Goal: Task Accomplishment & Management: Use online tool/utility

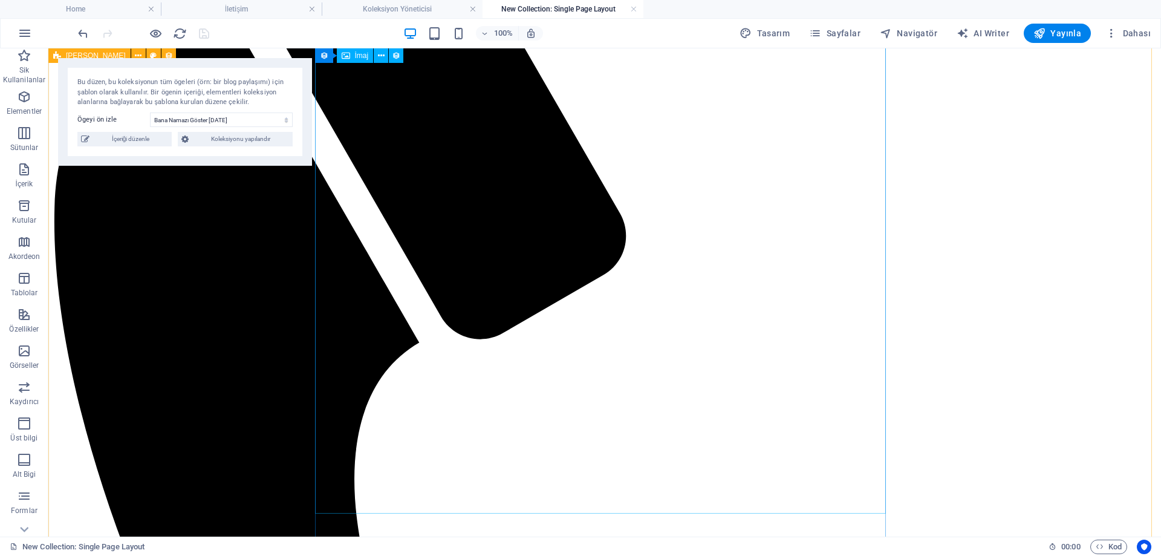
scroll to position [297, 0]
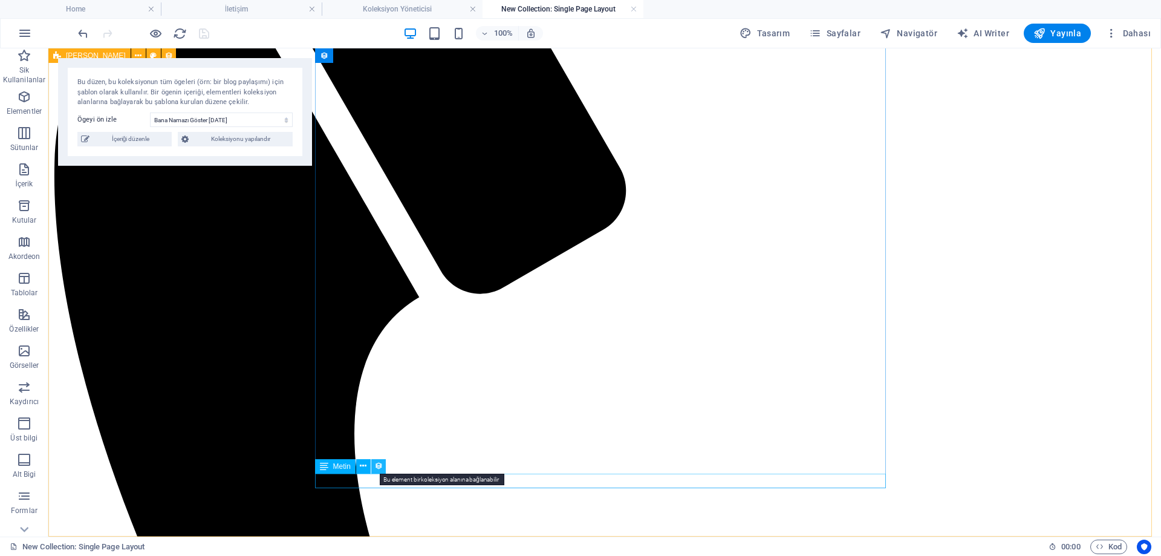
click at [379, 465] on icon at bounding box center [378, 465] width 8 height 13
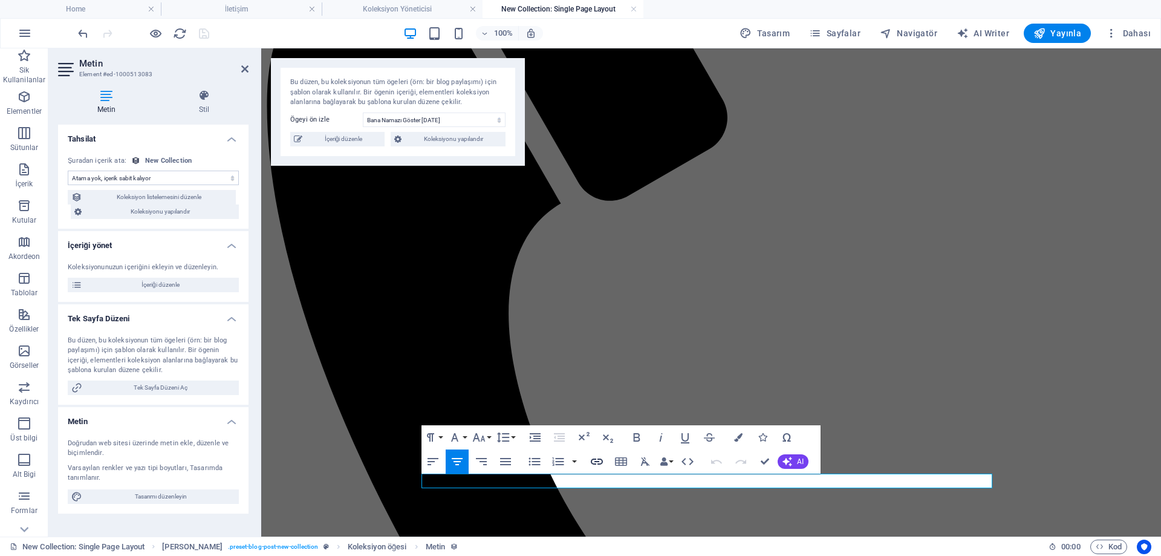
click at [602, 461] on icon "button" at bounding box center [597, 461] width 12 height 6
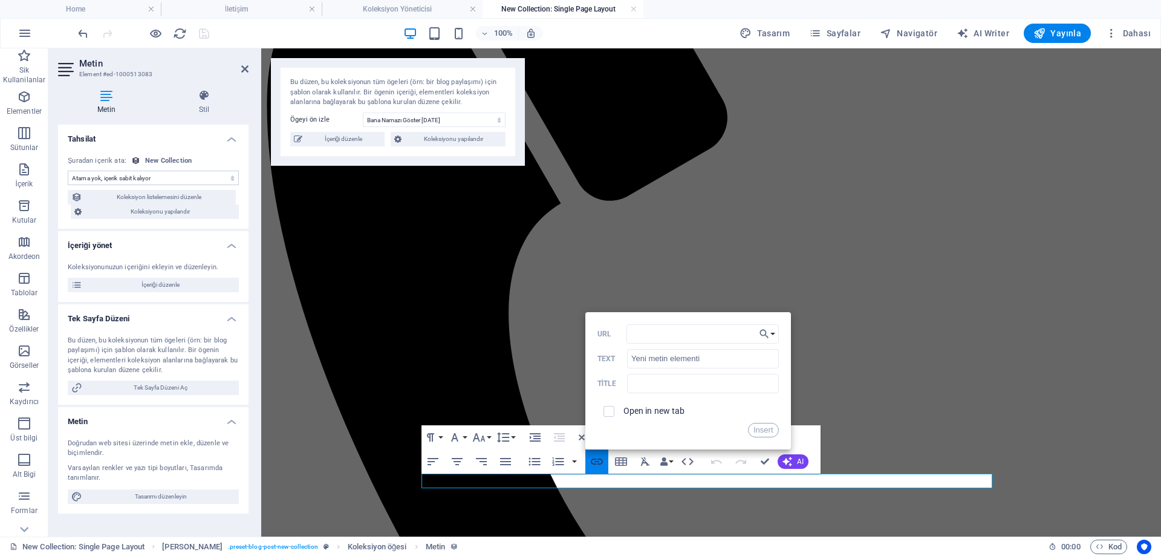
click at [602, 461] on icon "button" at bounding box center [597, 461] width 12 height 6
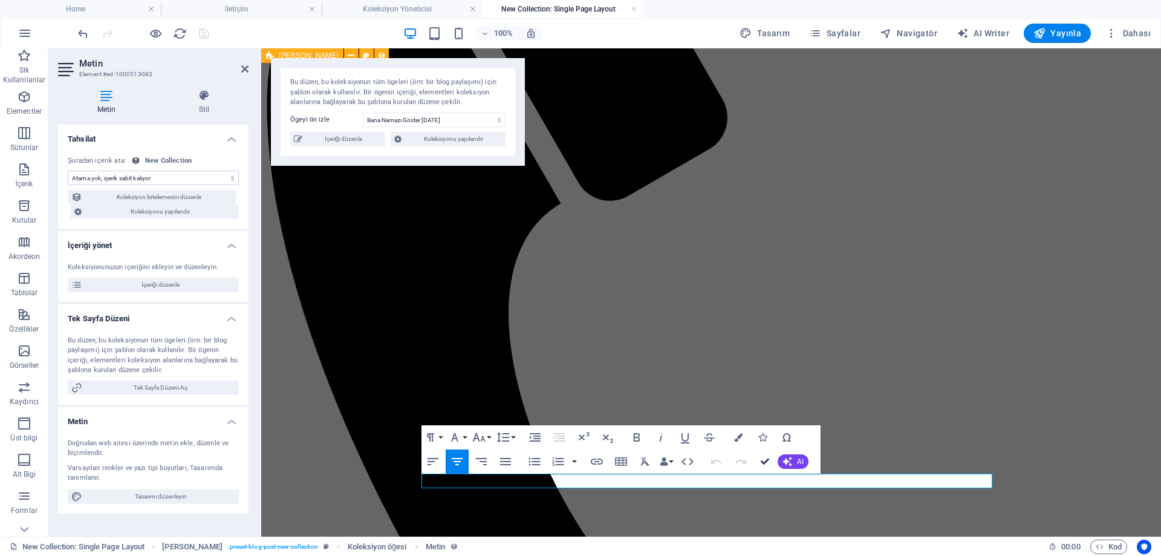
drag, startPoint x: 762, startPoint y: 459, endPoint x: 718, endPoint y: 415, distance: 62.0
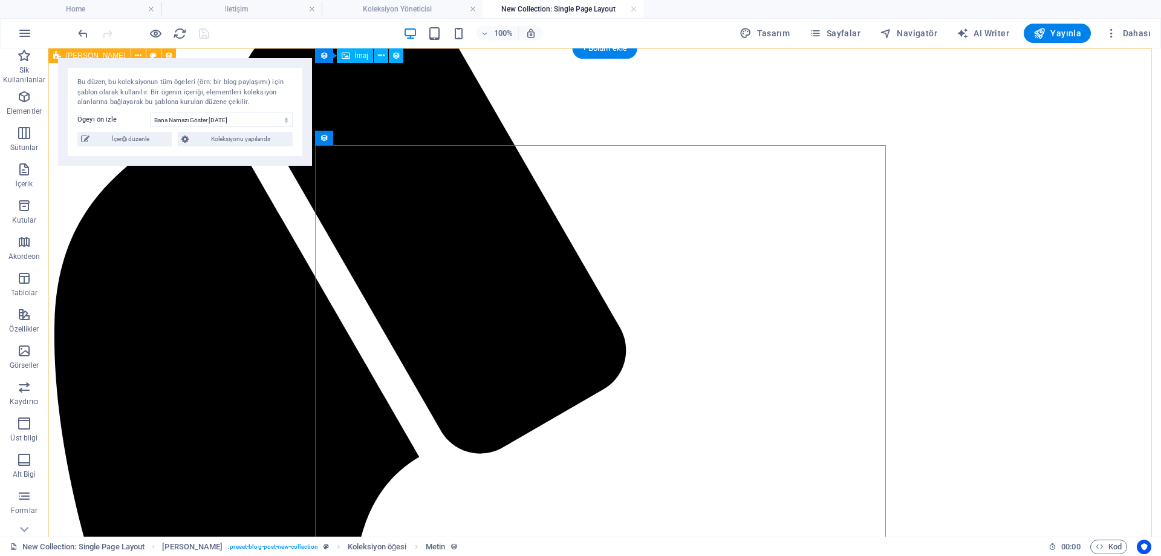
scroll to position [0, 0]
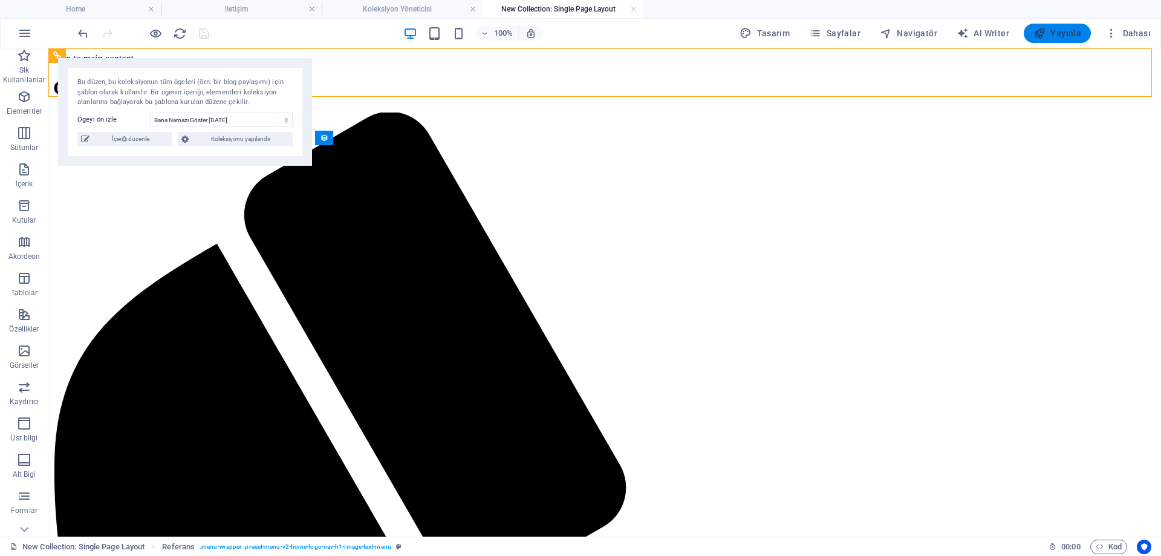
click at [1069, 31] on span "Yayınla" at bounding box center [1057, 33] width 48 height 12
click at [1071, 34] on span "Yayınla" at bounding box center [1057, 33] width 48 height 12
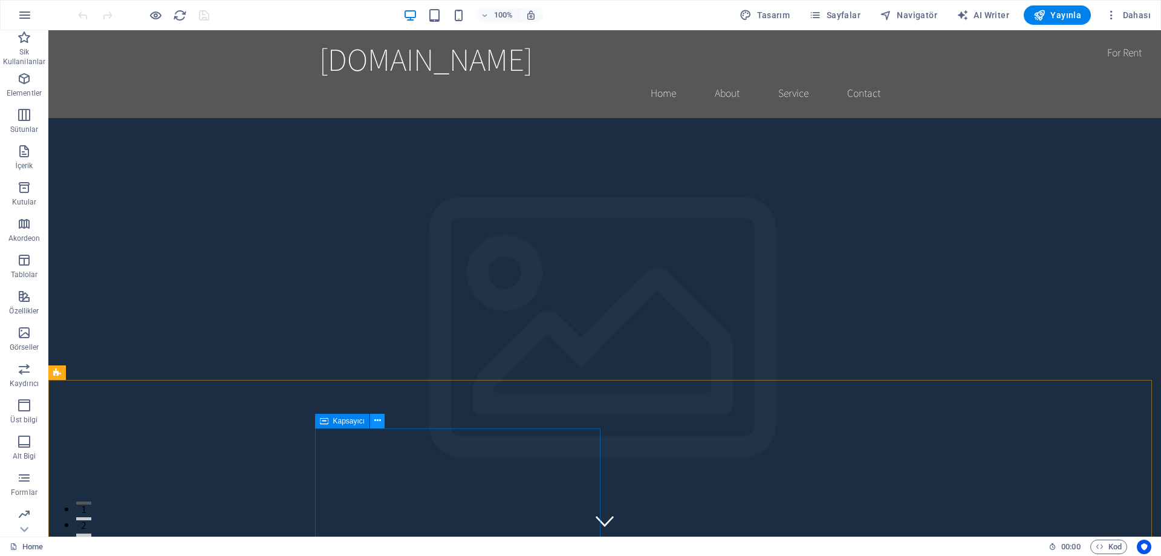
click at [374, 420] on icon at bounding box center [377, 420] width 7 height 13
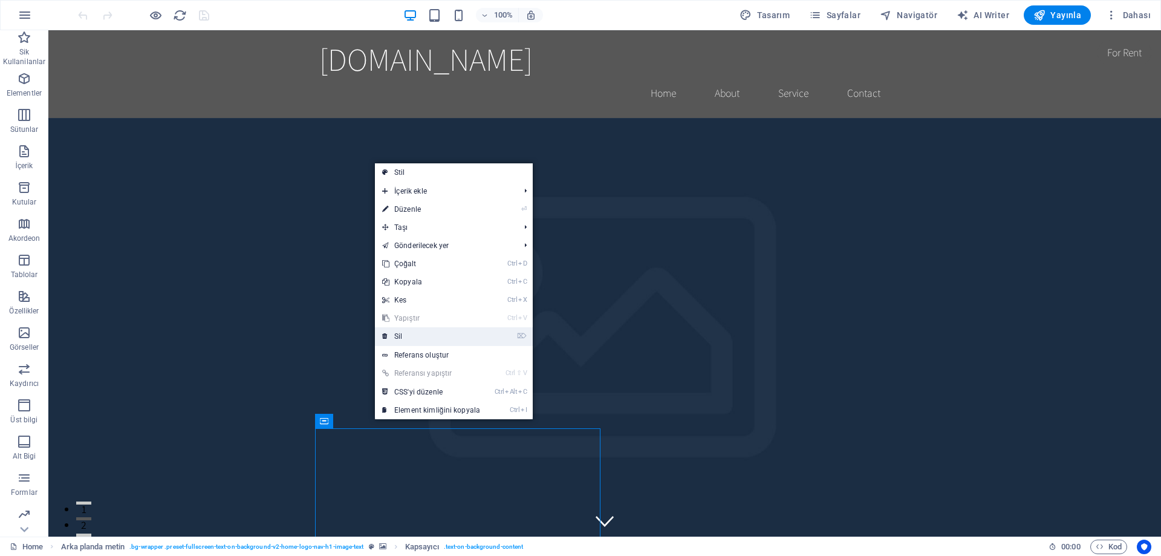
click at [424, 328] on link "⌦ Sil" at bounding box center [431, 336] width 112 height 18
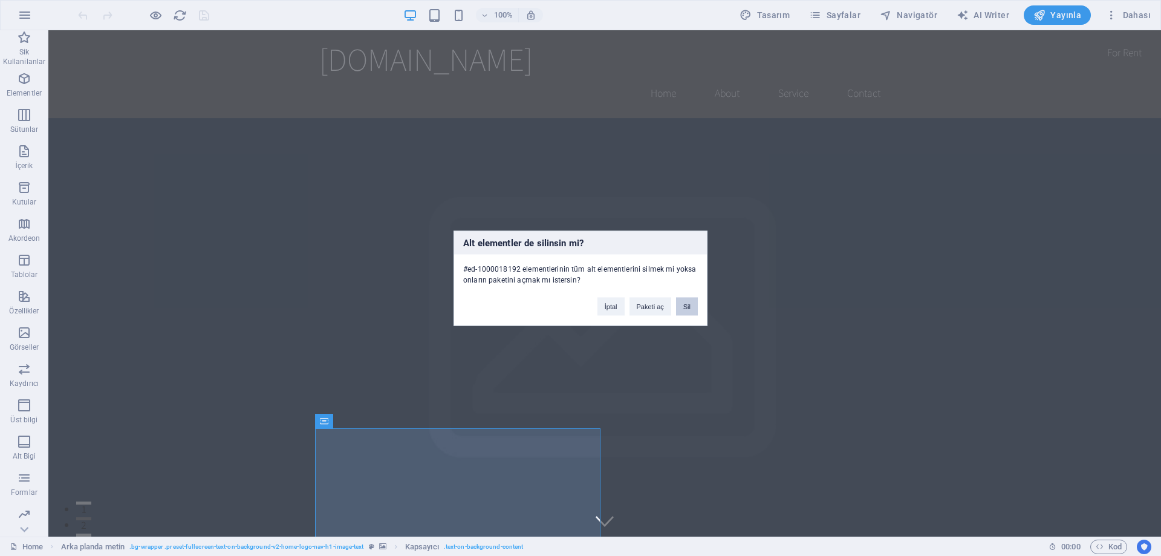
click at [687, 307] on button "Sil" at bounding box center [687, 306] width 22 height 18
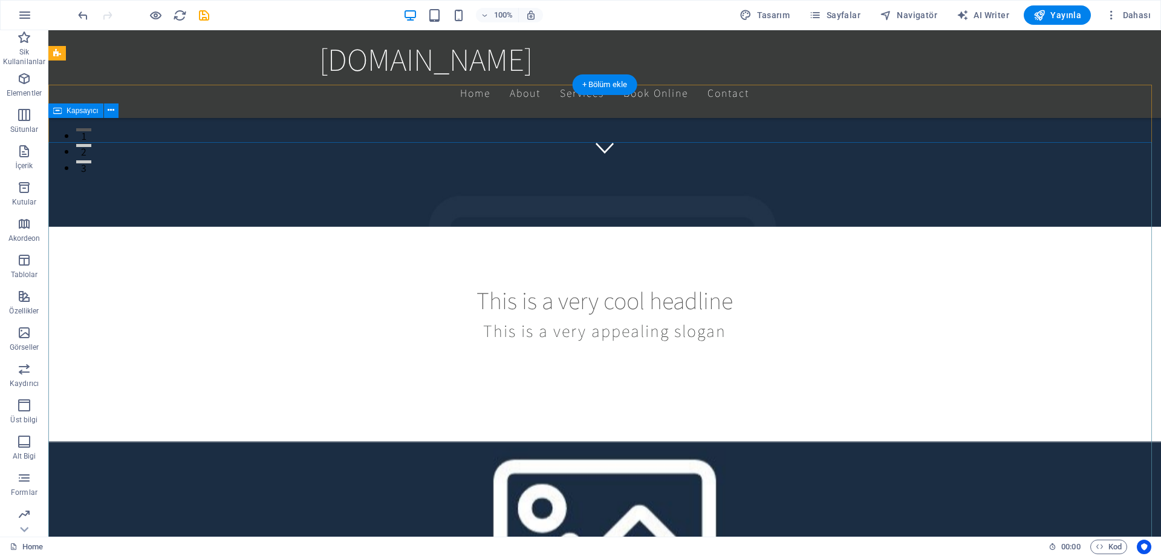
scroll to position [484, 0]
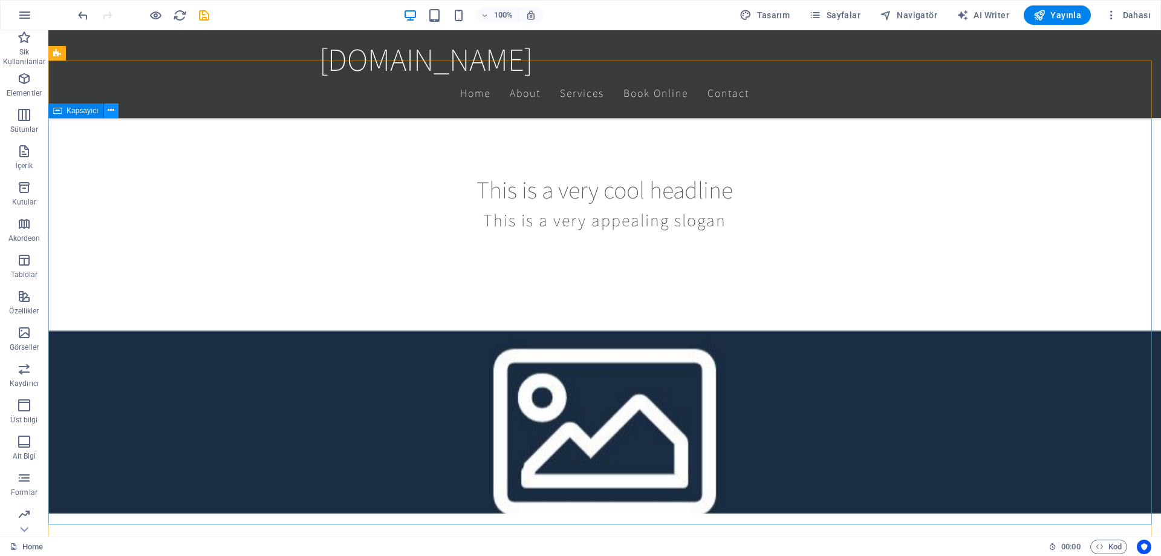
click at [108, 112] on icon at bounding box center [111, 110] width 7 height 13
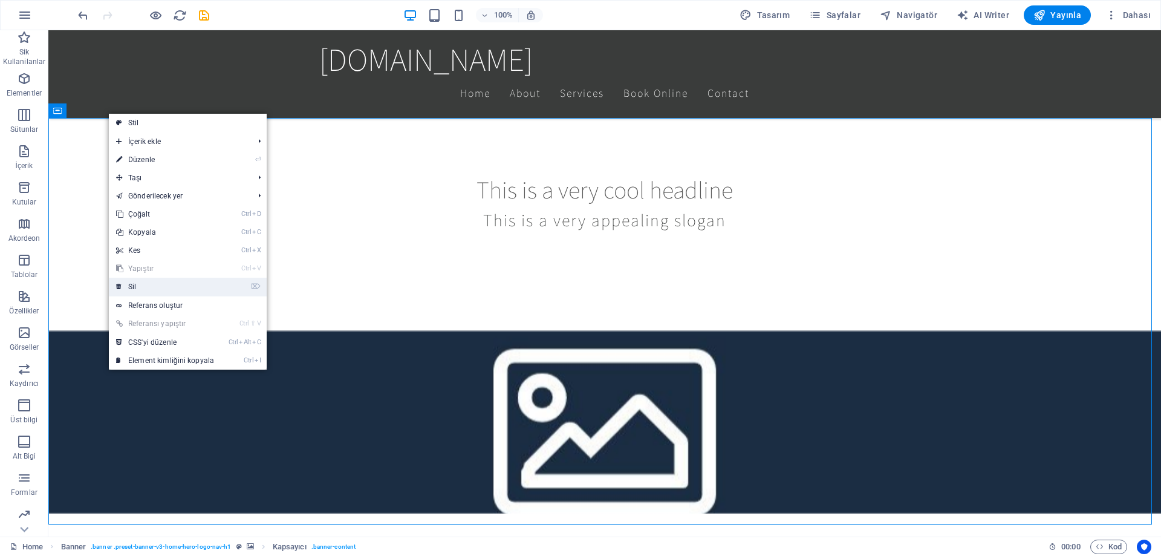
click at [169, 288] on link "⌦ Sil" at bounding box center [165, 287] width 112 height 18
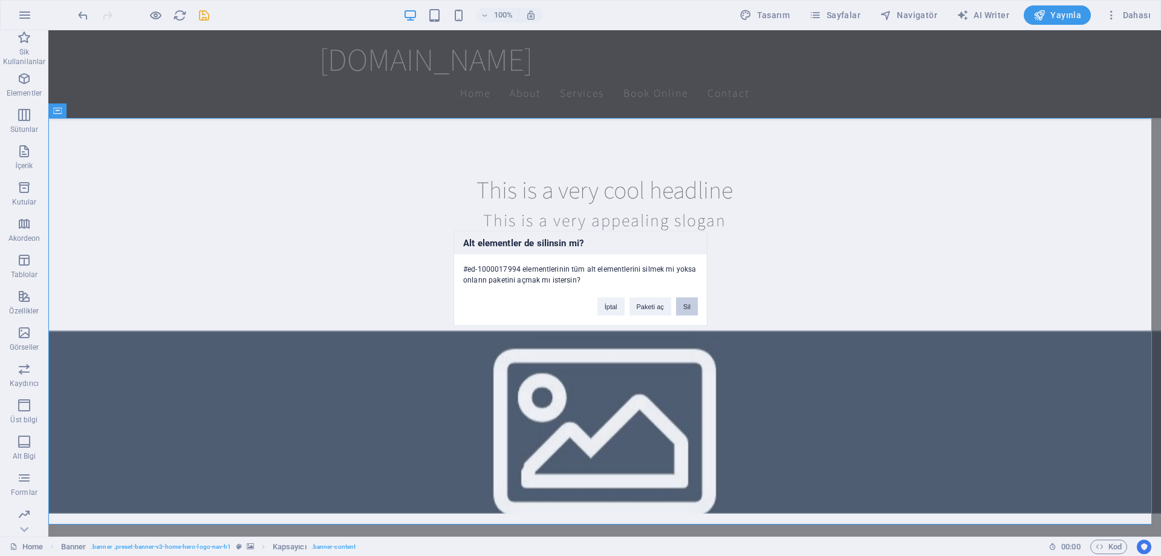
click at [684, 311] on button "Sil" at bounding box center [687, 306] width 22 height 18
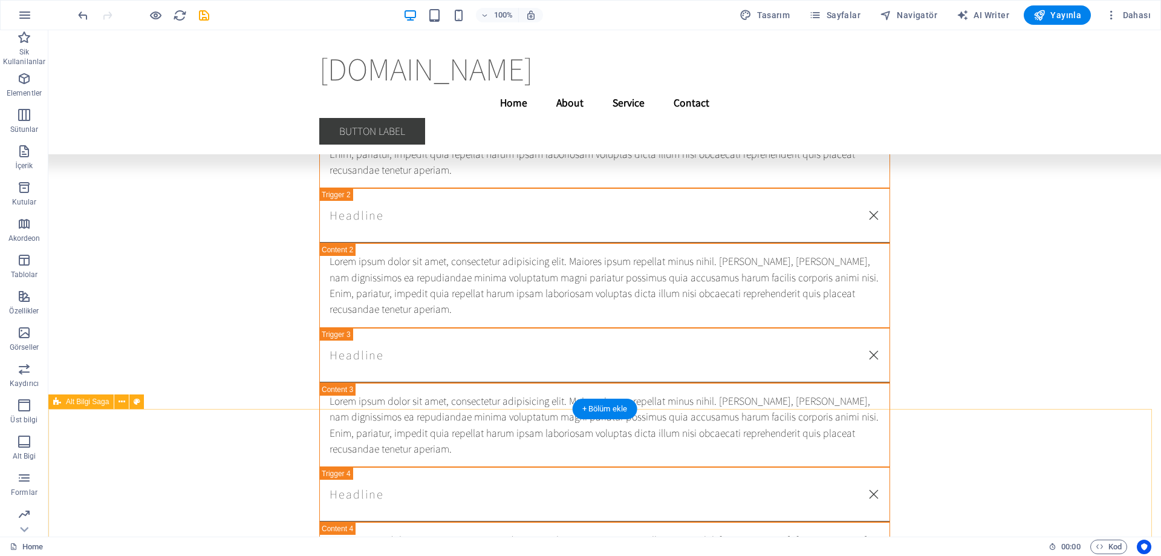
scroll to position [26079, 0]
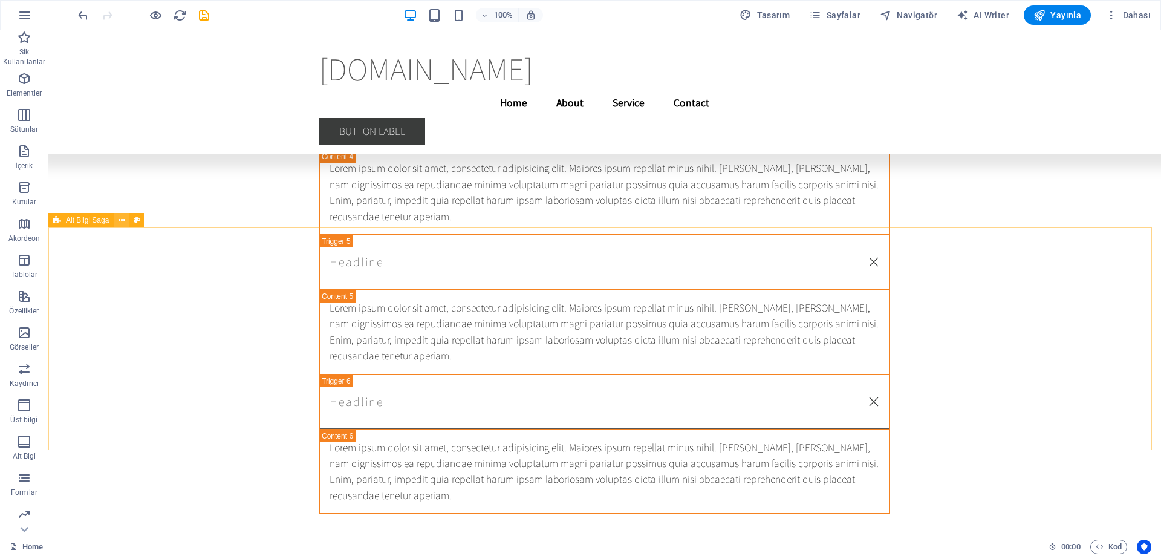
click at [122, 223] on icon at bounding box center [121, 220] width 7 height 13
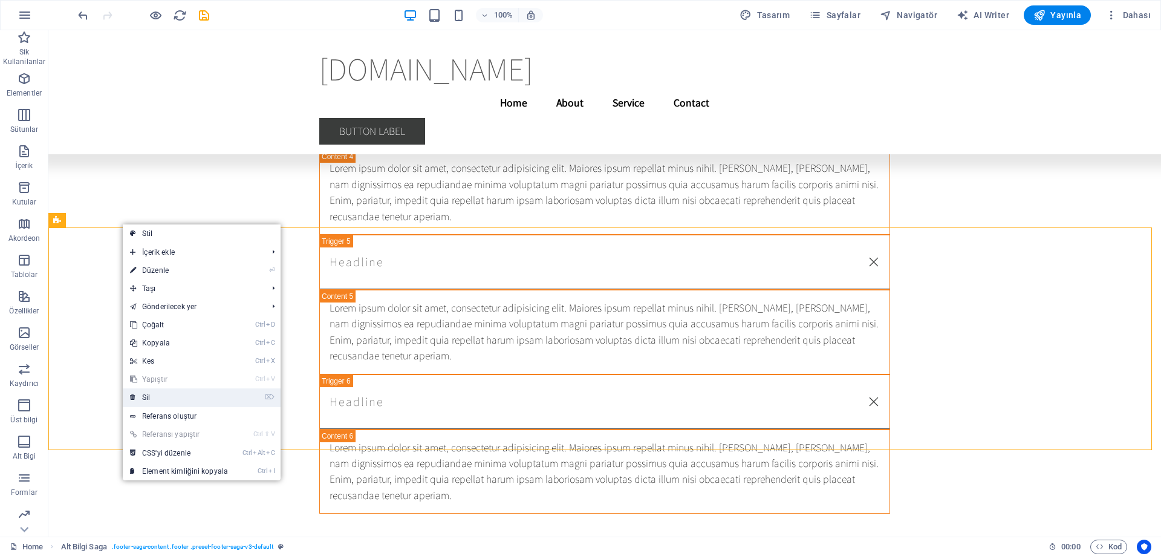
click at [194, 392] on link "⌦ Sil" at bounding box center [179, 397] width 112 height 18
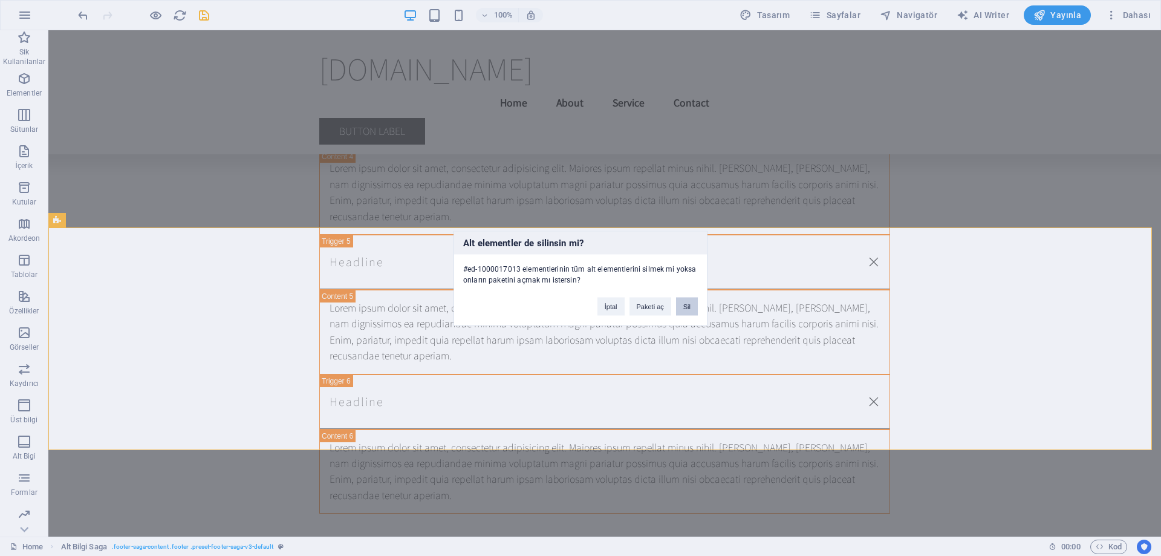
click at [687, 307] on button "Sil" at bounding box center [687, 306] width 22 height 18
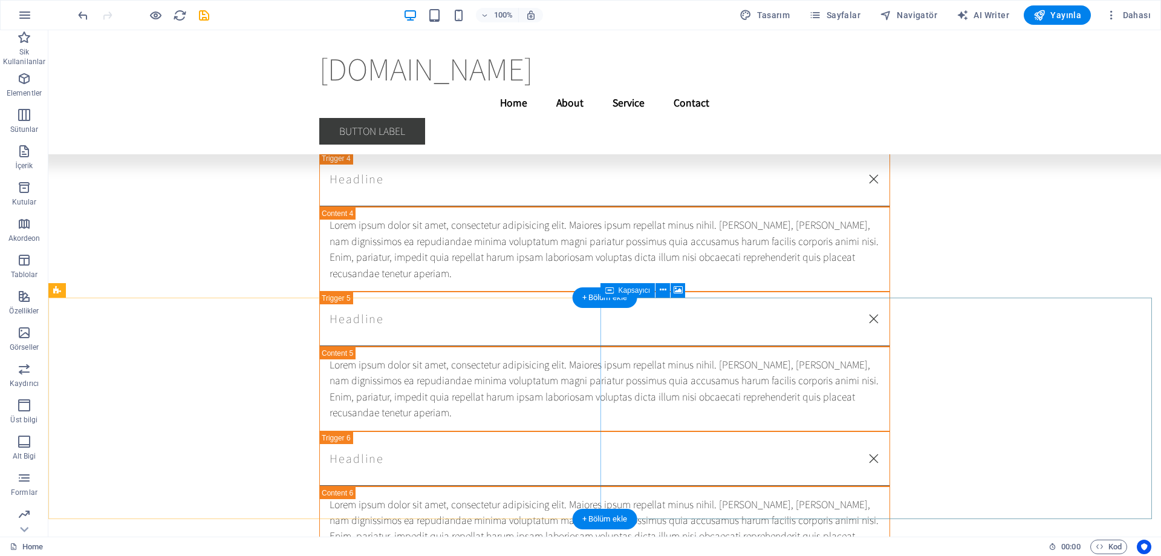
scroll to position [25856, 0]
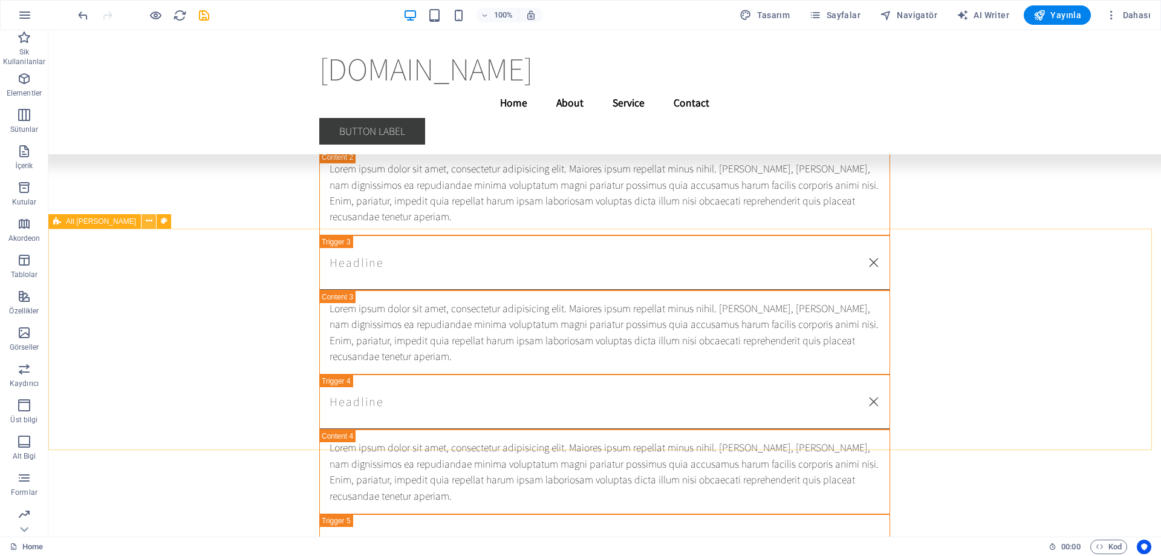
click at [146, 222] on icon at bounding box center [149, 221] width 7 height 13
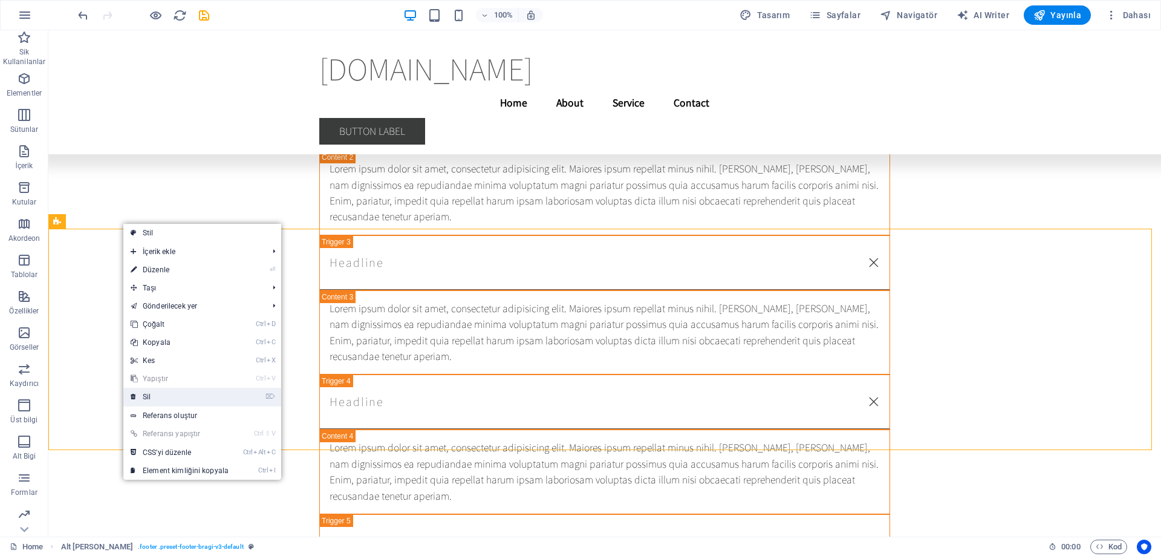
click at [199, 390] on link "⌦ Sil" at bounding box center [179, 397] width 112 height 18
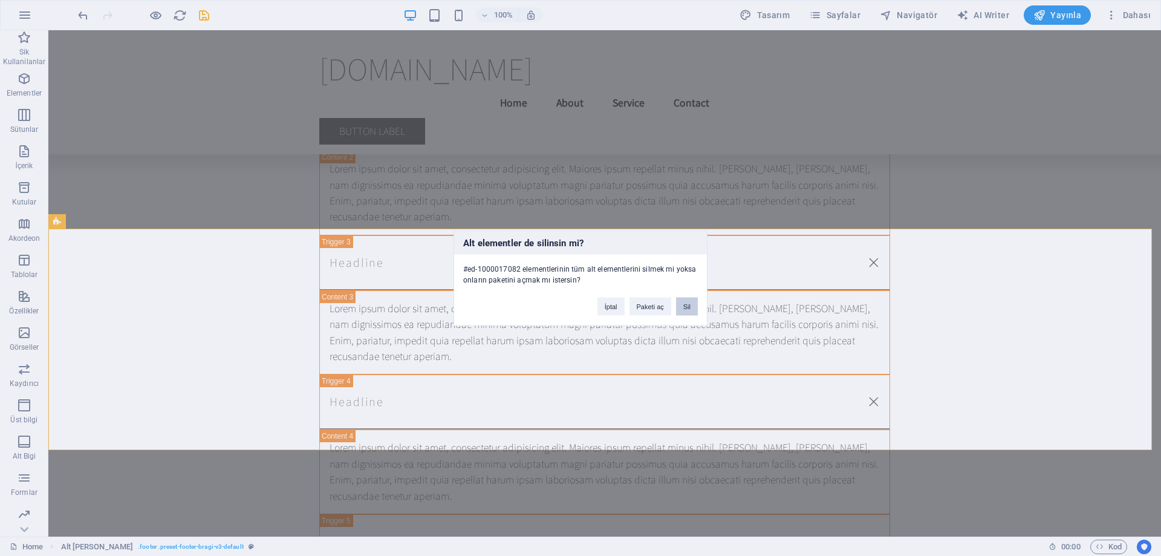
click at [686, 308] on button "Sil" at bounding box center [687, 306] width 22 height 18
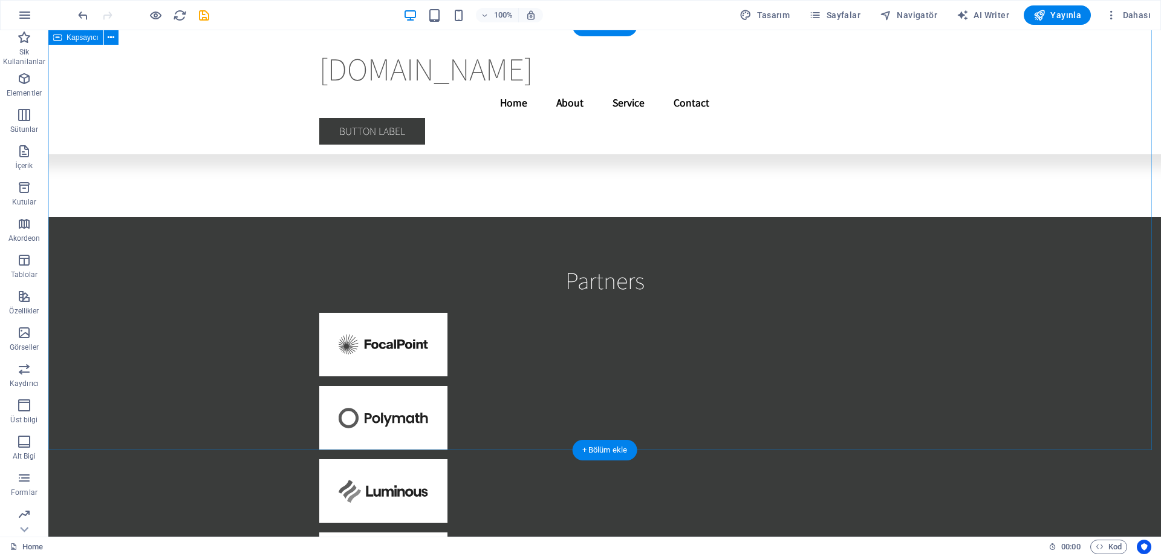
scroll to position [25635, 0]
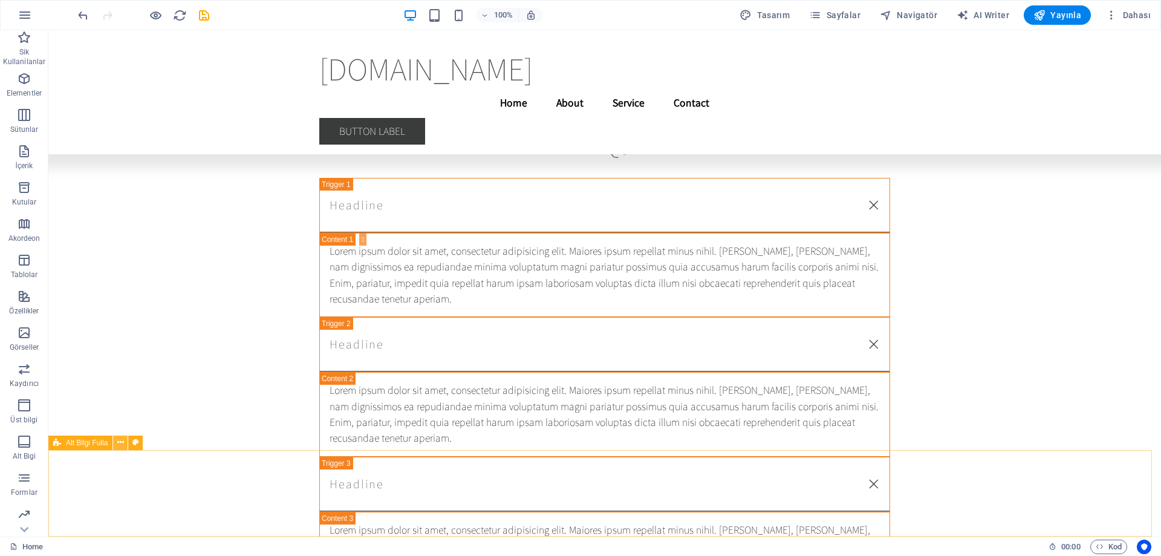
click at [124, 443] on button at bounding box center [120, 442] width 15 height 15
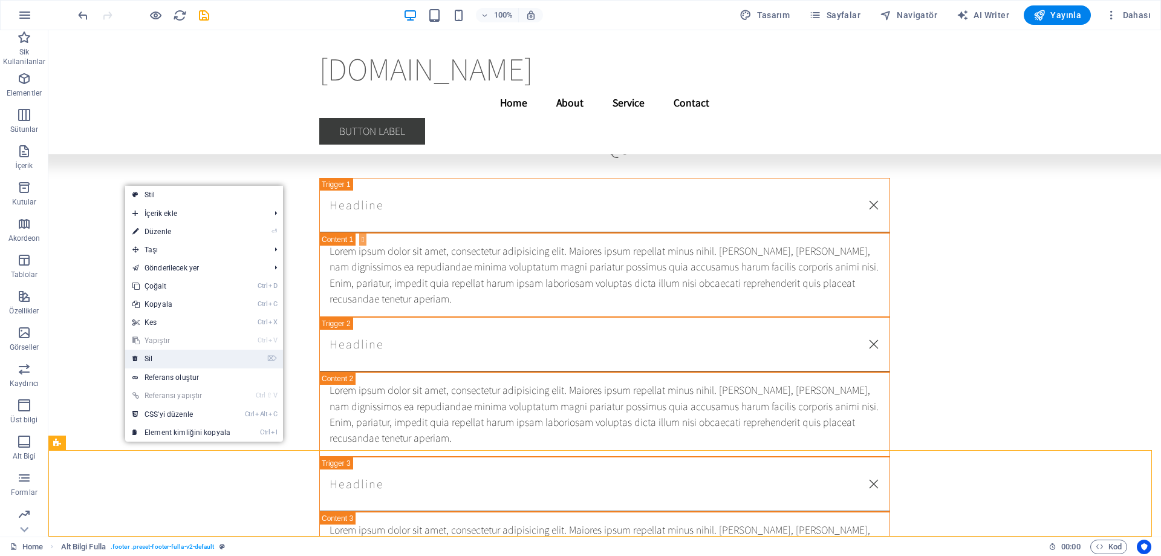
click at [168, 360] on link "⌦ Sil" at bounding box center [181, 358] width 112 height 18
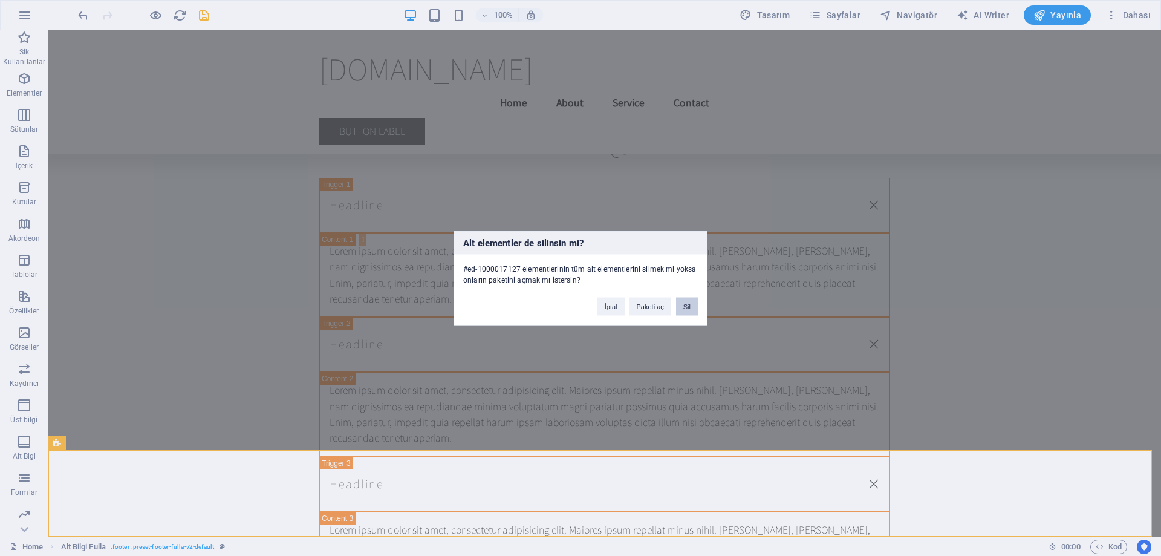
click at [690, 302] on button "Sil" at bounding box center [687, 306] width 22 height 18
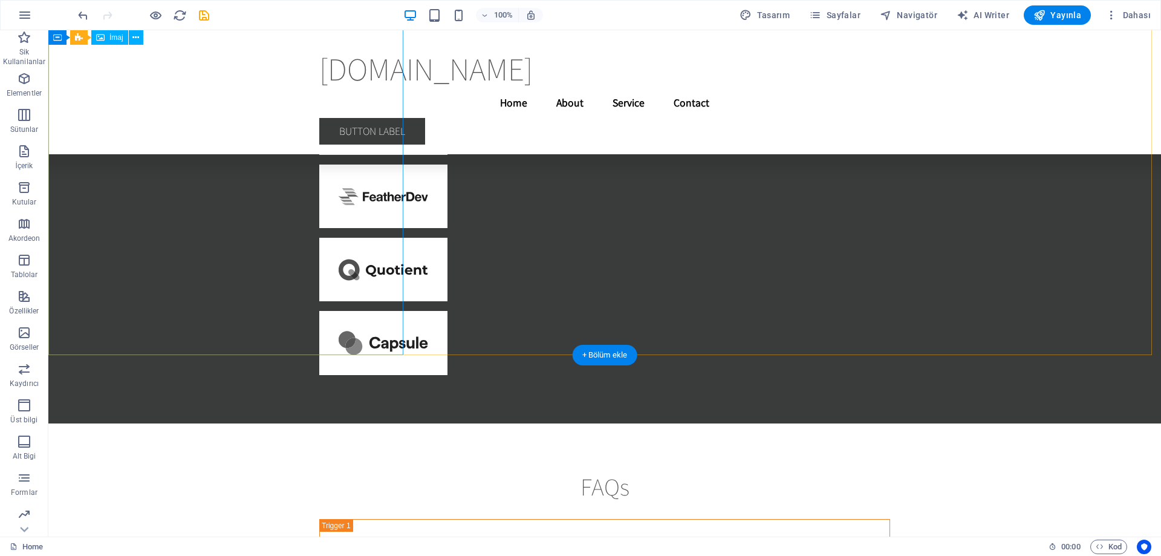
scroll to position [25488, 0]
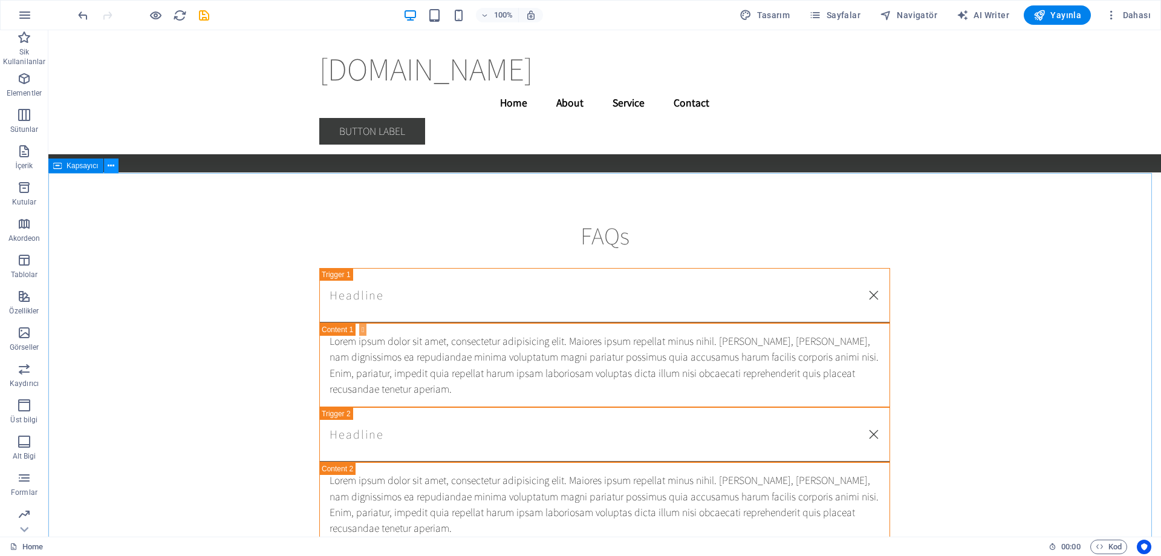
click at [109, 164] on icon at bounding box center [111, 166] width 7 height 13
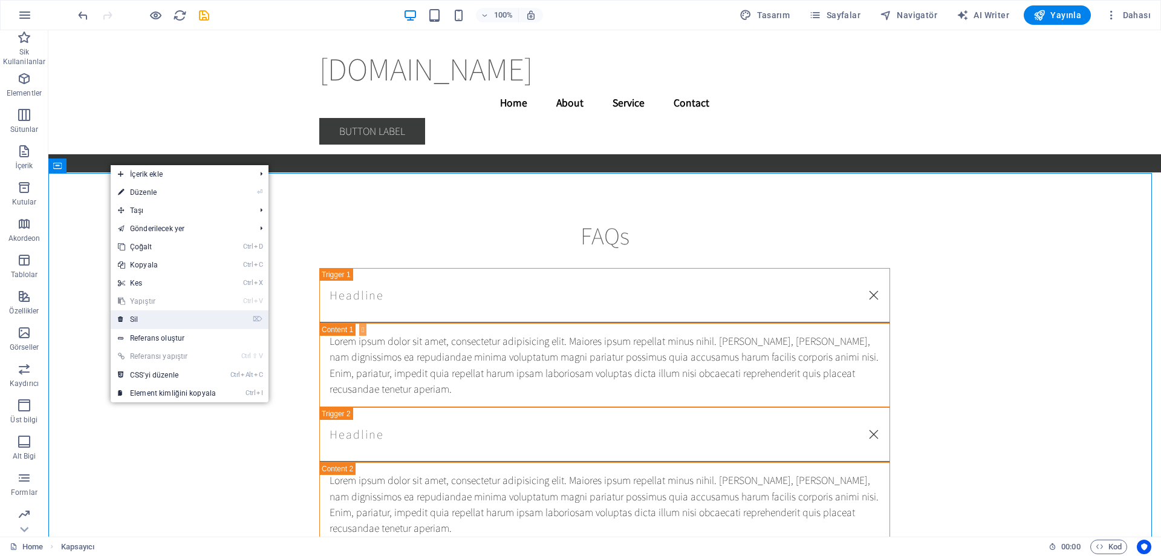
click at [147, 314] on link "⌦ Sil" at bounding box center [167, 319] width 112 height 18
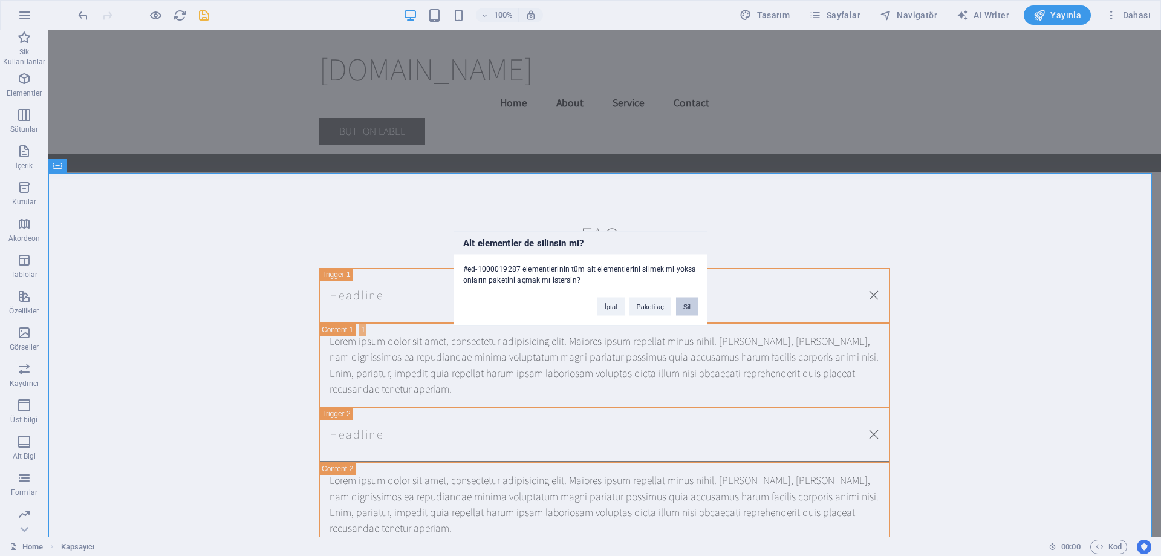
click at [682, 305] on button "Sil" at bounding box center [687, 306] width 22 height 18
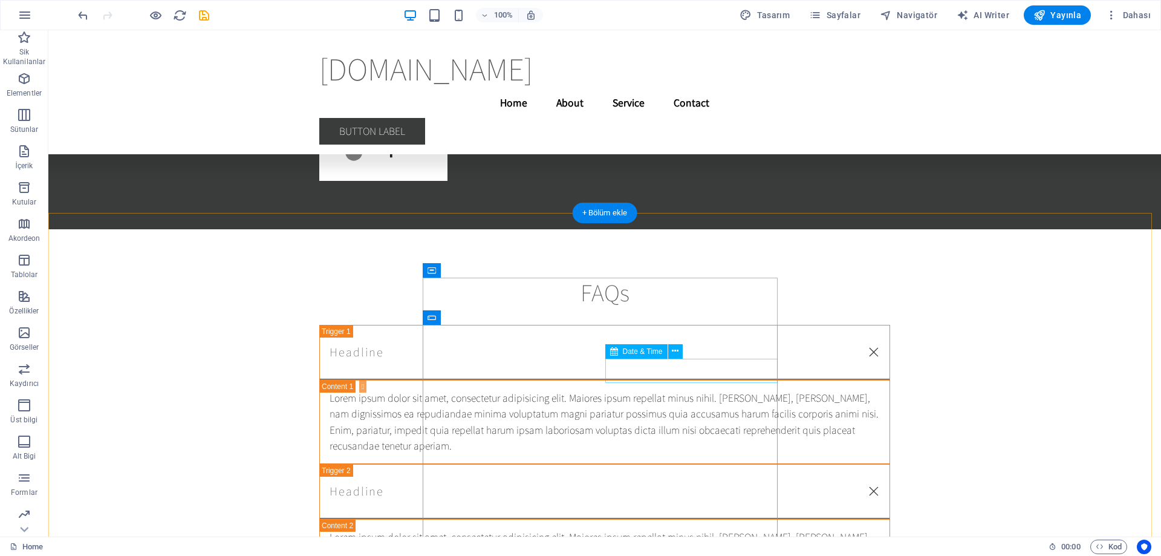
scroll to position [25124, 0]
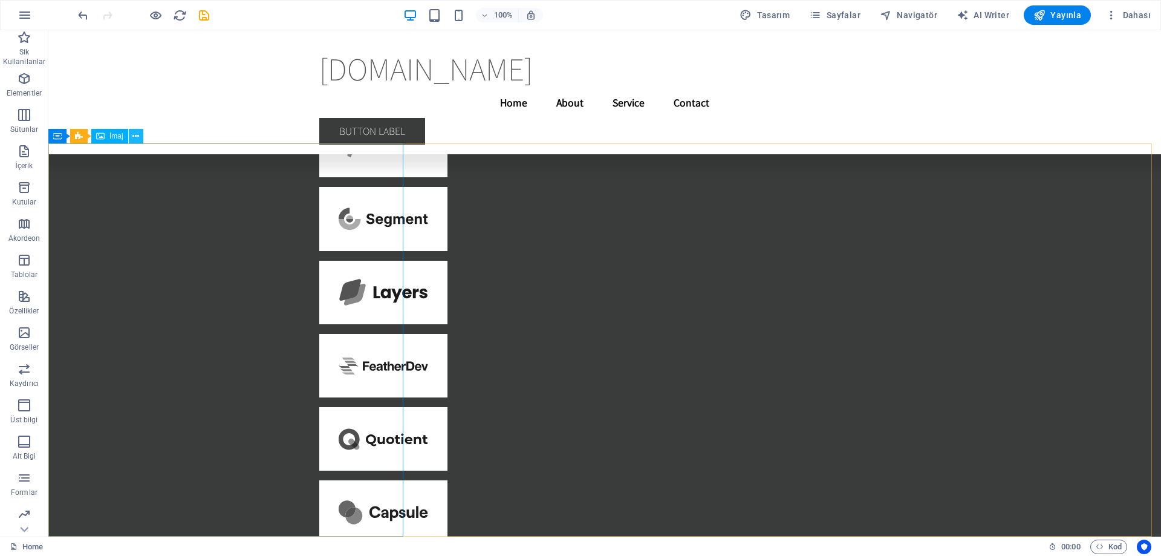
click at [137, 136] on icon at bounding box center [135, 136] width 7 height 13
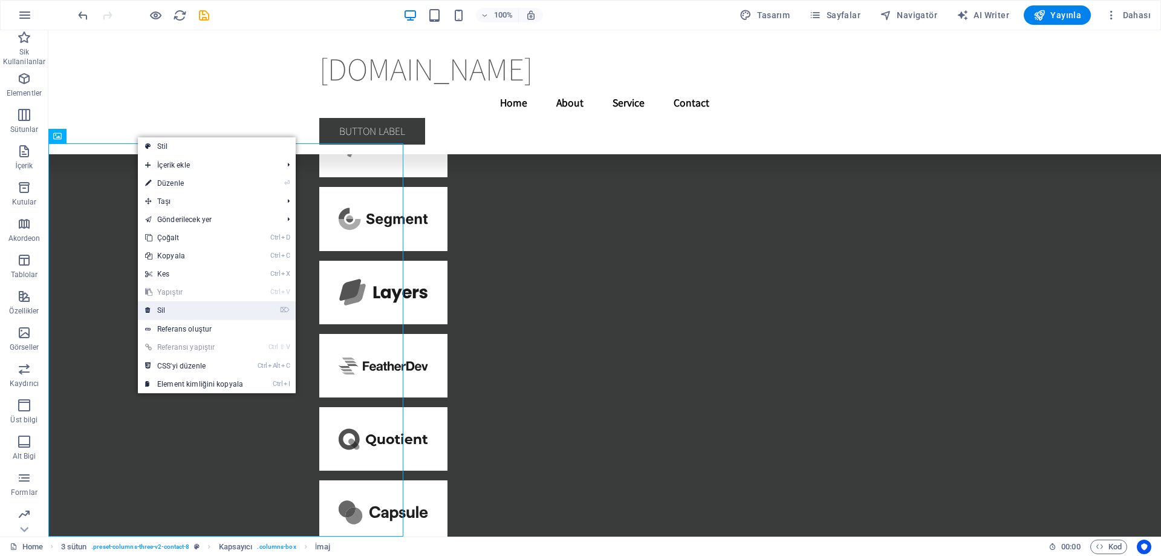
click at [206, 310] on link "⌦ Sil" at bounding box center [194, 310] width 112 height 18
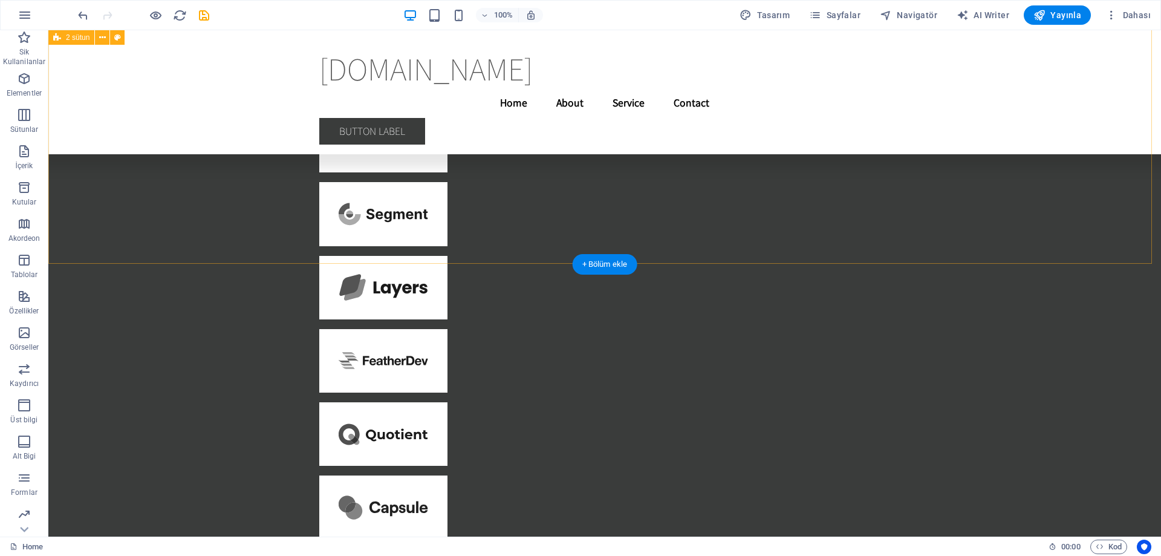
scroll to position [24935, 0]
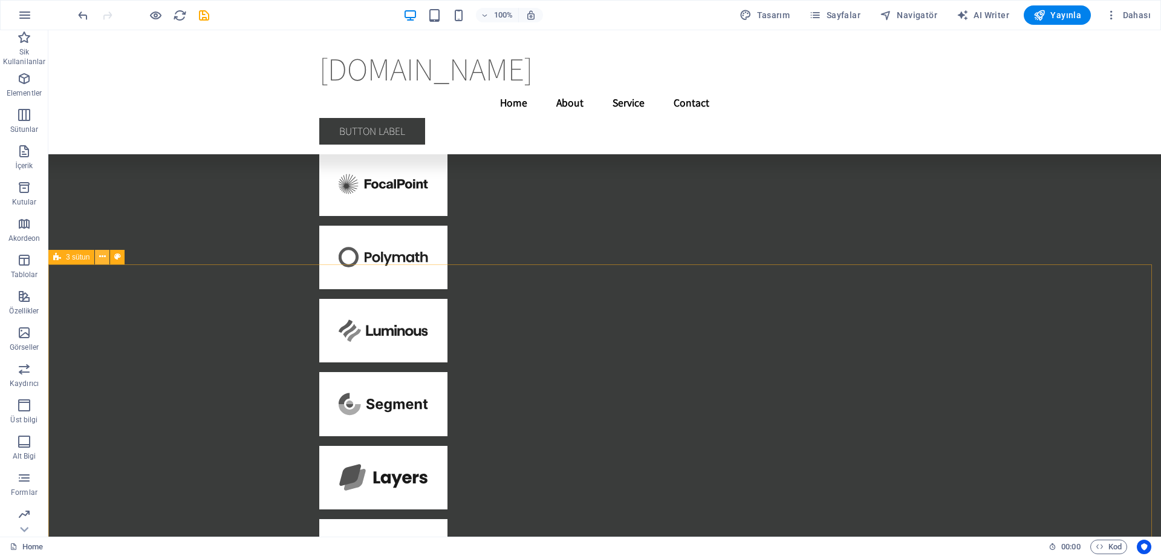
click at [107, 255] on button at bounding box center [102, 257] width 15 height 15
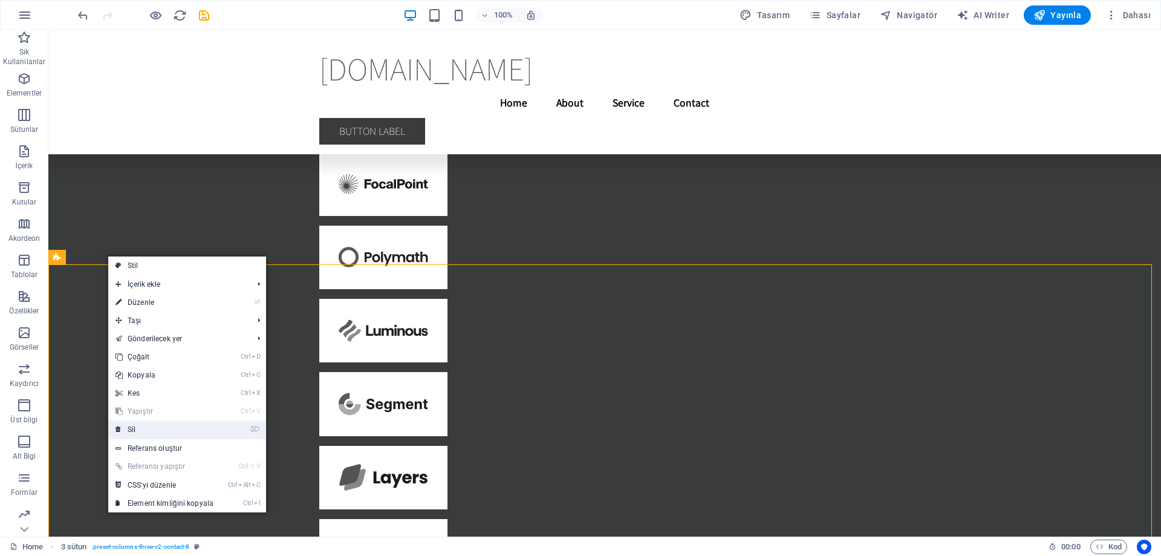
click at [159, 421] on link "⌦ Sil" at bounding box center [164, 429] width 112 height 18
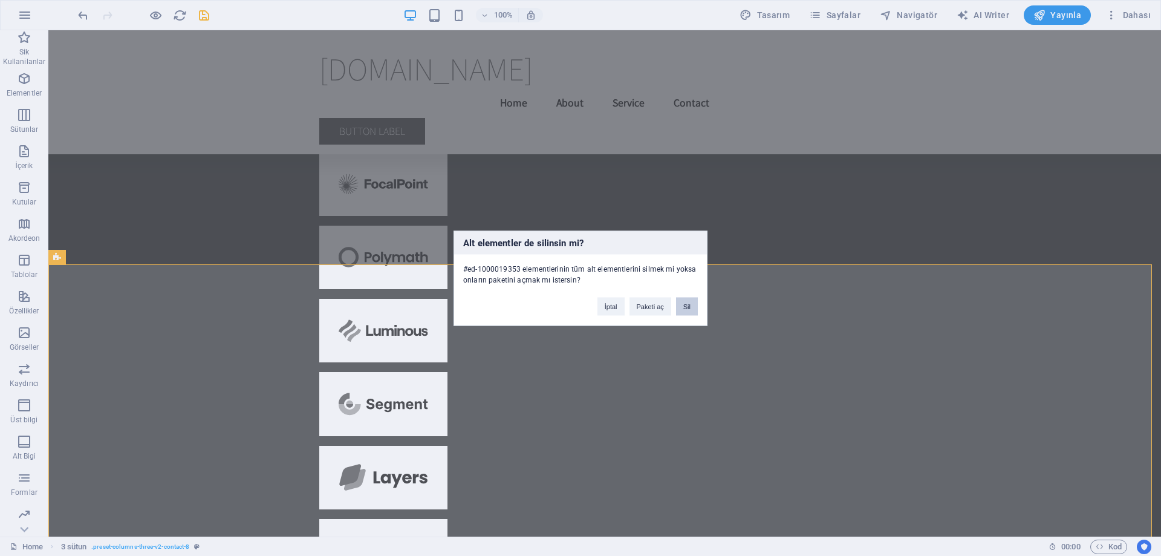
click at [684, 300] on button "Sil" at bounding box center [687, 306] width 22 height 18
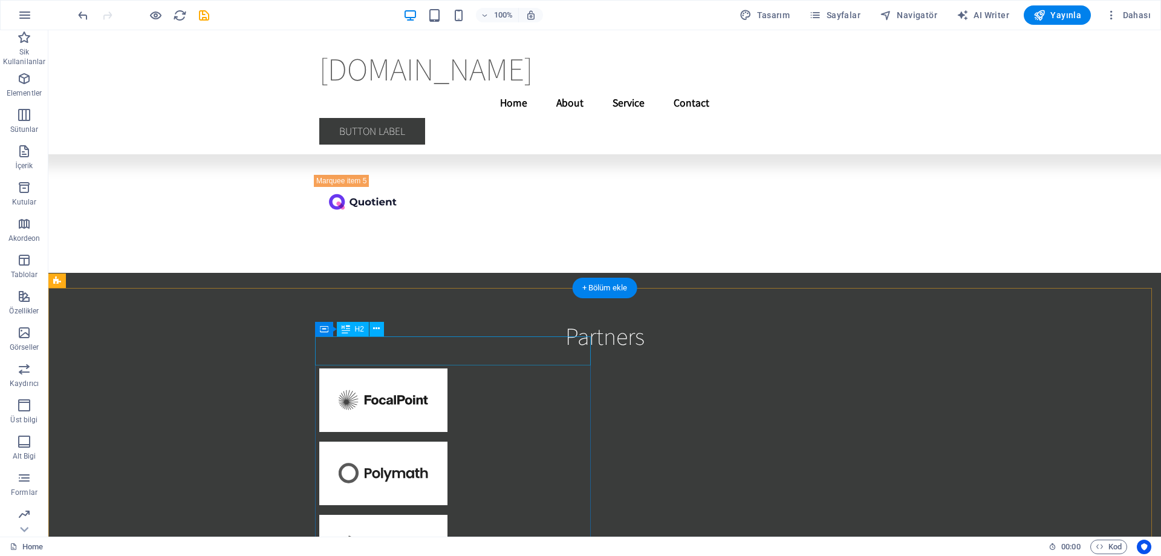
scroll to position [24360, 0]
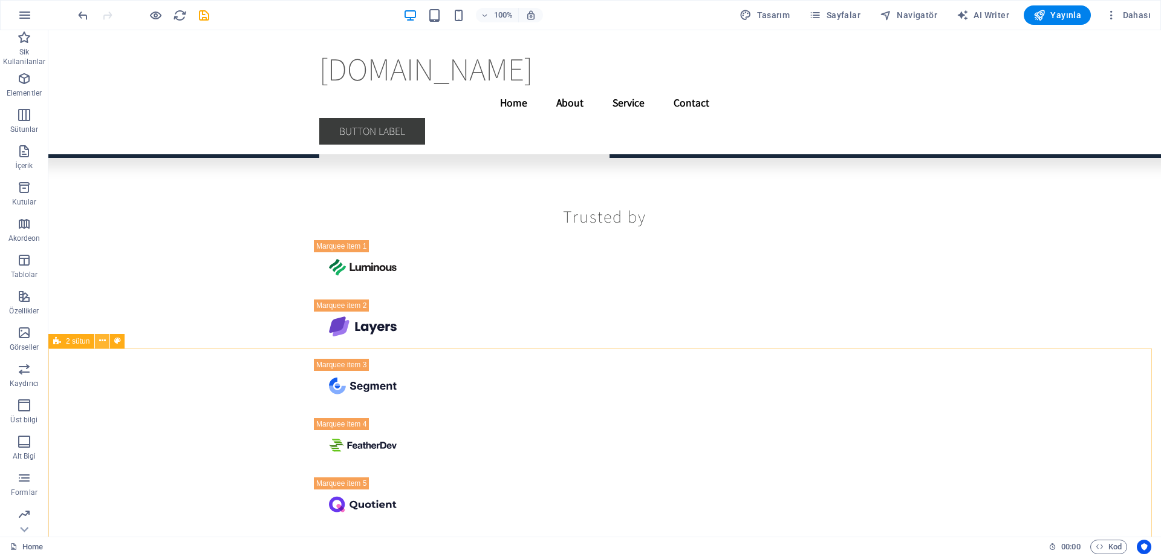
click at [108, 342] on button at bounding box center [102, 341] width 15 height 15
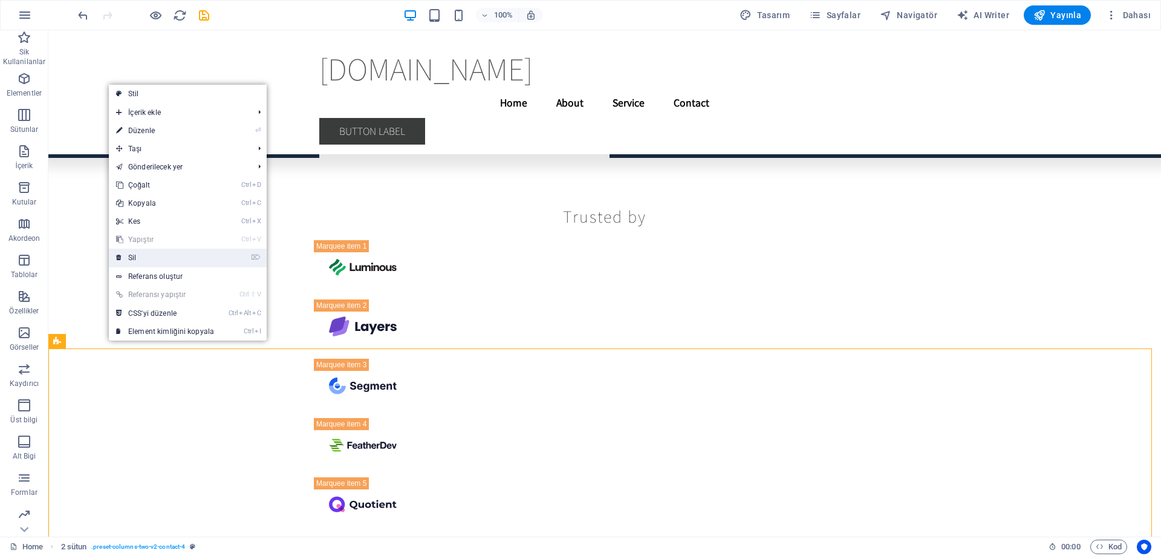
click at [154, 256] on link "⌦ Sil" at bounding box center [165, 257] width 112 height 18
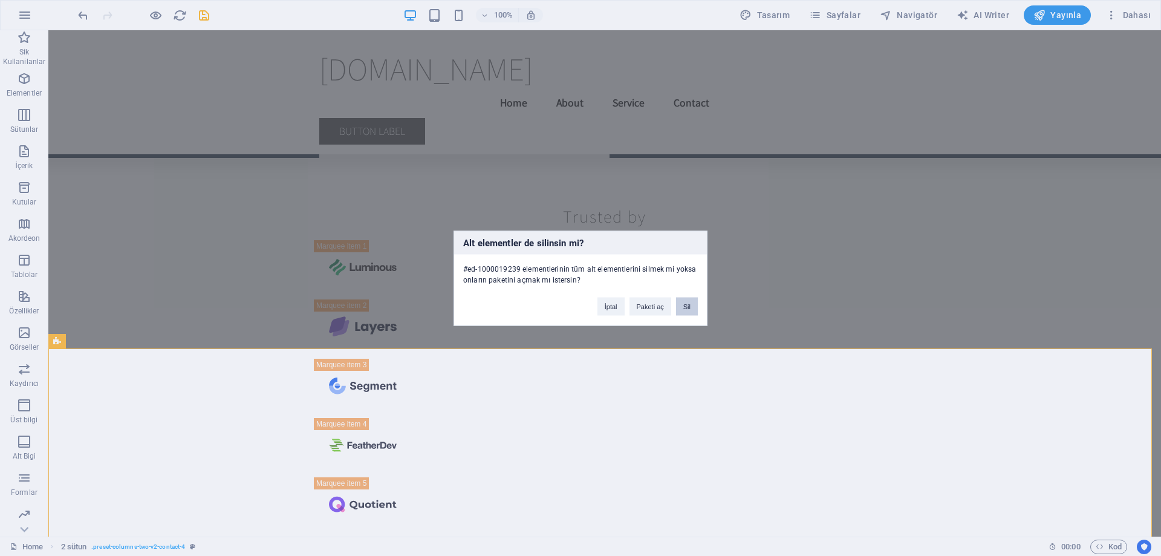
click at [683, 302] on button "Sil" at bounding box center [687, 306] width 22 height 18
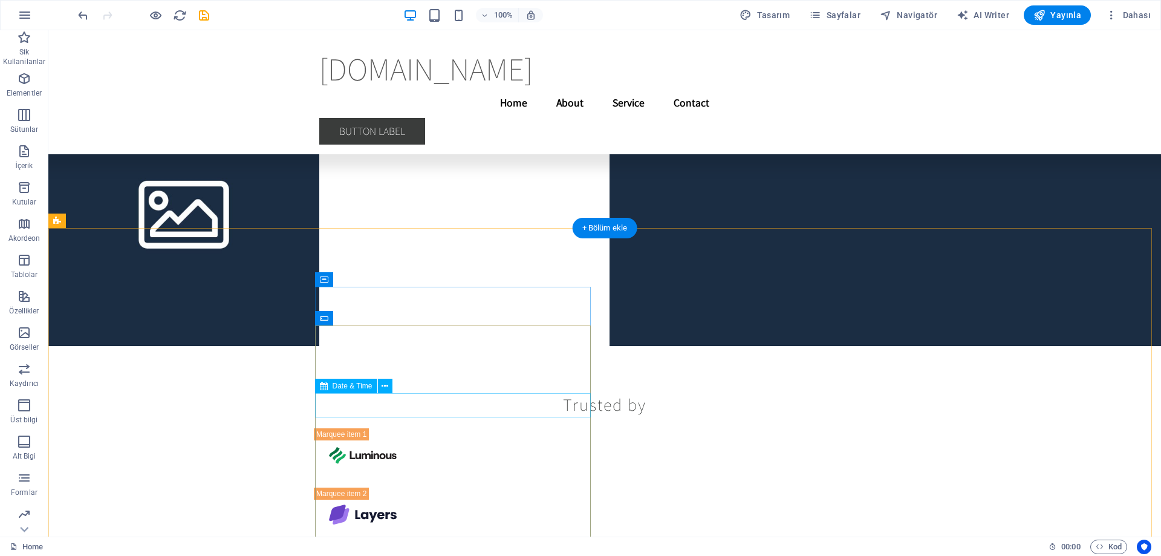
scroll to position [24051, 0]
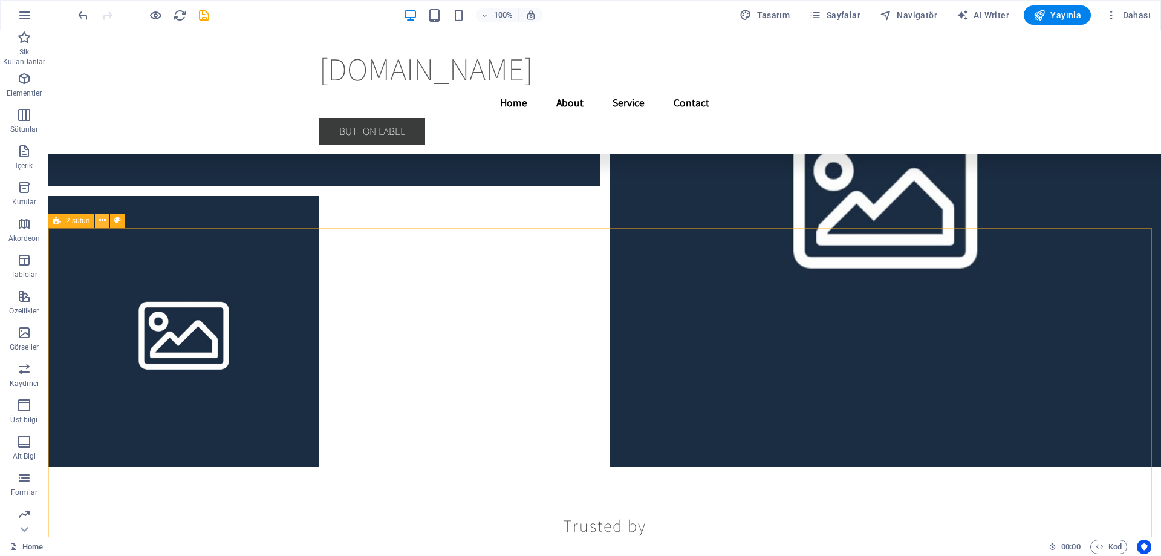
click at [103, 219] on icon at bounding box center [102, 220] width 7 height 13
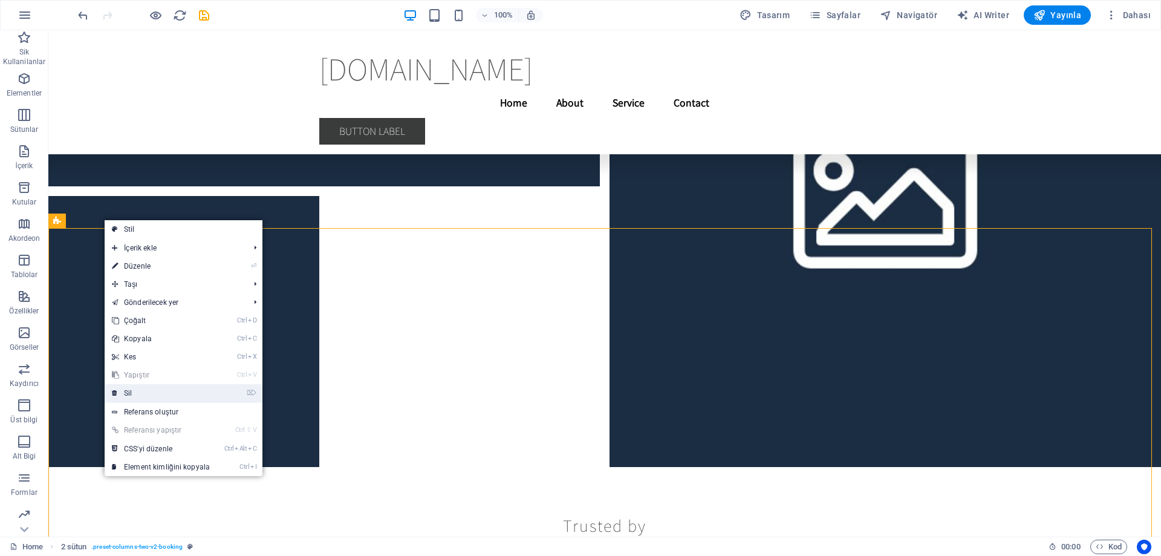
click at [169, 394] on link "⌦ Sil" at bounding box center [161, 393] width 112 height 18
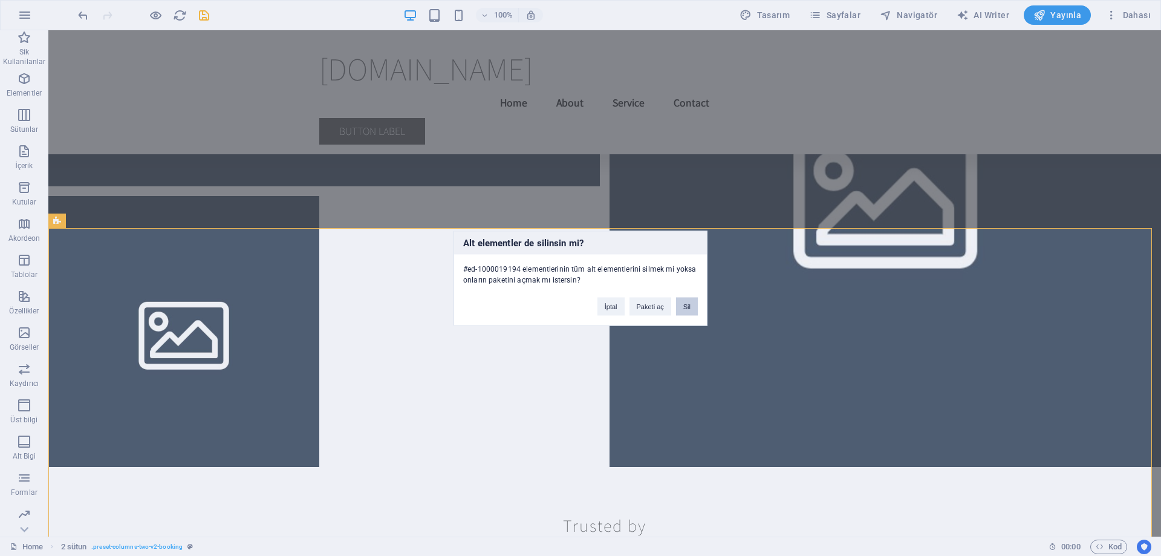
click at [694, 307] on button "Sil" at bounding box center [687, 306] width 22 height 18
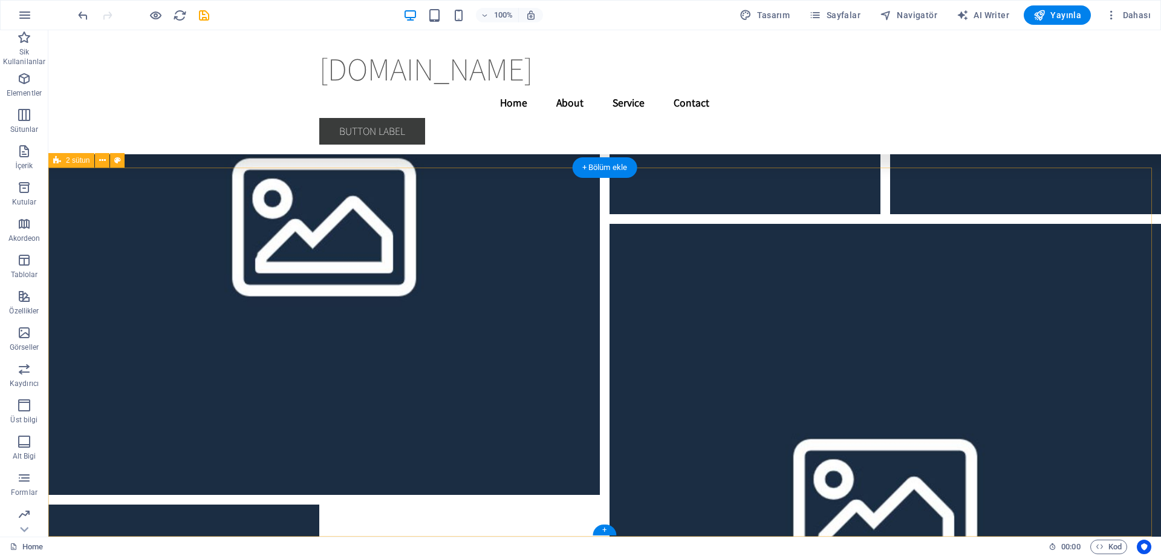
scroll to position [23561, 0]
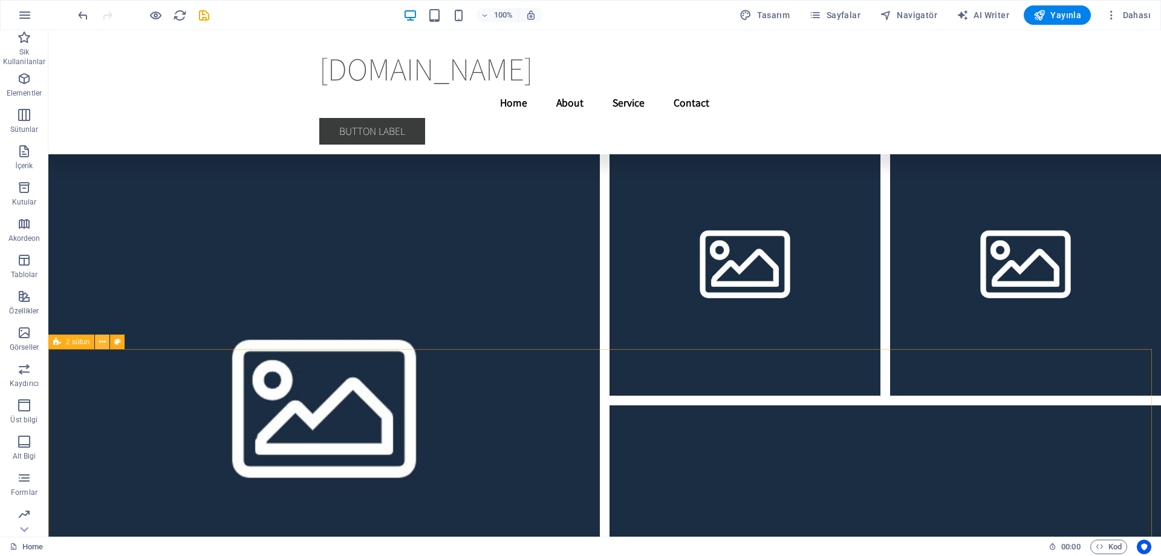
click at [100, 341] on icon at bounding box center [102, 342] width 7 height 13
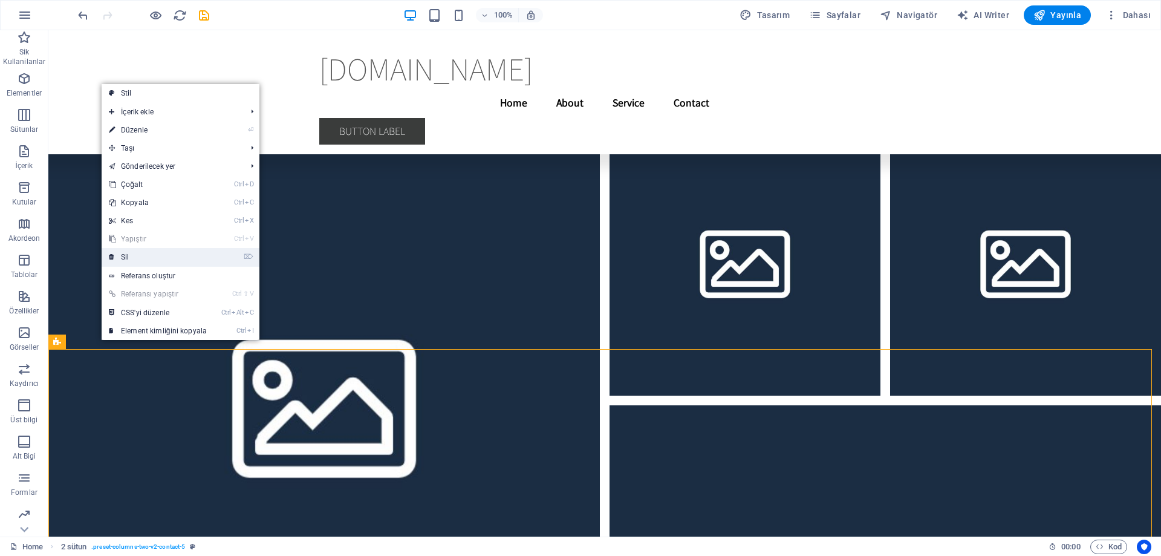
click at [146, 256] on link "⌦ Sil" at bounding box center [158, 257] width 112 height 18
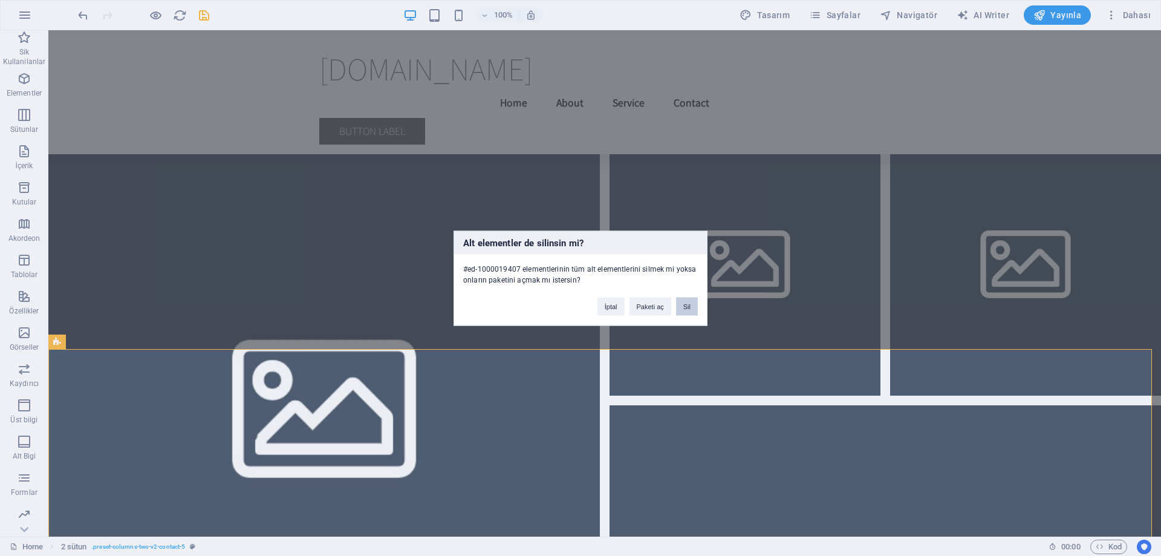
click at [692, 307] on button "Sil" at bounding box center [687, 306] width 22 height 18
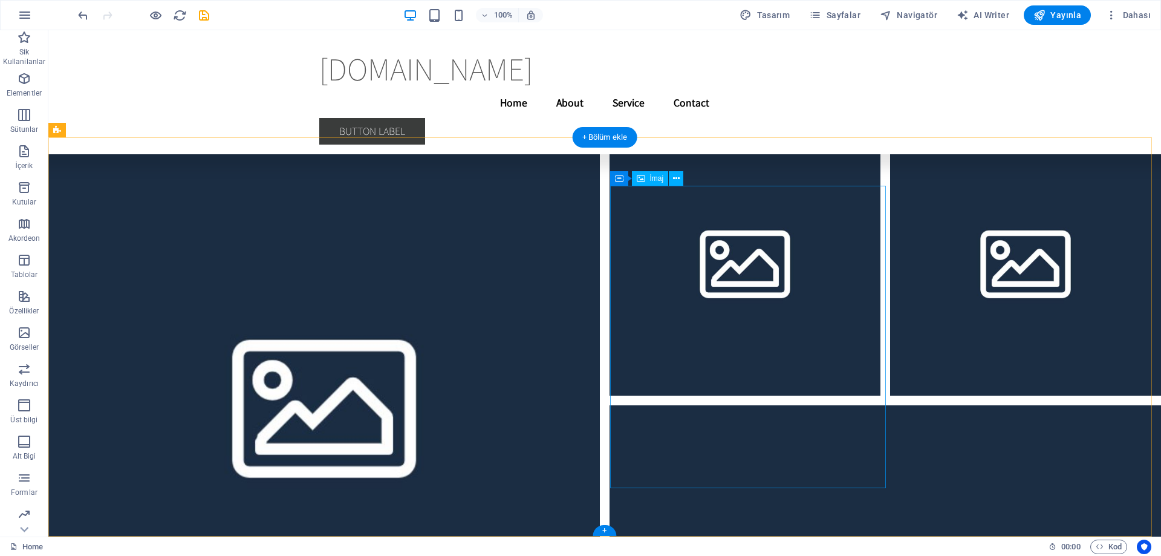
scroll to position [23374, 0]
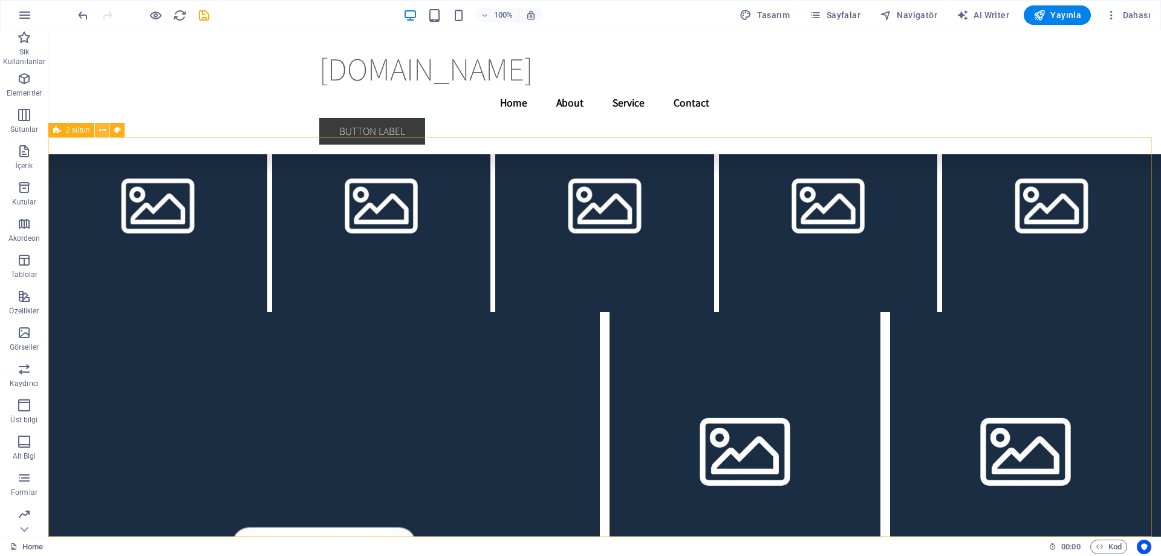
click at [101, 130] on icon at bounding box center [102, 130] width 7 height 13
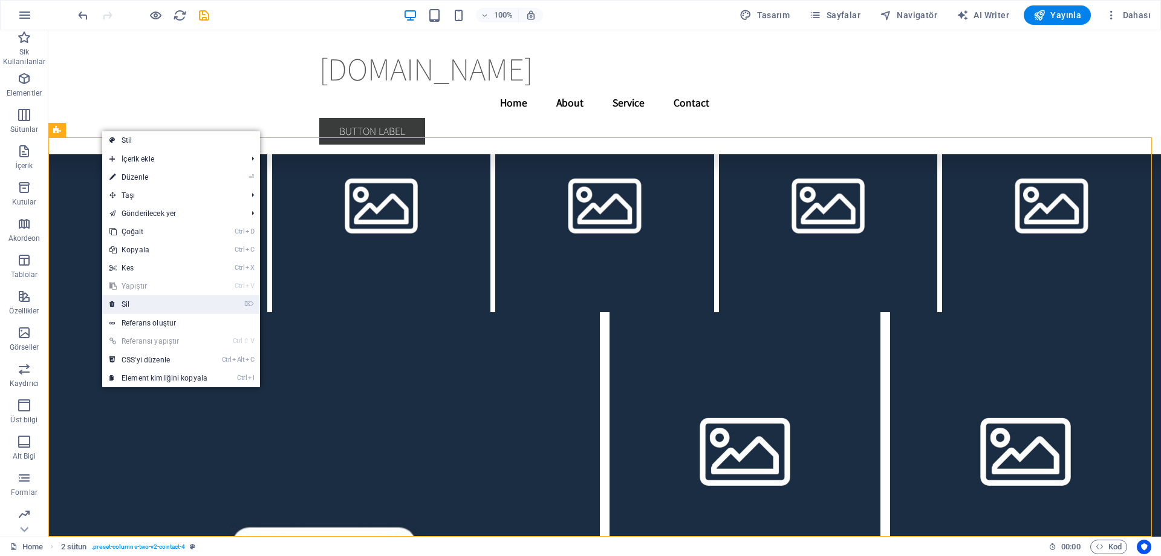
click at [140, 301] on link "⌦ Sil" at bounding box center [158, 304] width 112 height 18
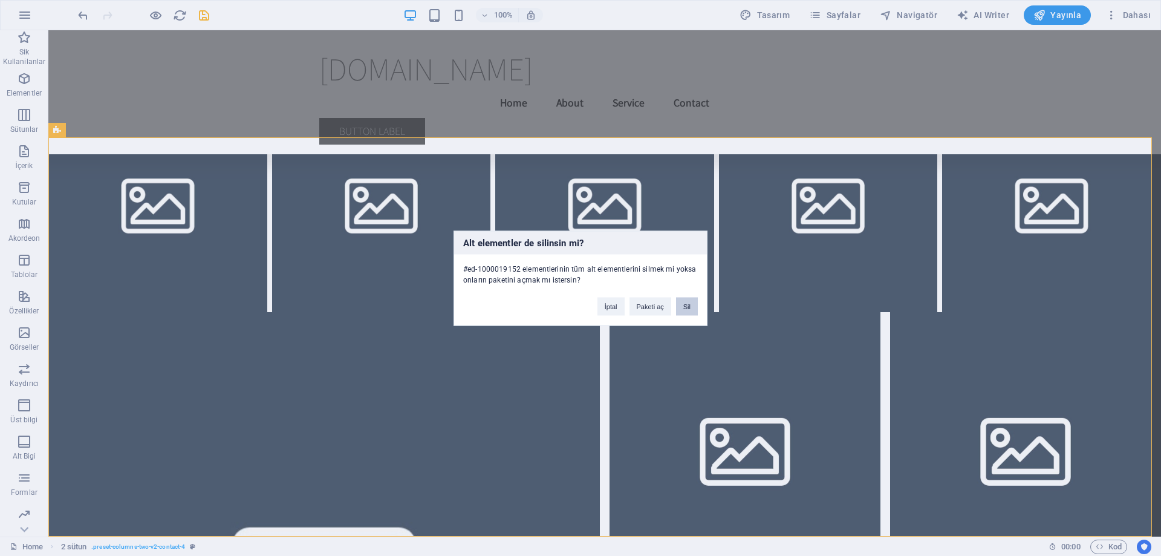
click at [692, 308] on button "Sil" at bounding box center [687, 306] width 22 height 18
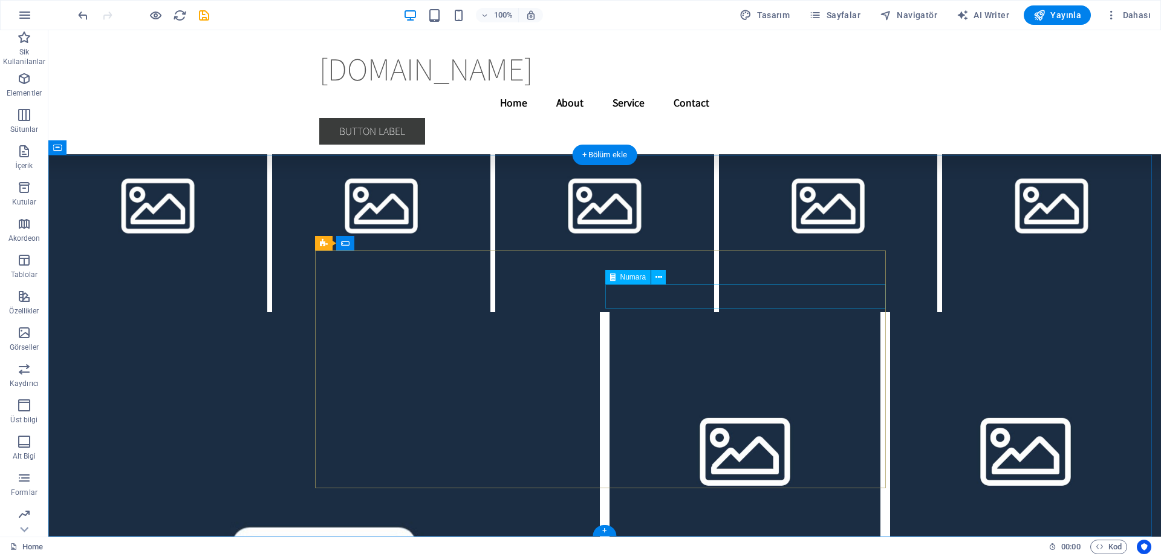
scroll to position [22975, 0]
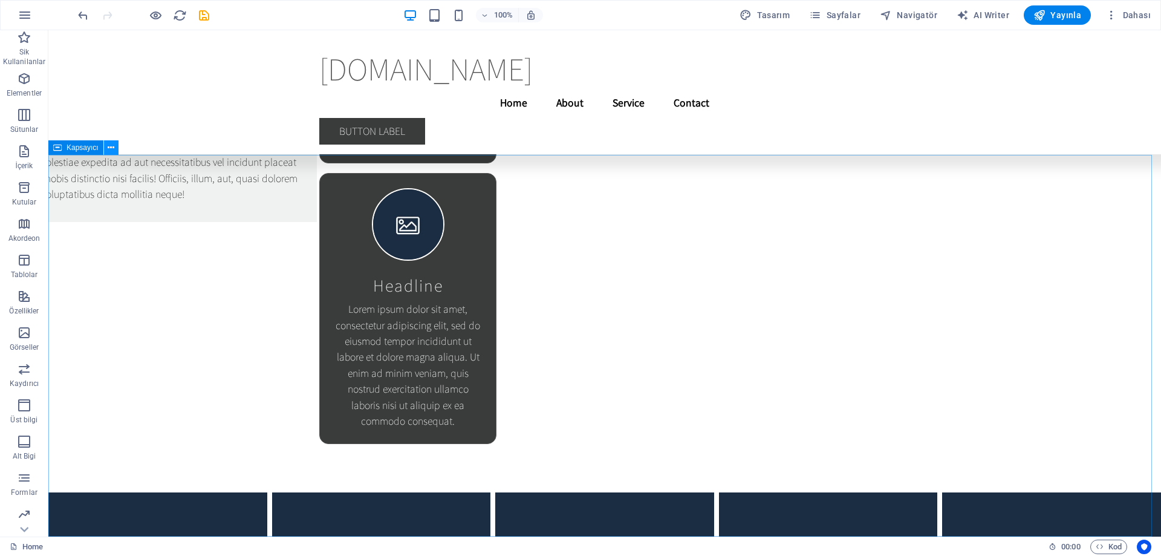
click at [109, 148] on icon at bounding box center [111, 147] width 7 height 13
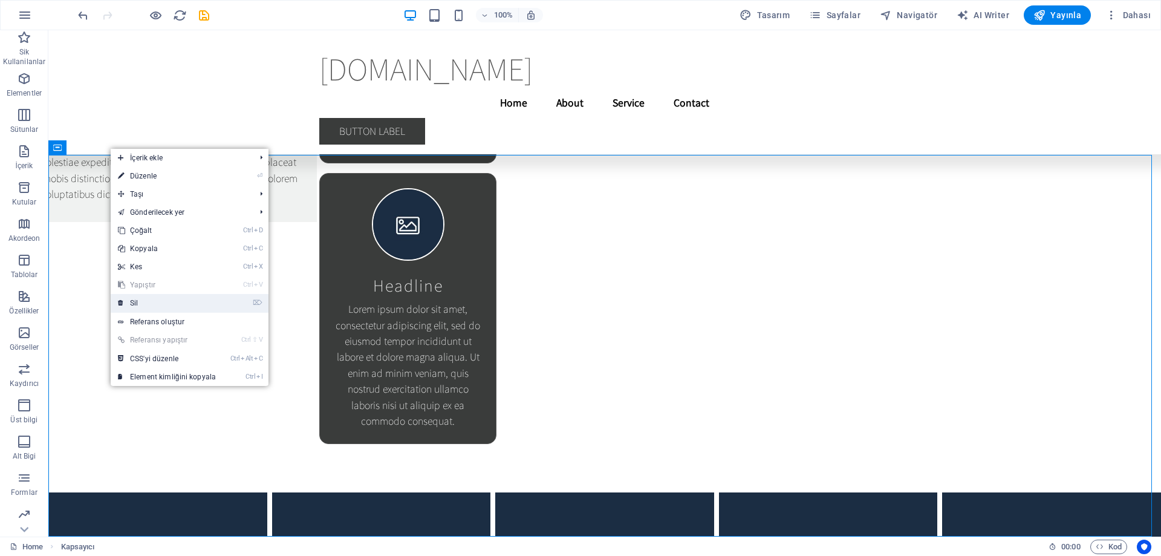
click at [149, 298] on link "⌦ Sil" at bounding box center [167, 303] width 112 height 18
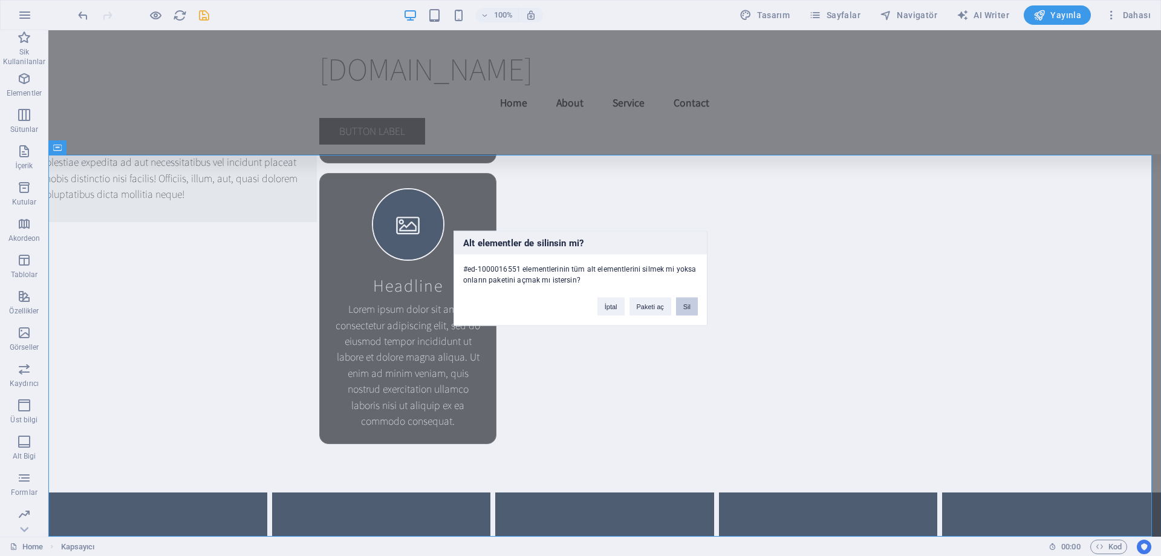
click at [682, 307] on button "Sil" at bounding box center [687, 306] width 22 height 18
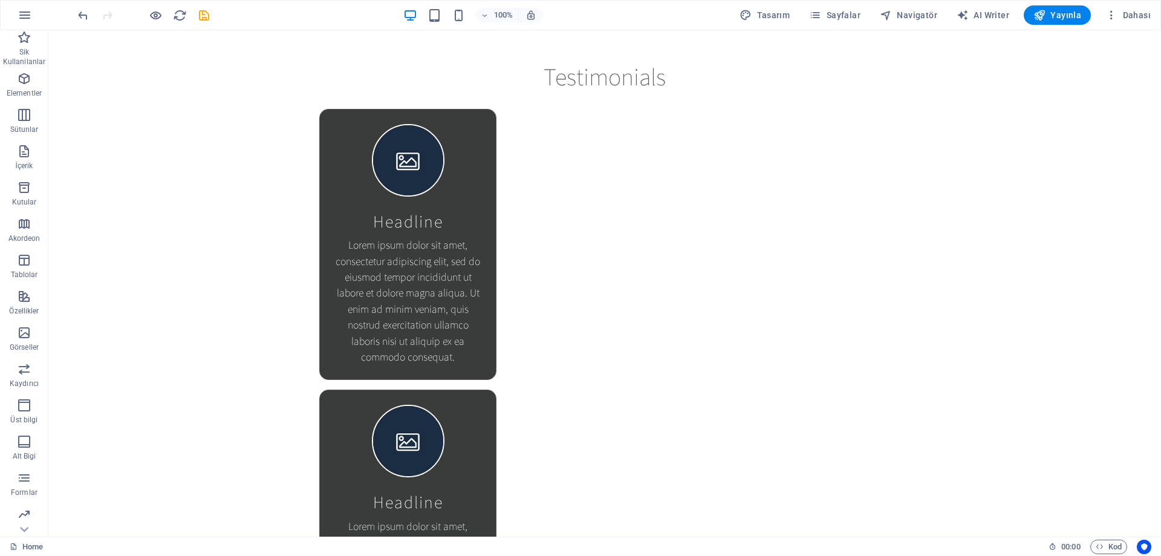
scroll to position [0, 0]
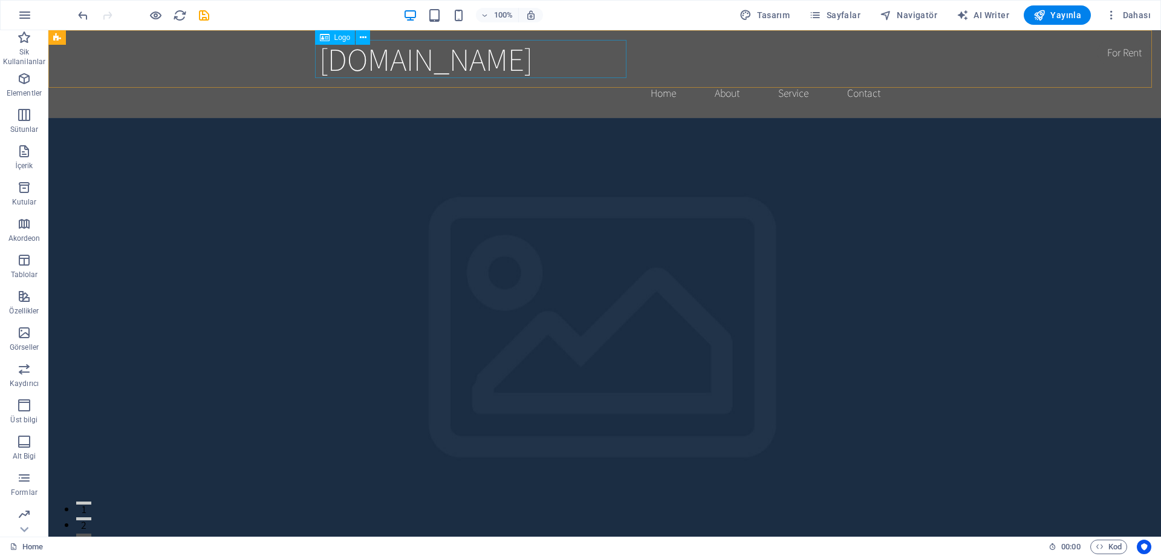
click at [343, 37] on span "Logo" at bounding box center [342, 37] width 16 height 7
click at [362, 37] on icon at bounding box center [363, 37] width 7 height 13
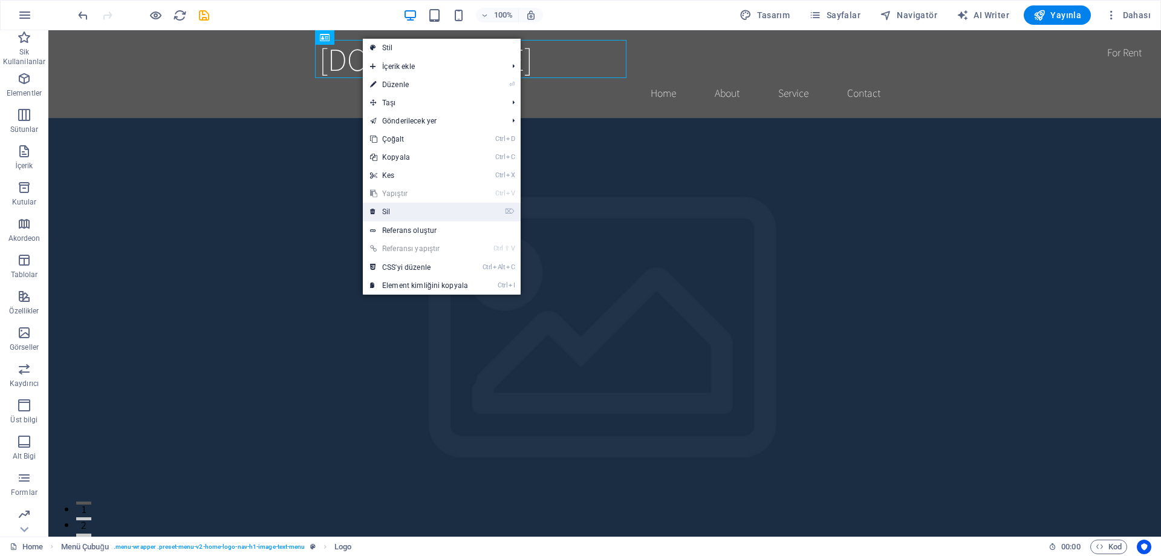
click at [400, 214] on link "⌦ Sil" at bounding box center [419, 212] width 112 height 18
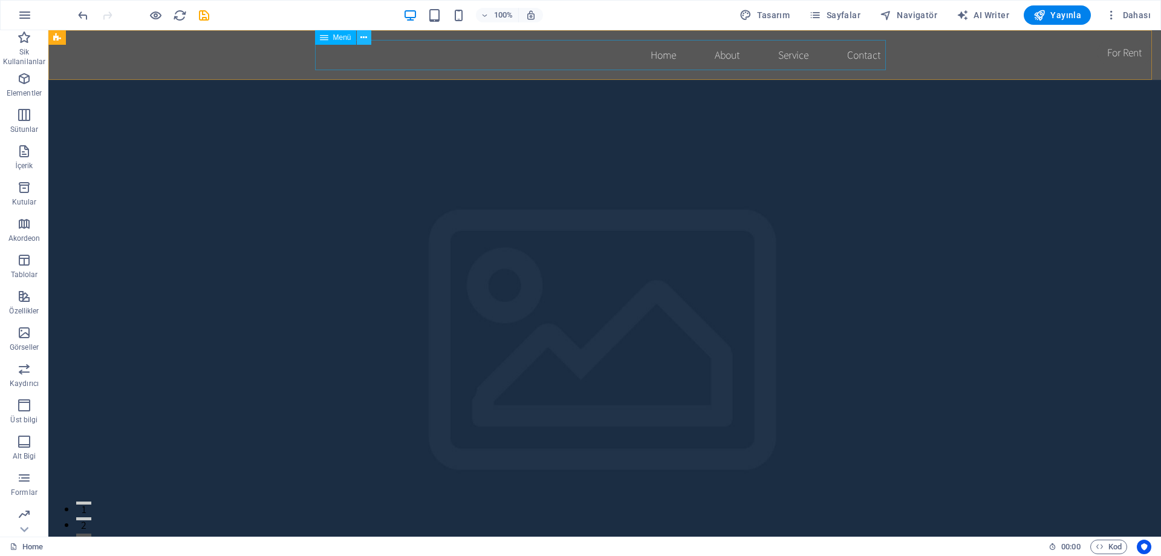
click at [366, 40] on icon at bounding box center [363, 37] width 7 height 13
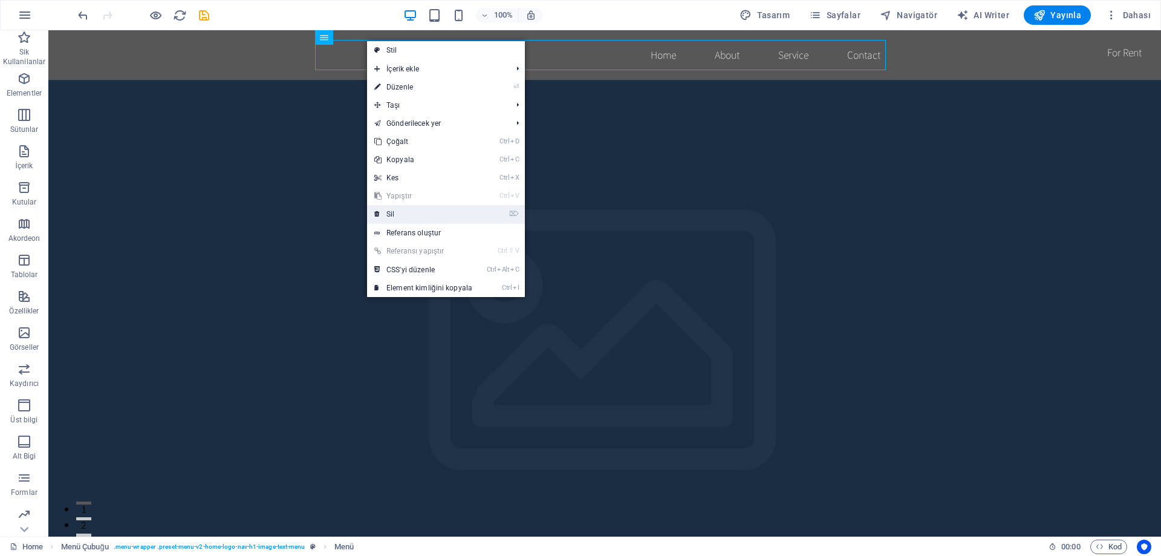
click at [398, 215] on link "⌦ Sil" at bounding box center [423, 214] width 112 height 18
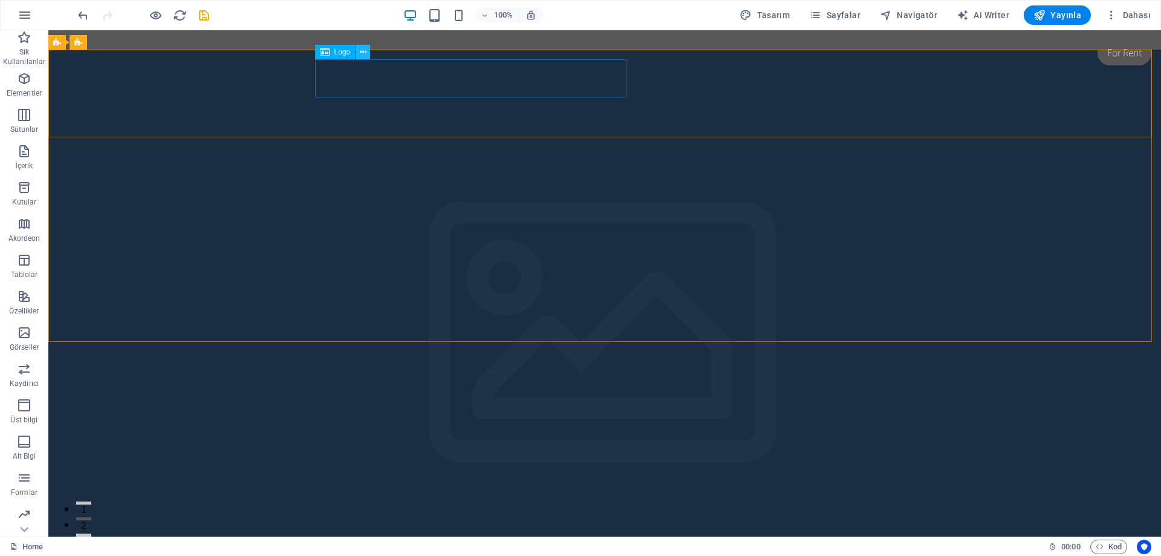
click at [365, 53] on icon at bounding box center [363, 52] width 7 height 13
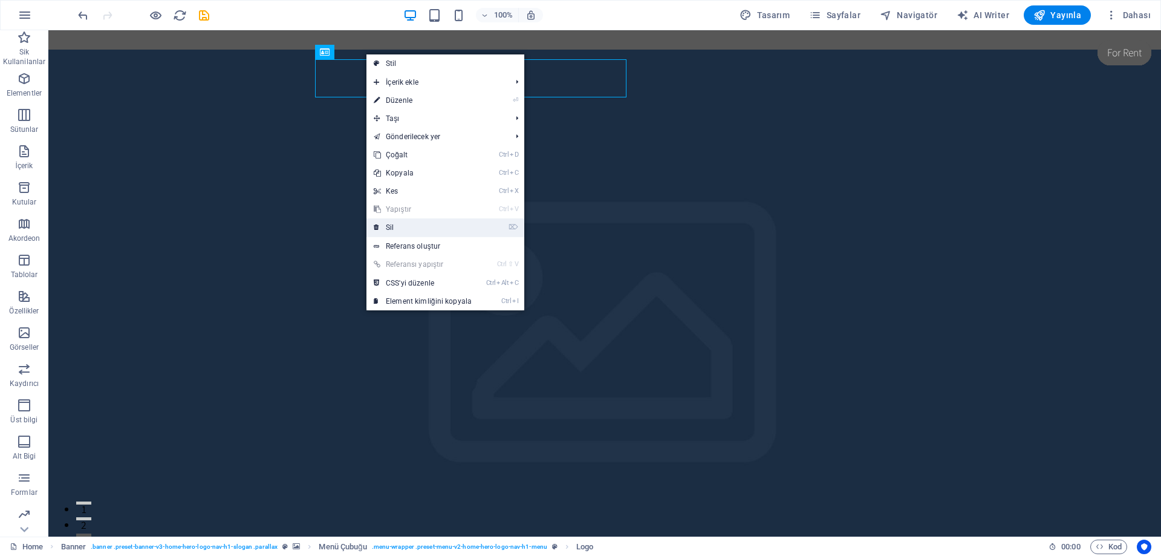
click at [403, 224] on link "⌦ Sil" at bounding box center [422, 227] width 112 height 18
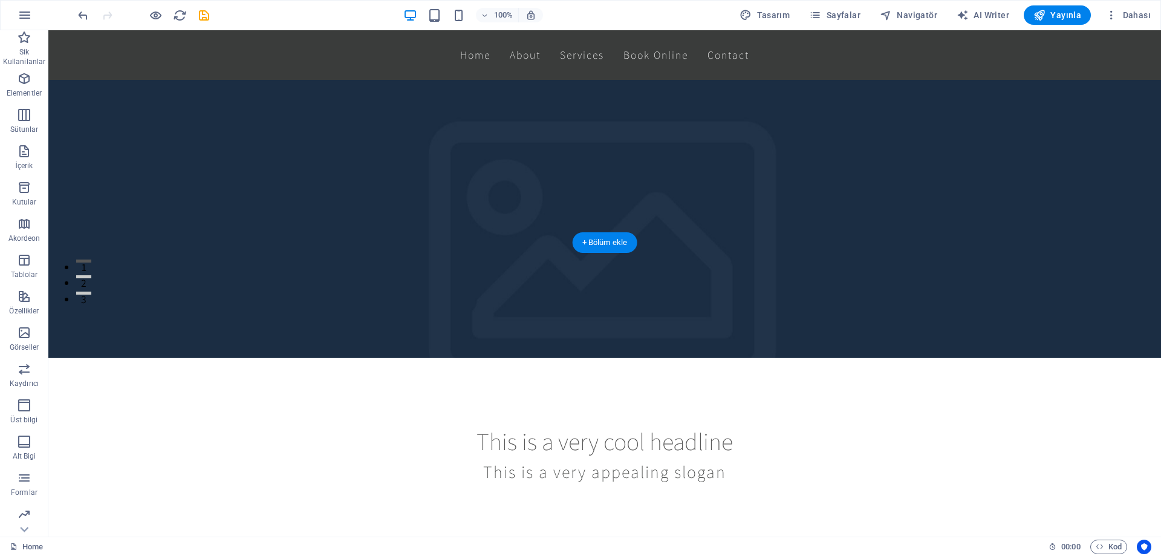
scroll to position [302, 0]
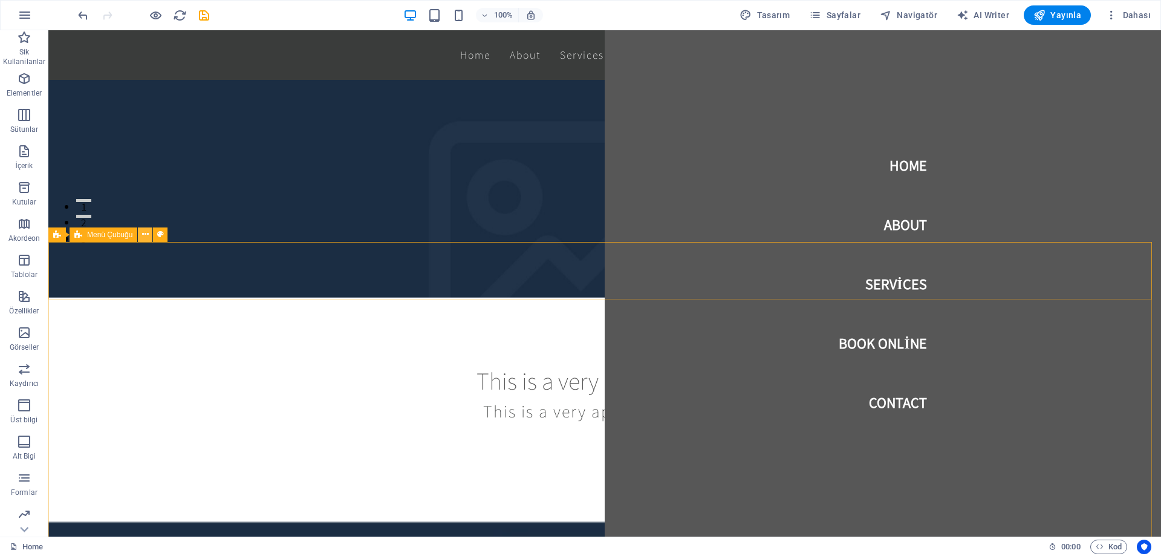
click at [142, 237] on icon at bounding box center [145, 234] width 7 height 13
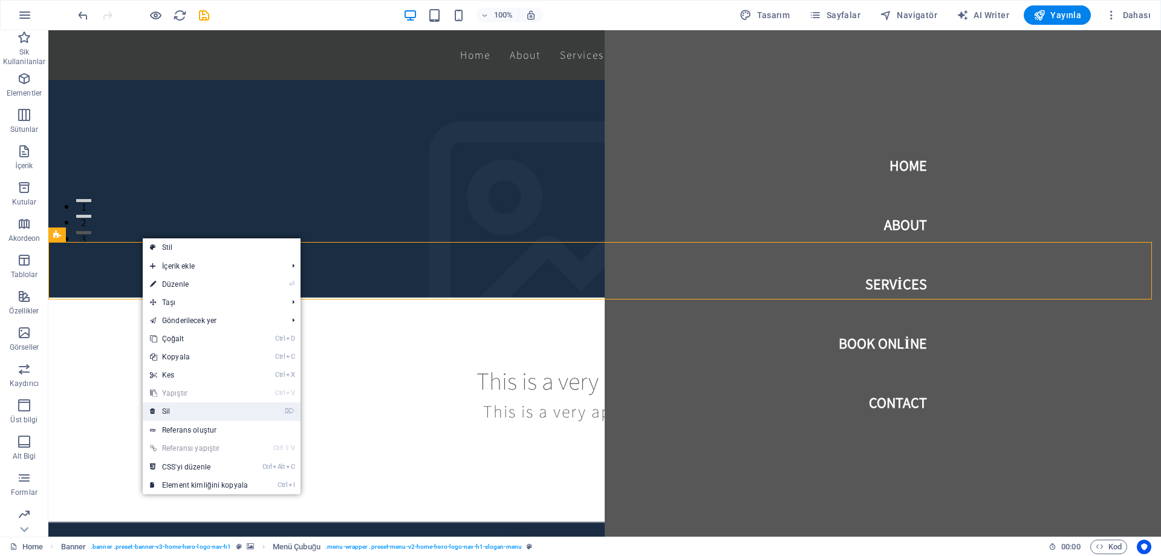
click at [210, 409] on link "⌦ Sil" at bounding box center [199, 411] width 112 height 18
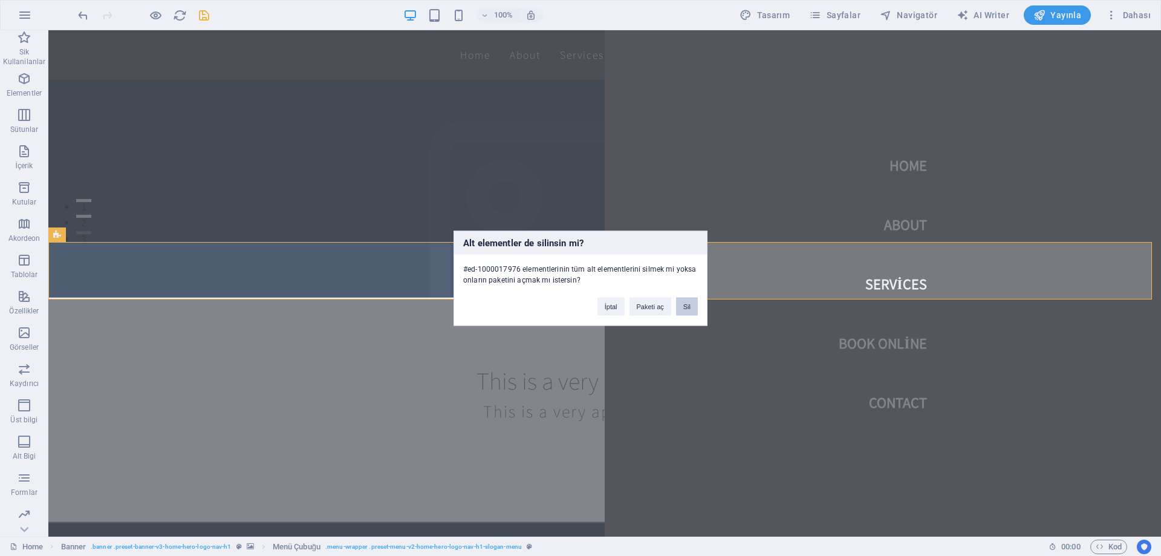
click at [689, 306] on button "Sil" at bounding box center [687, 306] width 22 height 18
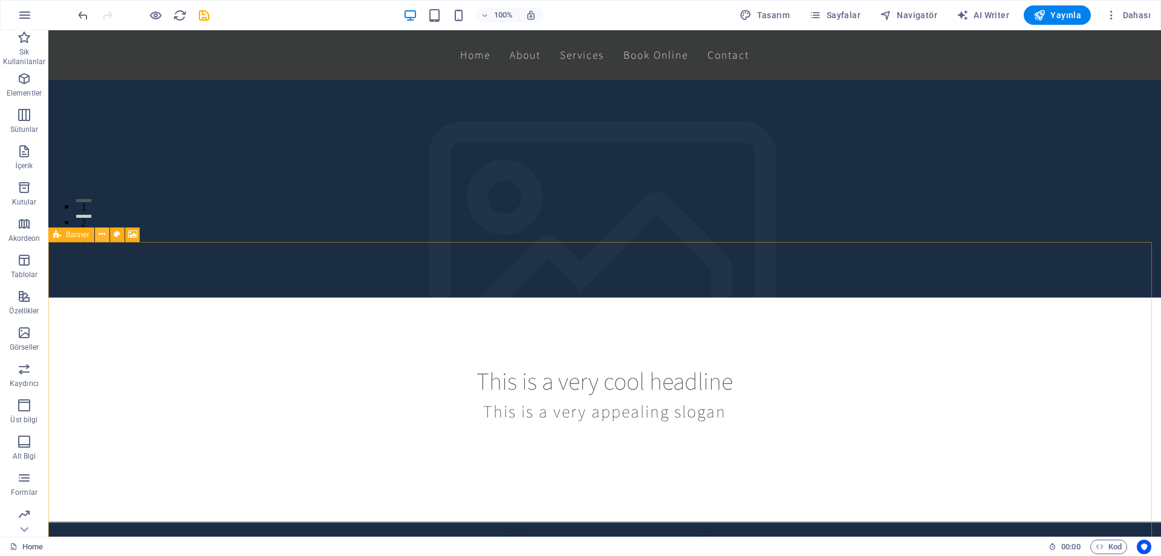
click at [106, 235] on button at bounding box center [102, 234] width 15 height 15
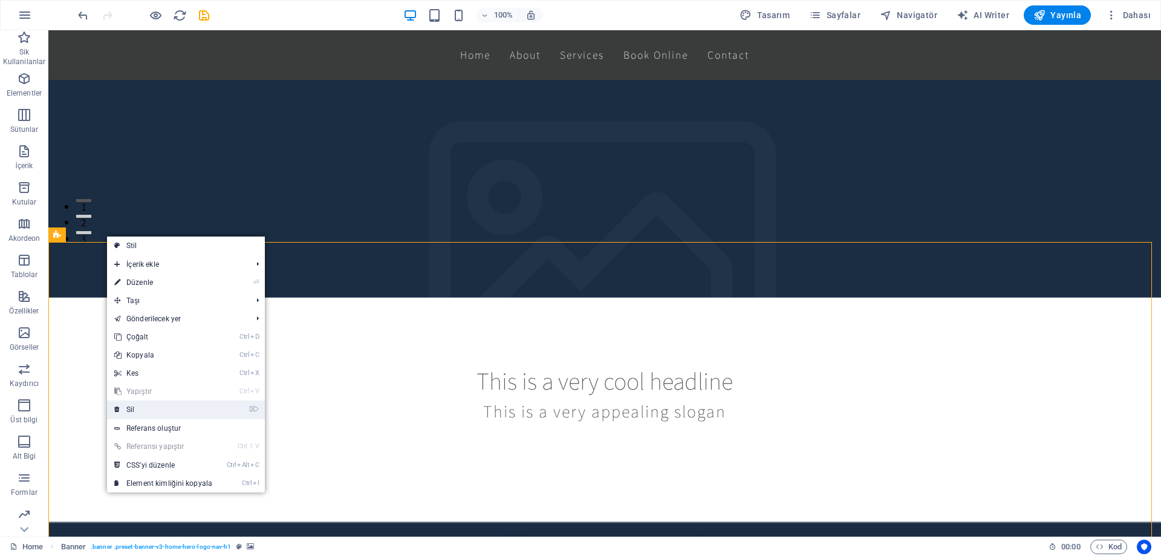
click at [174, 412] on link "⌦ Sil" at bounding box center [163, 409] width 112 height 18
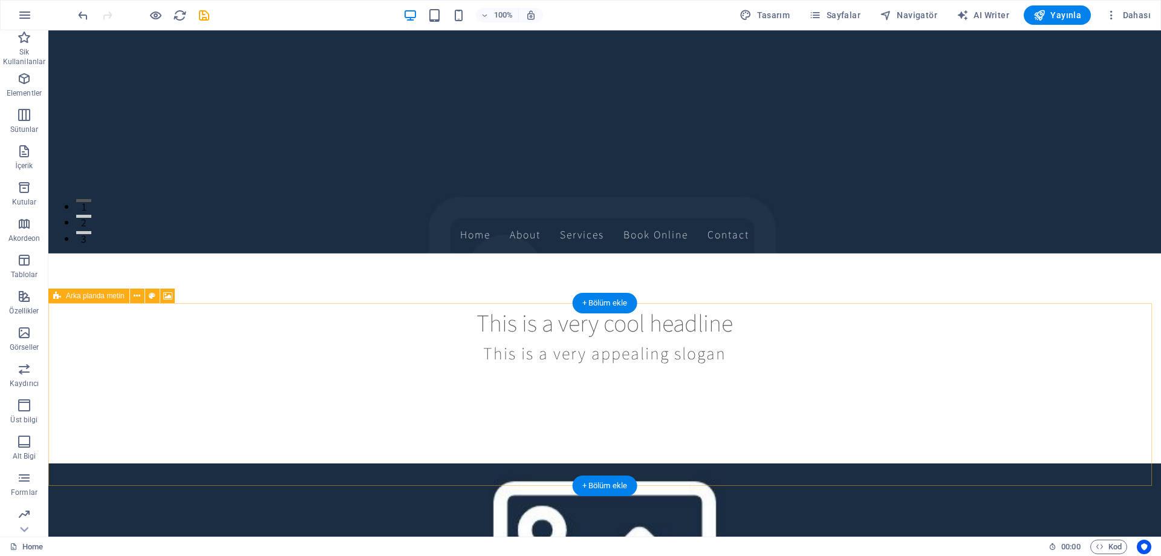
scroll to position [0, 0]
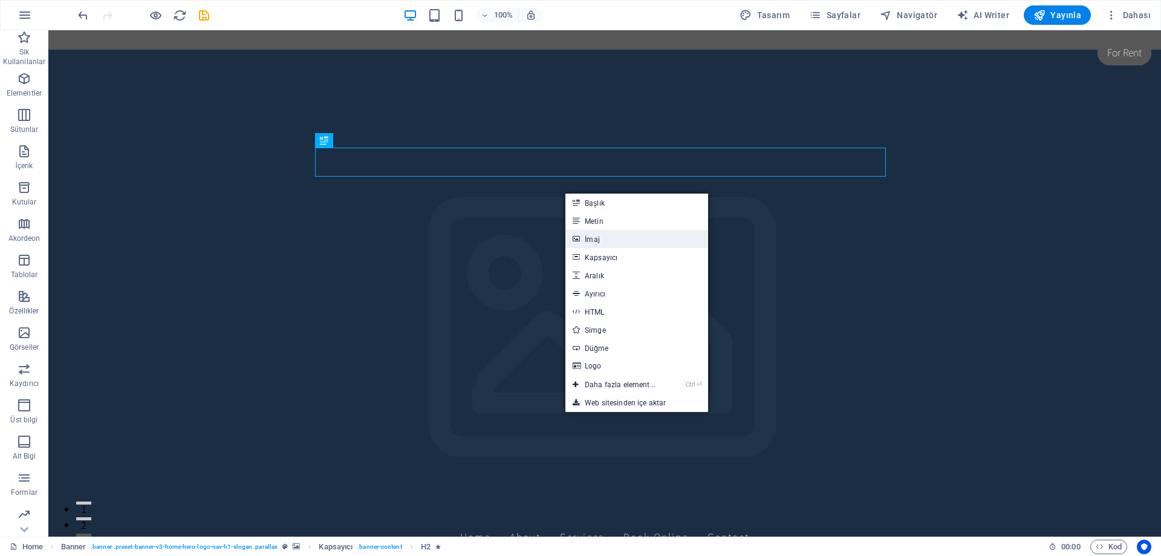
click at [612, 236] on link "İmaj" at bounding box center [636, 239] width 143 height 18
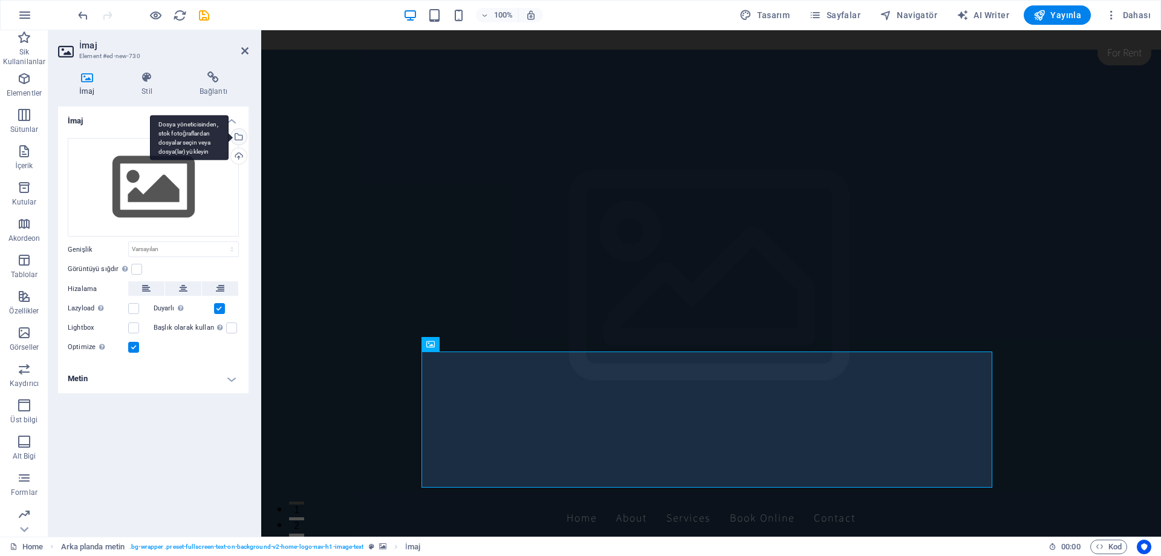
click at [241, 137] on div "Dosya yöneticisinden, stok fotoğraflardan dosyalar seçin veya dosya(lar) yükley…" at bounding box center [238, 138] width 18 height 18
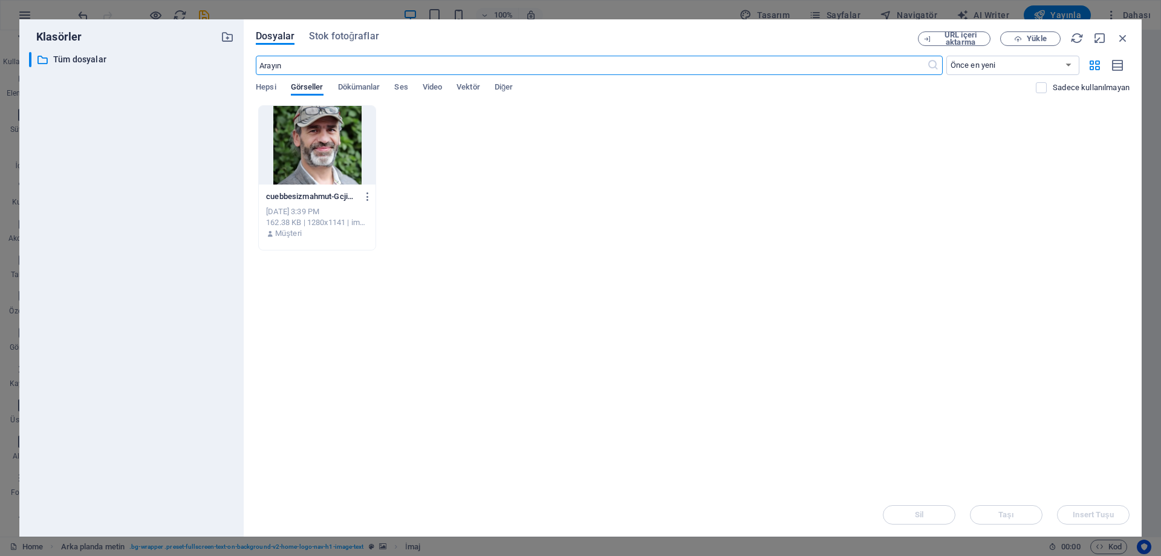
click at [333, 148] on div at bounding box center [317, 145] width 117 height 79
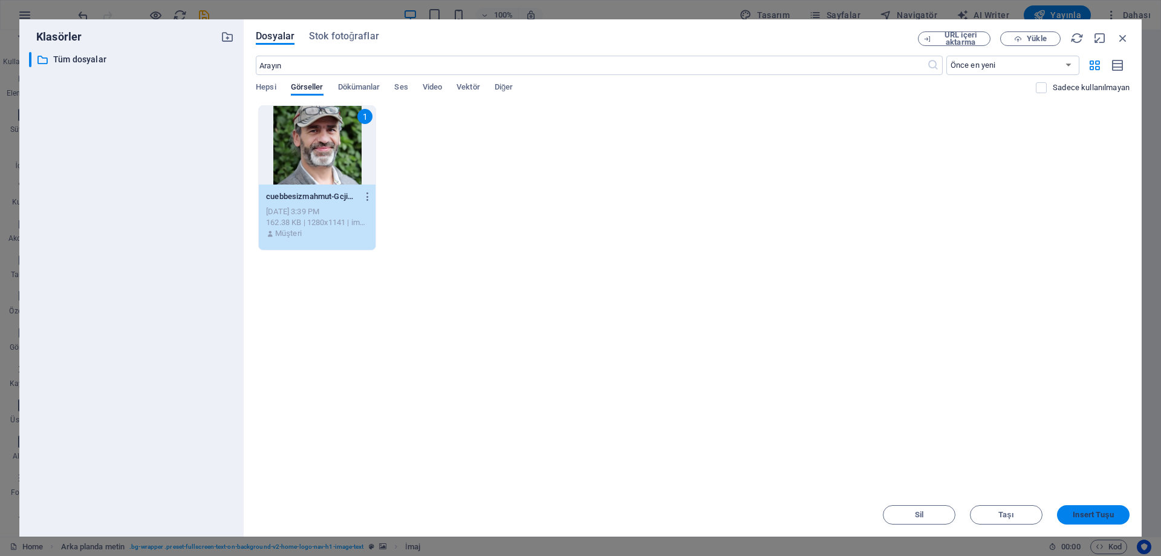
click at [1081, 505] on button "Insert Tuşu" at bounding box center [1093, 514] width 73 height 19
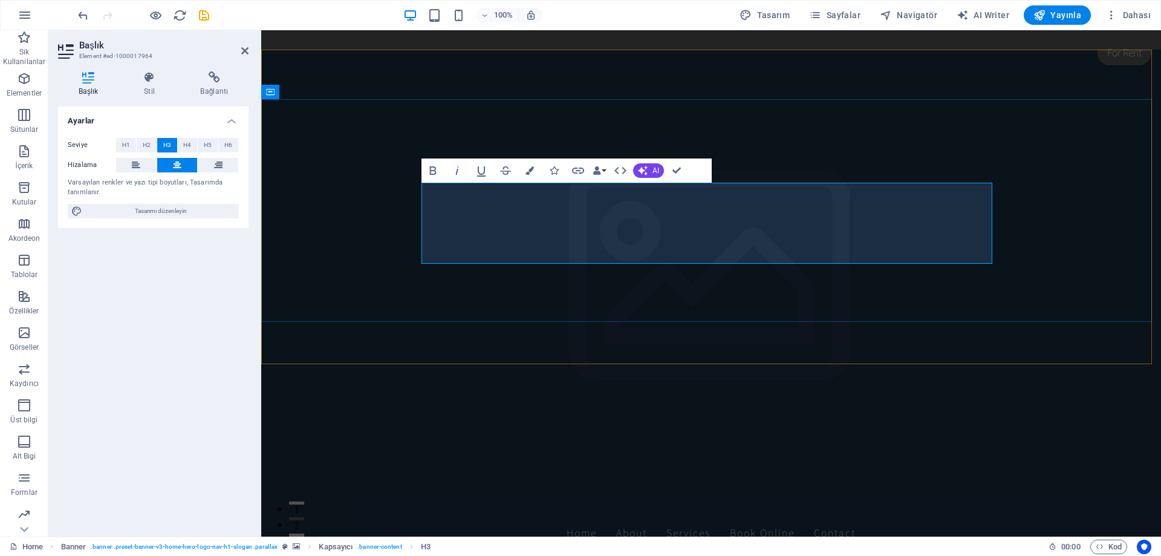
drag, startPoint x: 612, startPoint y: 255, endPoint x: 641, endPoint y: 262, distance: 29.8
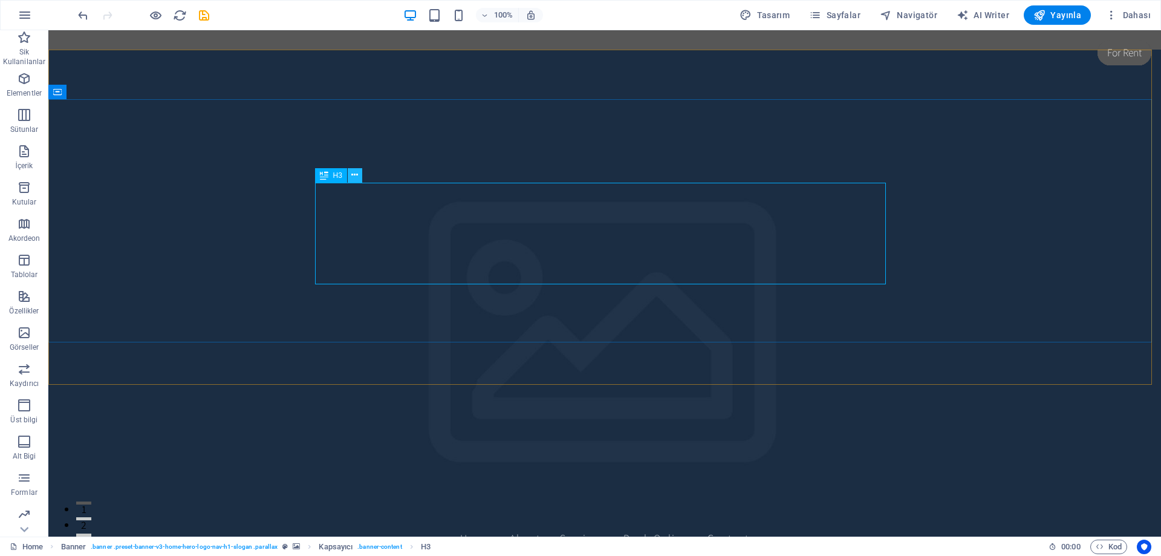
click at [354, 177] on icon at bounding box center [354, 175] width 7 height 13
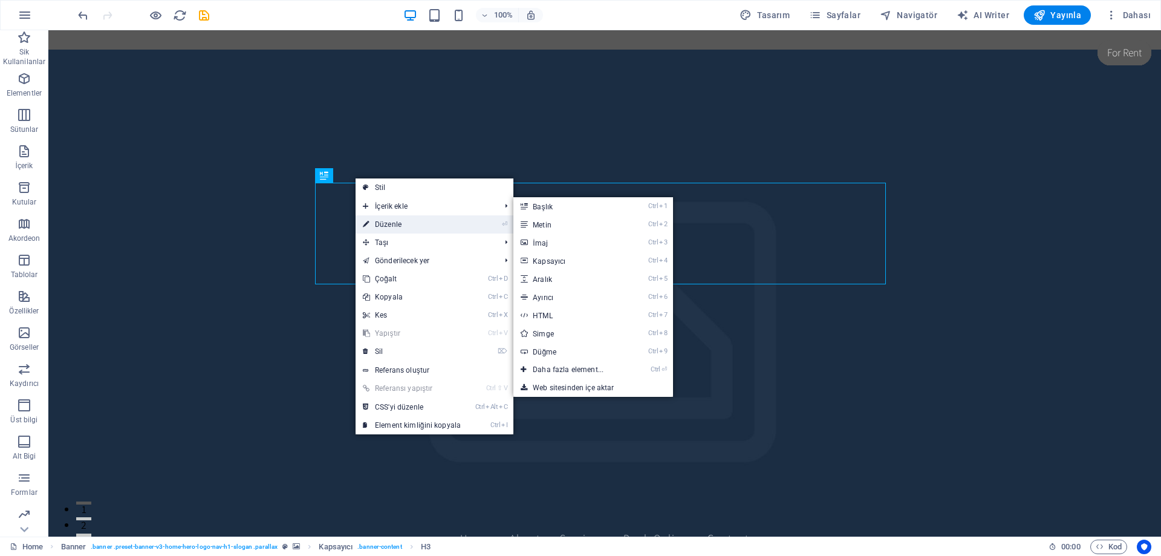
click at [407, 221] on link "⏎ Düzenle" at bounding box center [411, 224] width 112 height 18
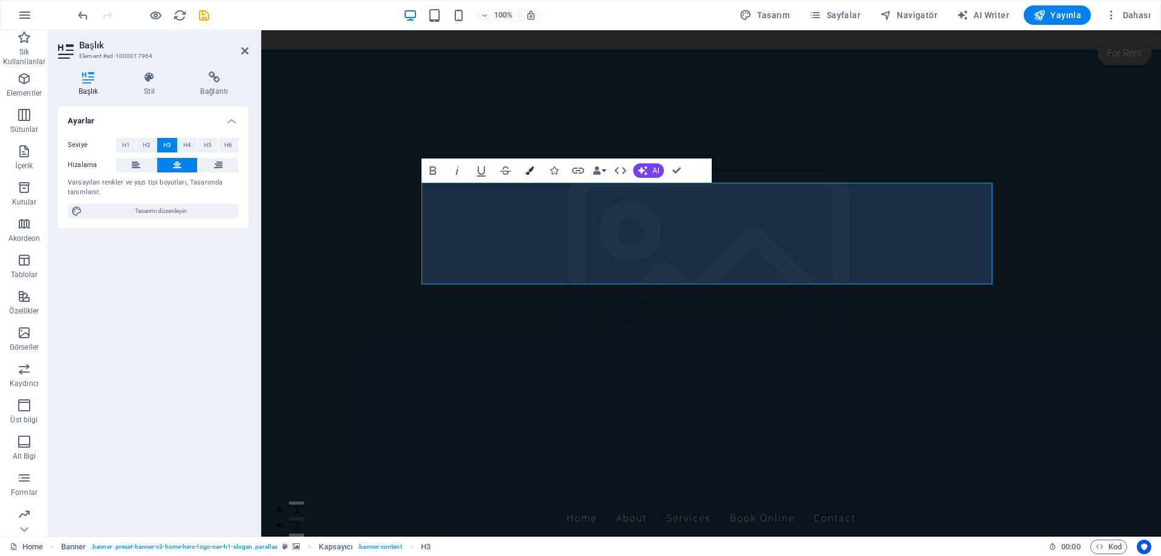
click at [533, 171] on icon "button" at bounding box center [529, 170] width 8 height 8
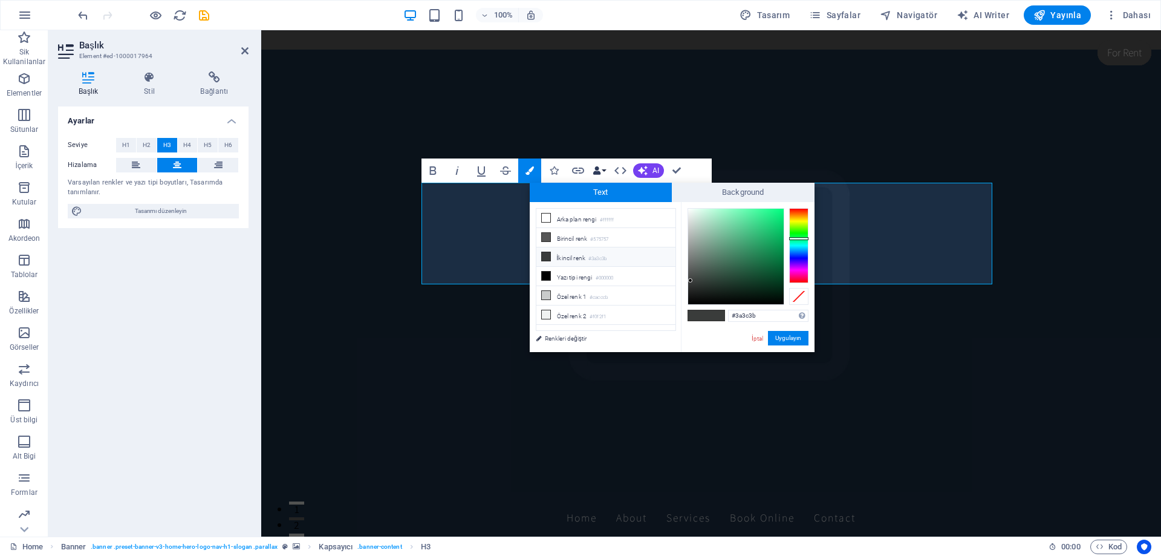
click at [600, 172] on icon "button" at bounding box center [596, 170] width 8 height 8
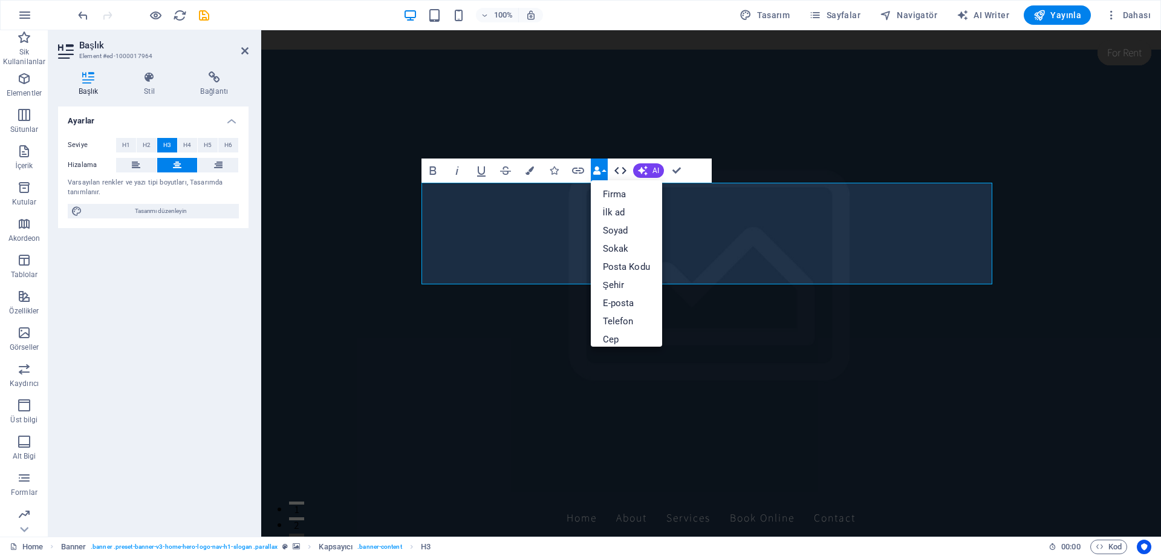
click at [617, 172] on icon "button" at bounding box center [620, 170] width 15 height 15
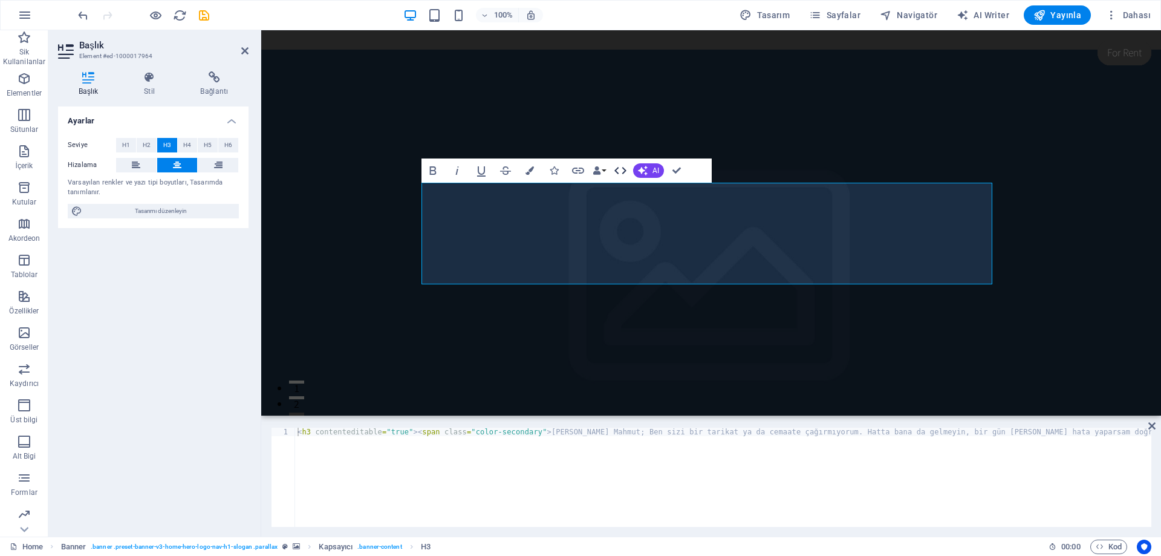
click at [625, 170] on icon "button" at bounding box center [620, 170] width 12 height 7
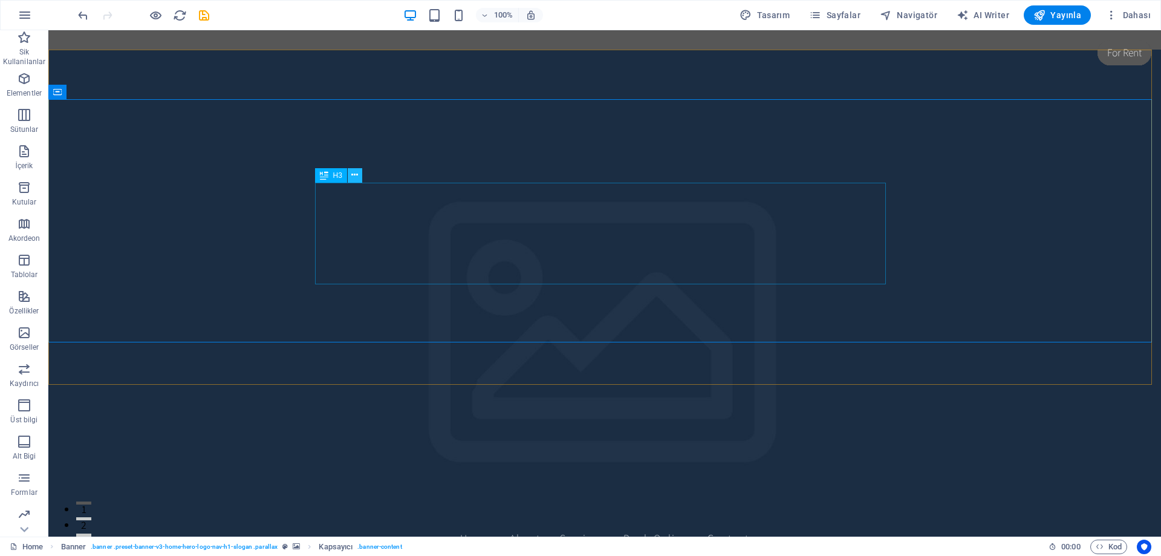
click at [356, 176] on icon at bounding box center [354, 175] width 7 height 13
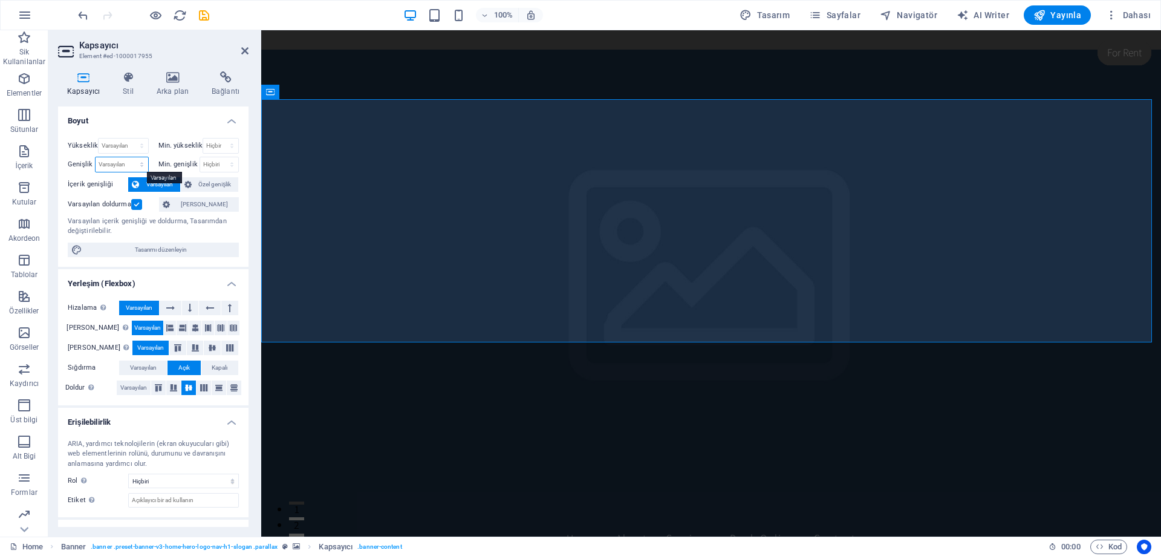
click at [141, 163] on select "Varsayılan px rem % em vh vw" at bounding box center [122, 164] width 53 height 15
click at [126, 165] on select "Varsayılan px rem % em vh vw" at bounding box center [122, 164] width 53 height 15
click at [215, 166] on select "Hiçbiri px rem % vh vw" at bounding box center [219, 164] width 39 height 15
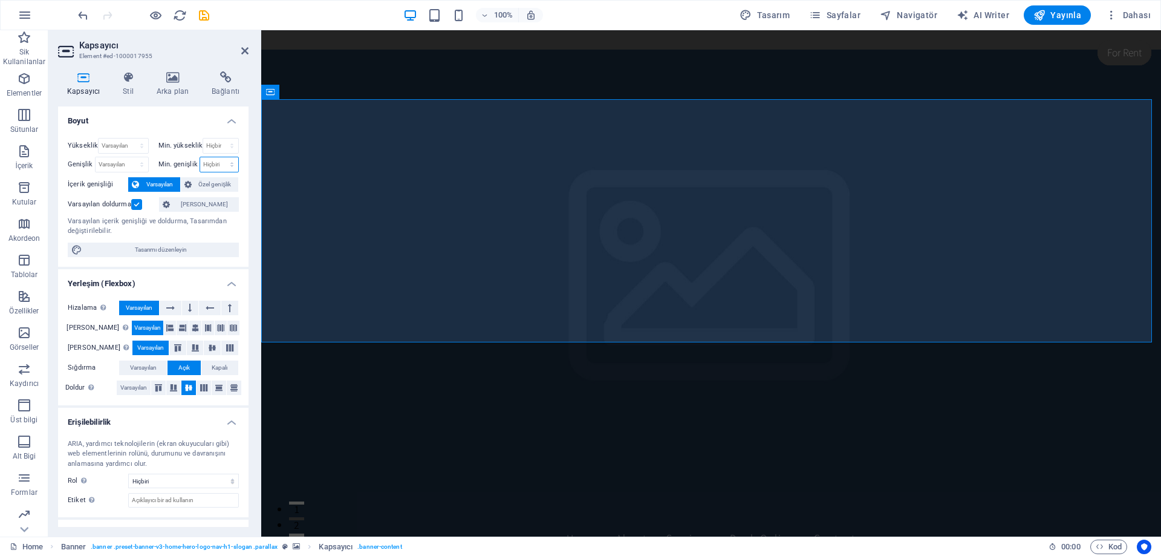
click at [215, 166] on select "Hiçbiri px rem % vh vw" at bounding box center [219, 164] width 39 height 15
click at [88, 80] on icon at bounding box center [83, 77] width 51 height 12
click at [147, 250] on span "Tasarımı düzenleyin" at bounding box center [160, 249] width 149 height 15
select select "rem"
select select "200"
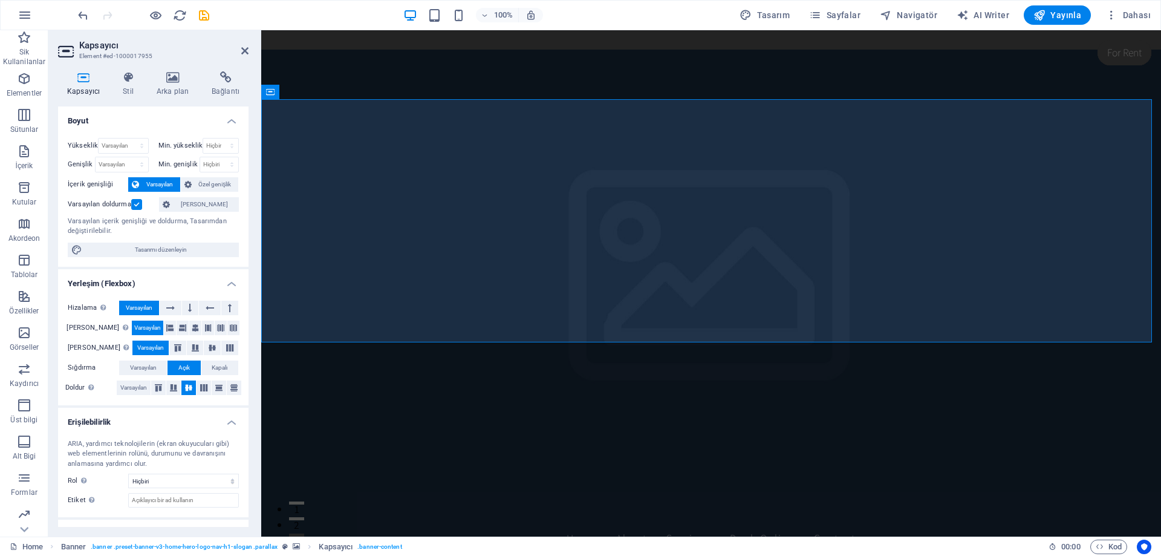
select select "px"
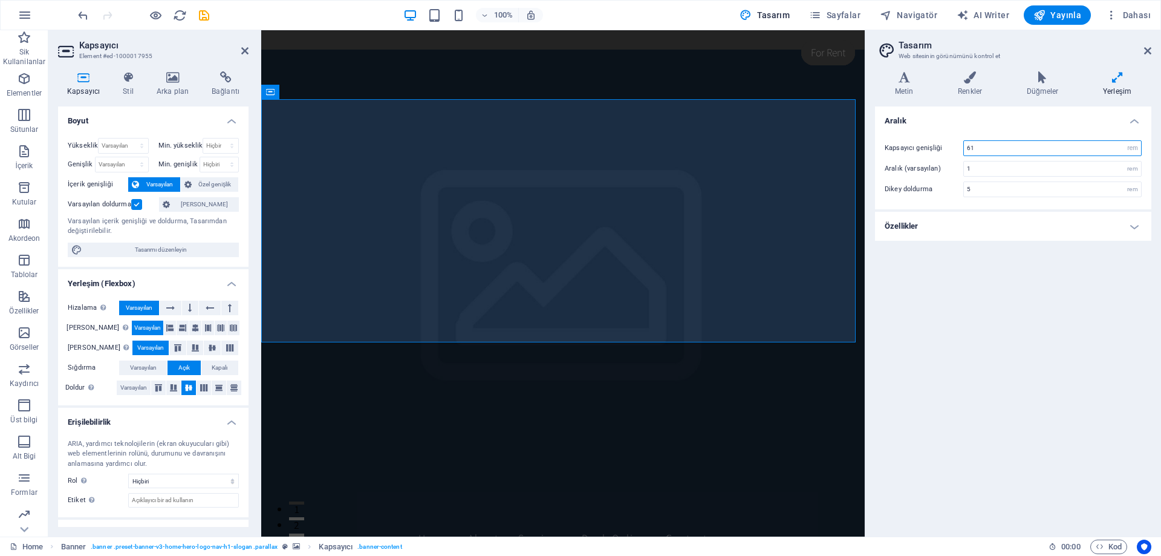
click at [989, 152] on input "61" at bounding box center [1052, 148] width 177 height 15
type input "6"
type input "70"
click at [1004, 283] on div "Aralık Kapsayıcı genişliği 70 rem px Aralık (varsayılan) 1 rem Dikey doldurma 5…" at bounding box center [1013, 316] width 276 height 420
click at [984, 189] on input "5" at bounding box center [1052, 189] width 177 height 15
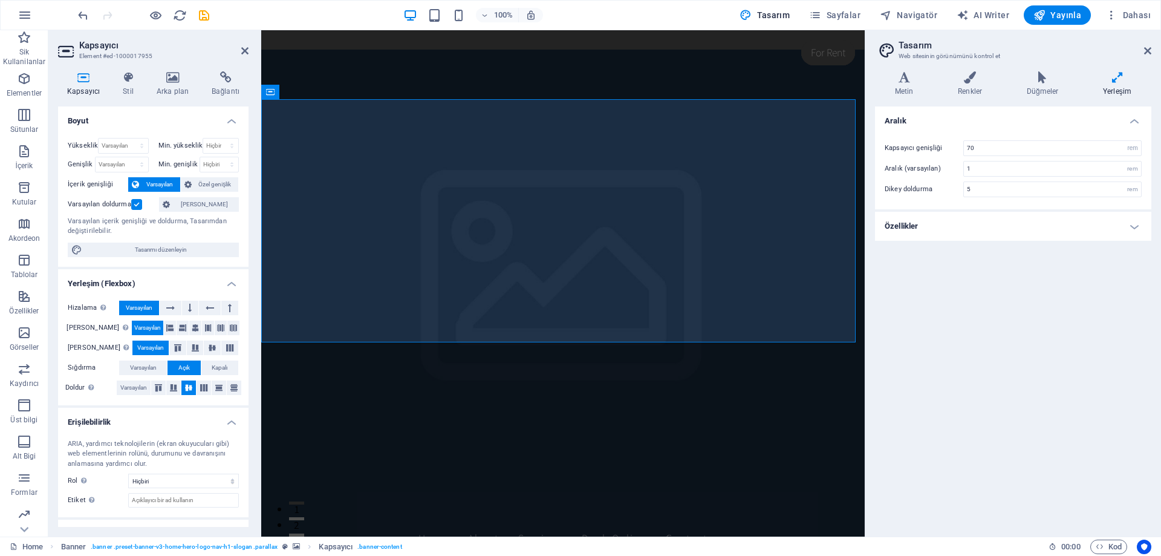
click at [1139, 226] on h4 "Özellikler" at bounding box center [1013, 226] width 276 height 29
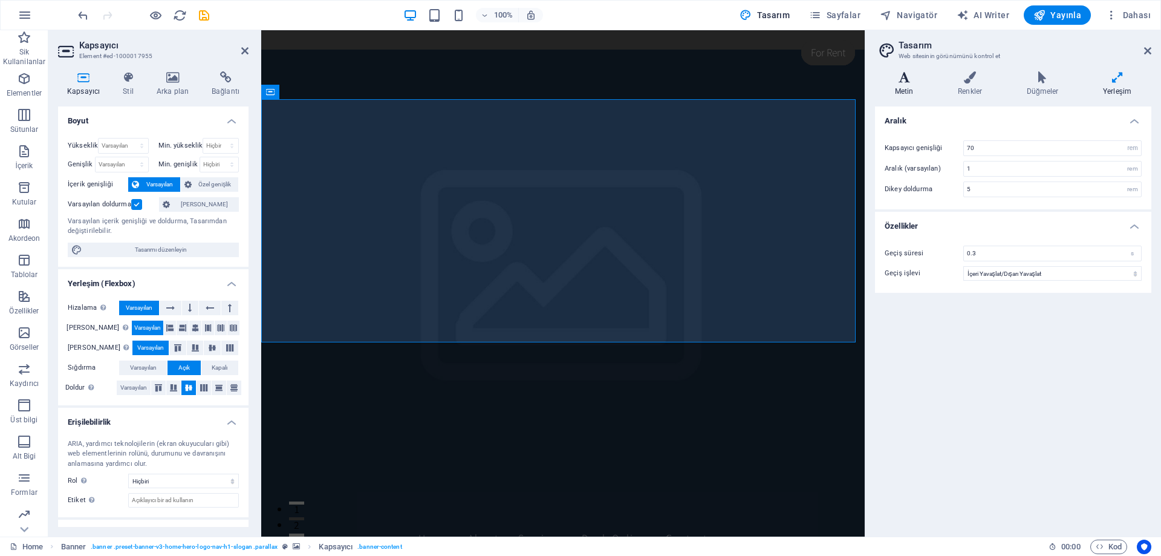
click at [911, 88] on h4 "Metin" at bounding box center [906, 83] width 63 height 25
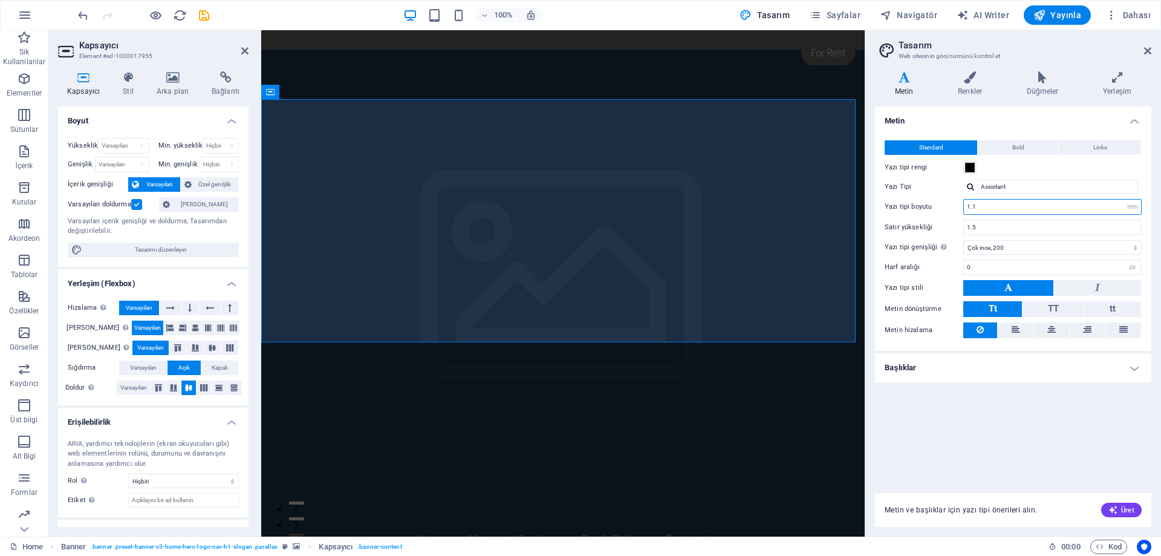
click at [999, 206] on input "1.1" at bounding box center [1052, 207] width 177 height 15
click at [983, 208] on input "1" at bounding box center [1052, 207] width 177 height 15
type input "1"
click at [1048, 327] on icon at bounding box center [1051, 329] width 8 height 15
click at [1021, 328] on button at bounding box center [1015, 330] width 35 height 16
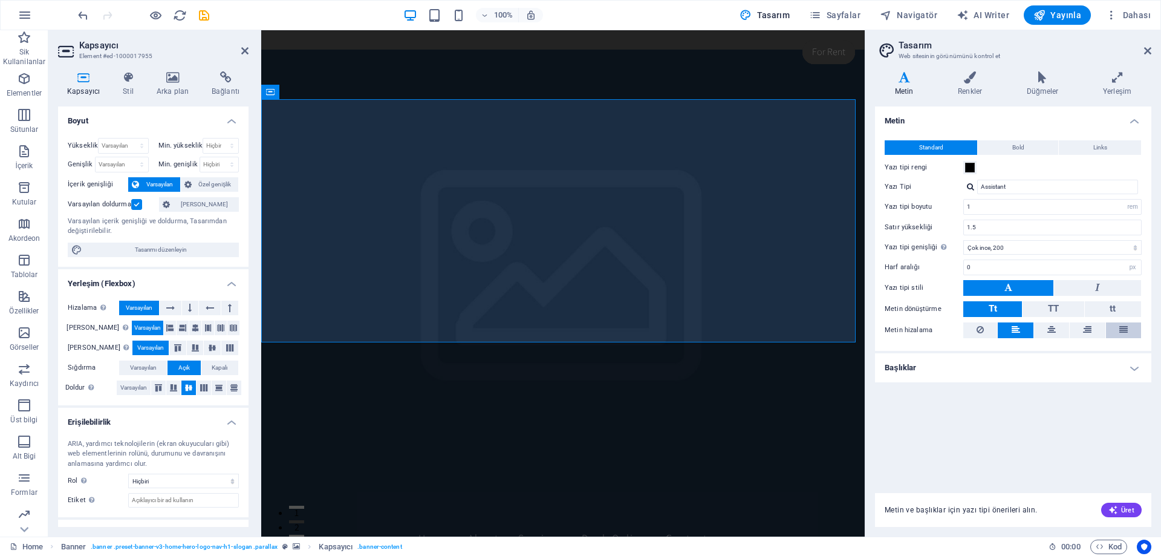
click at [1128, 328] on button at bounding box center [1123, 330] width 35 height 16
click at [1054, 328] on icon at bounding box center [1051, 329] width 8 height 15
click at [1125, 328] on icon at bounding box center [1123, 329] width 8 height 15
click at [1106, 328] on button at bounding box center [1123, 330] width 35 height 16
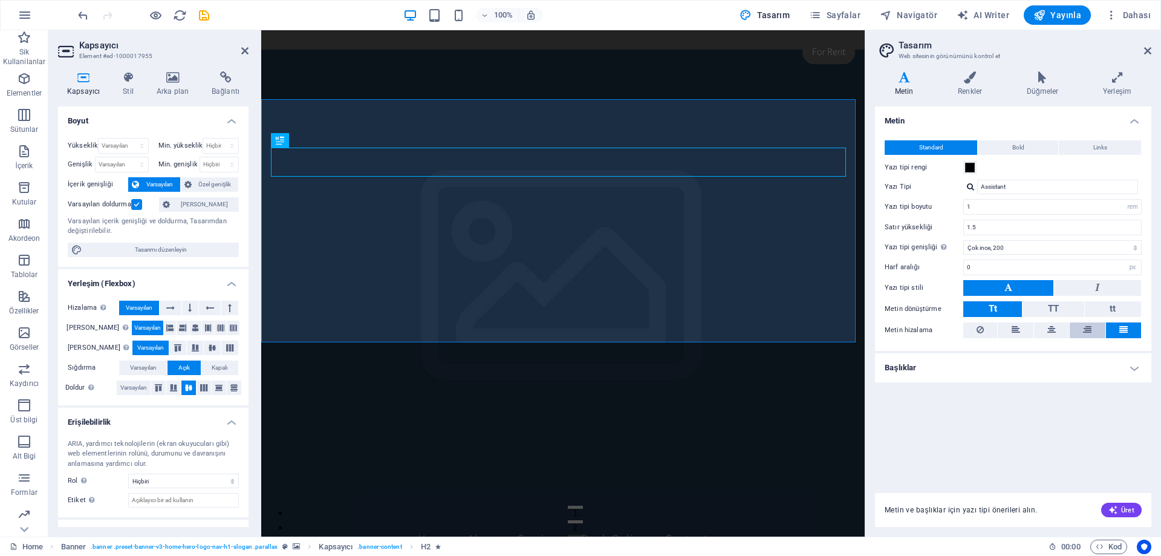
click at [1081, 331] on button at bounding box center [1086, 330] width 35 height 16
click at [1137, 370] on h4 "Başlıklar" at bounding box center [1013, 367] width 276 height 29
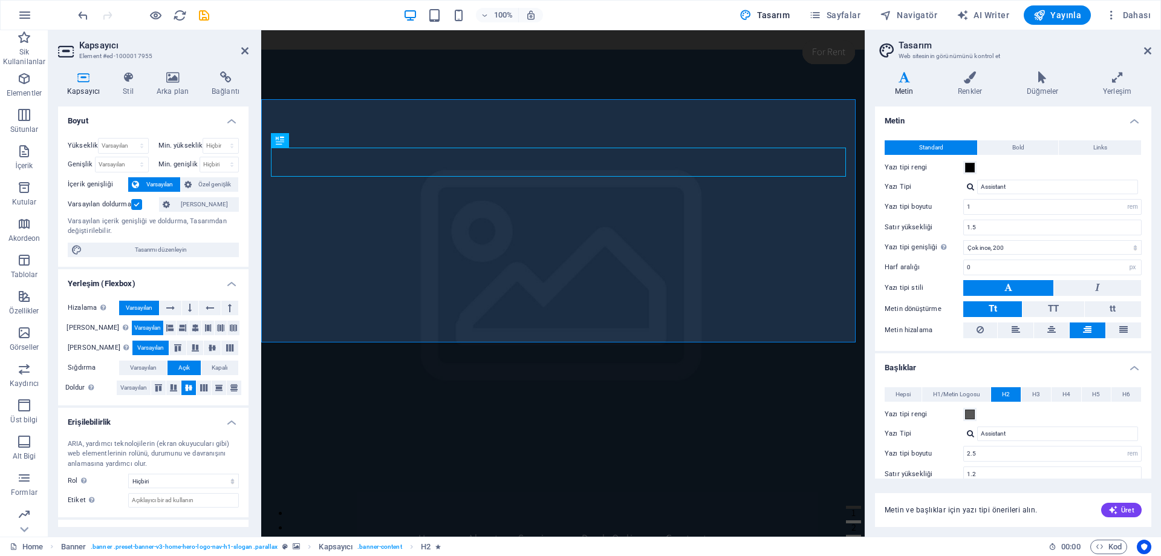
scroll to position [161, 0]
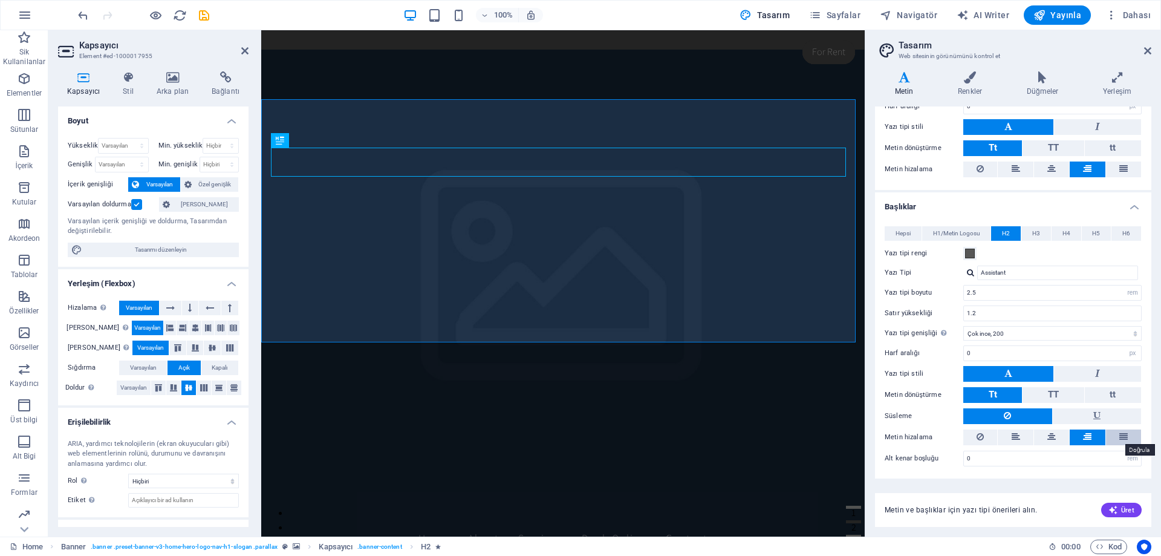
click at [1124, 438] on icon at bounding box center [1123, 436] width 8 height 15
click at [1016, 438] on icon at bounding box center [1015, 436] width 8 height 15
click at [1146, 50] on icon at bounding box center [1147, 51] width 7 height 10
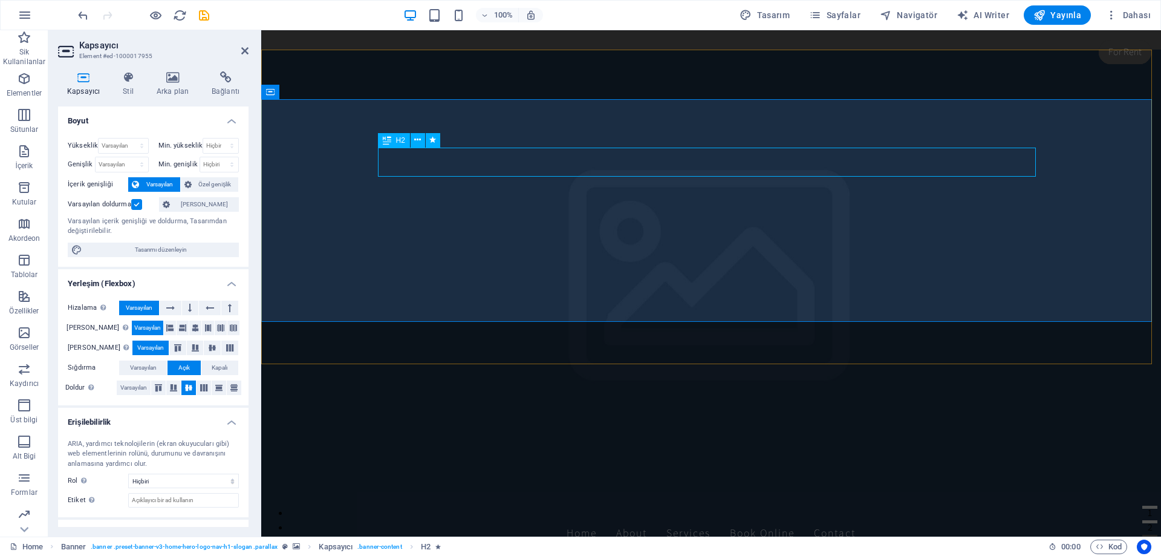
click at [397, 139] on span "H2" at bounding box center [400, 140] width 9 height 7
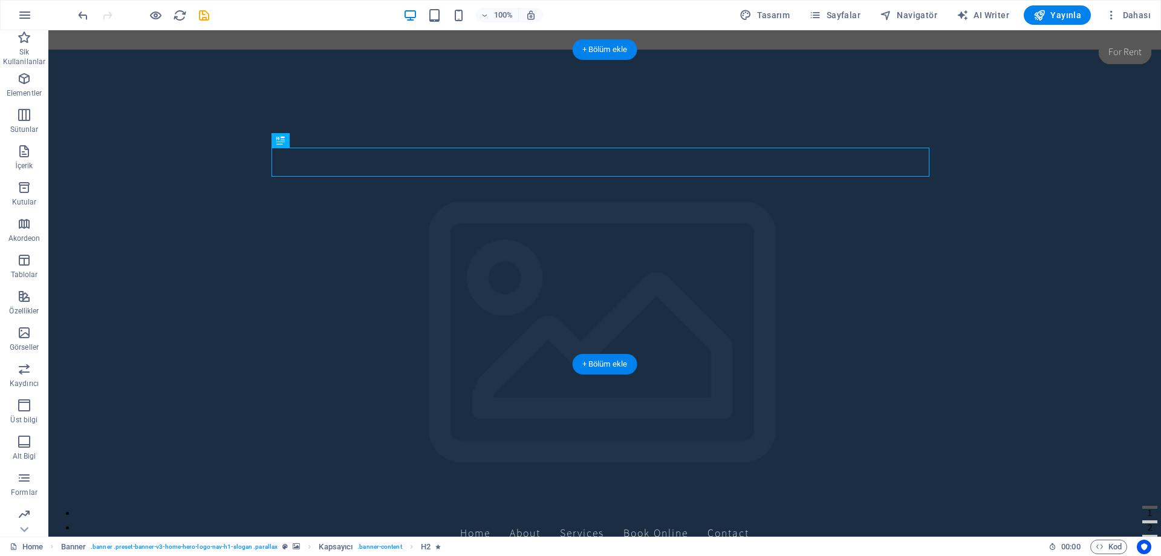
drag, startPoint x: 446, startPoint y: 169, endPoint x: 288, endPoint y: 149, distance: 158.5
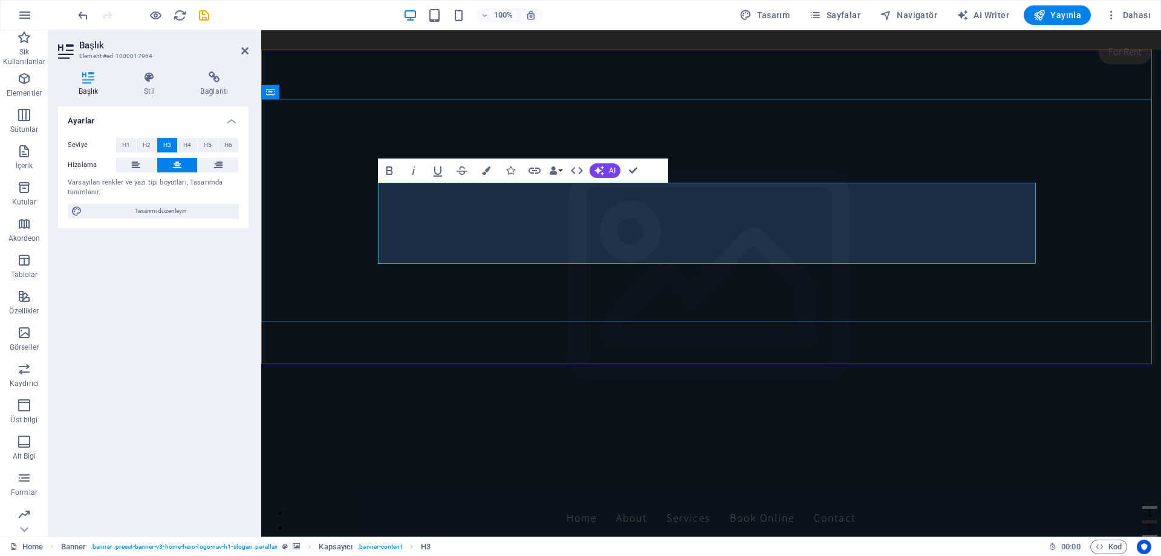
drag, startPoint x: 571, startPoint y: 255, endPoint x: 853, endPoint y: 255, distance: 282.3
click at [205, 148] on span "H5" at bounding box center [208, 145] width 8 height 15
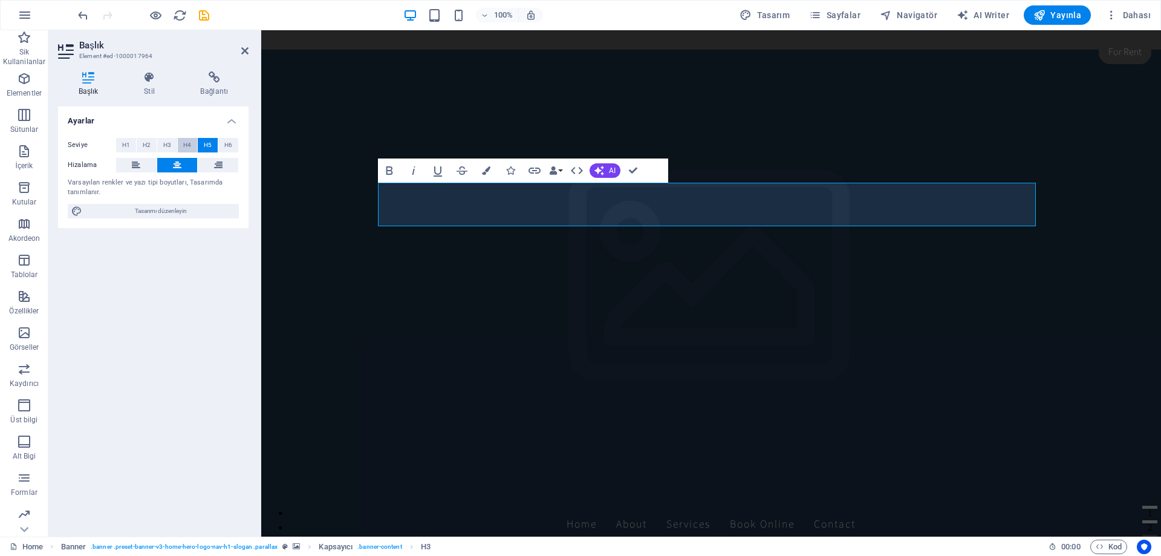
click at [185, 150] on span "H4" at bounding box center [187, 145] width 8 height 15
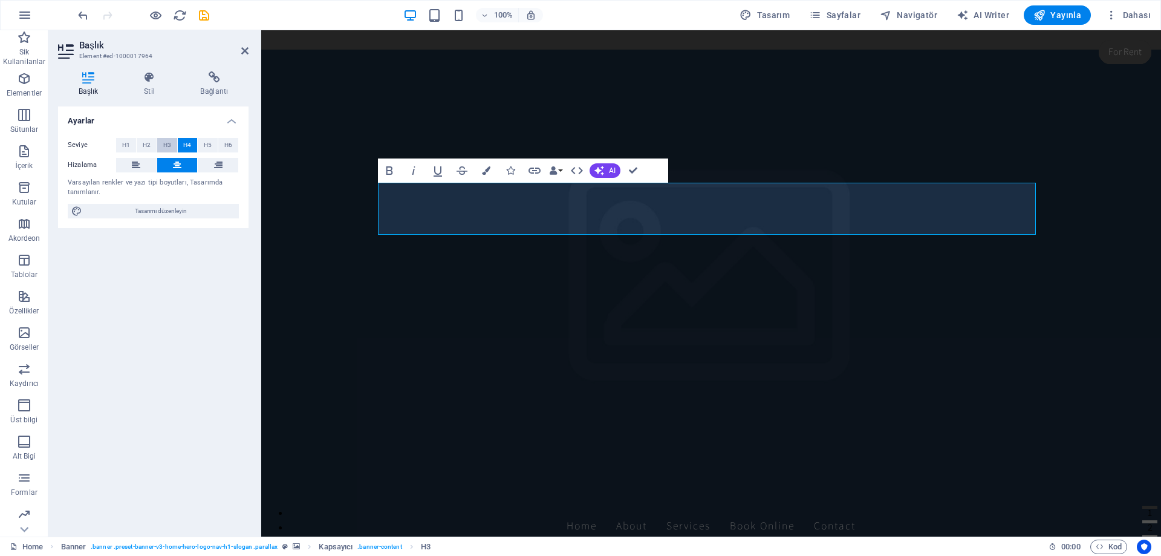
click at [170, 148] on span "H3" at bounding box center [167, 145] width 8 height 15
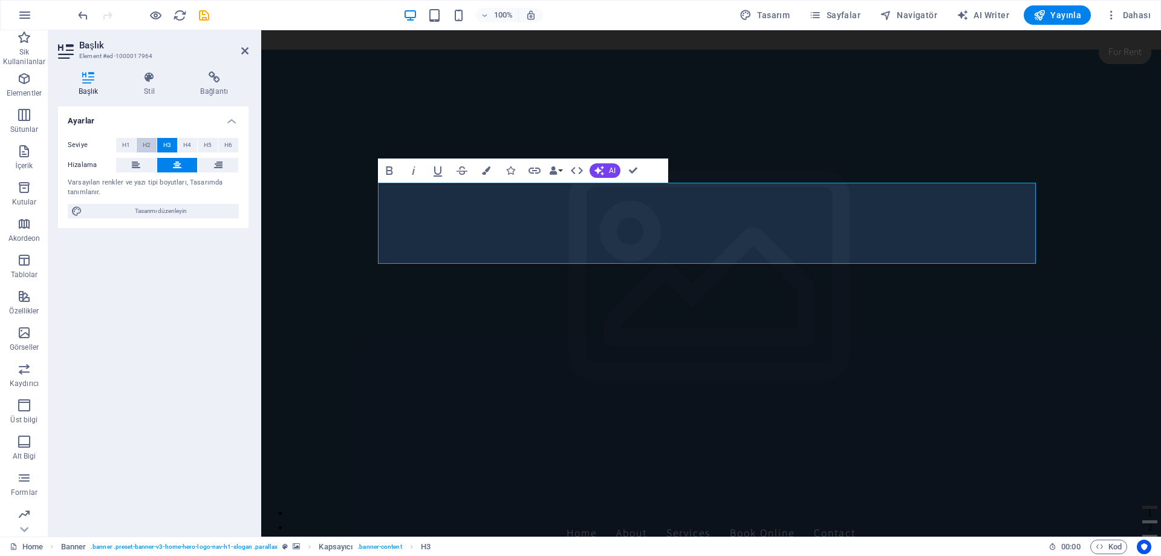
click at [146, 147] on span "H2" at bounding box center [147, 145] width 8 height 15
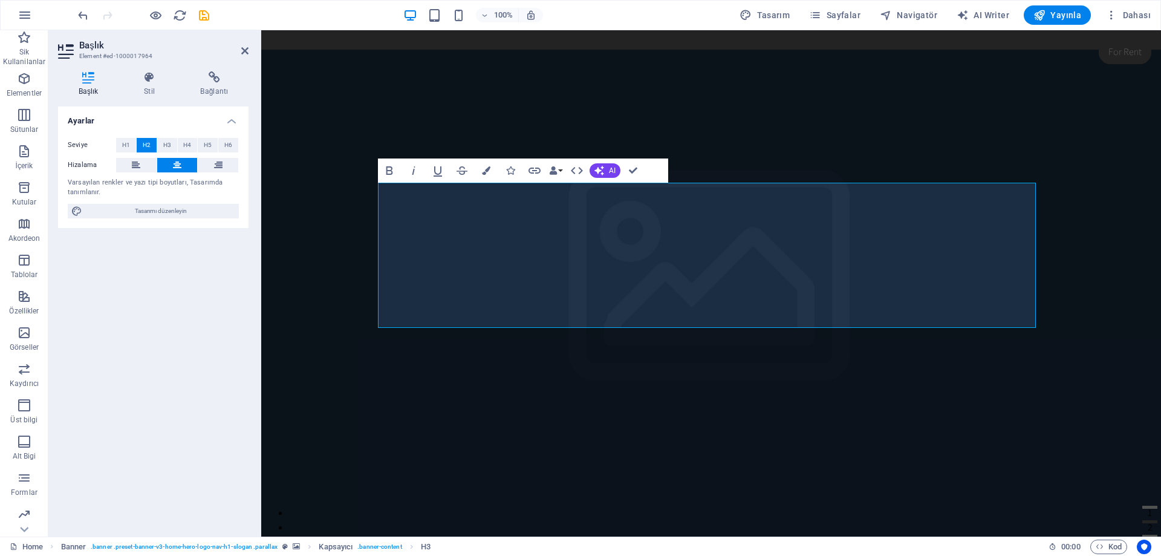
click at [113, 146] on label "Seviye" at bounding box center [92, 145] width 48 height 15
click at [122, 144] on span "H1" at bounding box center [126, 145] width 8 height 15
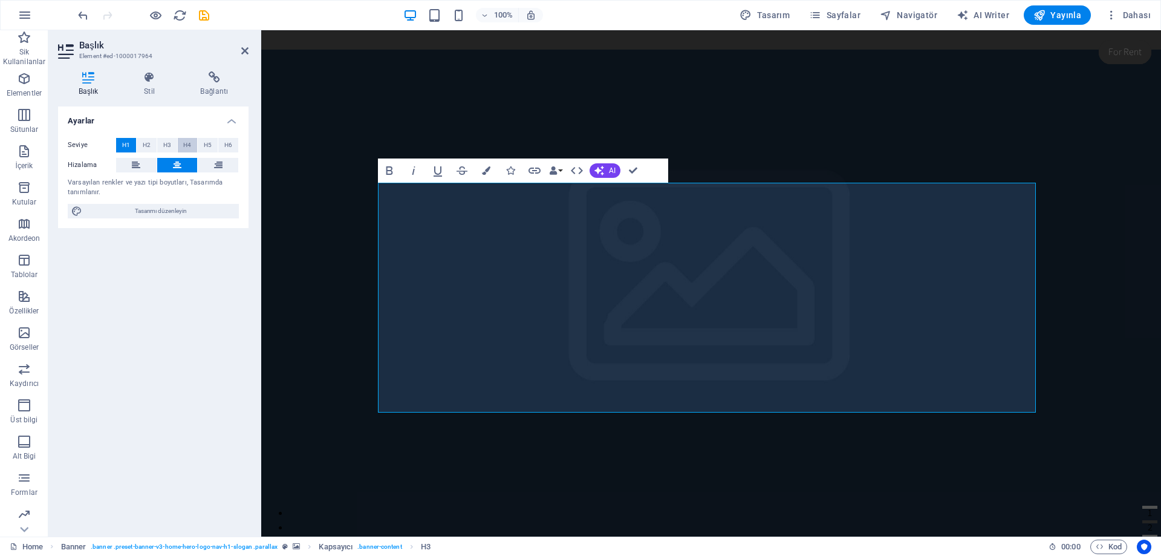
click at [178, 144] on button "H4" at bounding box center [188, 145] width 20 height 15
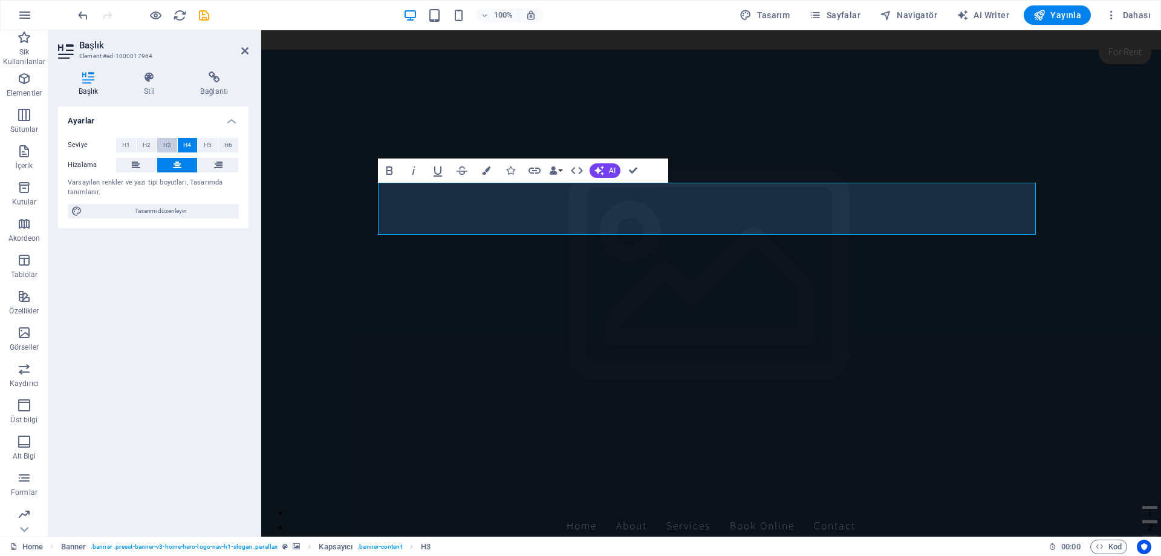
click at [170, 147] on span "H3" at bounding box center [167, 145] width 8 height 15
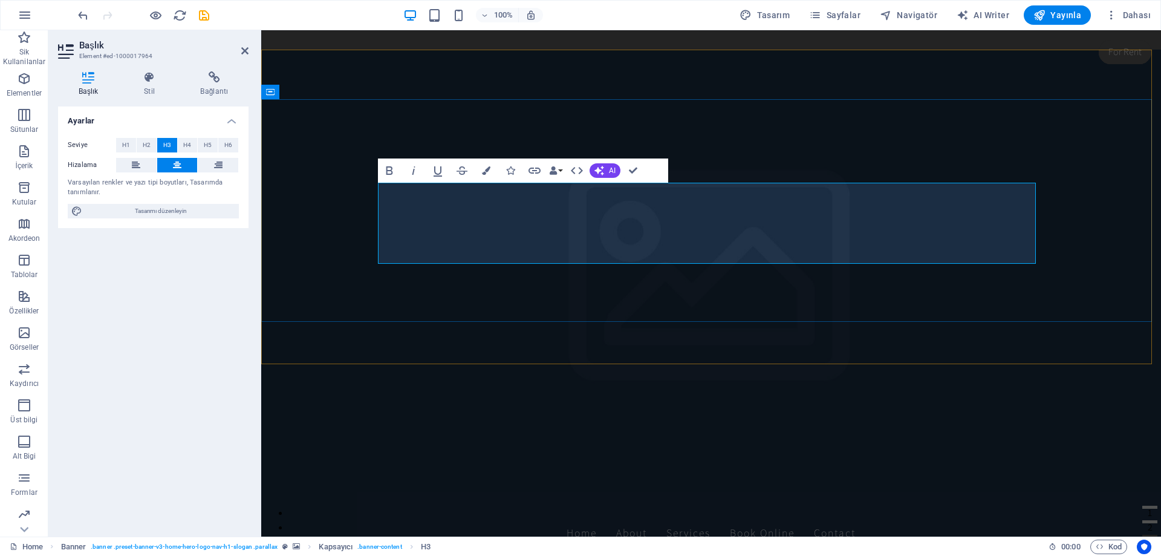
drag, startPoint x: 580, startPoint y: 250, endPoint x: 854, endPoint y: 258, distance: 274.0
click at [210, 146] on span "H5" at bounding box center [208, 145] width 8 height 15
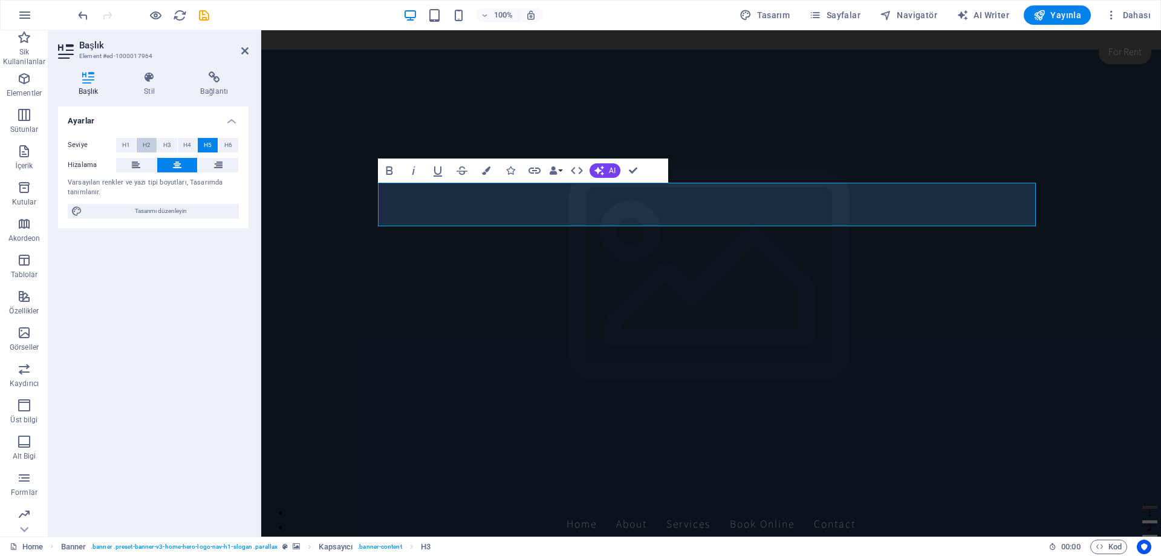
click at [153, 146] on button "H2" at bounding box center [147, 145] width 20 height 15
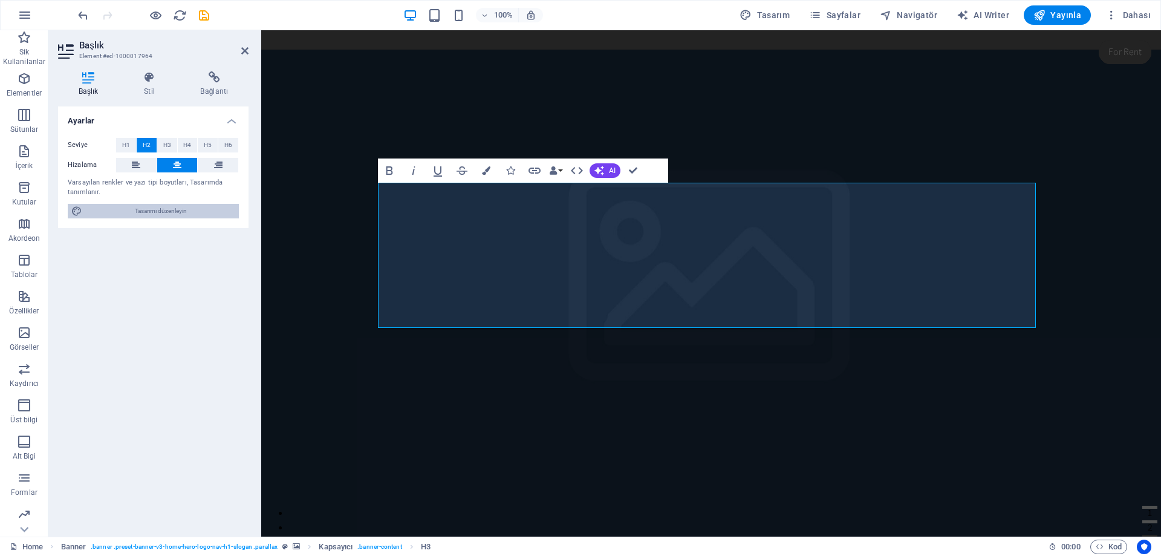
click at [180, 212] on span "Tasarımı düzenleyin" at bounding box center [160, 211] width 149 height 15
select select "rem"
select select "200"
select select "px"
select select "200"
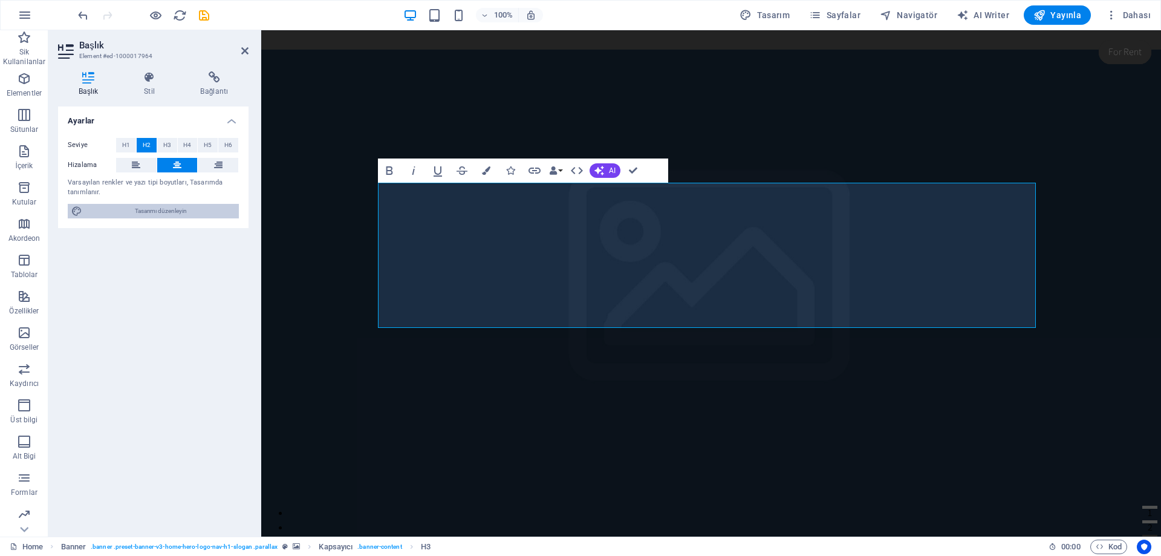
select select "rem"
select select "200"
select select "px"
select select "rem"
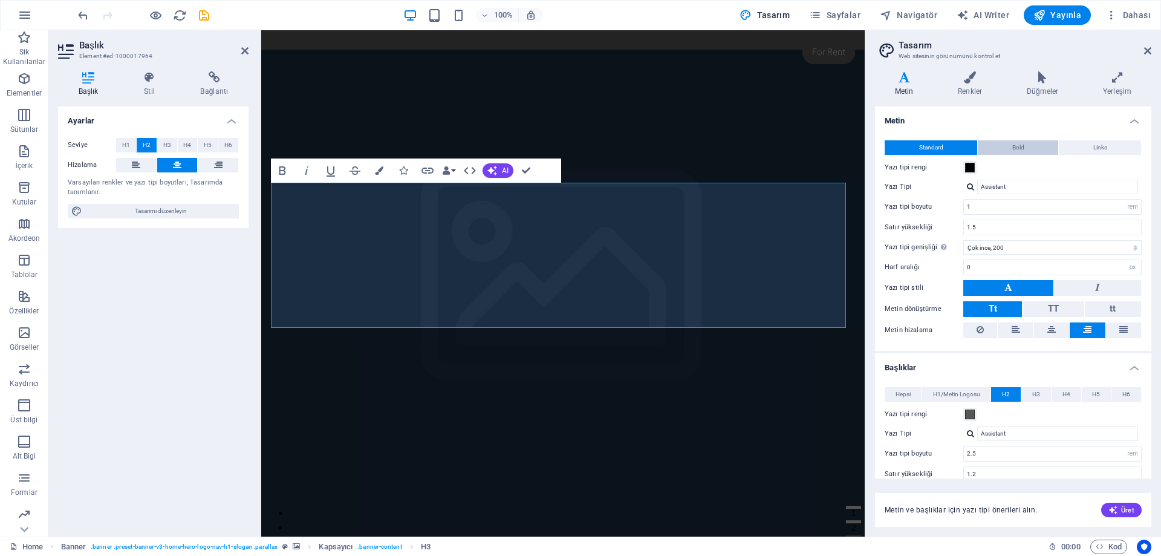
click at [1007, 146] on button "Bold" at bounding box center [1018, 147] width 80 height 15
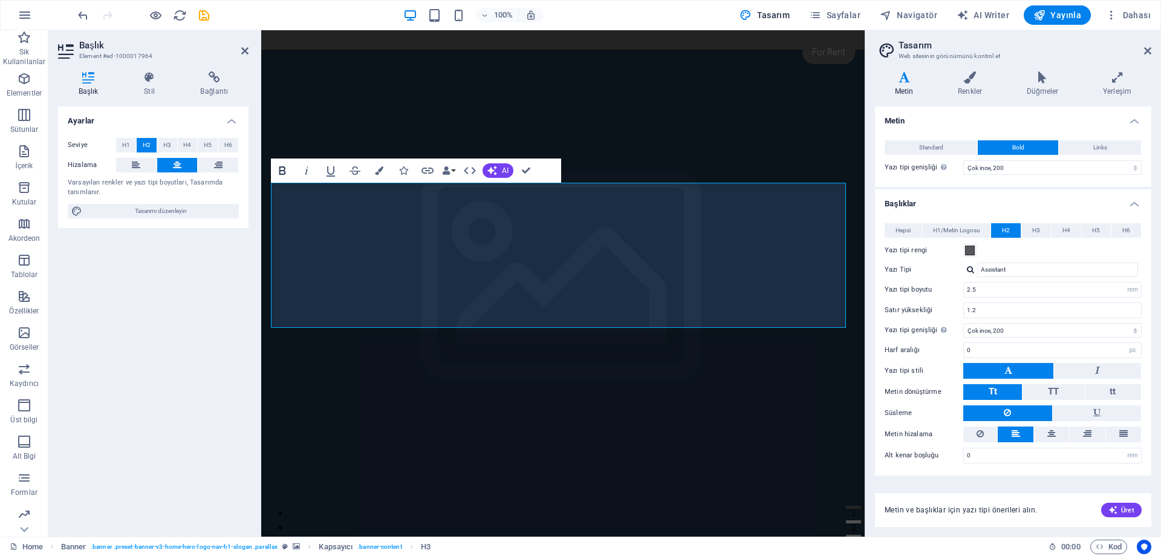
click at [277, 170] on icon "button" at bounding box center [282, 170] width 15 height 15
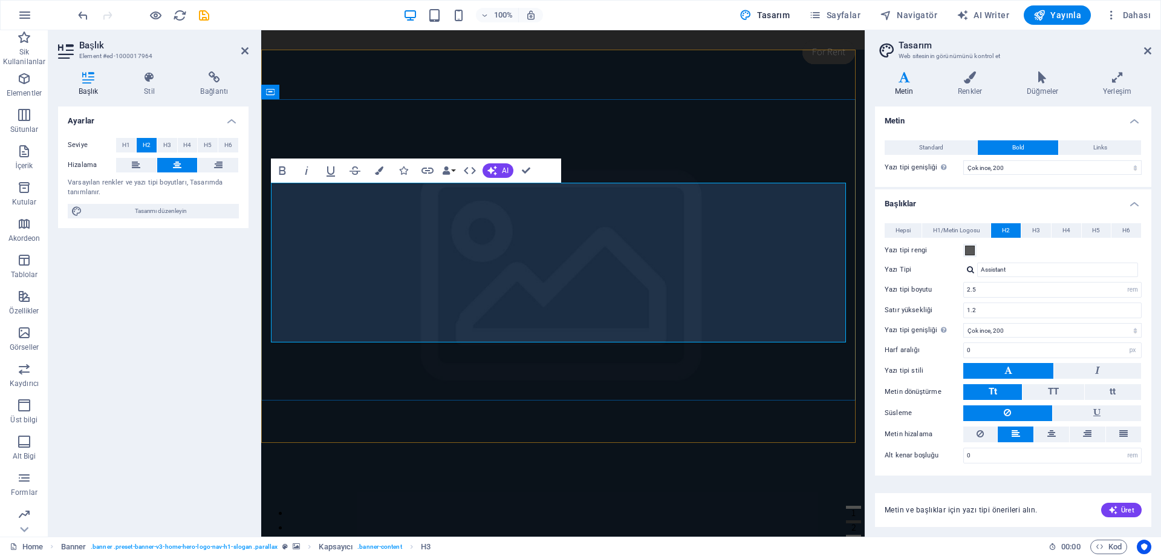
drag, startPoint x: 299, startPoint y: 213, endPoint x: 728, endPoint y: 326, distance: 443.9
click at [281, 169] on icon "button" at bounding box center [282, 170] width 15 height 15
click at [282, 170] on icon "button" at bounding box center [282, 170] width 15 height 15
click at [282, 170] on icon "button" at bounding box center [282, 170] width 7 height 8
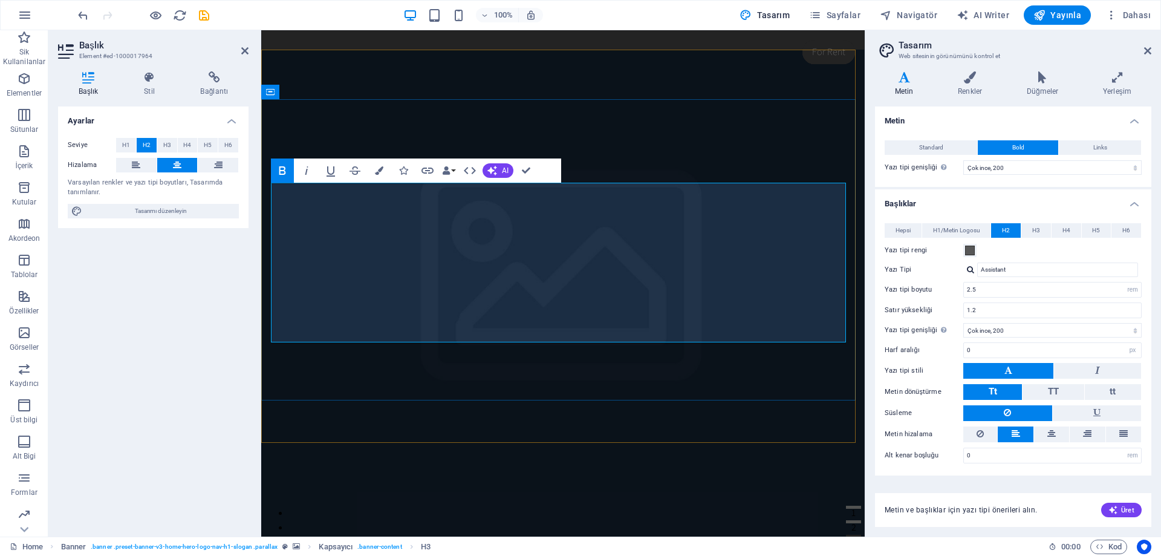
click at [499, 172] on button "AI" at bounding box center [497, 170] width 31 height 15
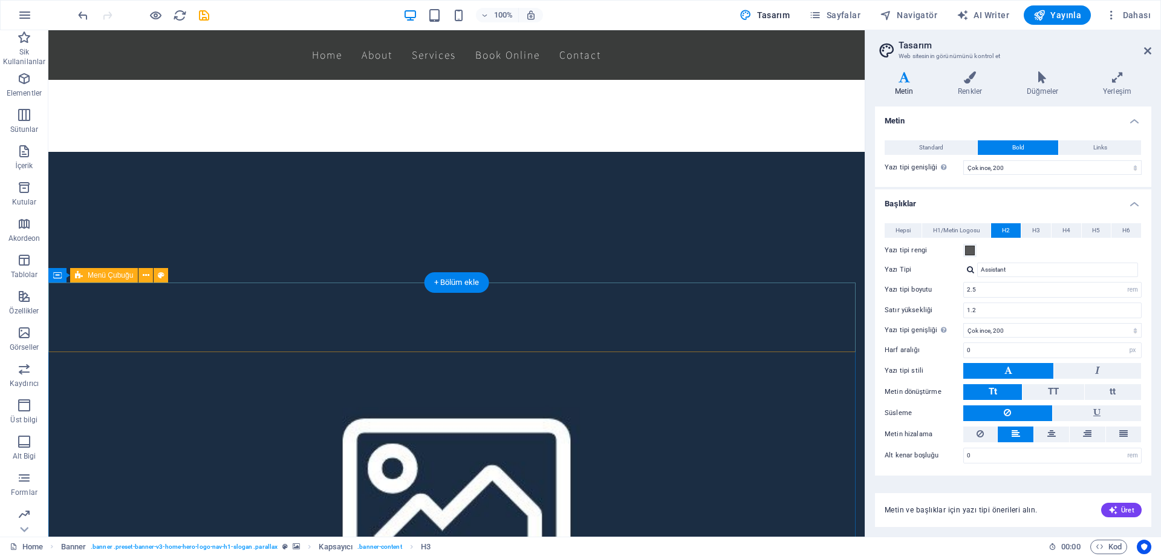
scroll to position [907, 0]
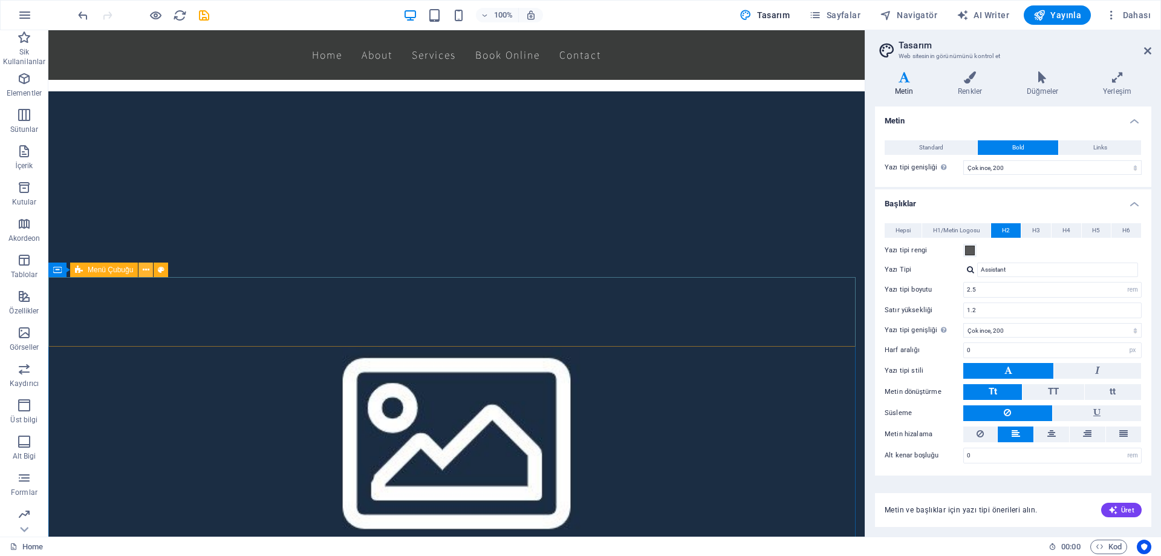
click at [144, 268] on icon at bounding box center [146, 270] width 7 height 13
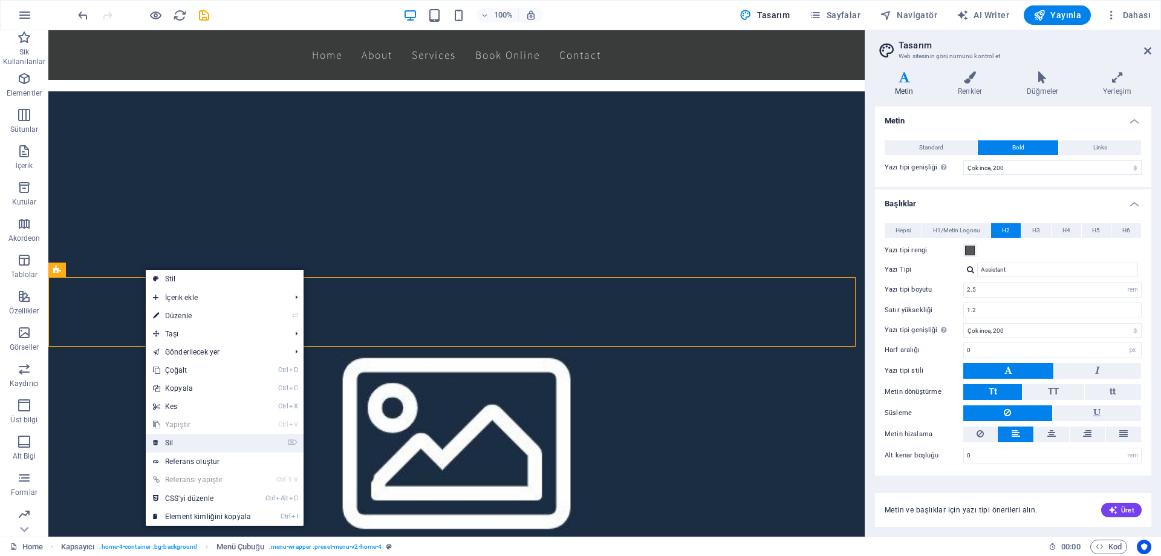
click at [190, 443] on link "⌦ Sil" at bounding box center [202, 442] width 112 height 18
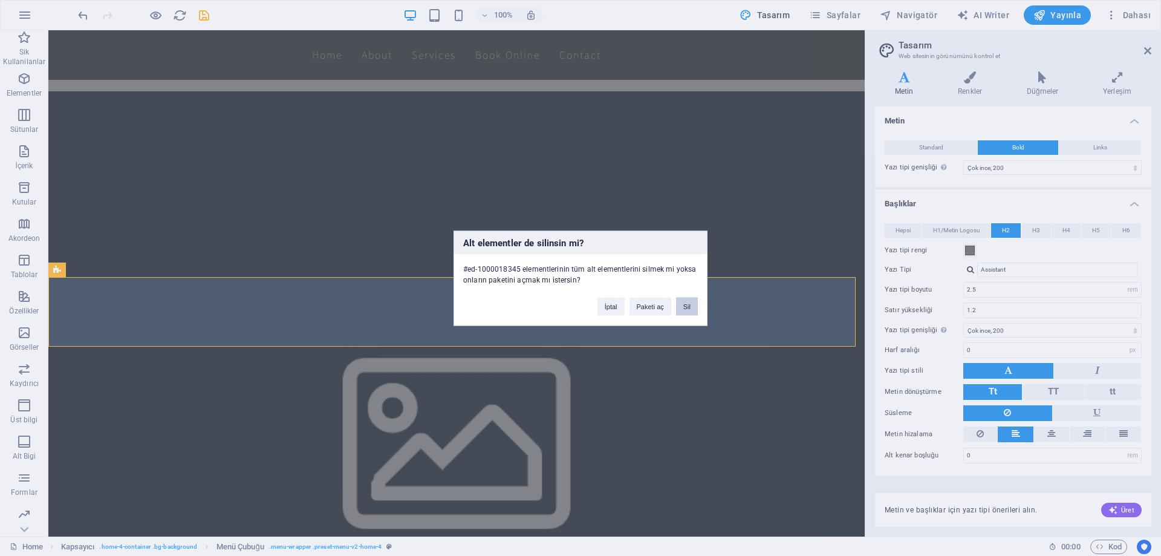
drag, startPoint x: 688, startPoint y: 307, endPoint x: 640, endPoint y: 278, distance: 56.7
click at [688, 307] on button "Sil" at bounding box center [687, 306] width 22 height 18
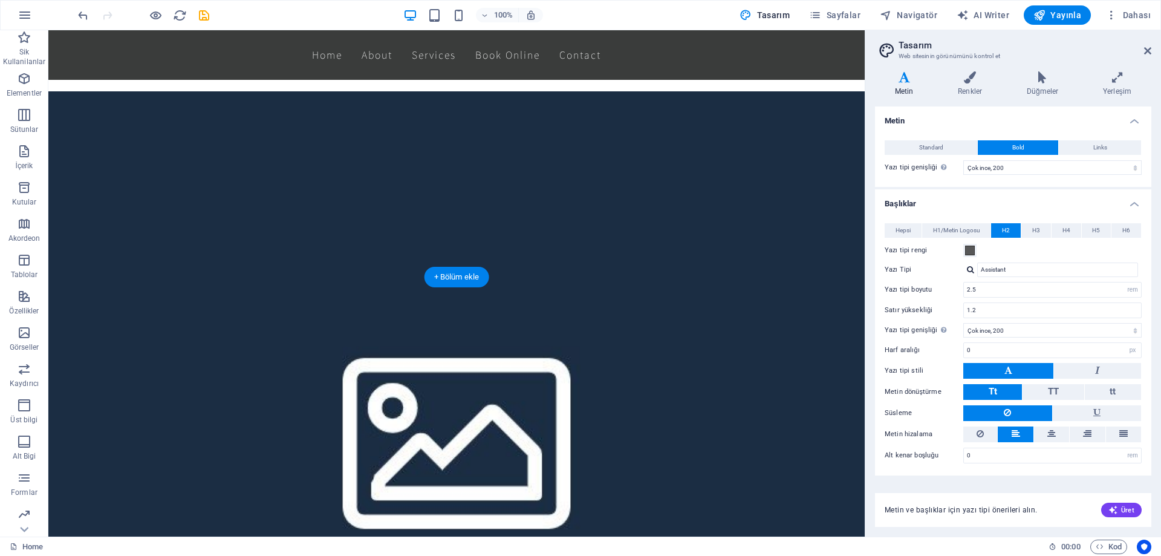
click at [89, 251] on figure at bounding box center [456, 432] width 816 height 683
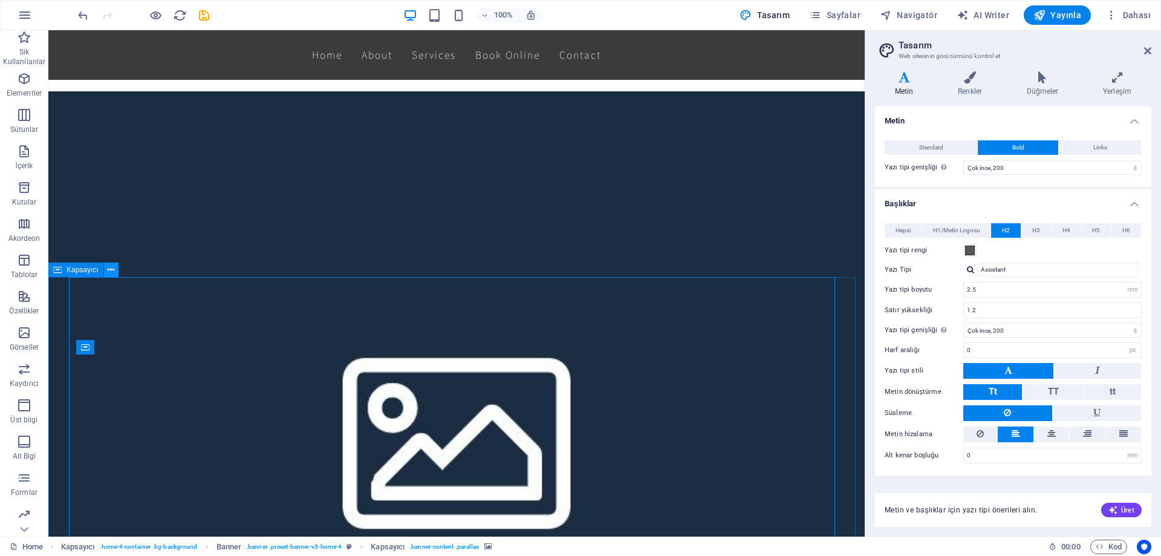
click at [109, 271] on icon at bounding box center [111, 270] width 7 height 13
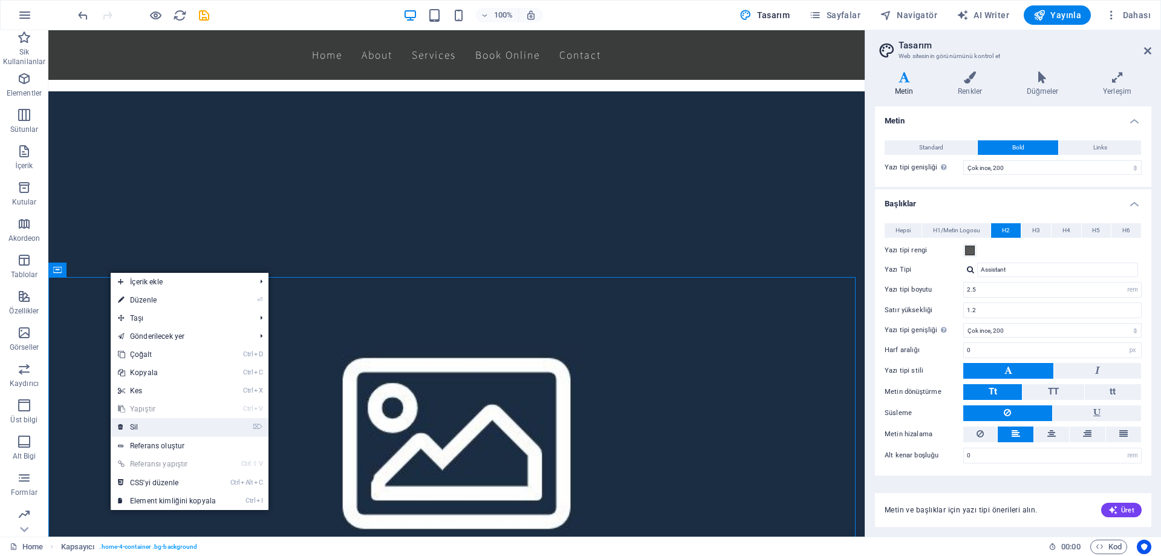
click at [149, 423] on link "⌦ Sil" at bounding box center [167, 427] width 112 height 18
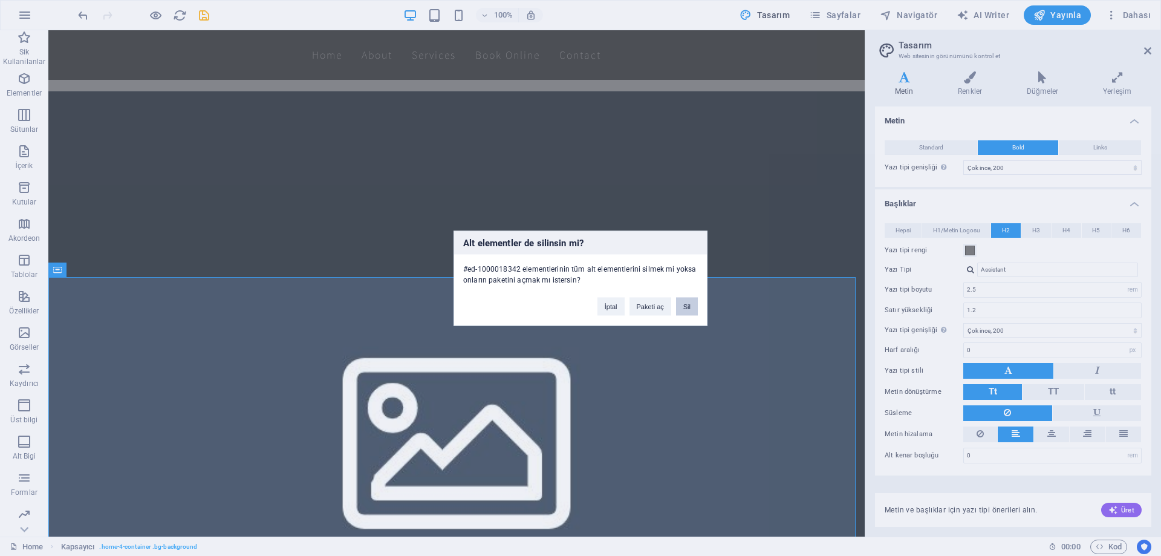
click at [684, 307] on button "Sil" at bounding box center [687, 306] width 22 height 18
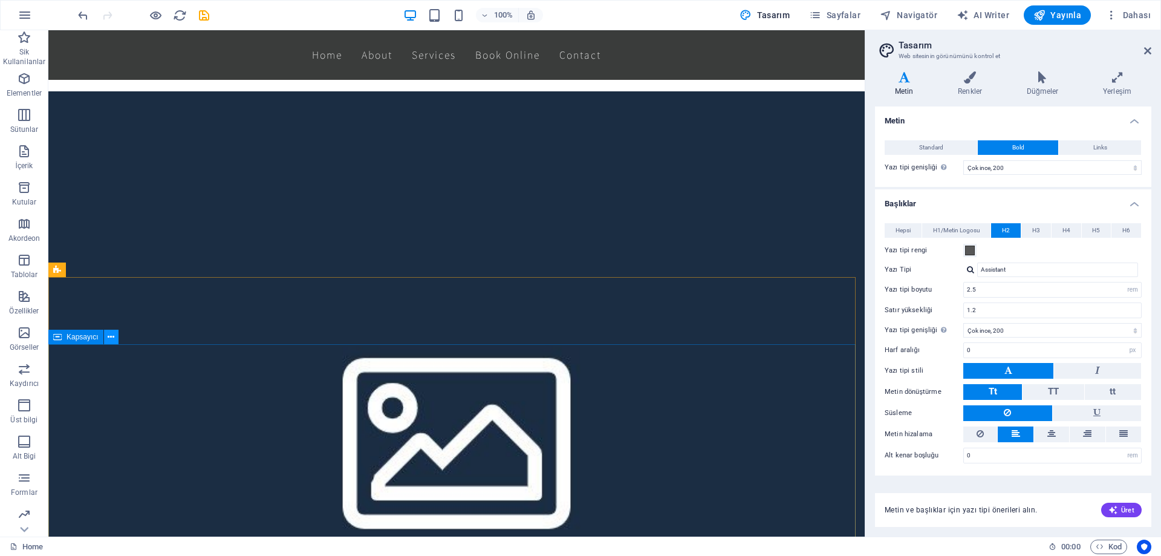
click at [112, 338] on icon at bounding box center [111, 337] width 7 height 13
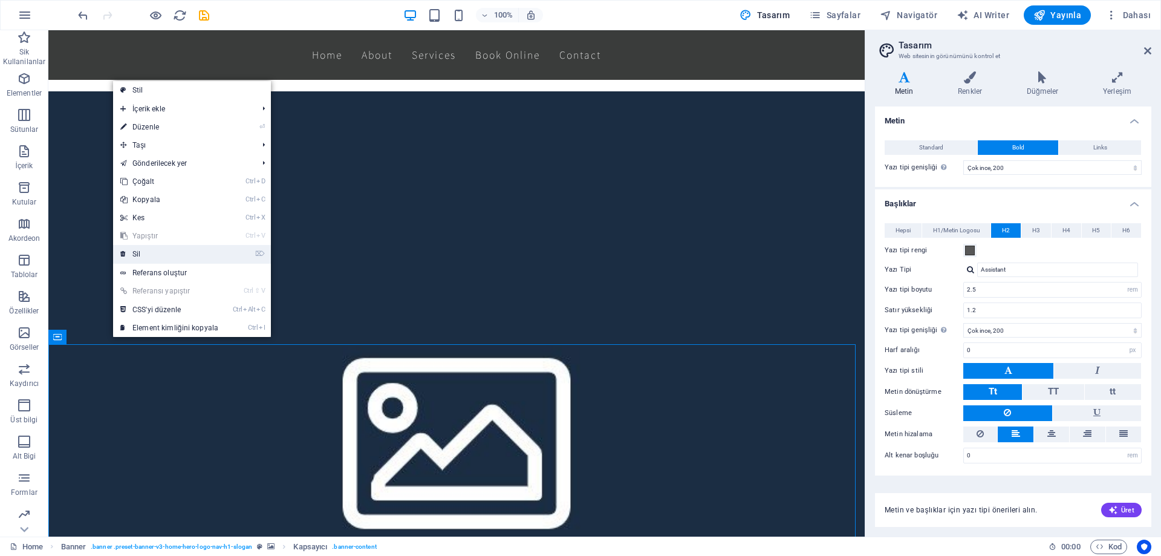
click at [181, 256] on link "⌦ Sil" at bounding box center [169, 254] width 112 height 18
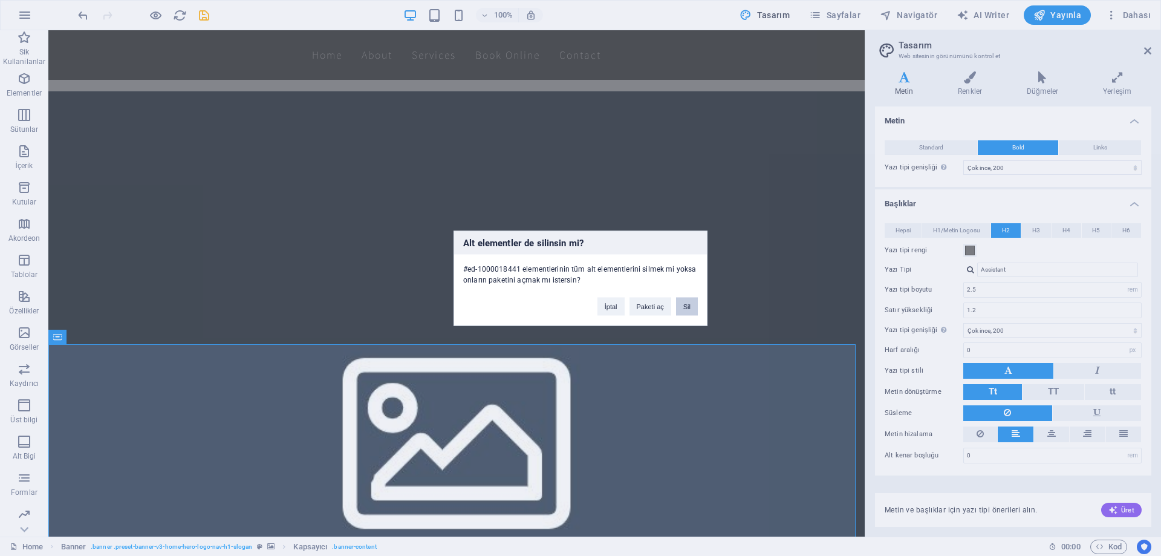
drag, startPoint x: 691, startPoint y: 308, endPoint x: 547, endPoint y: 288, distance: 145.9
click at [691, 308] on button "Sil" at bounding box center [687, 306] width 22 height 18
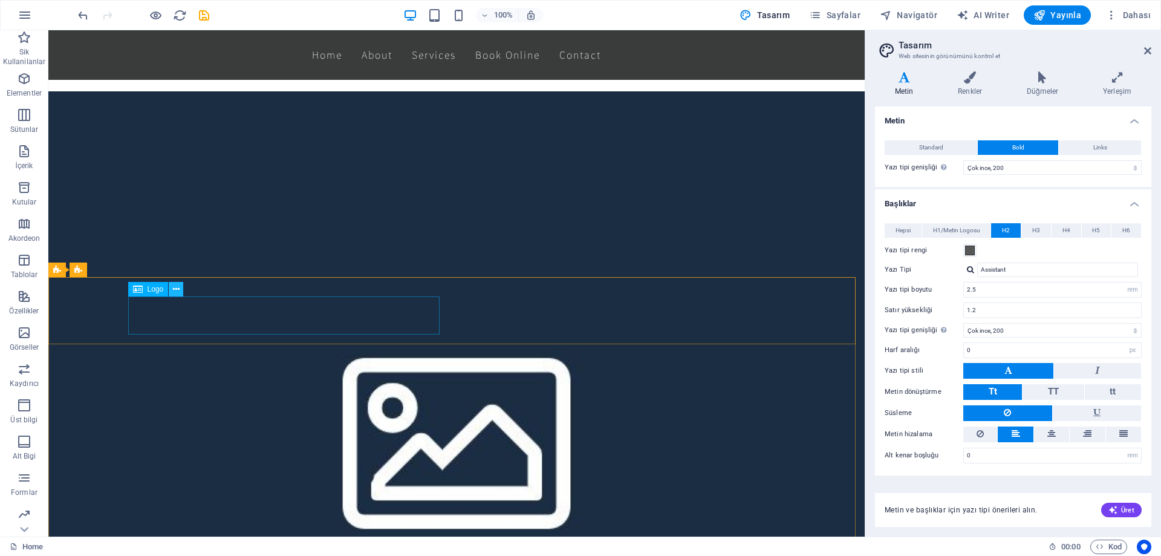
click at [179, 291] on icon at bounding box center [176, 289] width 7 height 13
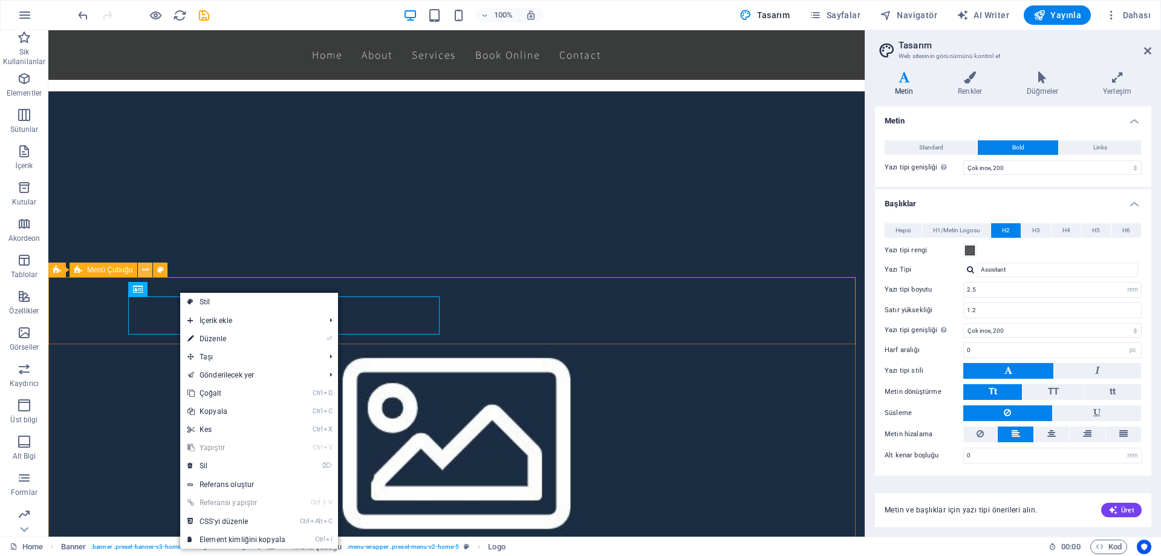
click at [142, 273] on icon at bounding box center [145, 270] width 7 height 13
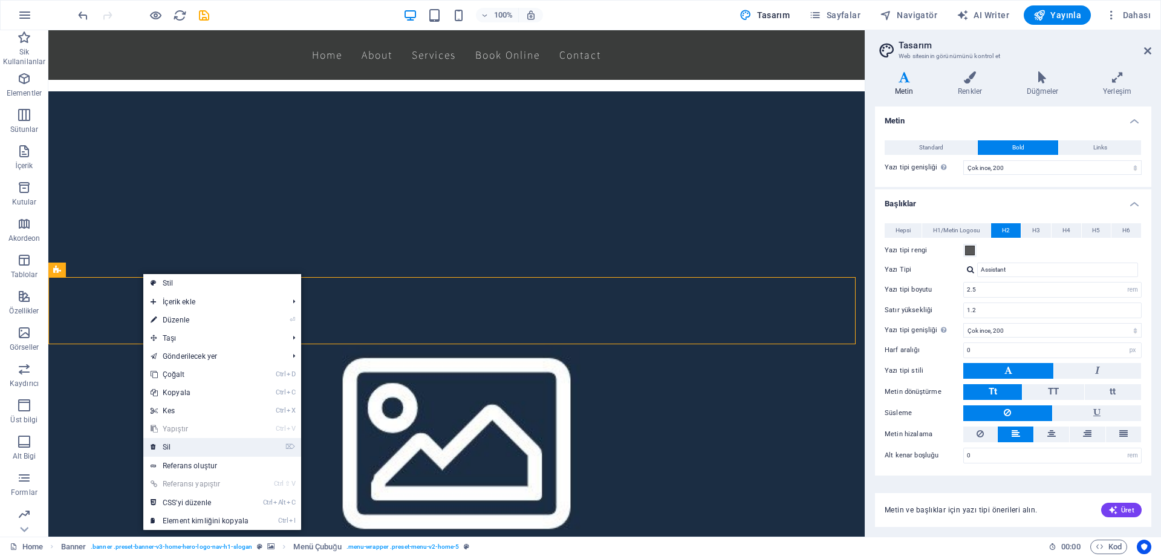
click at [187, 444] on link "⌦ Sil" at bounding box center [199, 447] width 112 height 18
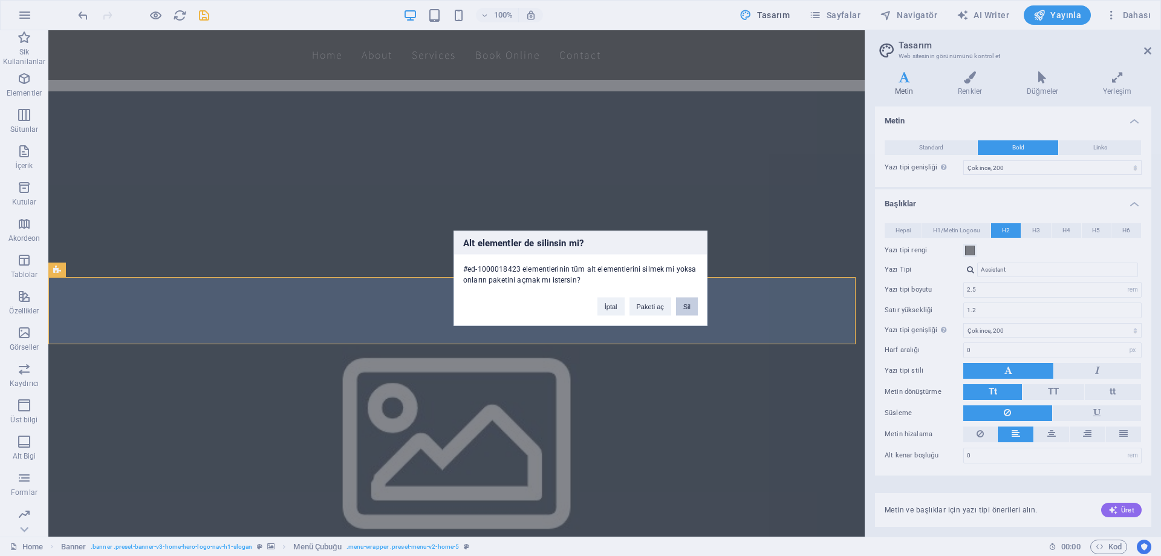
click at [685, 303] on button "Sil" at bounding box center [687, 306] width 22 height 18
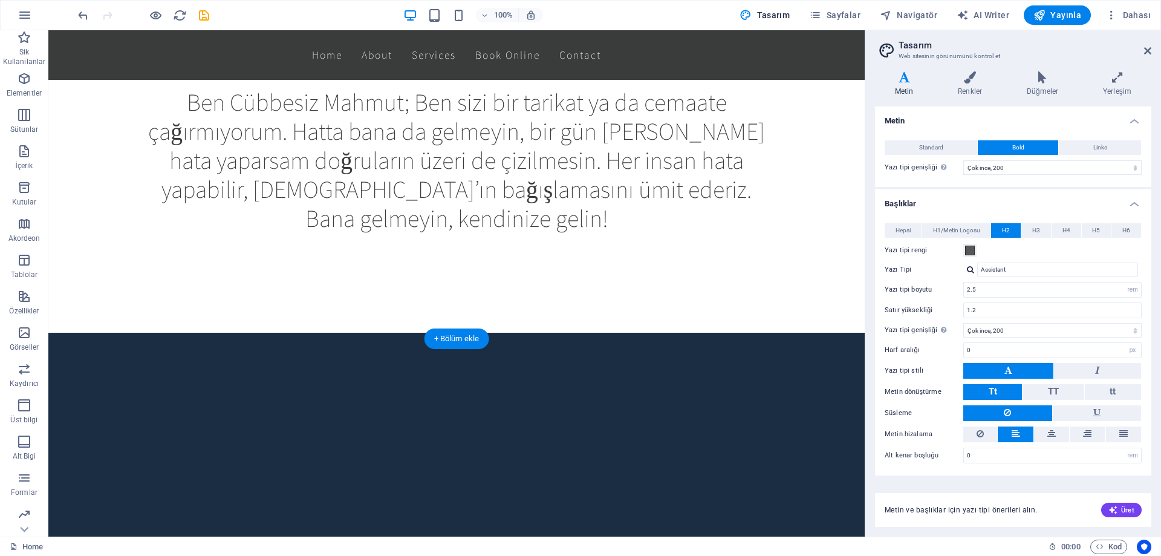
scroll to position [846, 0]
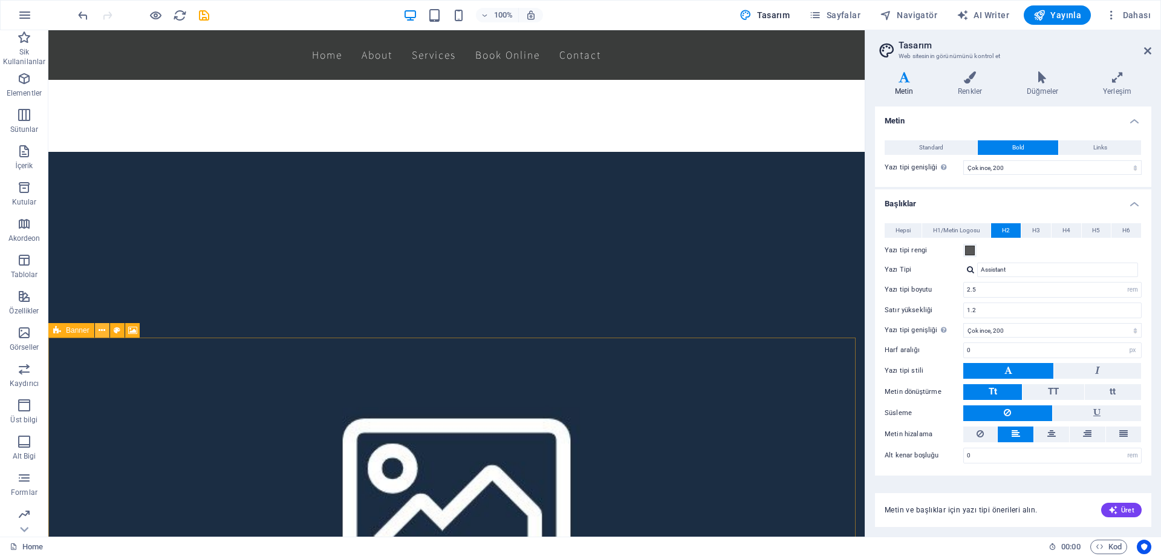
click at [104, 326] on icon at bounding box center [102, 330] width 7 height 13
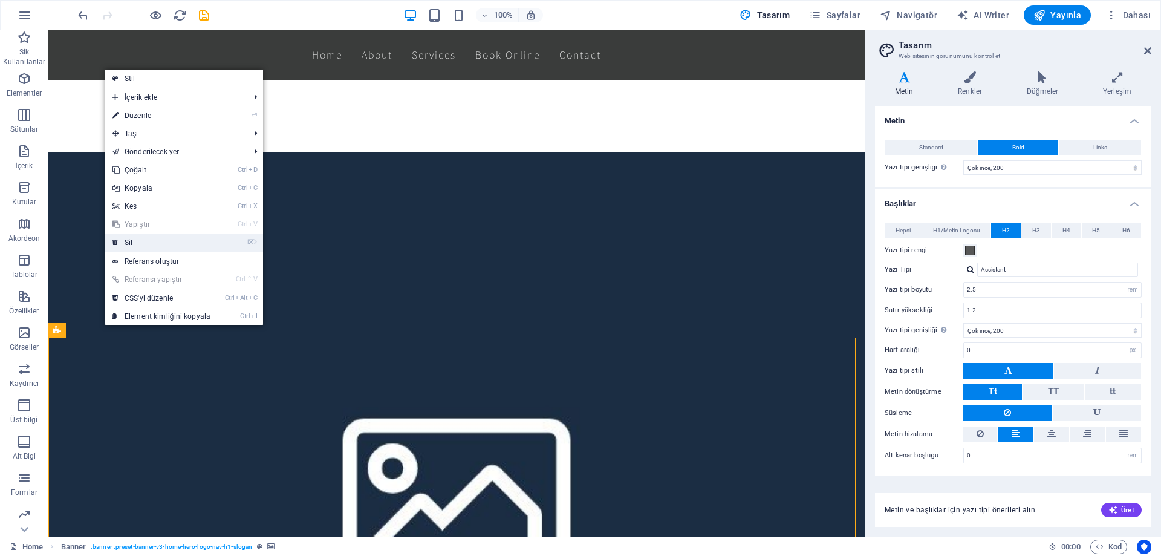
click at [157, 241] on link "⌦ Sil" at bounding box center [161, 242] width 112 height 18
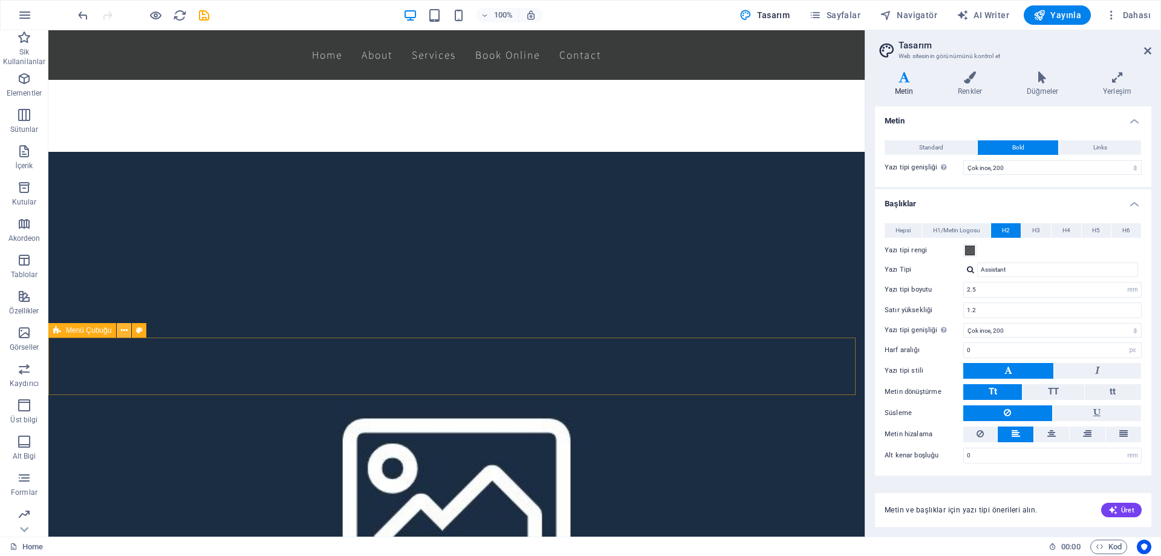
click at [128, 333] on button at bounding box center [124, 330] width 15 height 15
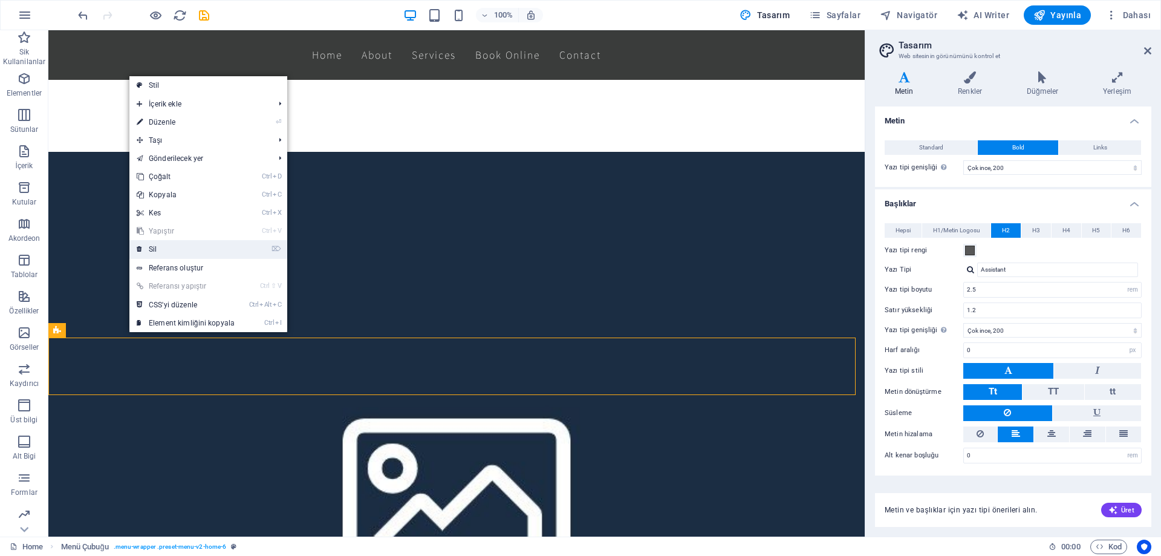
click at [180, 245] on link "⌦ Sil" at bounding box center [185, 249] width 112 height 18
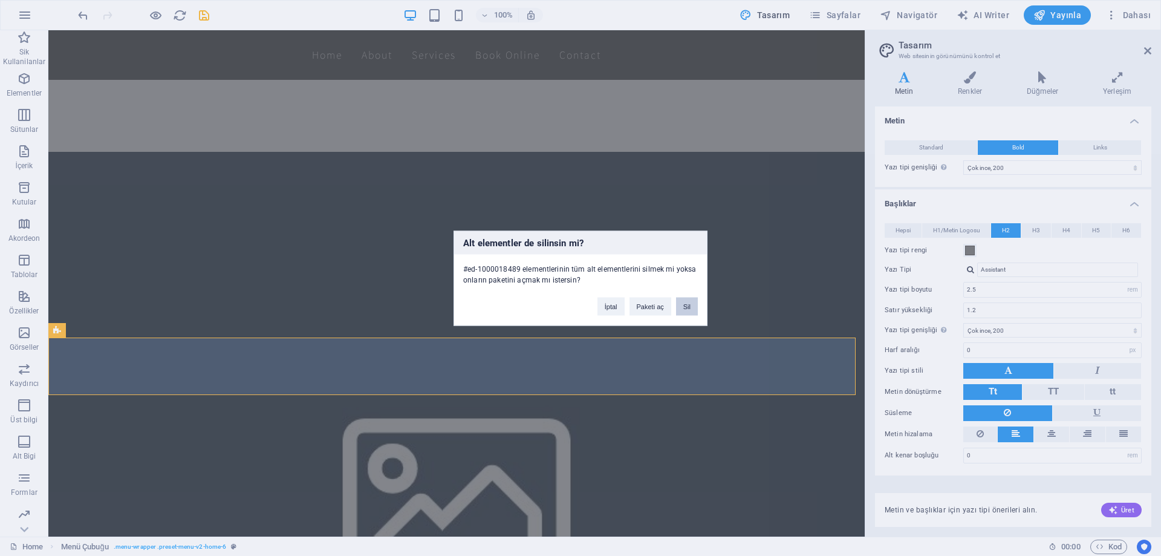
click at [688, 299] on button "Sil" at bounding box center [687, 306] width 22 height 18
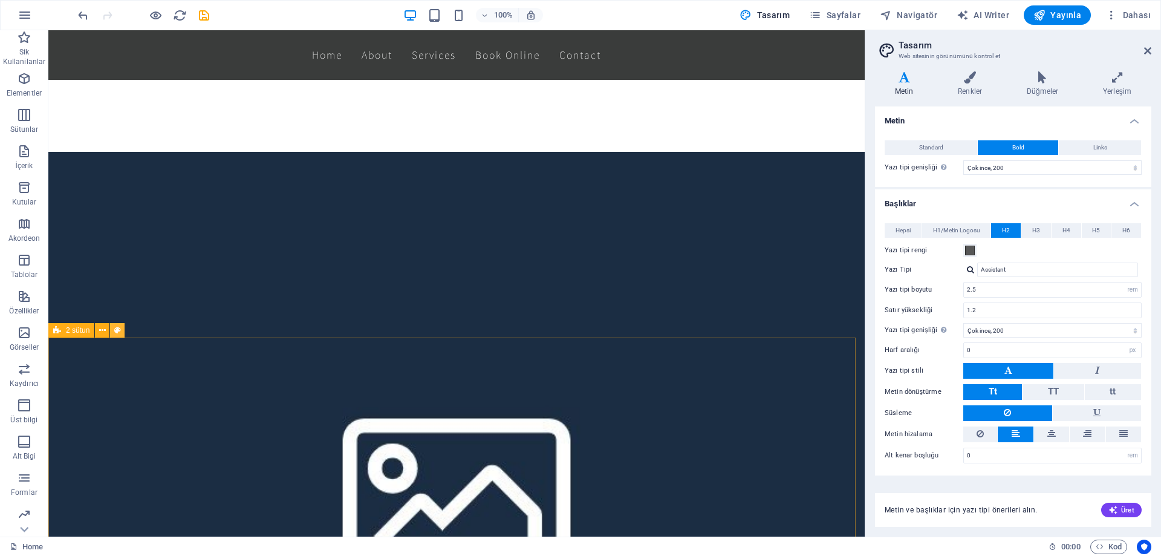
click at [111, 331] on div "2 sütun" at bounding box center [90, 330] width 84 height 15
click at [102, 332] on icon at bounding box center [102, 330] width 7 height 13
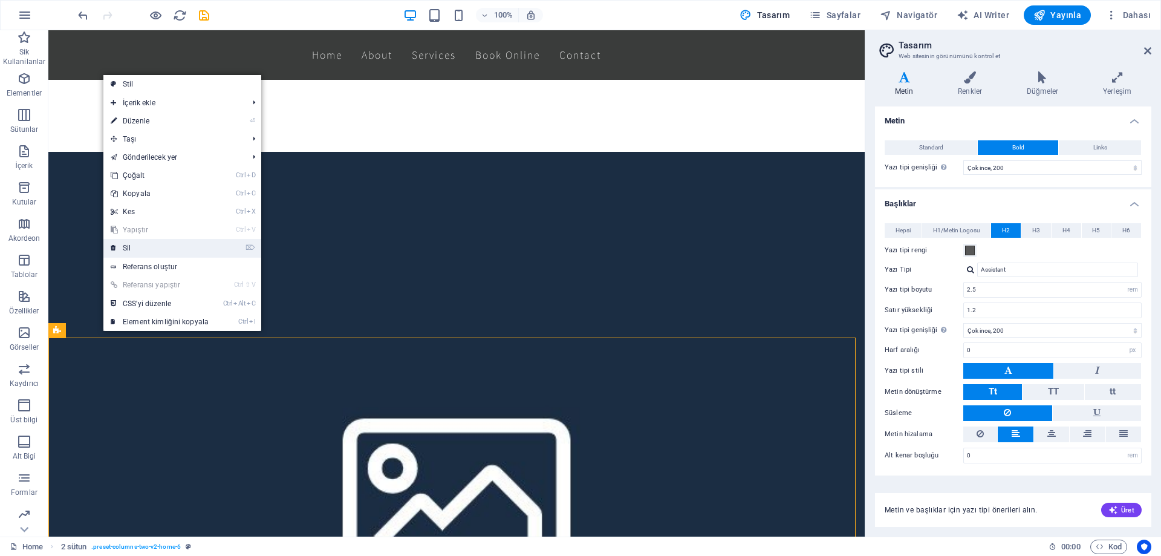
click at [163, 244] on link "⌦ Sil" at bounding box center [159, 248] width 112 height 18
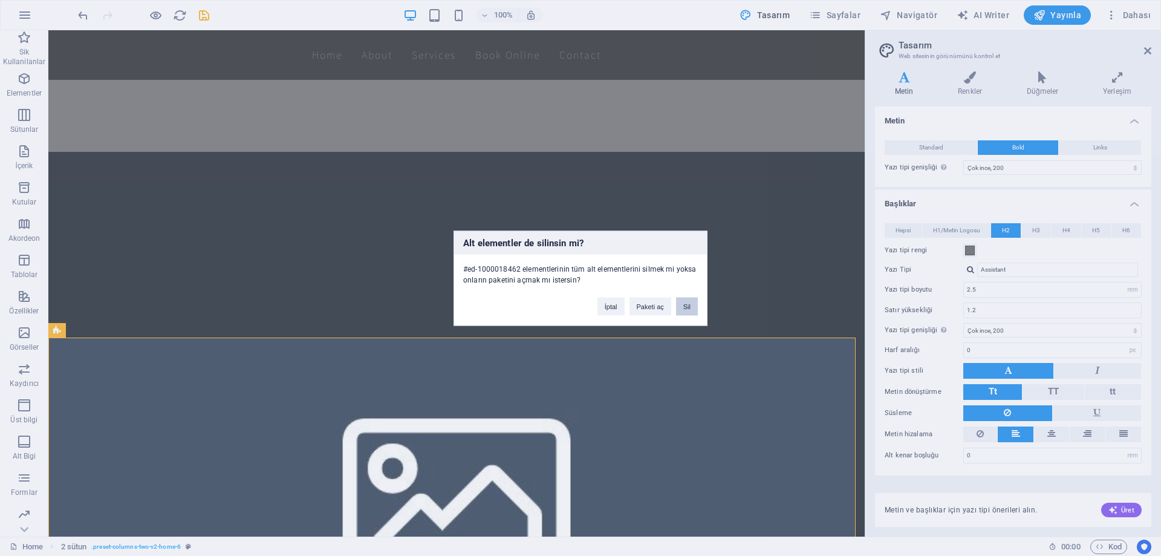
click at [684, 303] on button "Sil" at bounding box center [687, 306] width 22 height 18
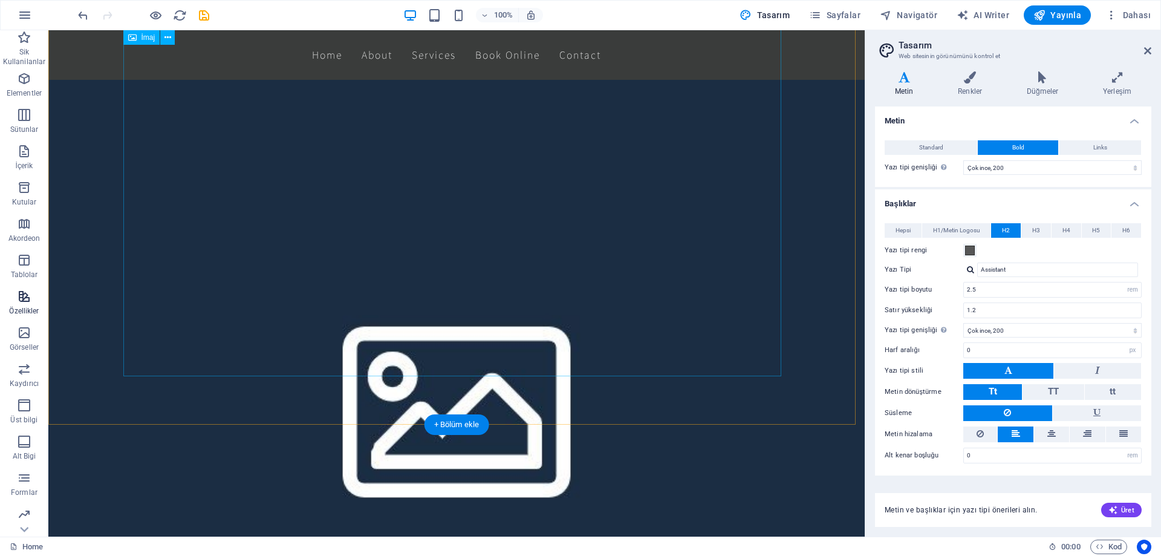
scroll to position [725, 0]
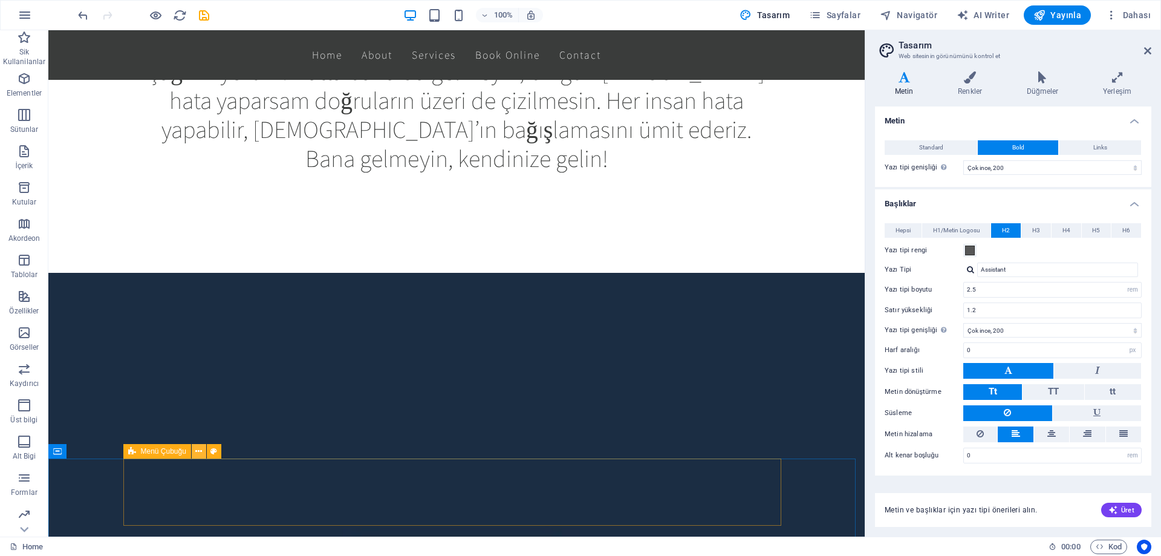
click at [200, 452] on icon at bounding box center [198, 451] width 7 height 13
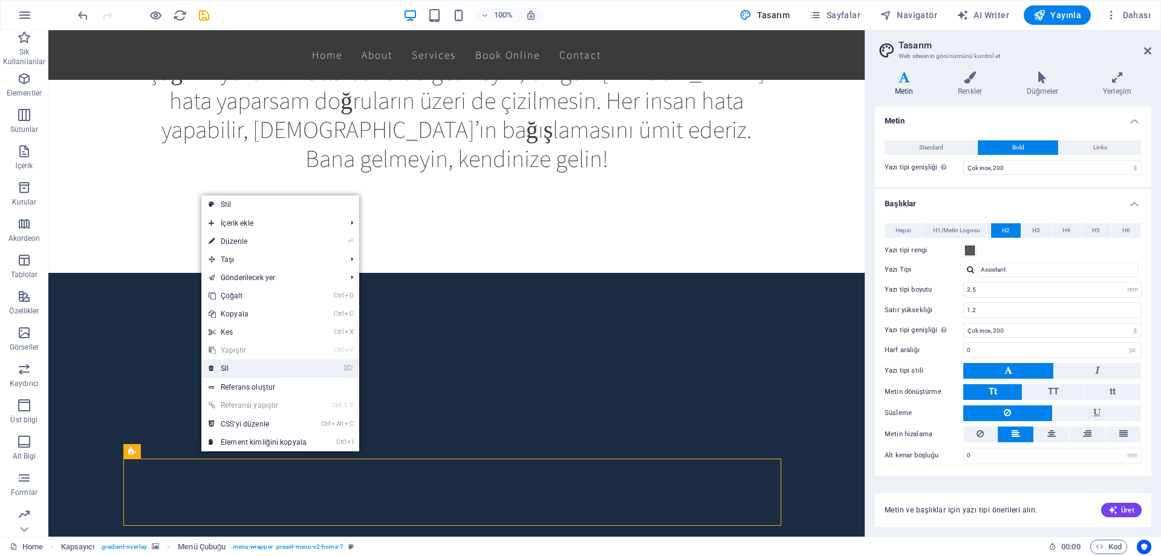
click at [241, 364] on link "⌦ Sil" at bounding box center [257, 368] width 112 height 18
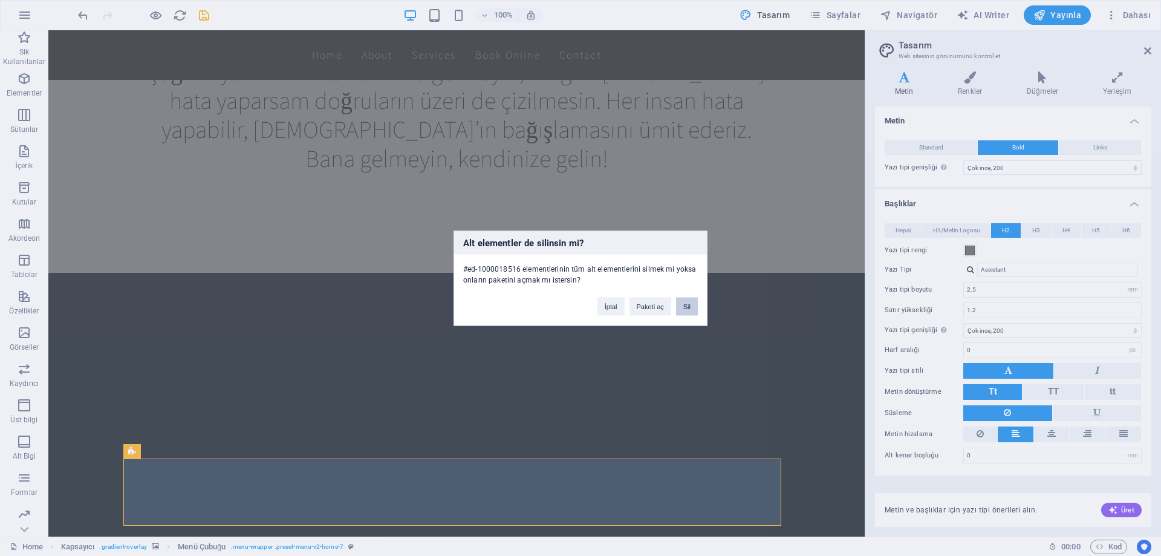
click at [687, 306] on button "Sil" at bounding box center [687, 306] width 22 height 18
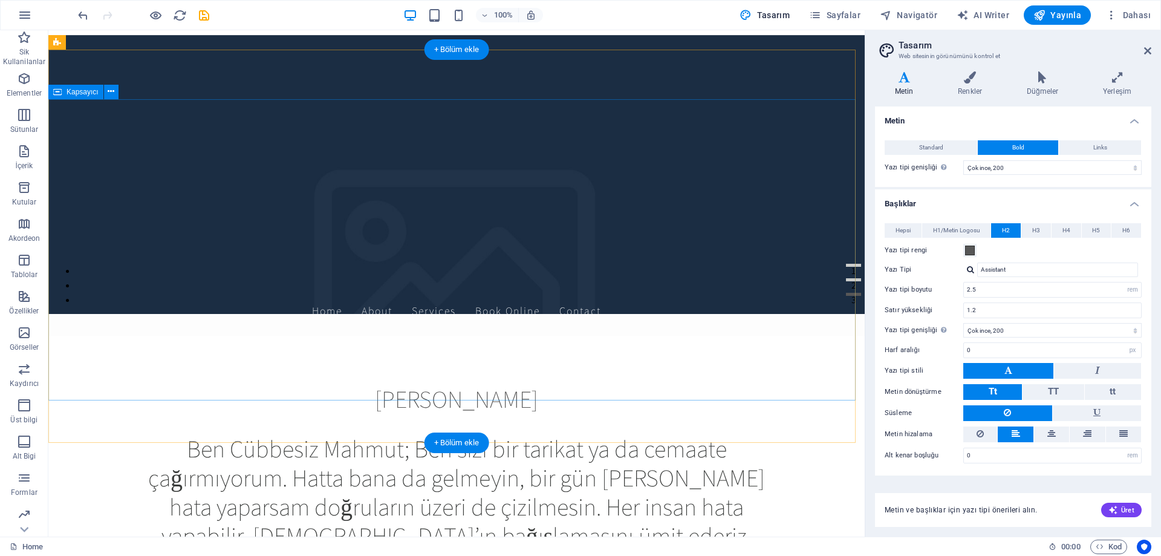
scroll to position [0, 0]
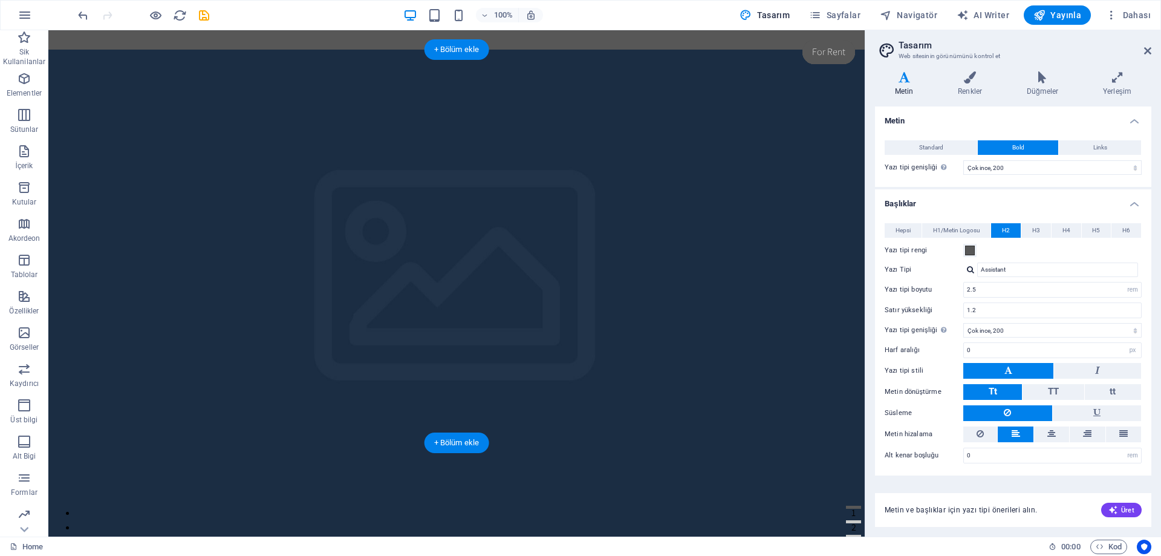
click at [86, 432] on figure at bounding box center [456, 303] width 816 height 506
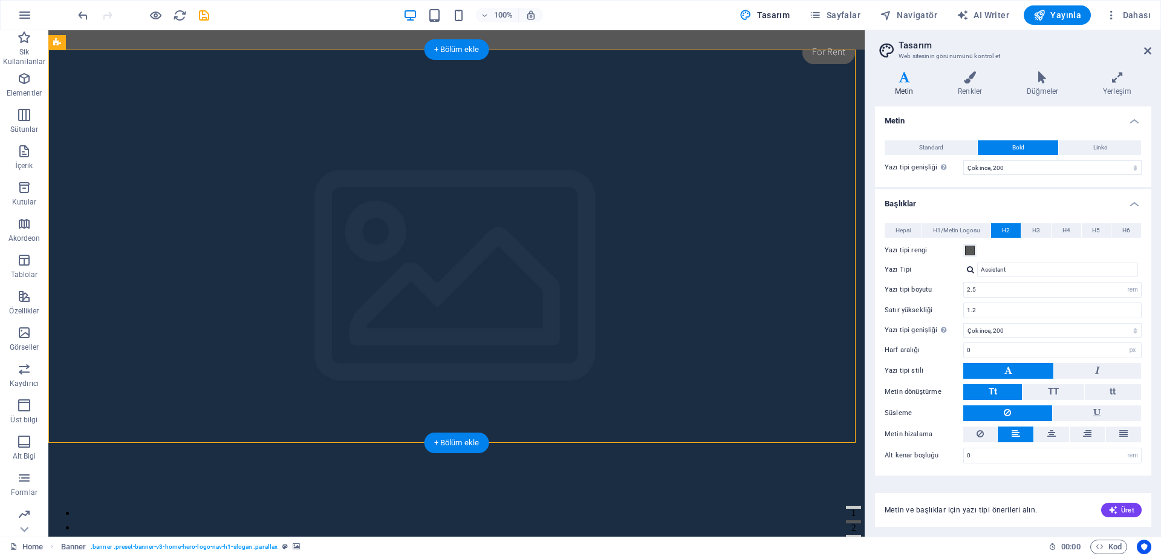
click at [65, 440] on figure at bounding box center [456, 303] width 816 height 506
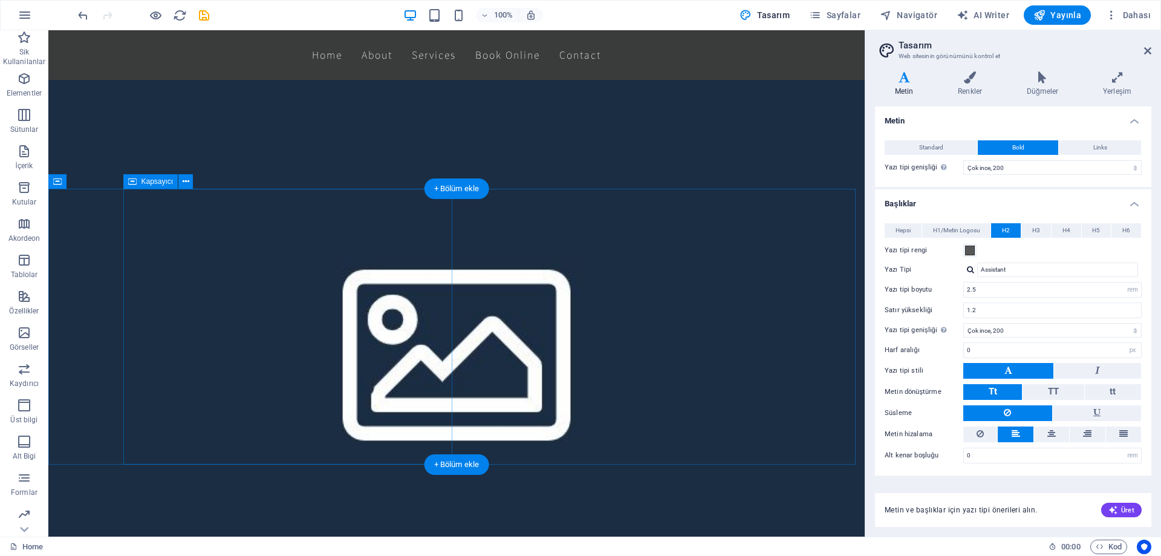
scroll to position [967, 0]
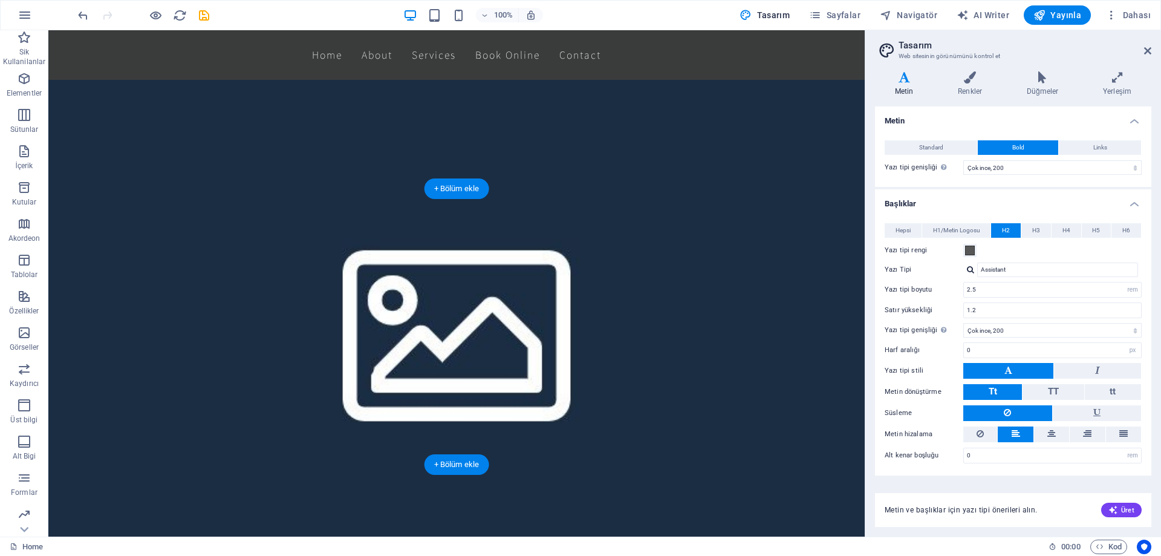
click at [113, 177] on icon at bounding box center [111, 181] width 7 height 13
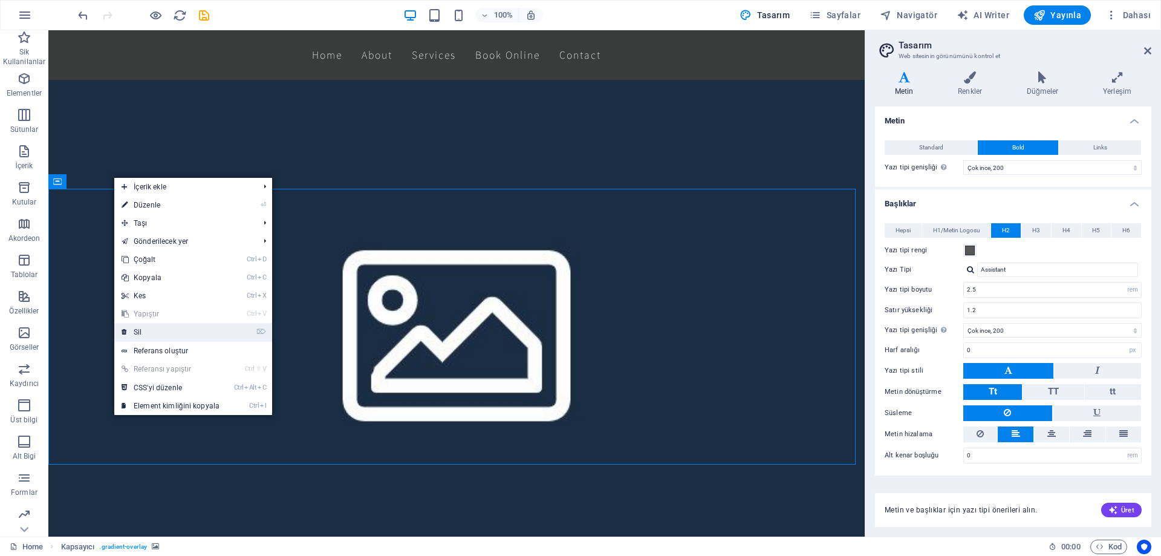
click at [195, 334] on link "⌦ Sil" at bounding box center [170, 332] width 112 height 18
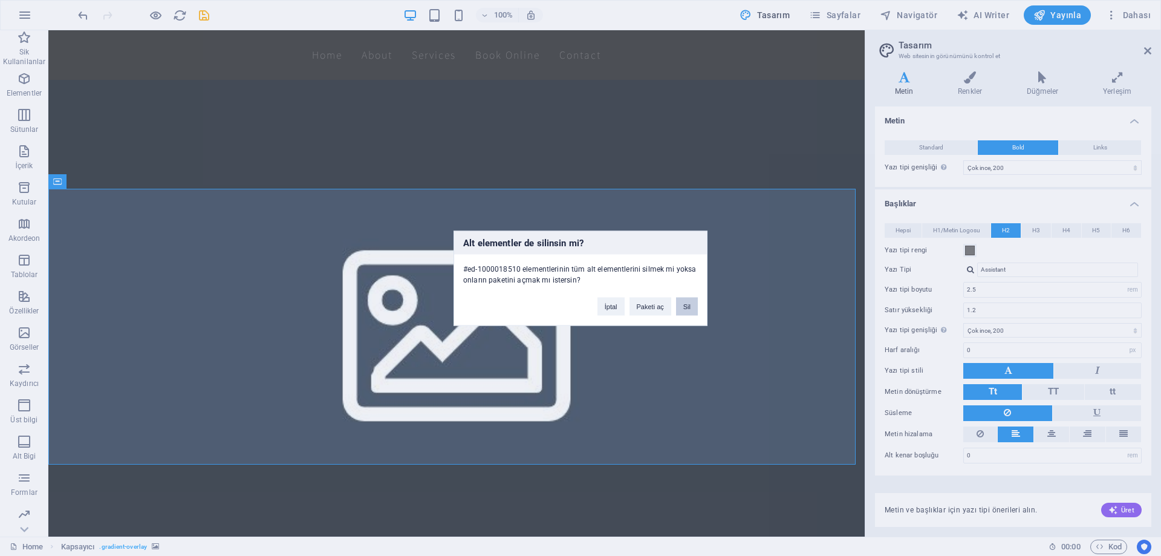
click at [689, 309] on button "Sil" at bounding box center [687, 306] width 22 height 18
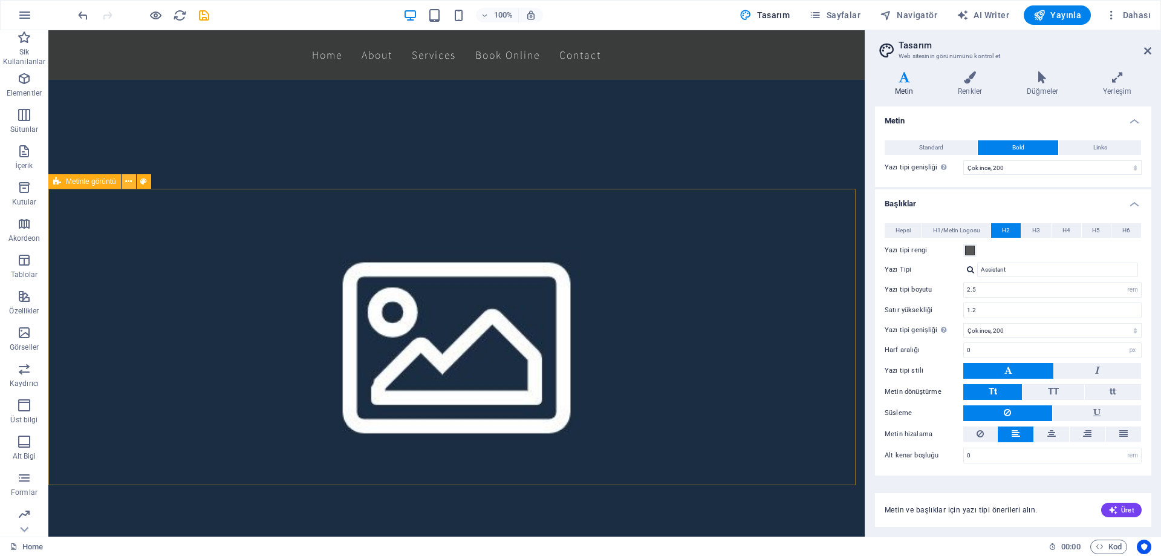
click at [130, 180] on icon at bounding box center [128, 181] width 7 height 13
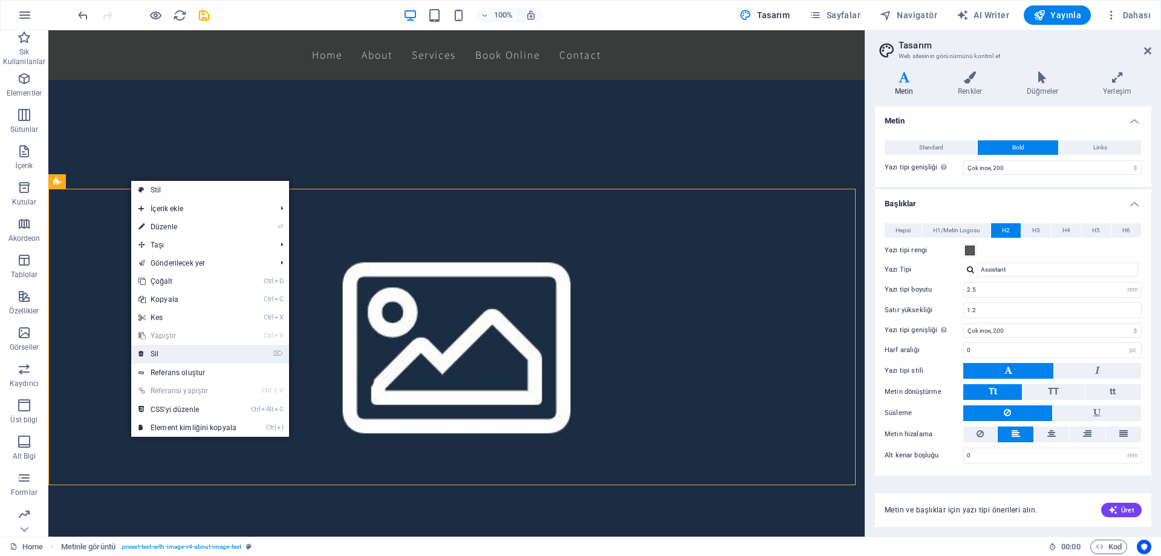
click at [216, 349] on link "⌦ Sil" at bounding box center [187, 354] width 112 height 18
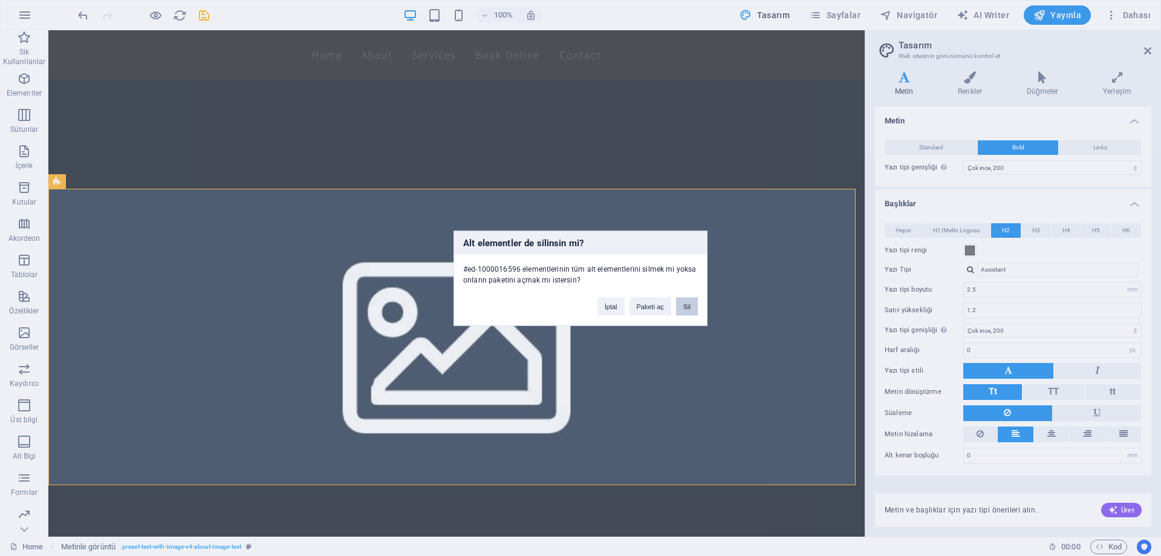
click at [682, 304] on button "Sil" at bounding box center [687, 306] width 22 height 18
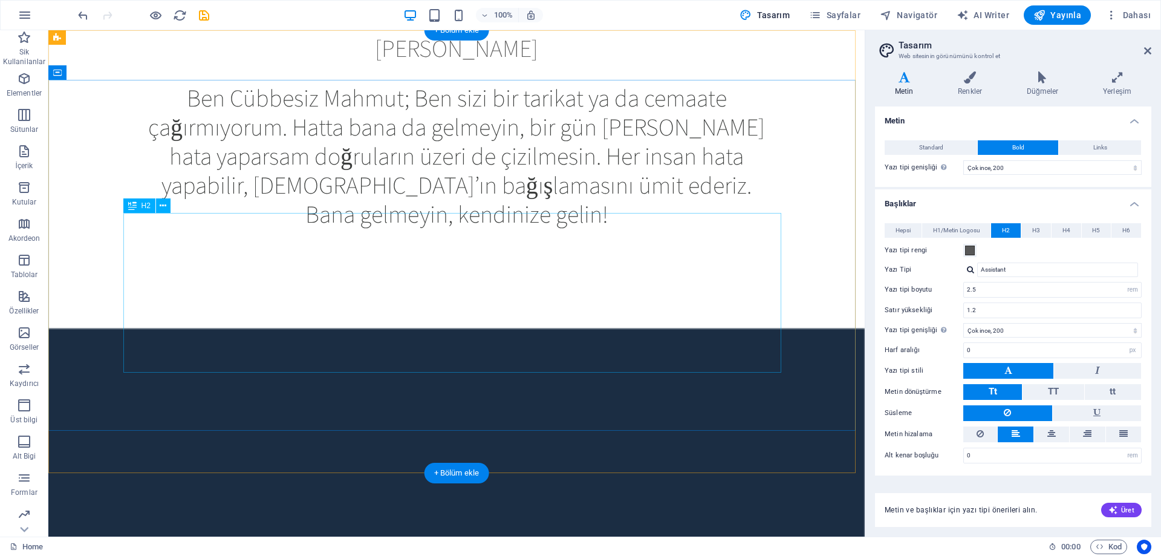
scroll to position [0, 0]
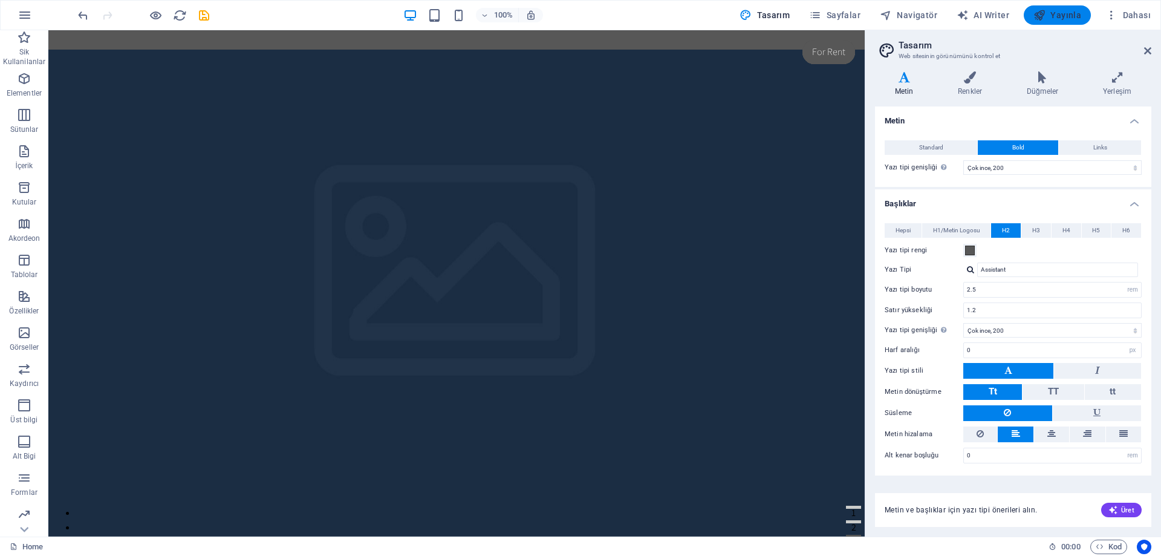
click at [1065, 16] on span "Yayınla" at bounding box center [1057, 15] width 48 height 12
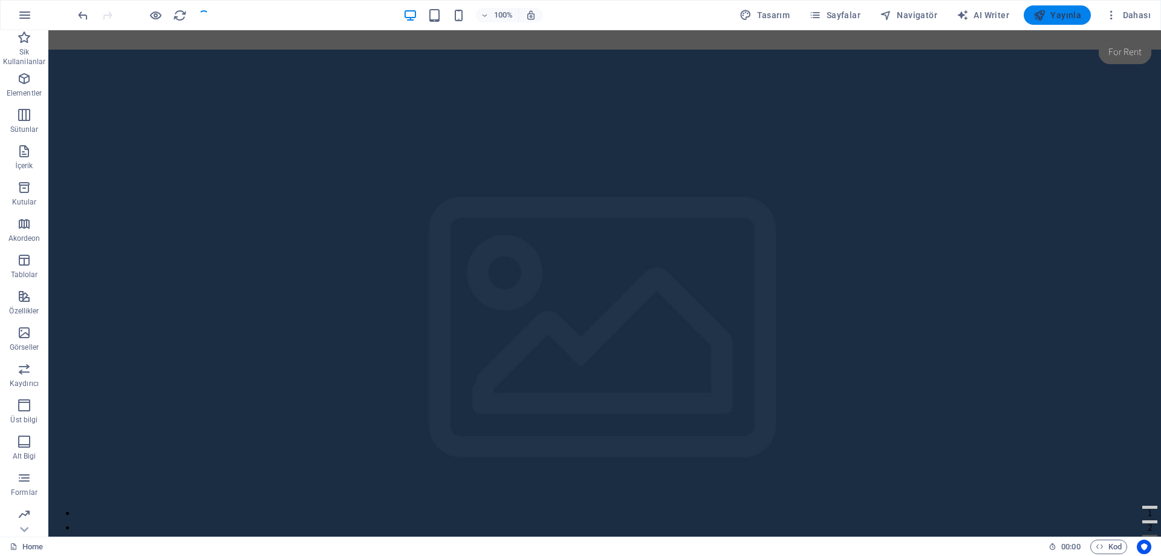
checkbox input "false"
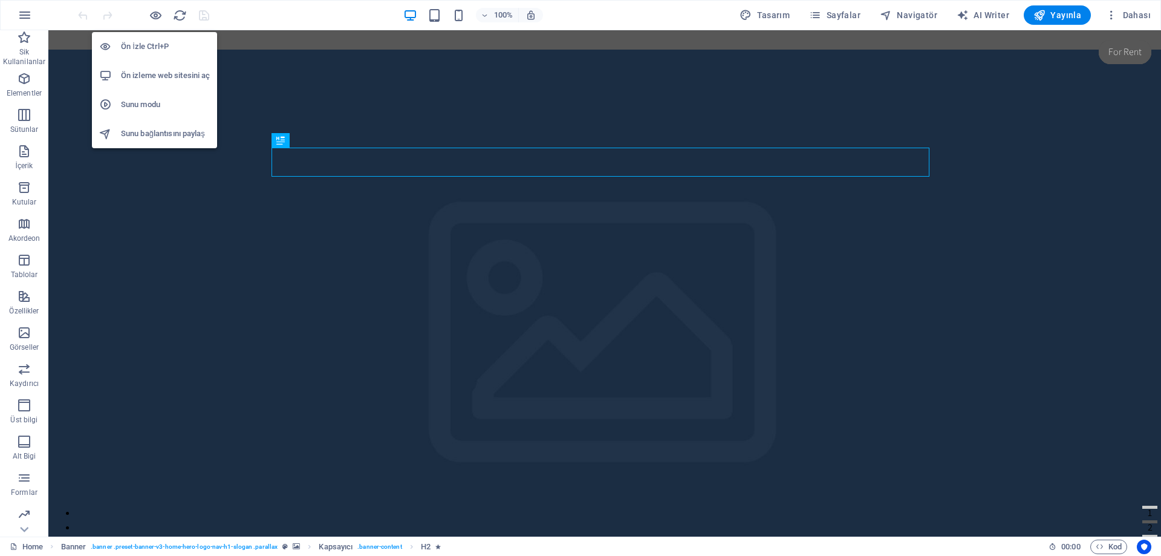
click at [180, 76] on h6 "Ön izleme web sitesini aç" at bounding box center [165, 75] width 89 height 15
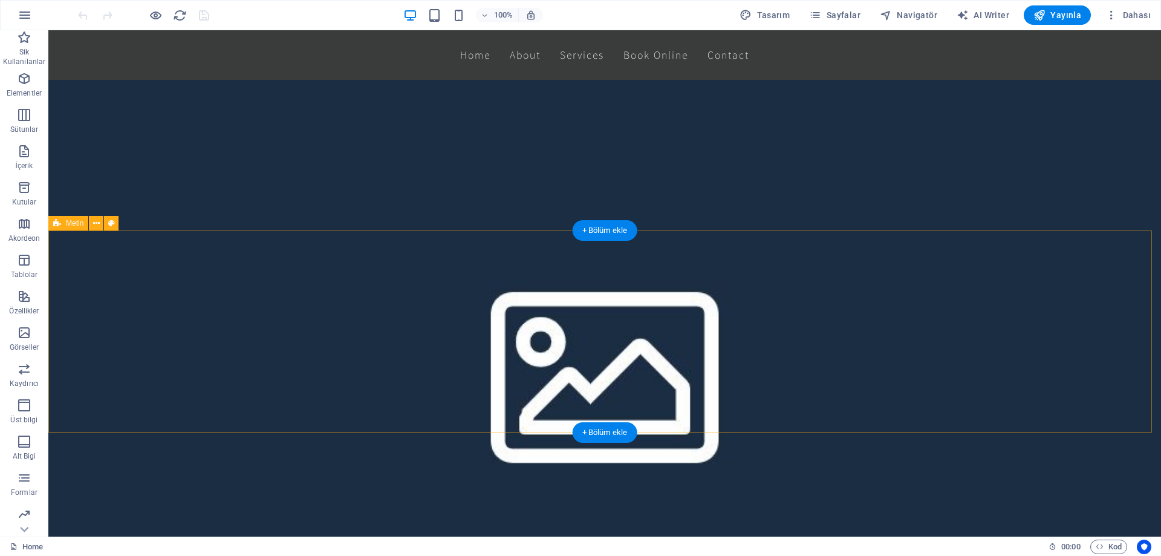
scroll to position [907, 0]
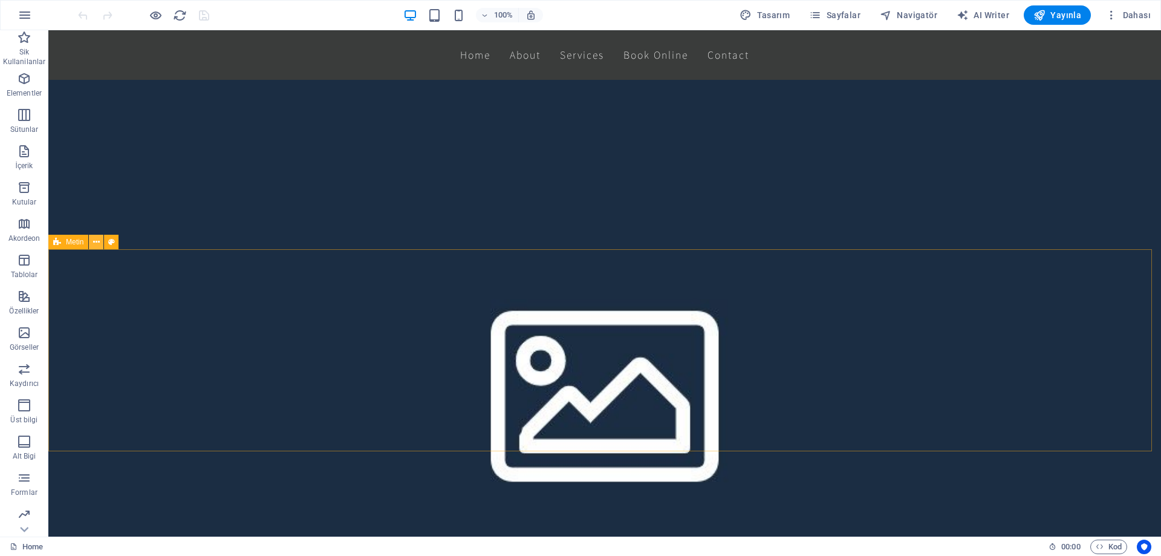
click at [96, 240] on icon at bounding box center [96, 242] width 7 height 13
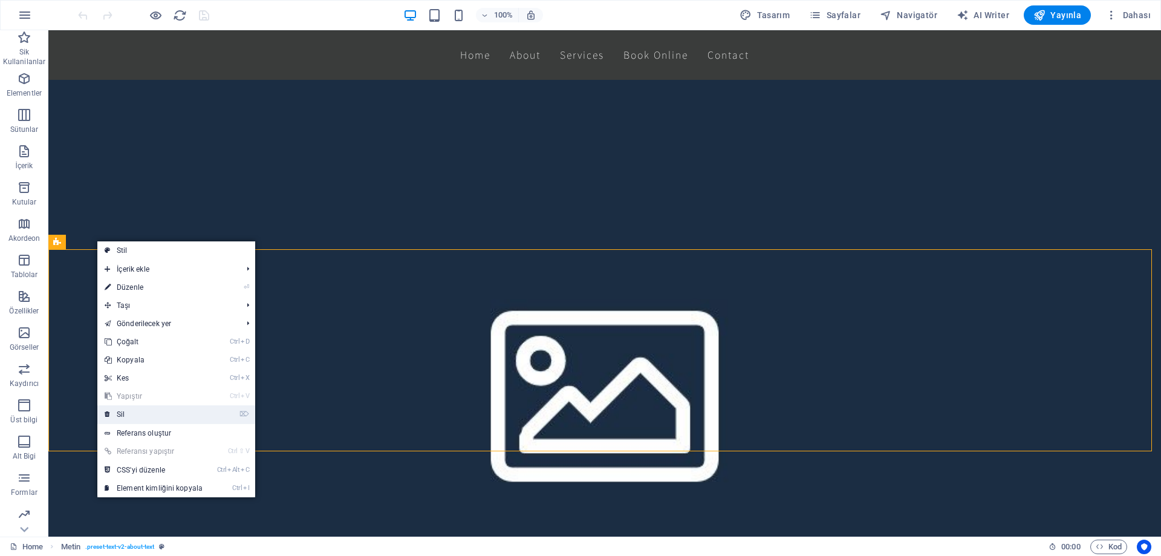
click at [149, 412] on link "⌦ Sil" at bounding box center [153, 414] width 112 height 18
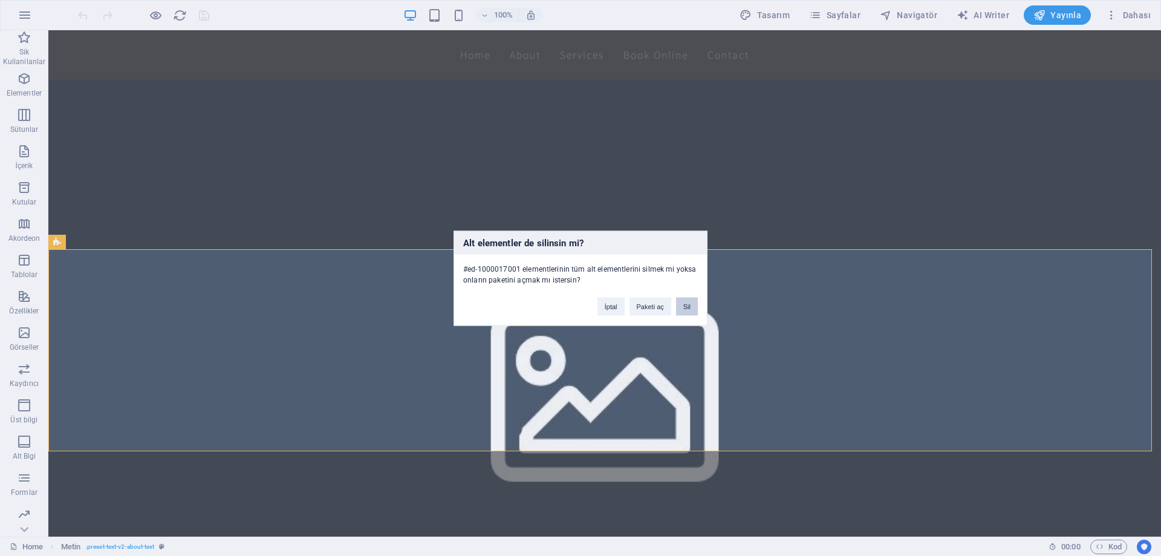
click at [686, 303] on button "Sil" at bounding box center [687, 306] width 22 height 18
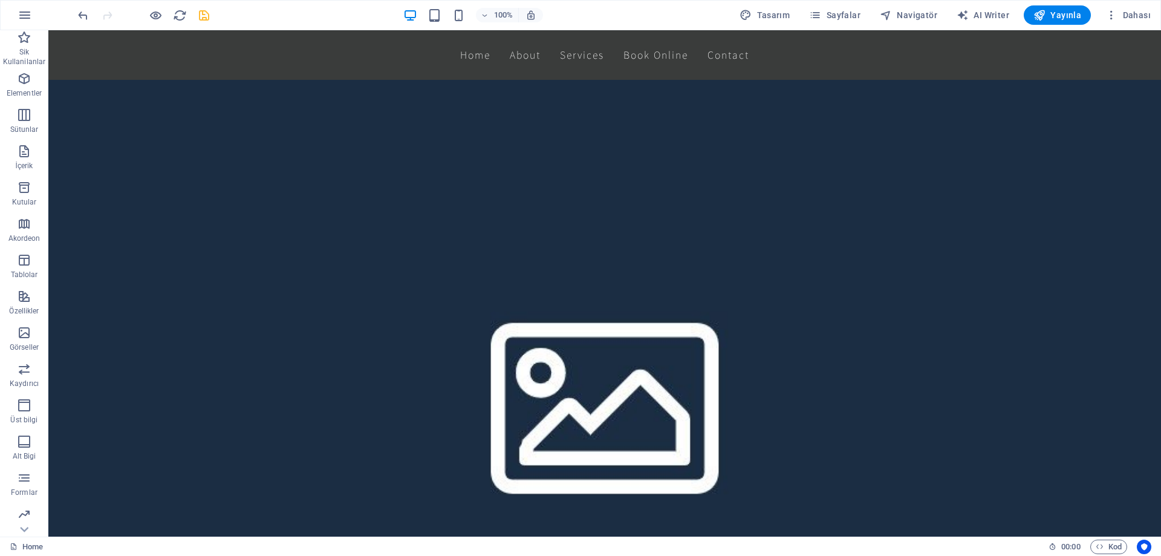
click at [203, 16] on icon "save" at bounding box center [204, 15] width 14 height 14
checkbox input "false"
click at [134, 241] on icon at bounding box center [132, 242] width 7 height 13
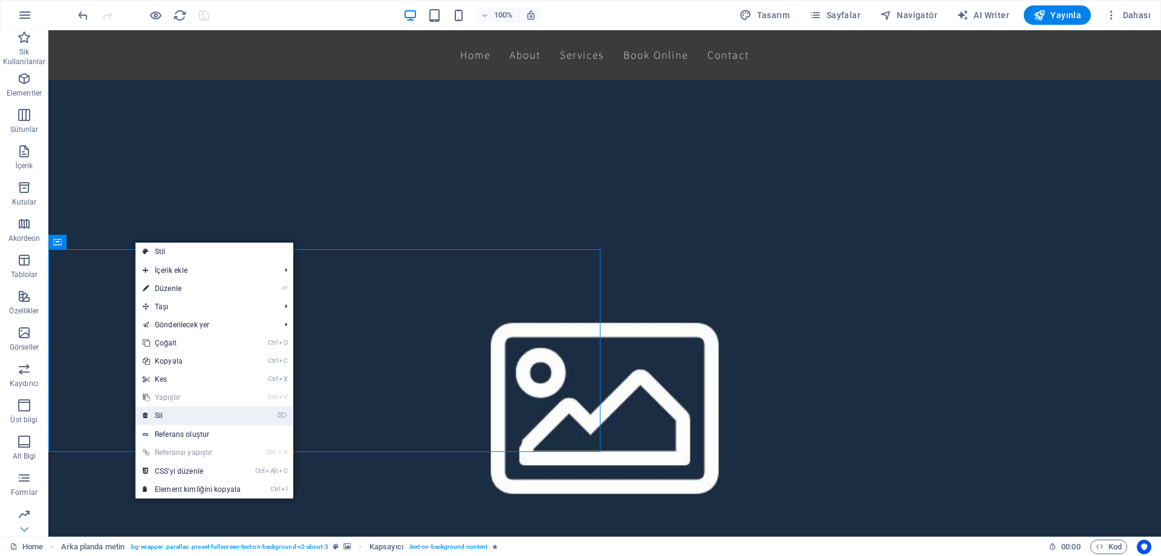
click at [184, 412] on link "⌦ Sil" at bounding box center [191, 415] width 112 height 18
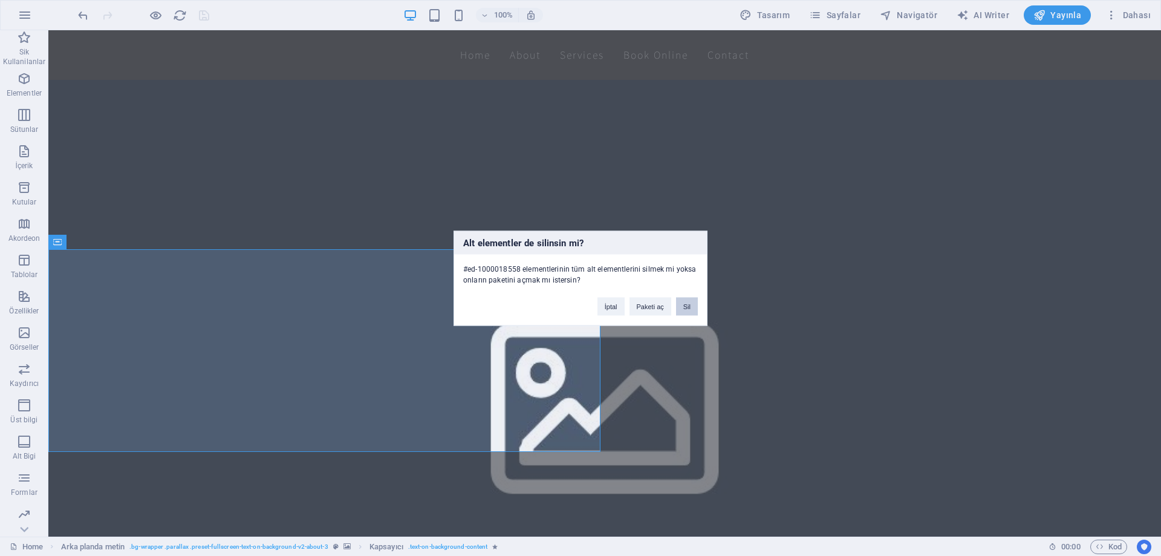
click at [693, 308] on button "Sil" at bounding box center [687, 306] width 22 height 18
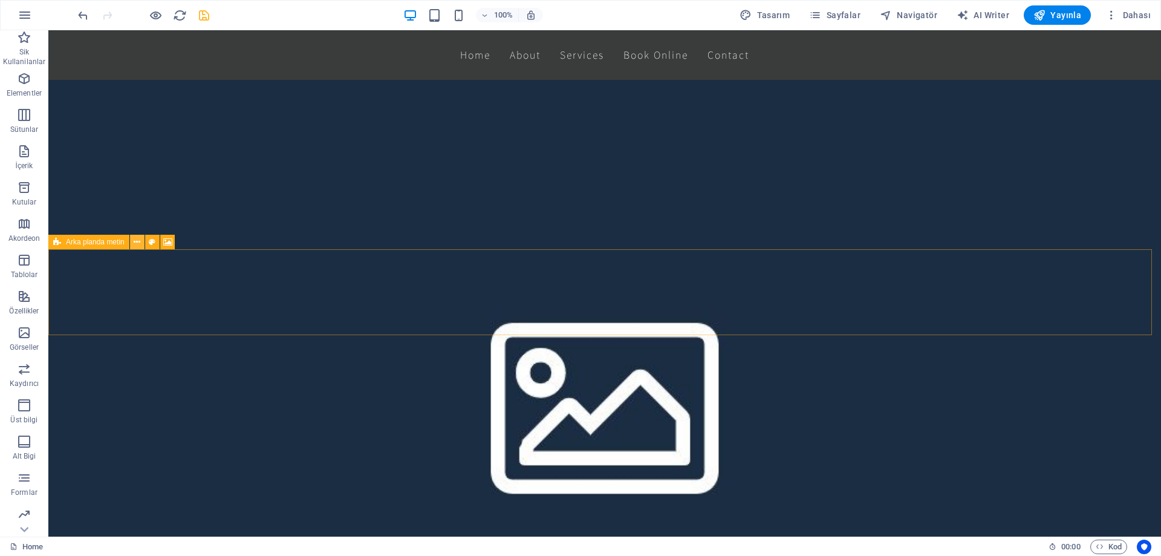
click at [139, 240] on icon at bounding box center [137, 242] width 7 height 13
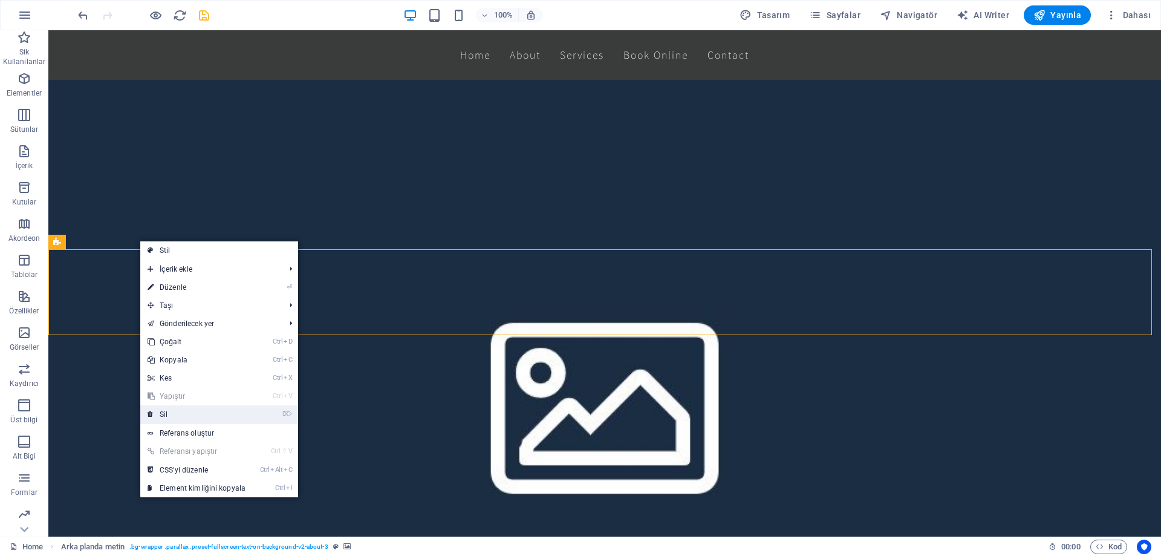
click at [195, 410] on link "⌦ Sil" at bounding box center [196, 414] width 112 height 18
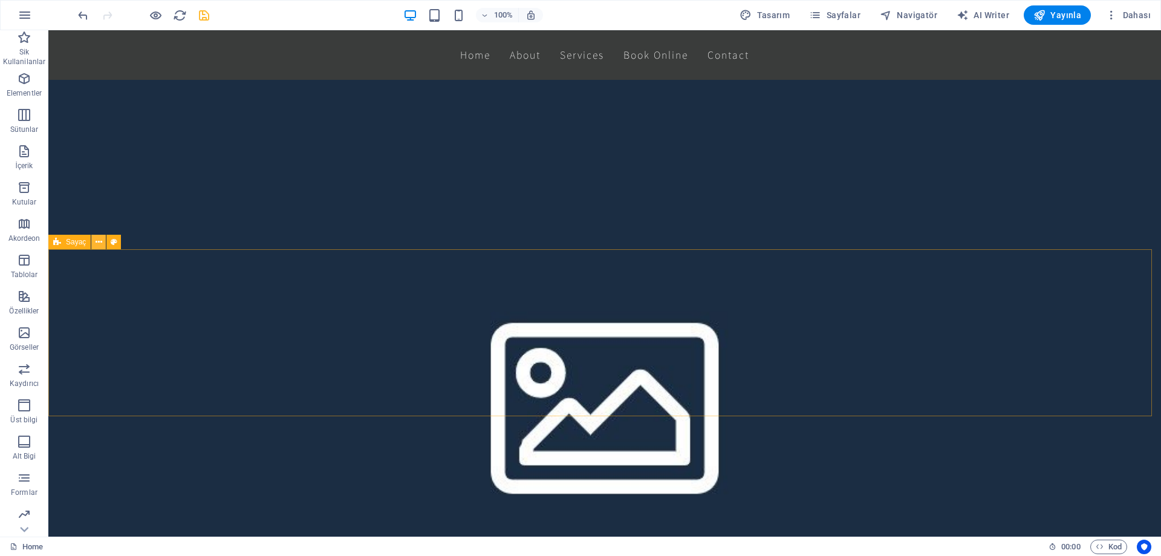
click at [100, 243] on icon at bounding box center [99, 242] width 7 height 13
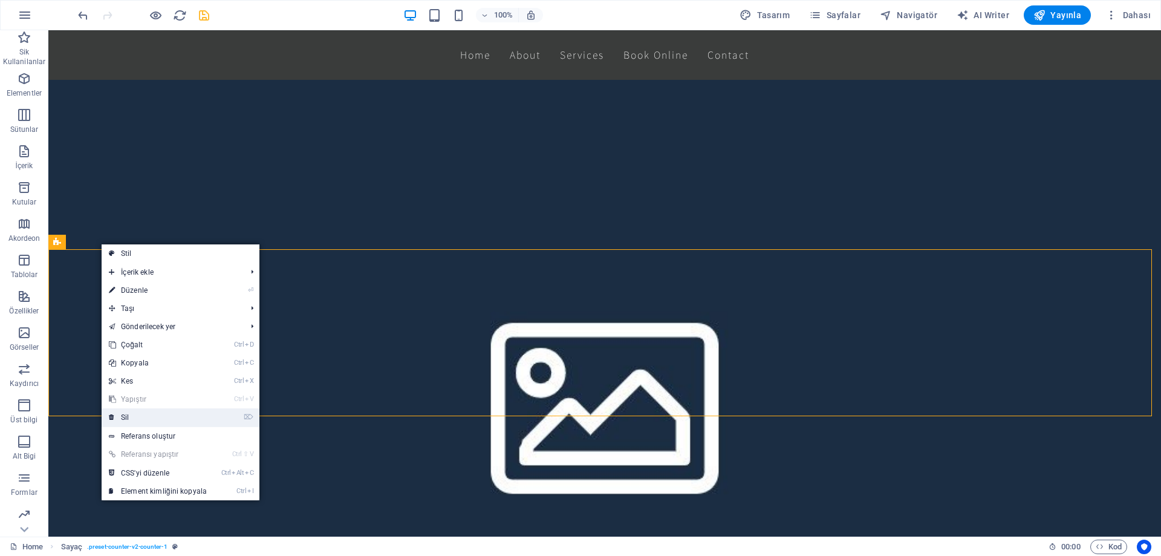
click at [151, 414] on link "⌦ Sil" at bounding box center [158, 417] width 112 height 18
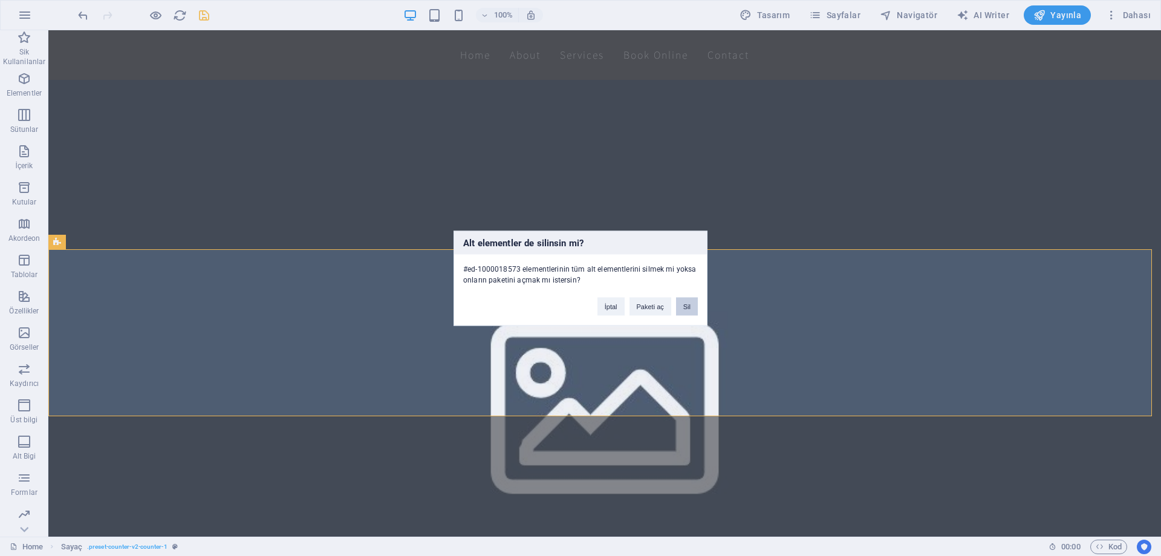
click at [682, 305] on button "Sil" at bounding box center [687, 306] width 22 height 18
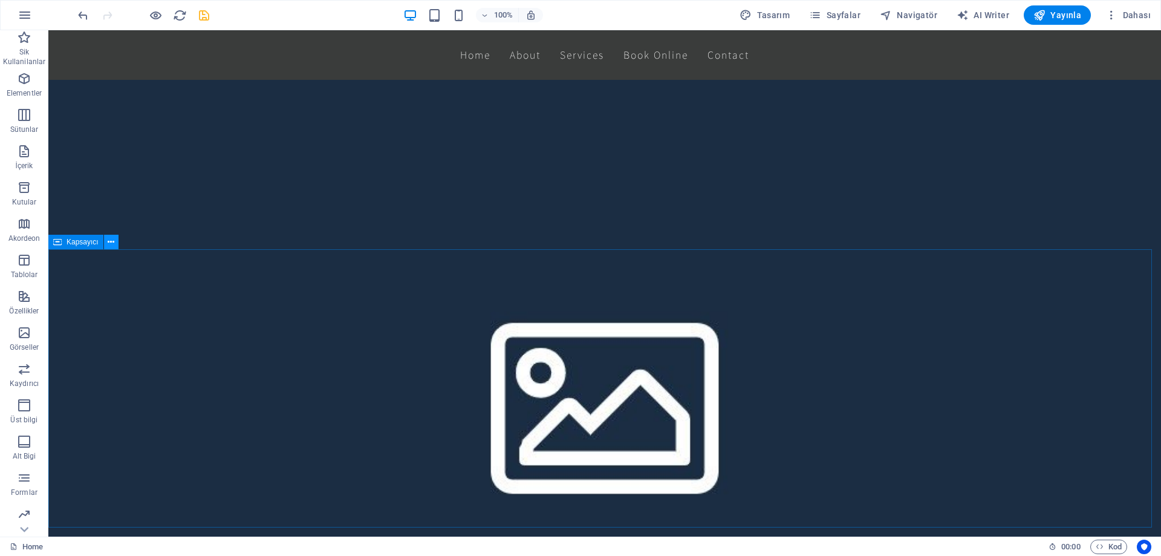
click at [106, 244] on button at bounding box center [111, 242] width 15 height 15
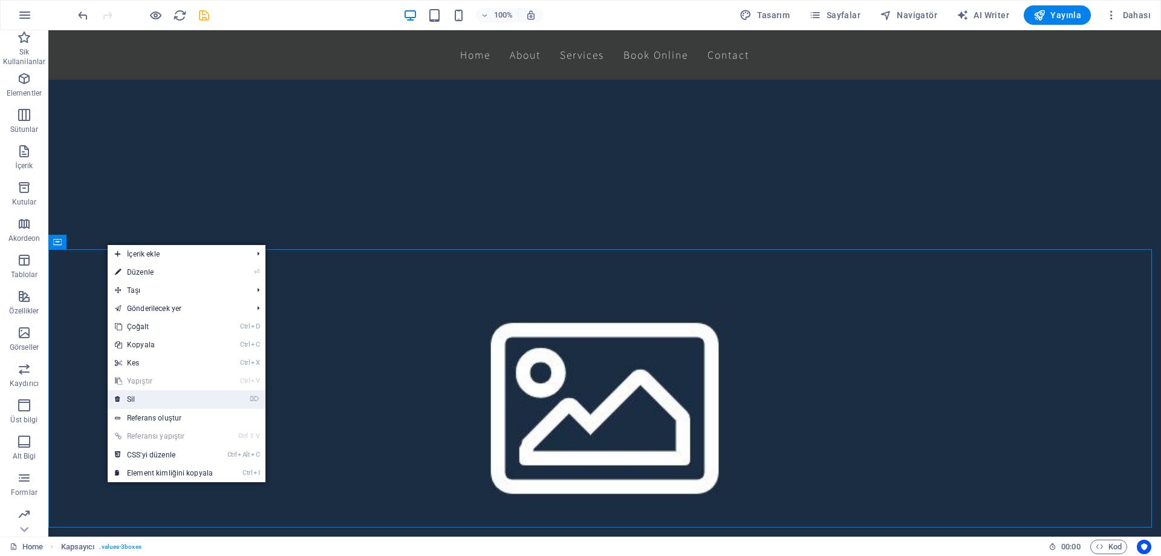
click at [156, 397] on link "⌦ Sil" at bounding box center [164, 399] width 112 height 18
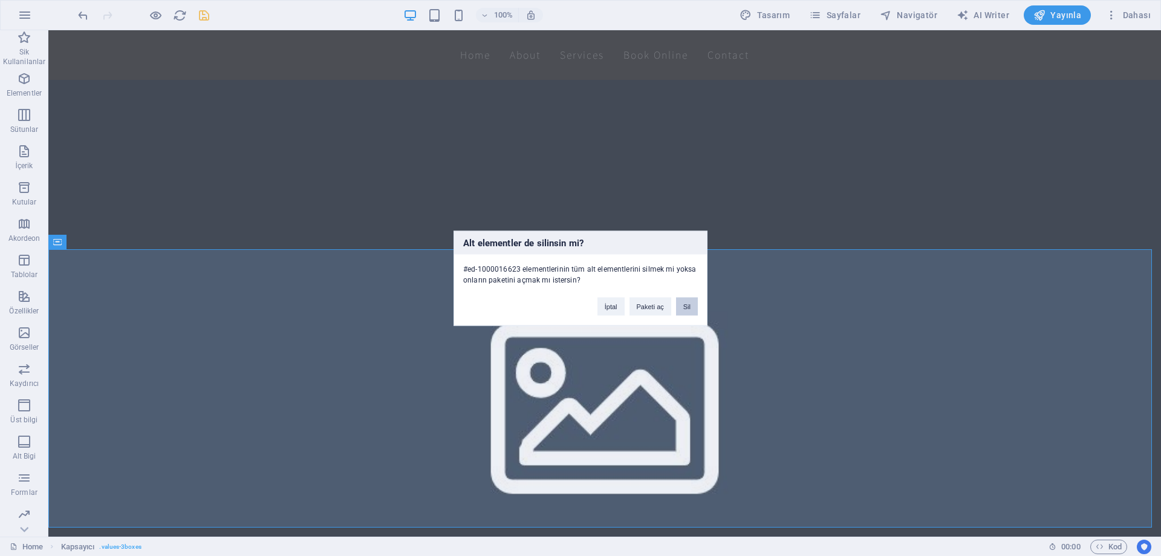
click at [692, 305] on button "Sil" at bounding box center [687, 306] width 22 height 18
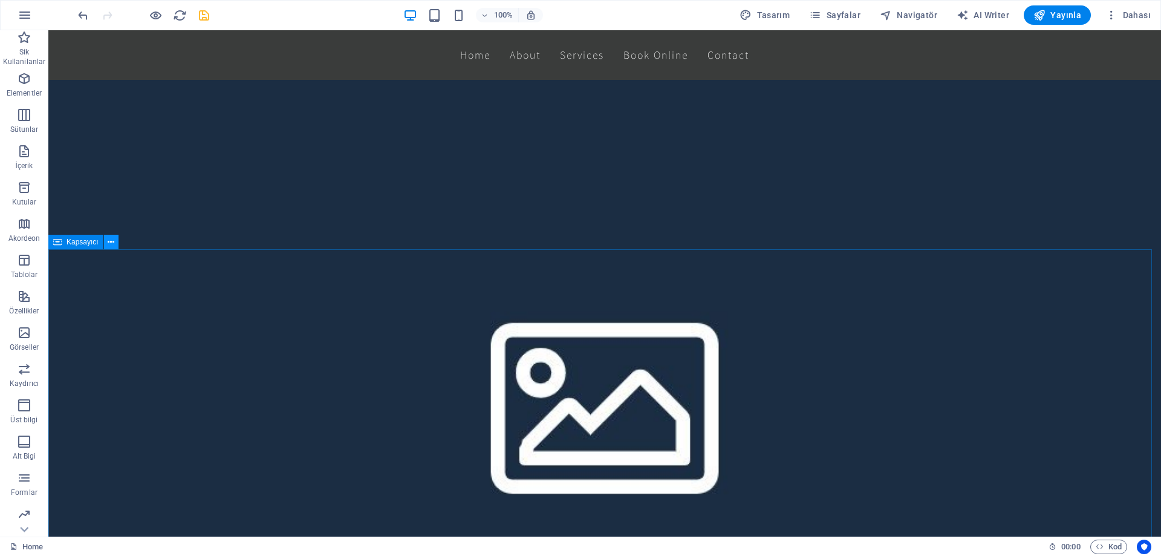
click at [112, 242] on icon at bounding box center [111, 242] width 7 height 13
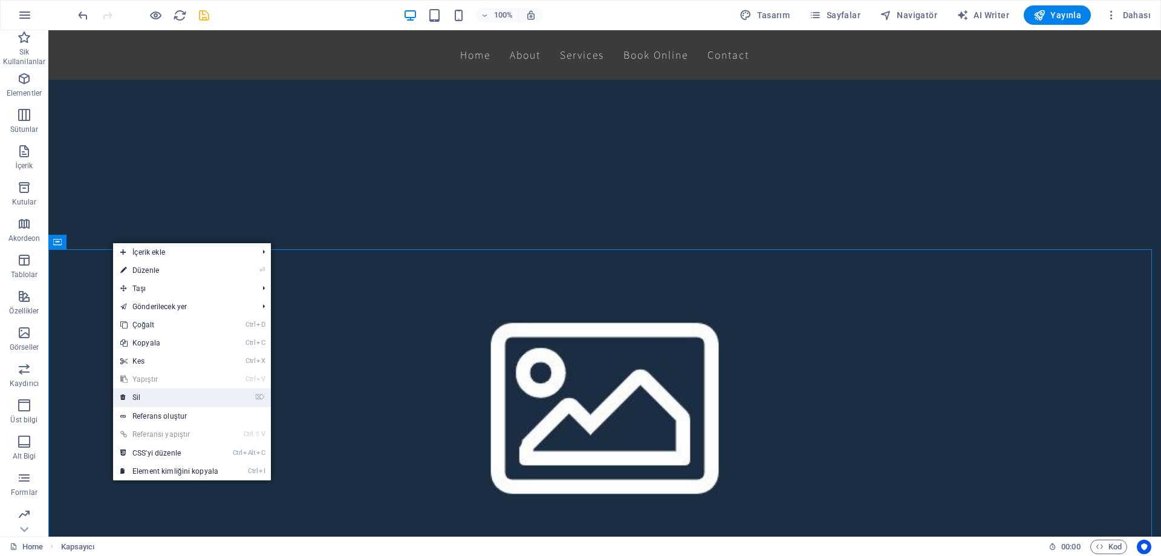
click at [157, 396] on link "⌦ Sil" at bounding box center [169, 397] width 112 height 18
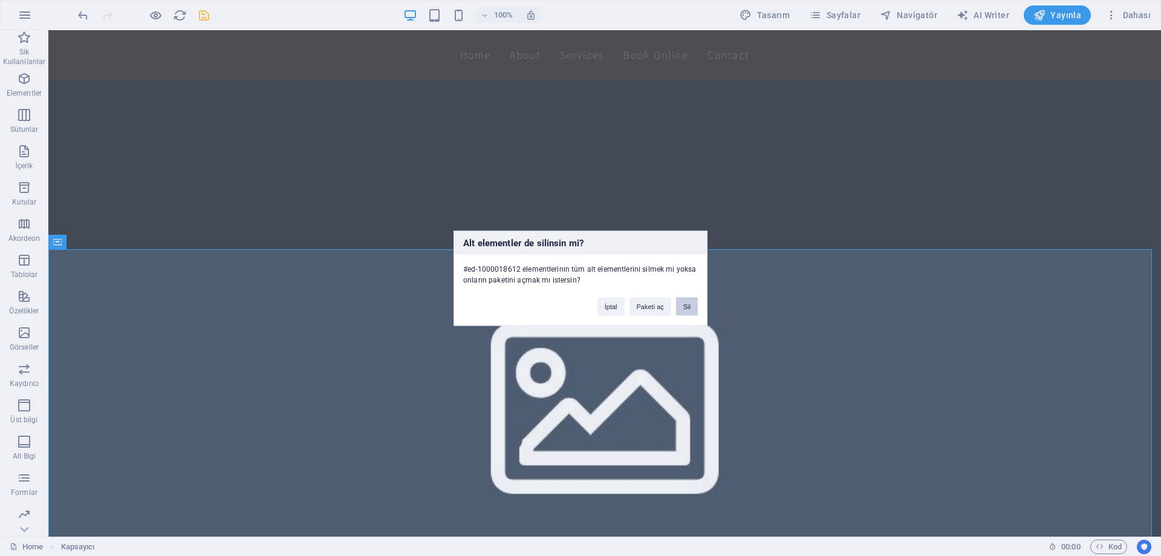
click at [689, 305] on button "Sil" at bounding box center [687, 306] width 22 height 18
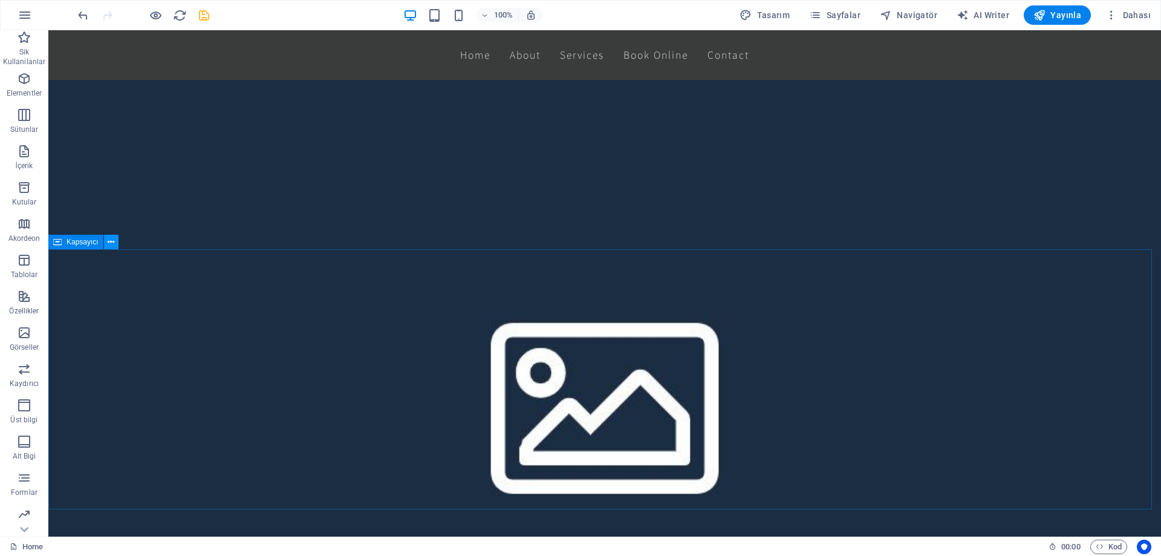
click at [114, 241] on icon at bounding box center [111, 242] width 7 height 13
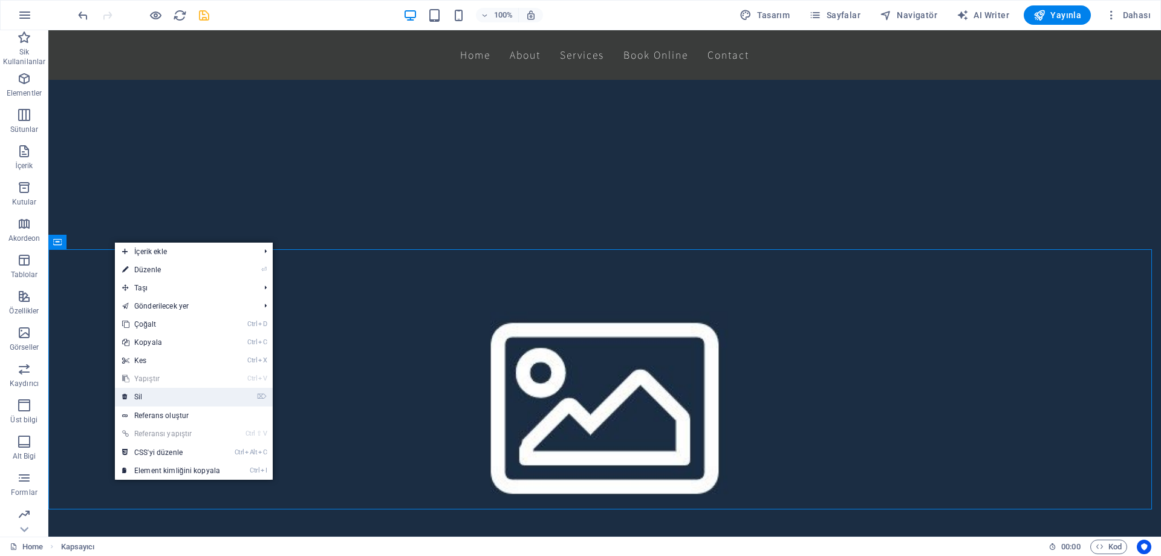
click at [170, 389] on link "⌦ Sil" at bounding box center [171, 397] width 112 height 18
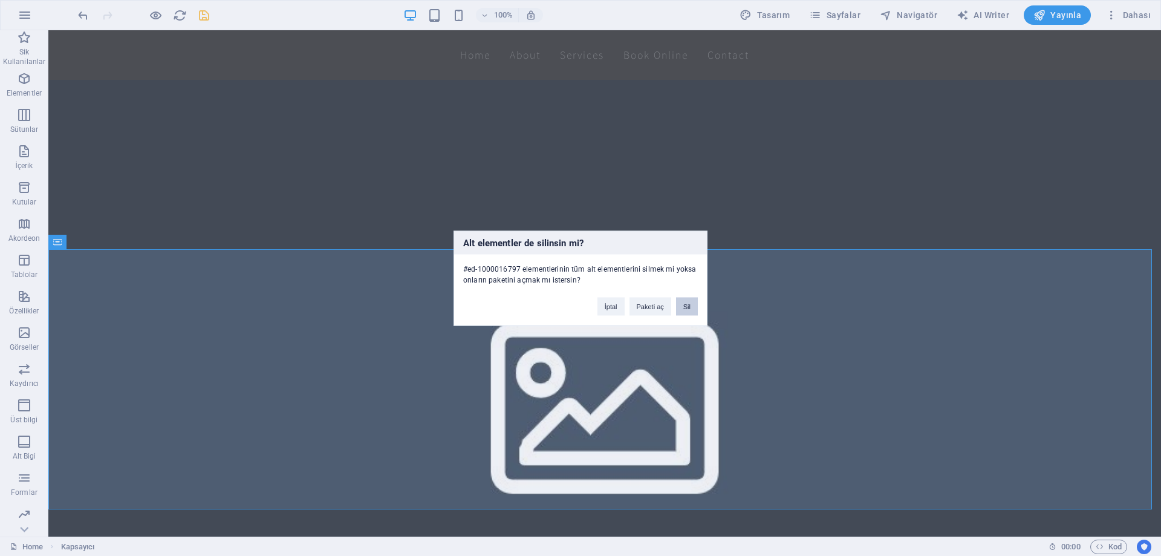
drag, startPoint x: 687, startPoint y: 307, endPoint x: 551, endPoint y: 284, distance: 138.1
click at [687, 307] on button "Sil" at bounding box center [687, 306] width 22 height 18
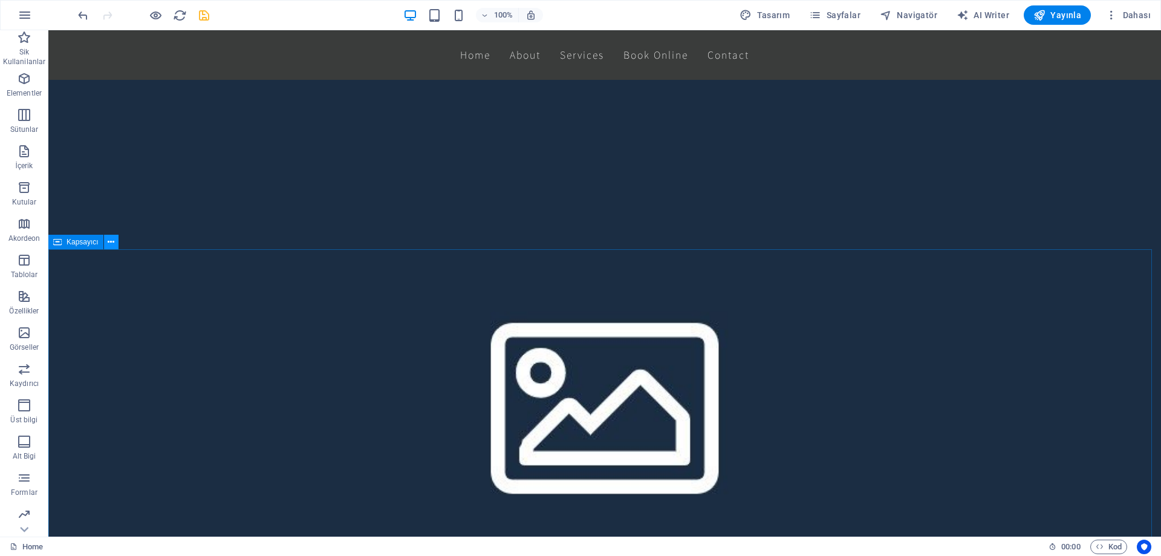
click at [112, 242] on icon at bounding box center [111, 242] width 7 height 13
click at [117, 243] on button at bounding box center [111, 242] width 15 height 15
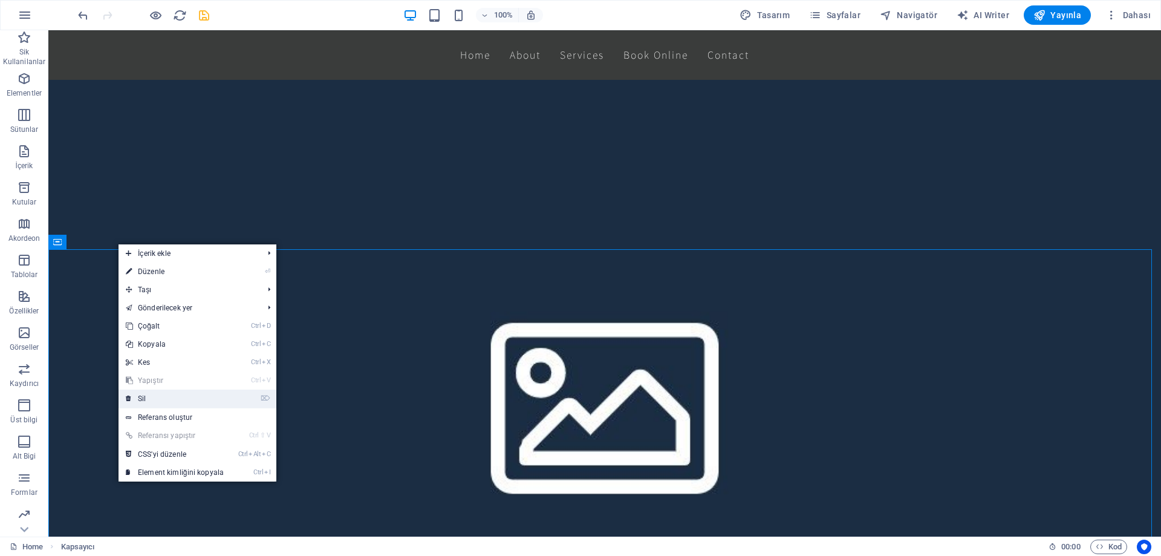
click at [183, 398] on link "⌦ Sil" at bounding box center [174, 398] width 112 height 18
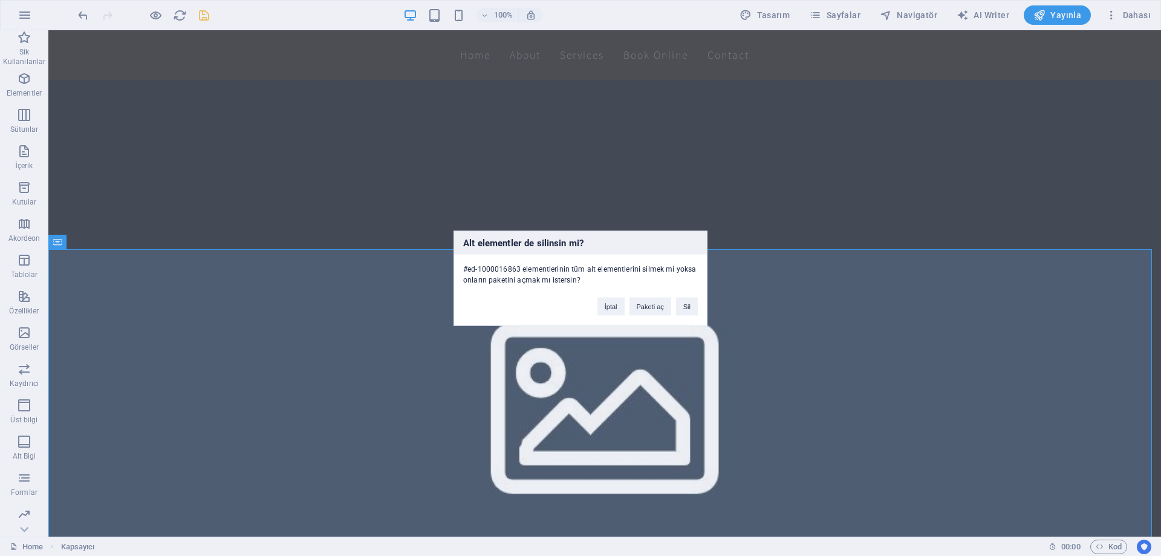
click at [698, 306] on div "İptal Paketi aç Sil" at bounding box center [647, 300] width 118 height 31
click at [691, 305] on button "Sil" at bounding box center [687, 306] width 22 height 18
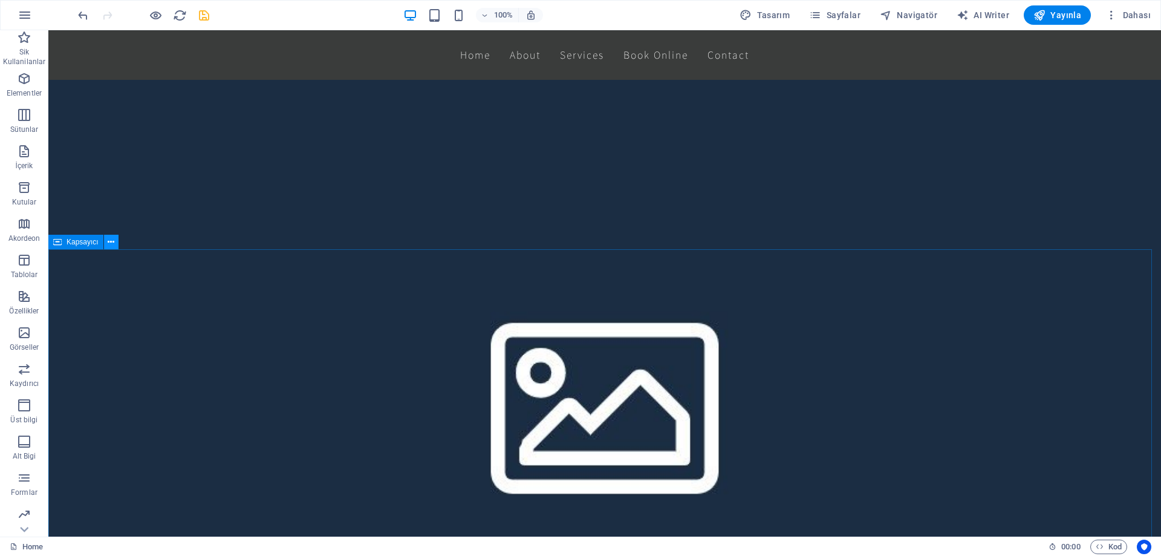
click at [108, 244] on icon at bounding box center [111, 242] width 7 height 13
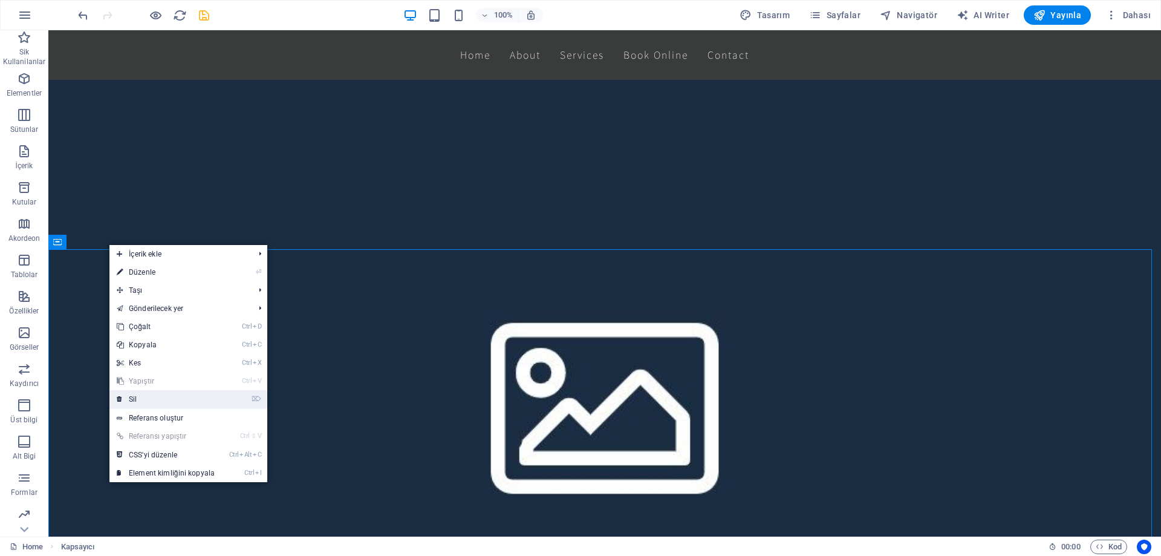
click at [154, 394] on link "⌦ Sil" at bounding box center [165, 399] width 112 height 18
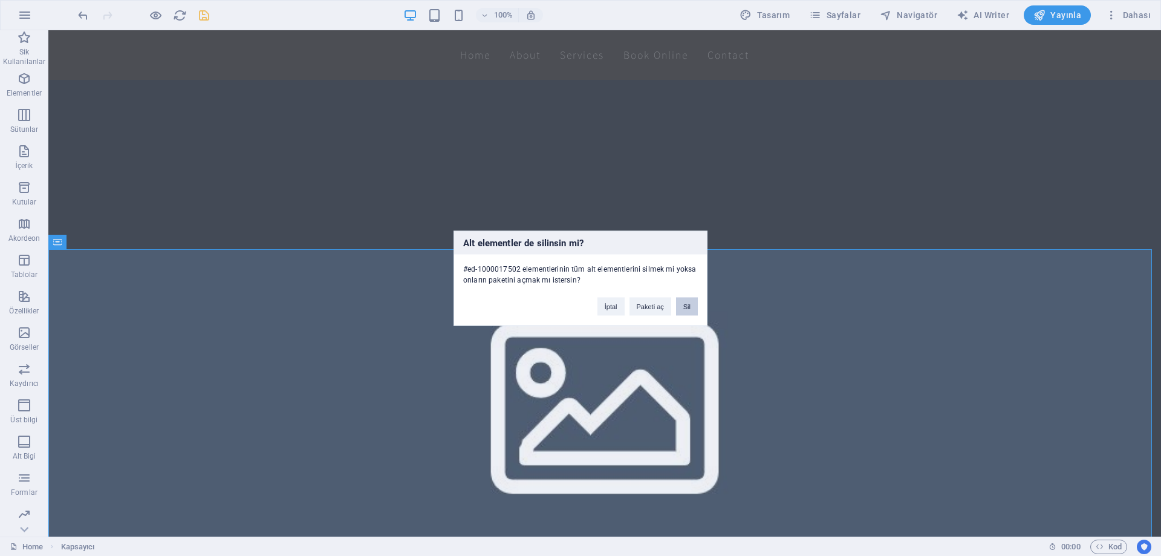
click at [687, 300] on button "Sil" at bounding box center [687, 306] width 22 height 18
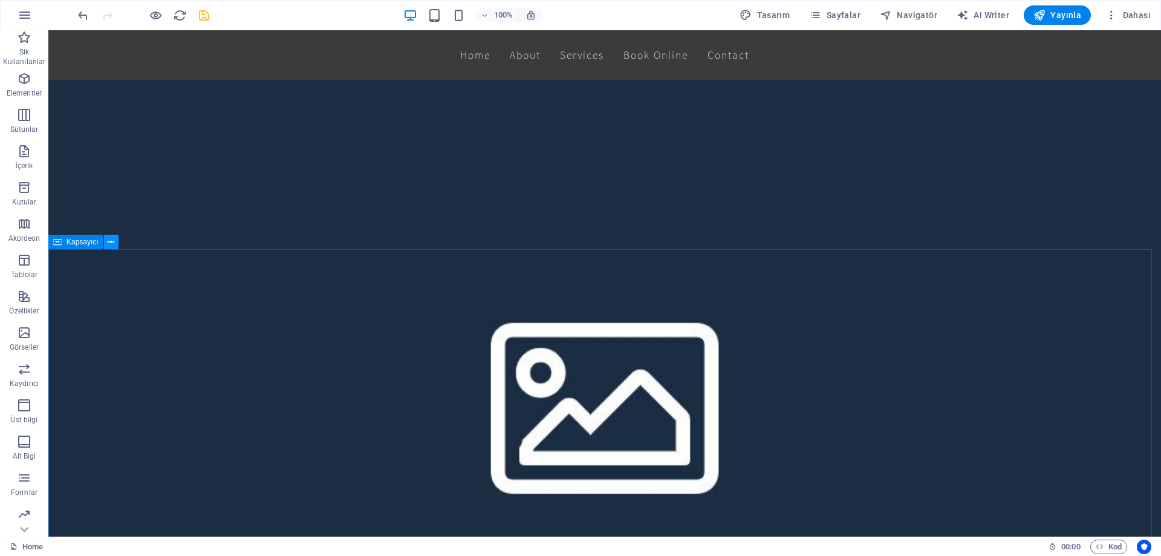
click at [115, 244] on button at bounding box center [111, 242] width 15 height 15
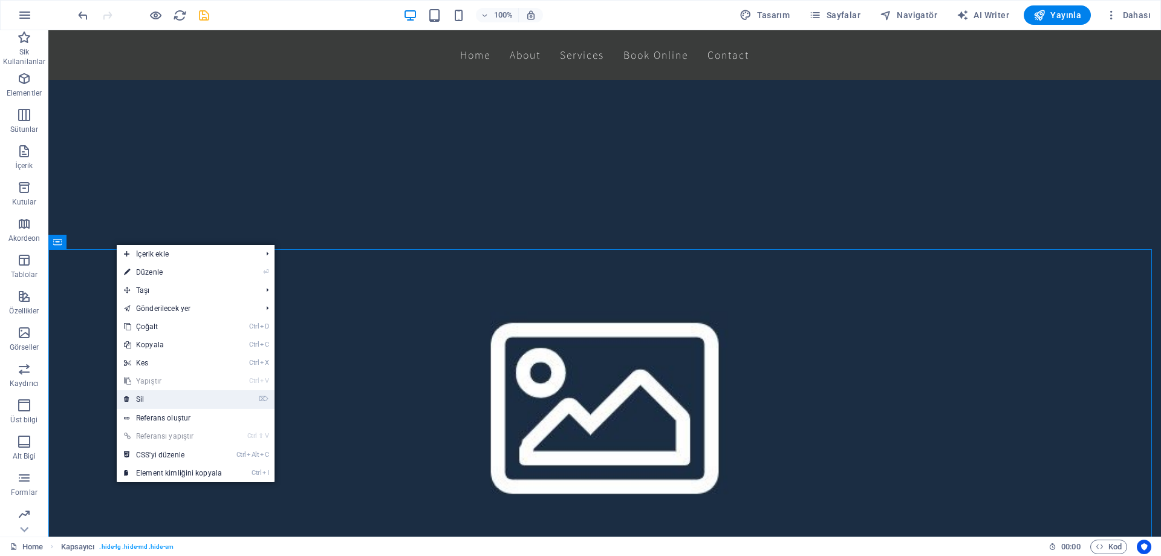
click at [174, 397] on link "⌦ Sil" at bounding box center [173, 399] width 112 height 18
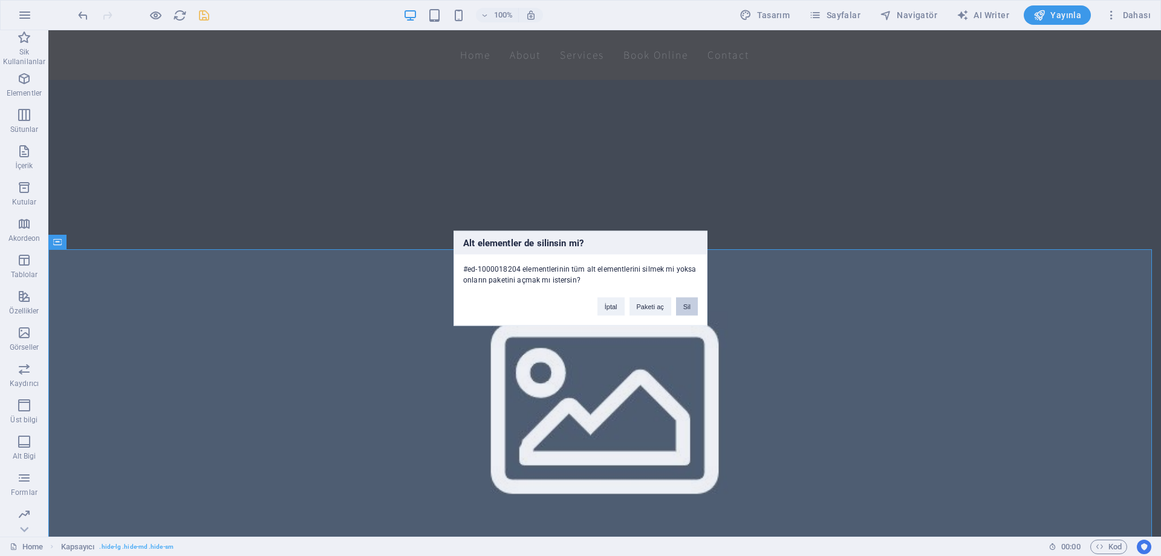
click at [692, 306] on button "Sil" at bounding box center [687, 306] width 22 height 18
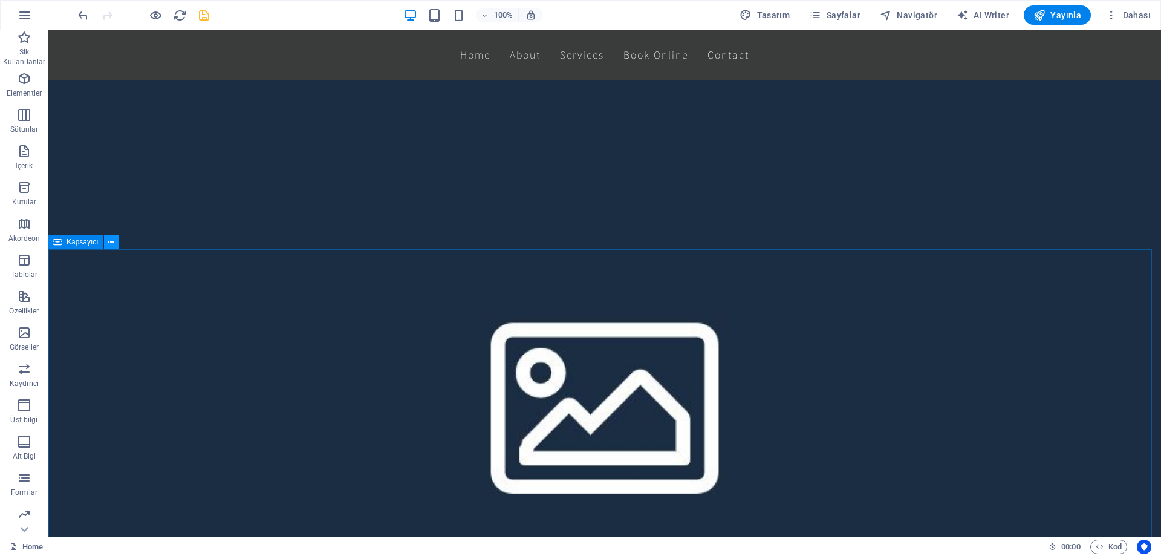
click at [111, 245] on icon at bounding box center [111, 242] width 7 height 13
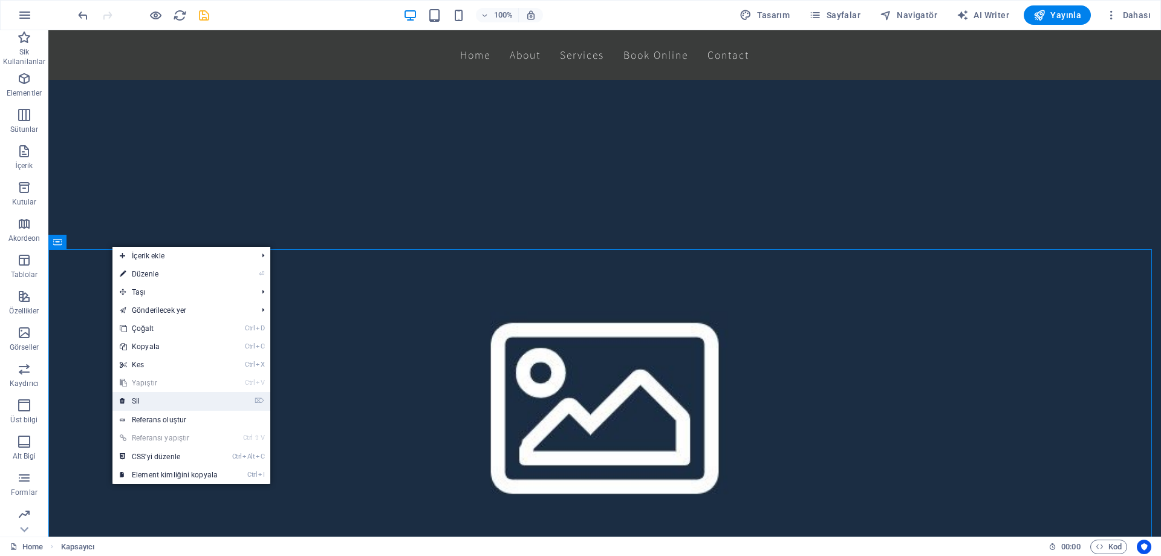
click at [144, 400] on link "⌦ Sil" at bounding box center [168, 401] width 112 height 18
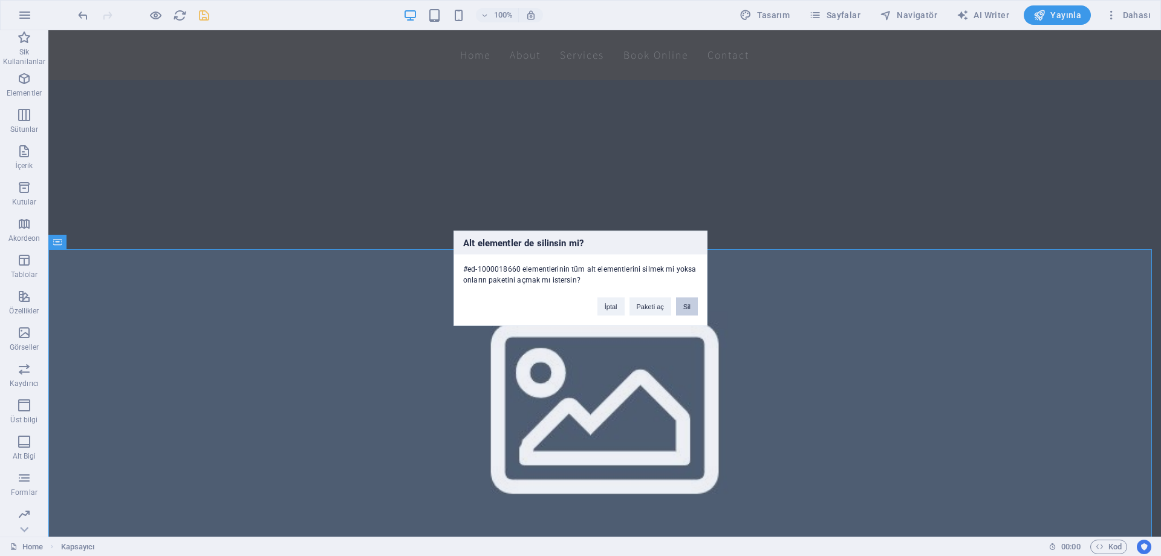
click at [692, 301] on button "Sil" at bounding box center [687, 306] width 22 height 18
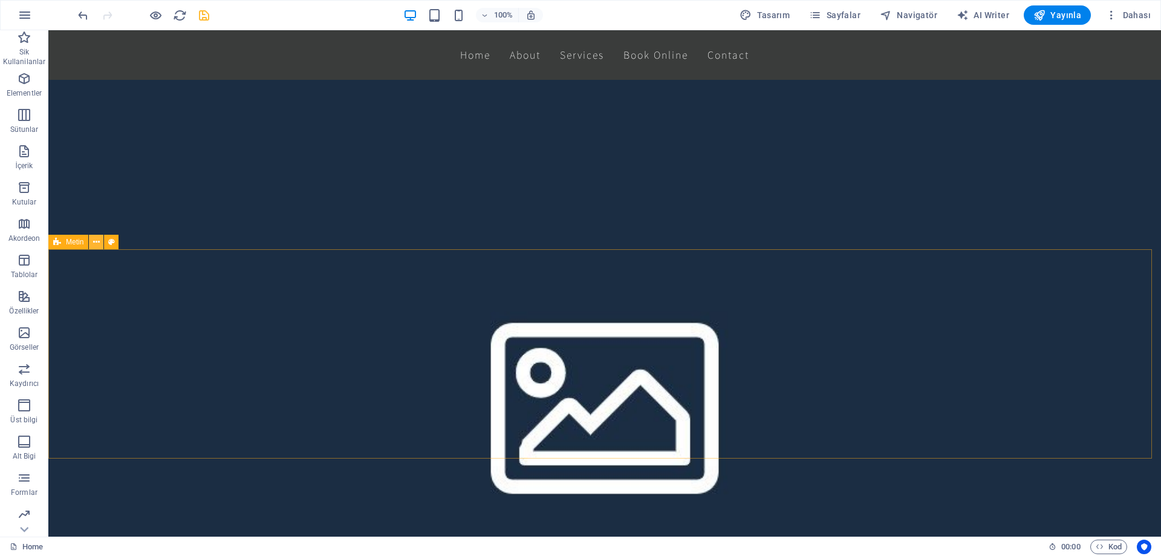
click at [95, 242] on icon at bounding box center [96, 242] width 7 height 13
click at [93, 242] on icon at bounding box center [96, 242] width 7 height 13
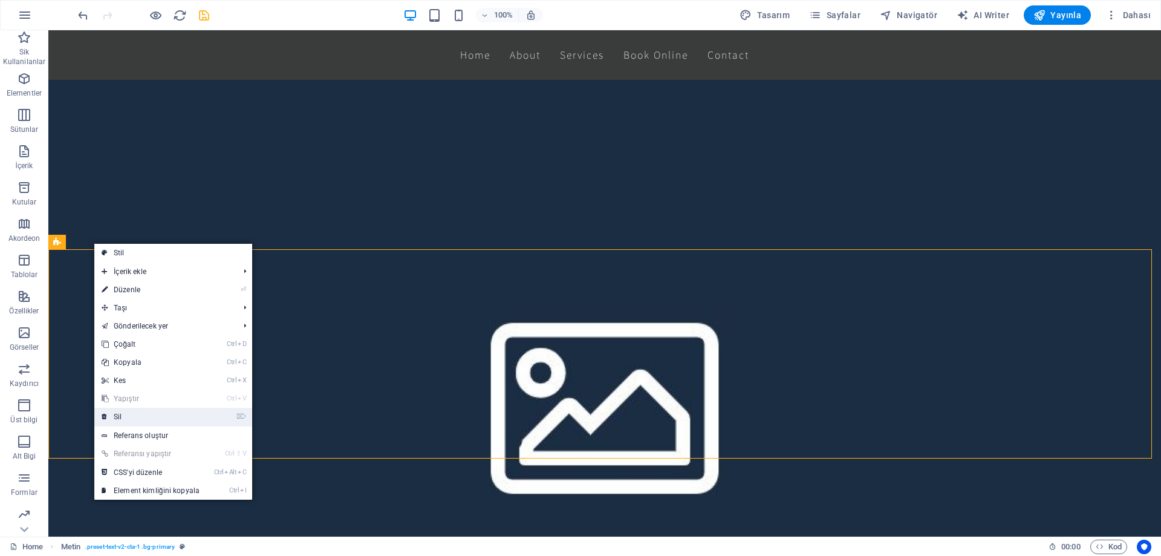
click at [136, 411] on link "⌦ Sil" at bounding box center [150, 416] width 112 height 18
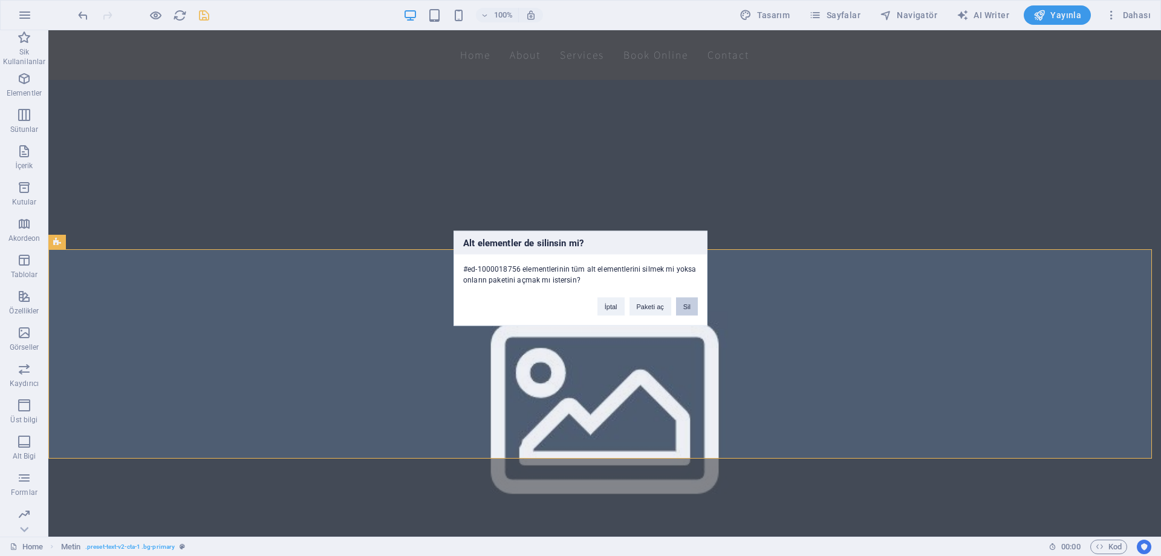
drag, startPoint x: 684, startPoint y: 302, endPoint x: 578, endPoint y: 271, distance: 111.0
click at [684, 302] on button "Sil" at bounding box center [687, 306] width 22 height 18
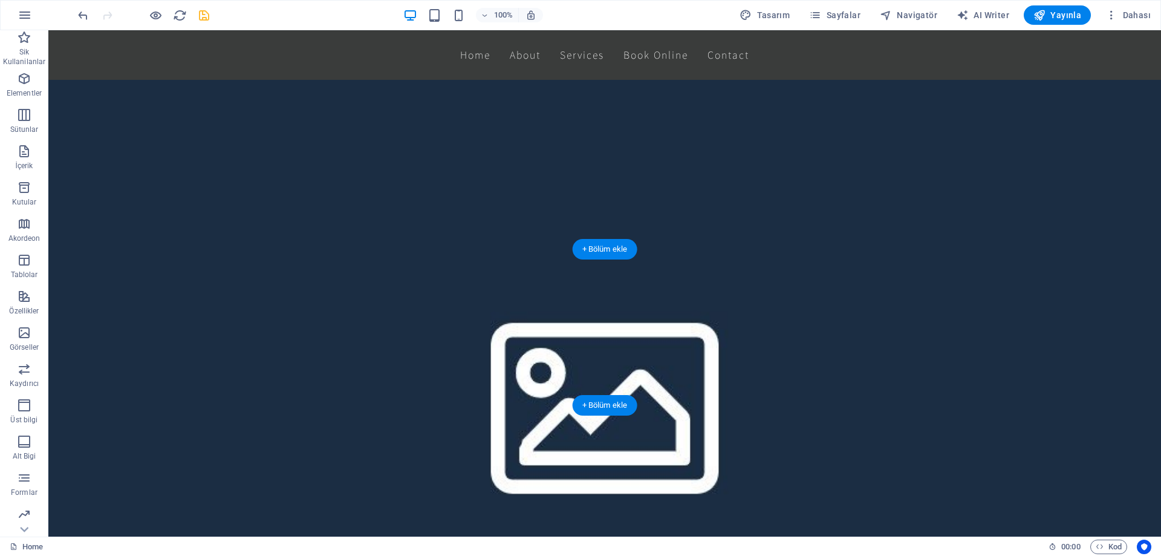
click at [65, 236] on figure at bounding box center [604, 397] width 1112 height 683
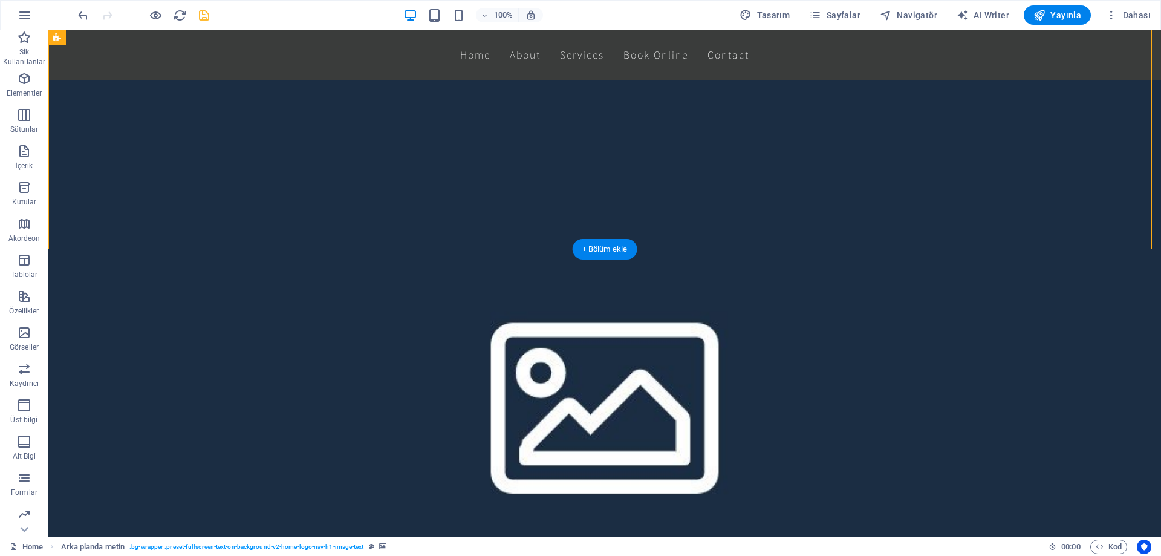
drag, startPoint x: 60, startPoint y: 245, endPoint x: 49, endPoint y: 243, distance: 11.1
click at [57, 244] on figure at bounding box center [604, 397] width 1112 height 683
click at [109, 395] on icon at bounding box center [111, 397] width 7 height 13
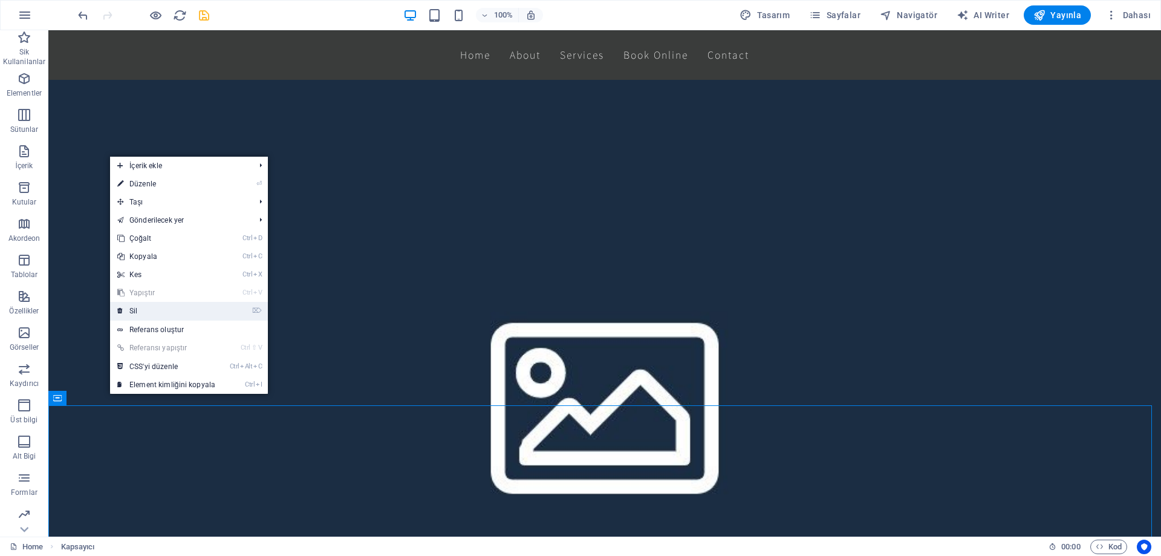
click at [143, 303] on link "⌦ Sil" at bounding box center [166, 311] width 112 height 18
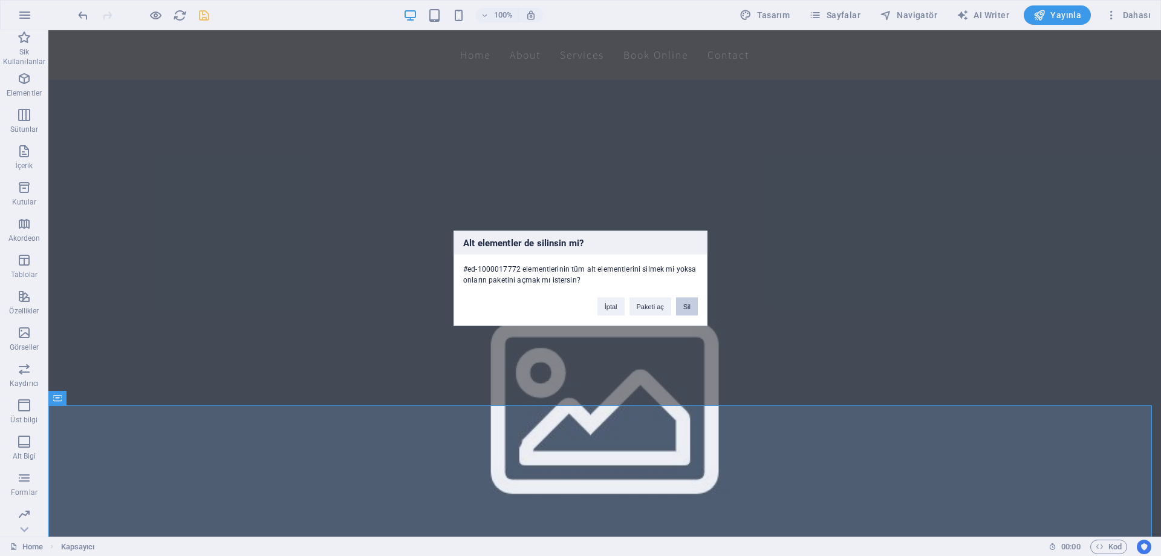
click at [687, 307] on button "Sil" at bounding box center [687, 306] width 22 height 18
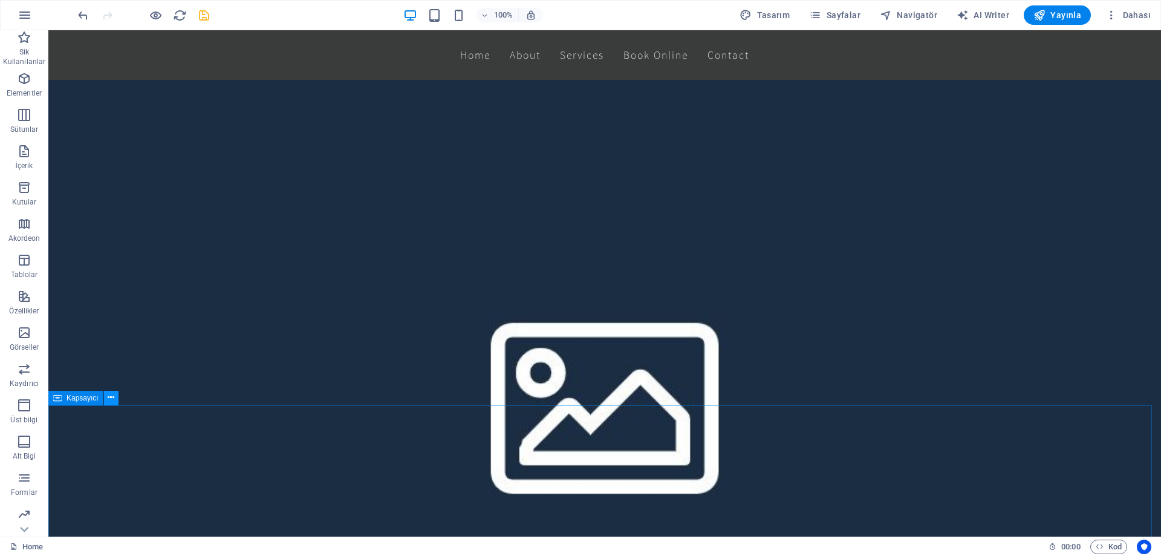
click at [114, 400] on icon at bounding box center [111, 397] width 7 height 13
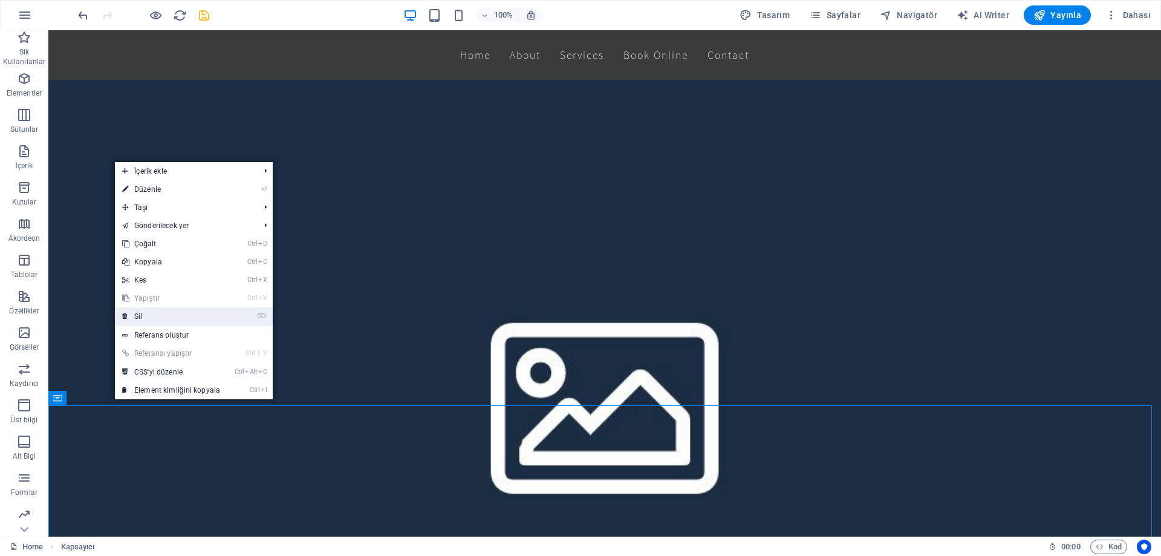
click at [209, 317] on link "⌦ Sil" at bounding box center [171, 316] width 112 height 18
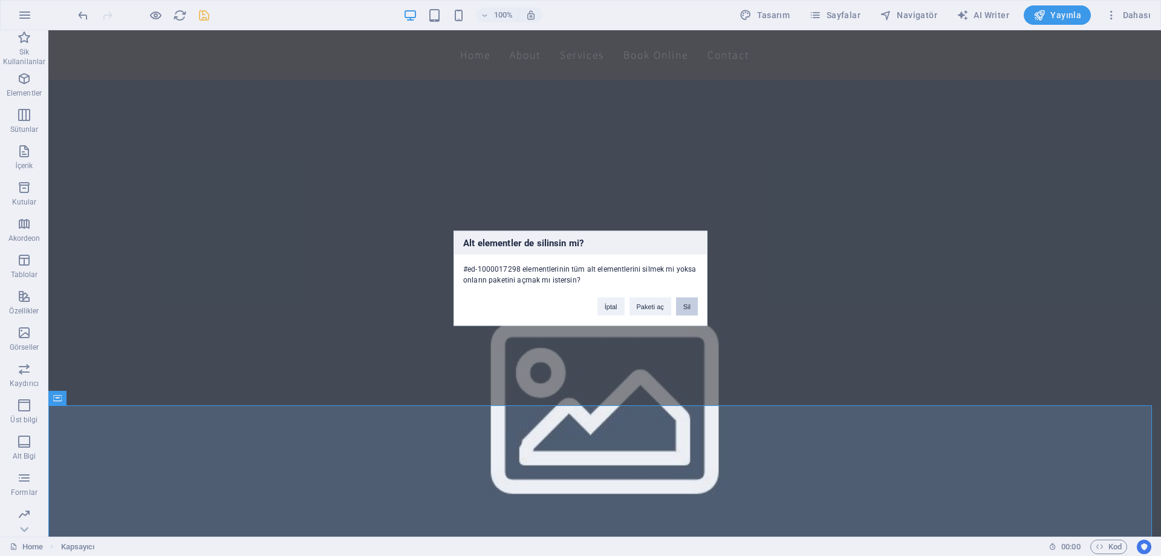
click at [682, 311] on button "Sil" at bounding box center [687, 306] width 22 height 18
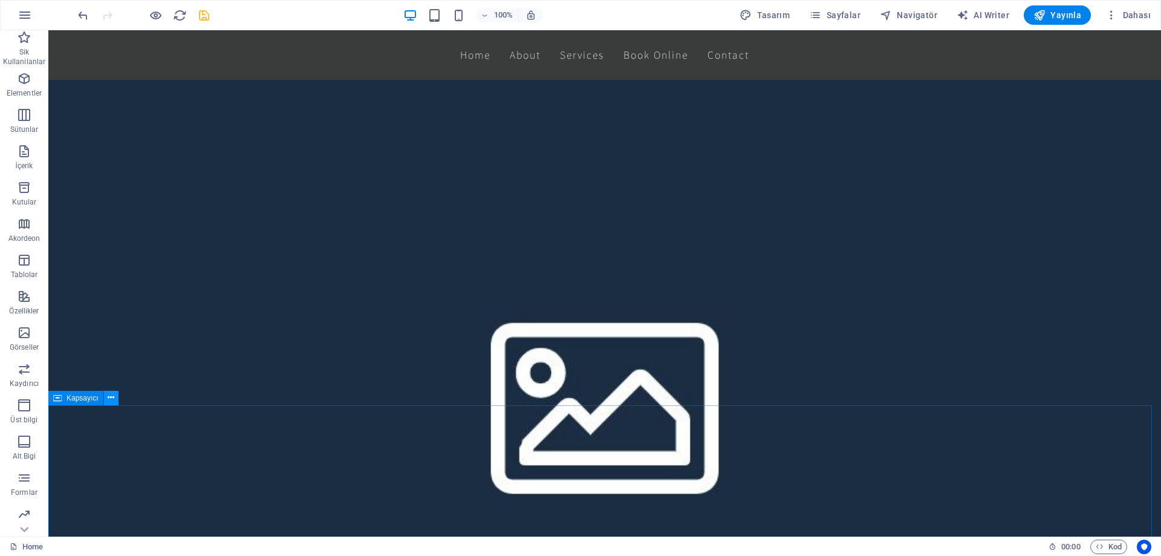
click at [111, 398] on icon at bounding box center [111, 397] width 7 height 13
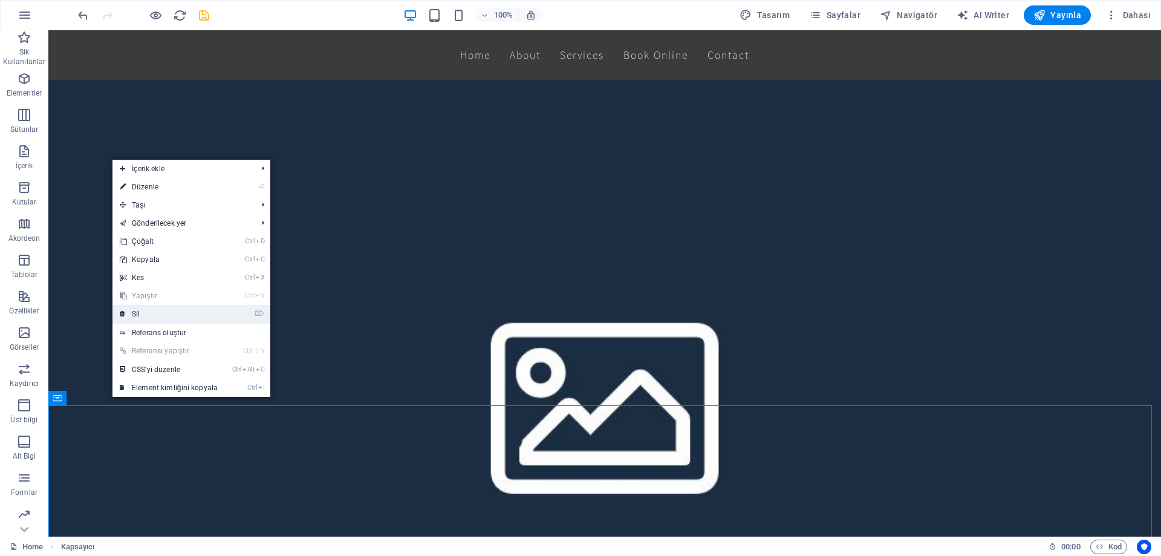
click at [209, 316] on link "⌦ Sil" at bounding box center [168, 314] width 112 height 18
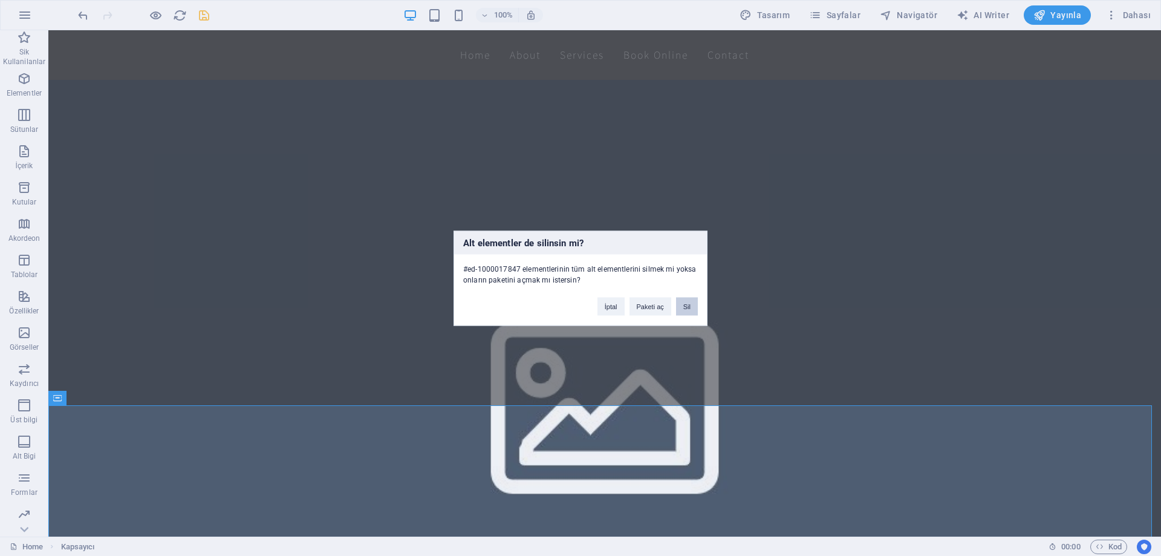
click at [691, 303] on button "Sil" at bounding box center [687, 306] width 22 height 18
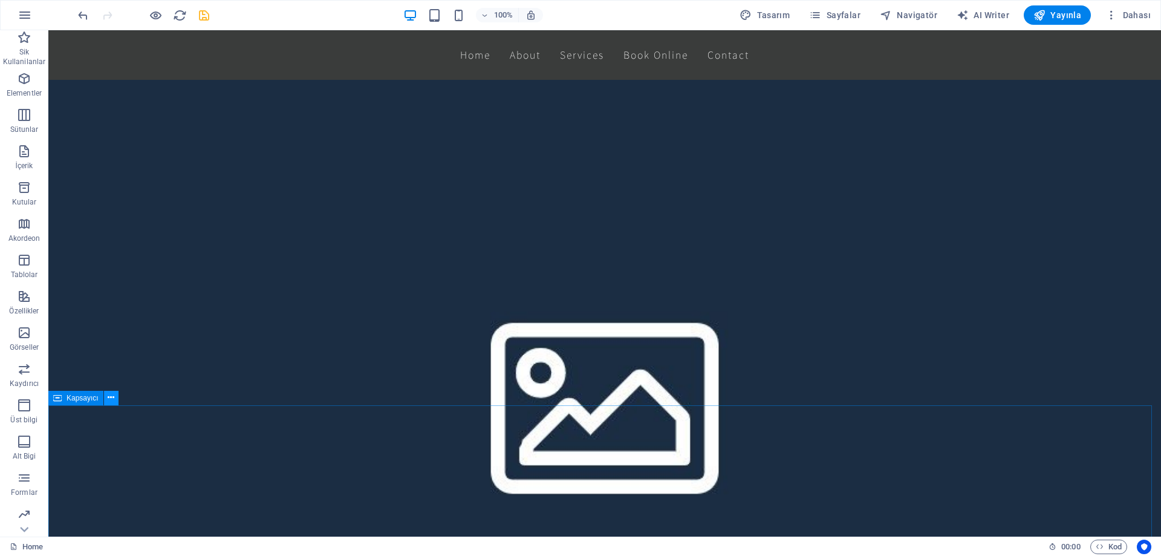
click at [114, 398] on icon at bounding box center [111, 397] width 7 height 13
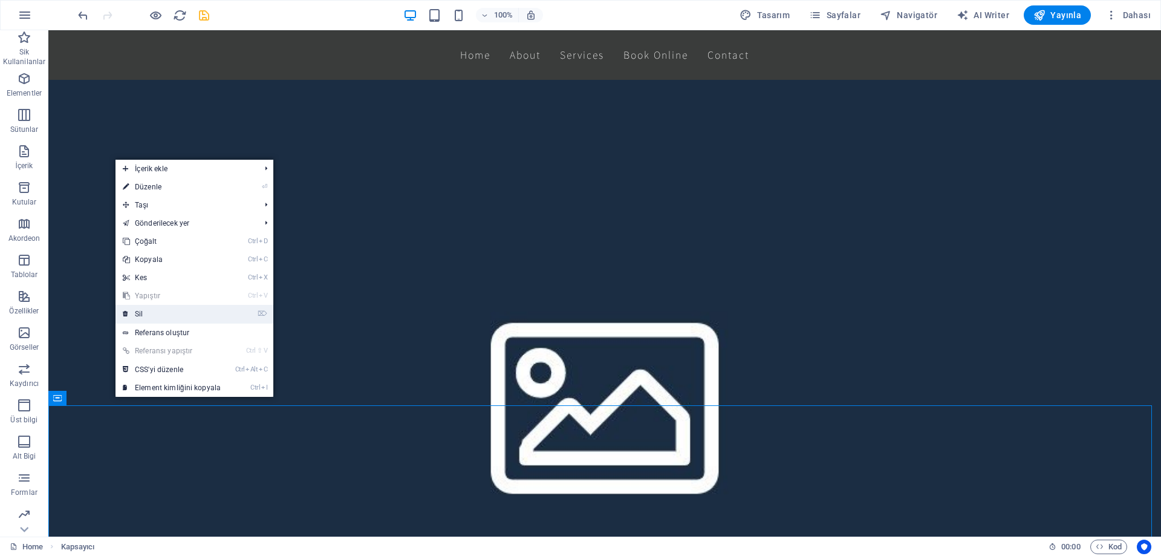
click at [178, 314] on link "⌦ Sil" at bounding box center [171, 314] width 112 height 18
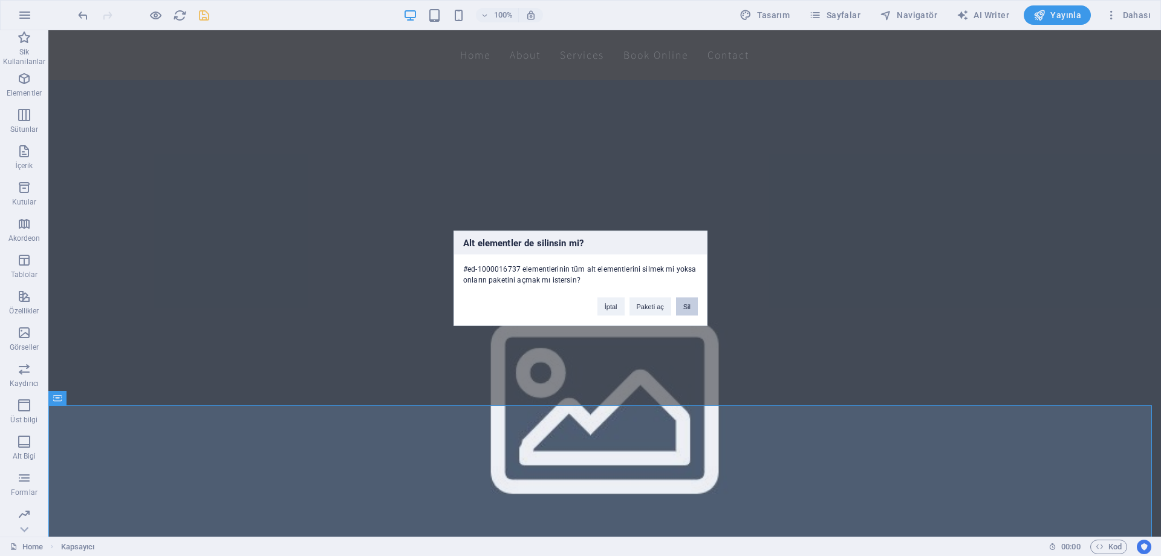
click at [685, 303] on button "Sil" at bounding box center [687, 306] width 22 height 18
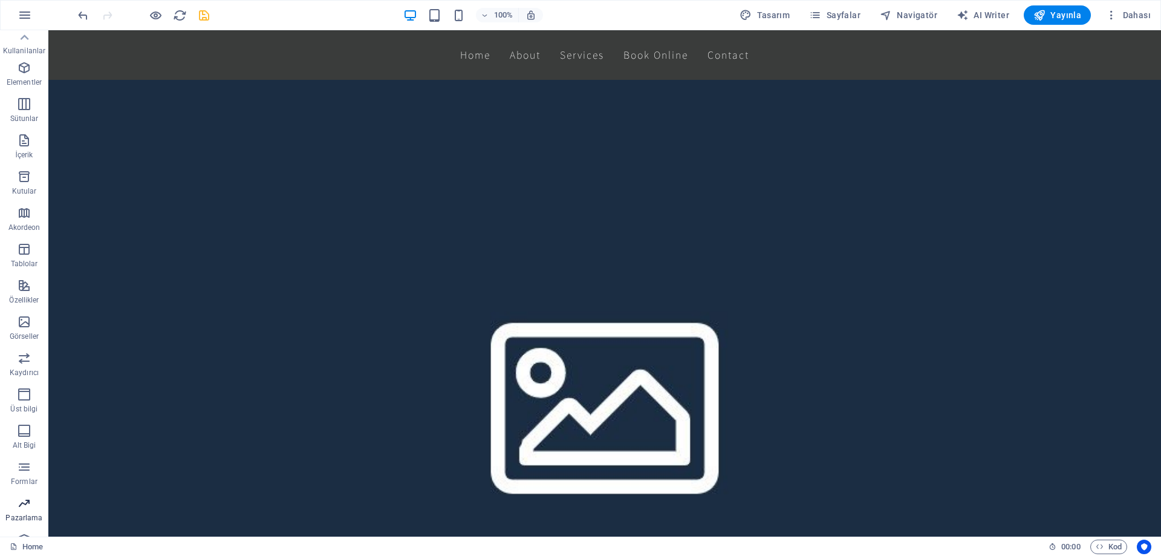
scroll to position [0, 0]
click at [1115, 14] on icon "button" at bounding box center [1111, 15] width 12 height 12
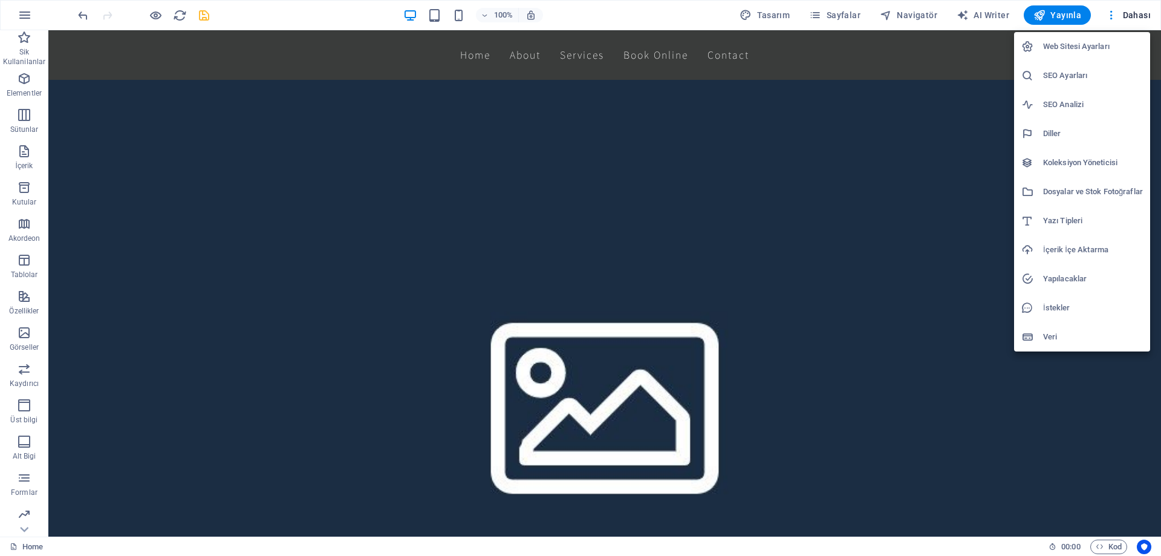
click at [93, 440] on div at bounding box center [580, 278] width 1161 height 556
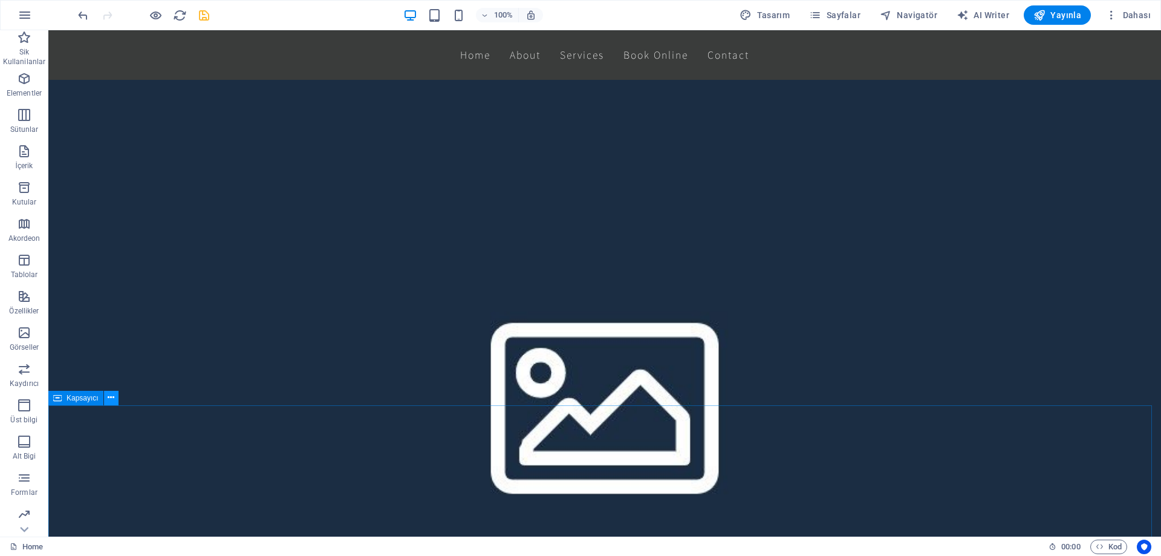
click at [111, 398] on icon at bounding box center [111, 397] width 7 height 13
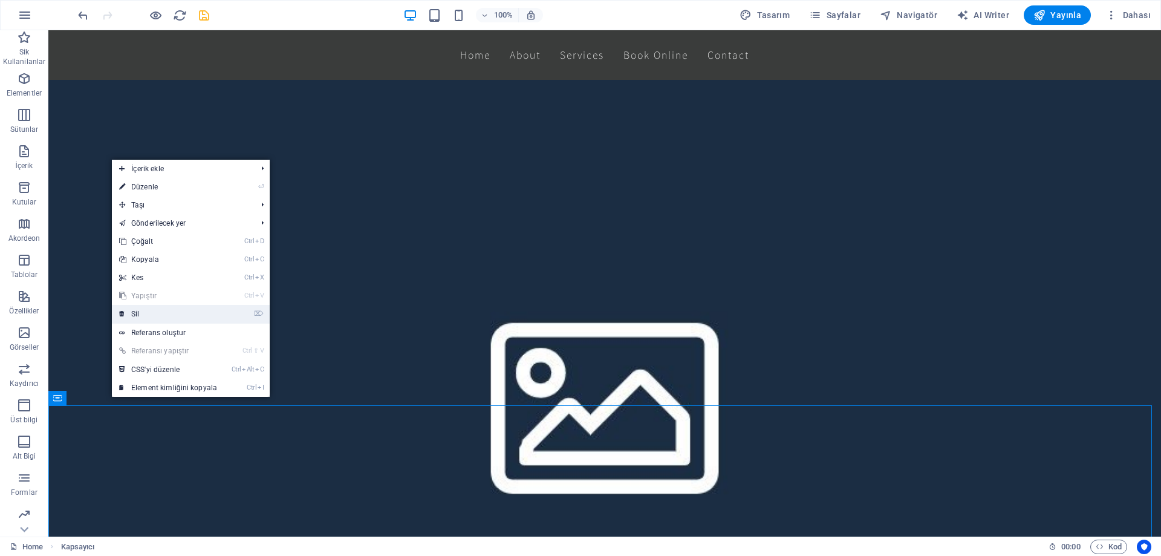
click at [170, 311] on link "⌦ Sil" at bounding box center [168, 314] width 112 height 18
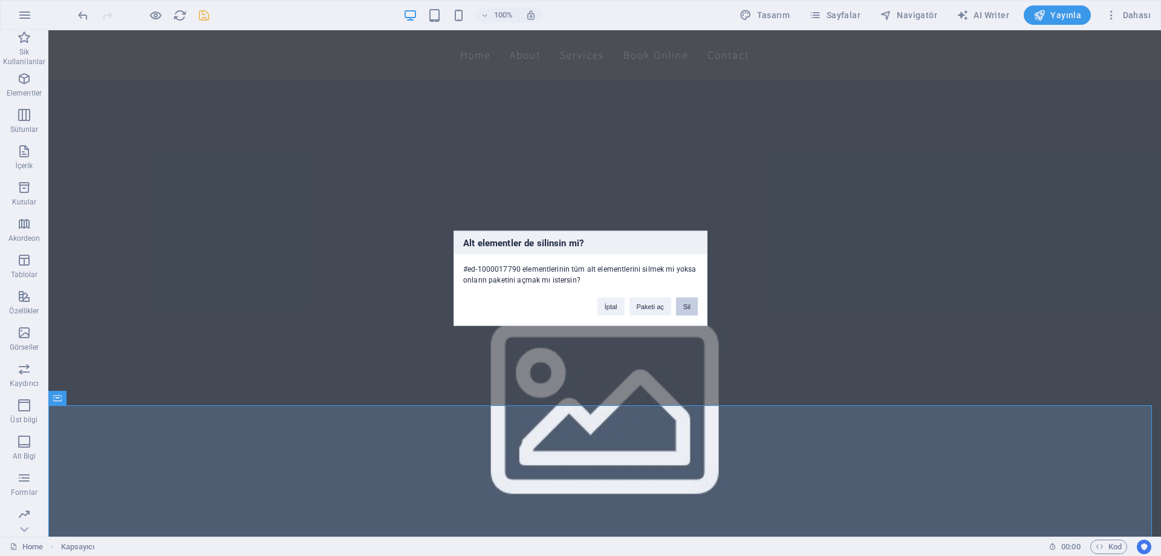
click at [693, 299] on button "Sil" at bounding box center [687, 306] width 22 height 18
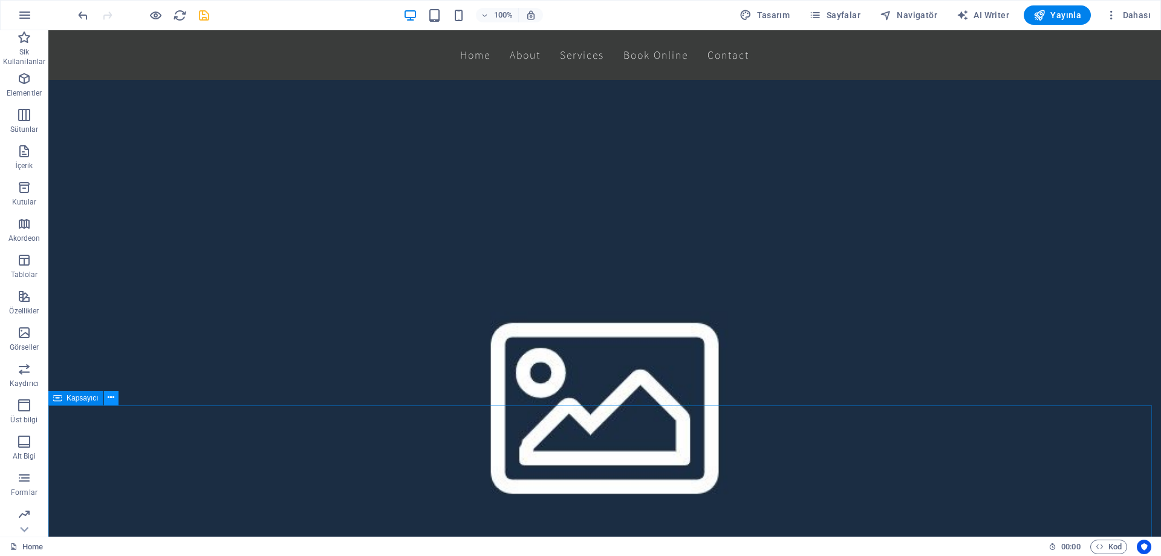
click at [109, 398] on icon at bounding box center [111, 397] width 7 height 13
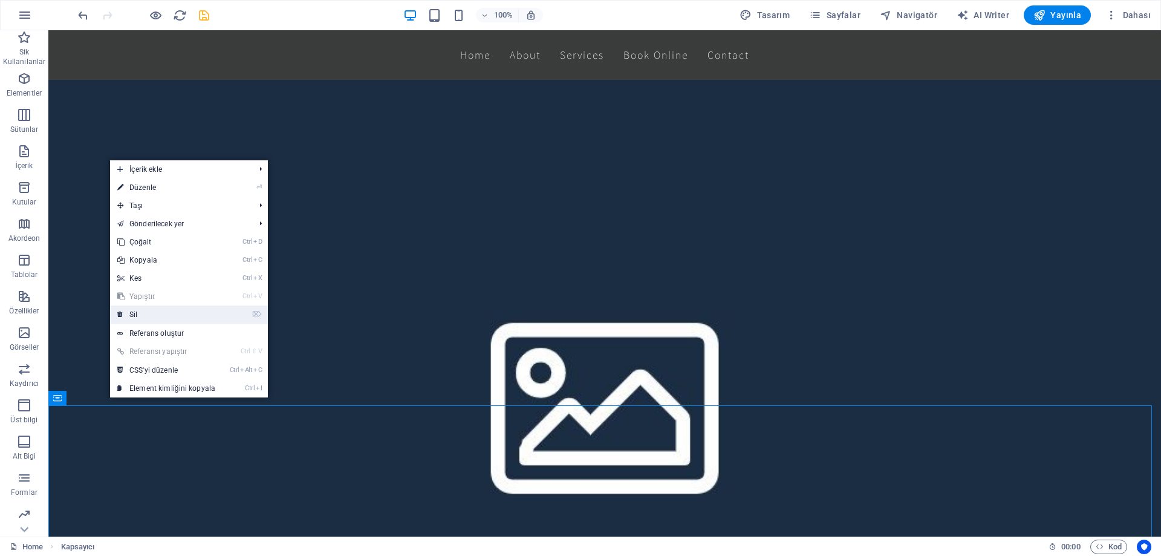
click at [177, 315] on link "⌦ Sil" at bounding box center [166, 314] width 112 height 18
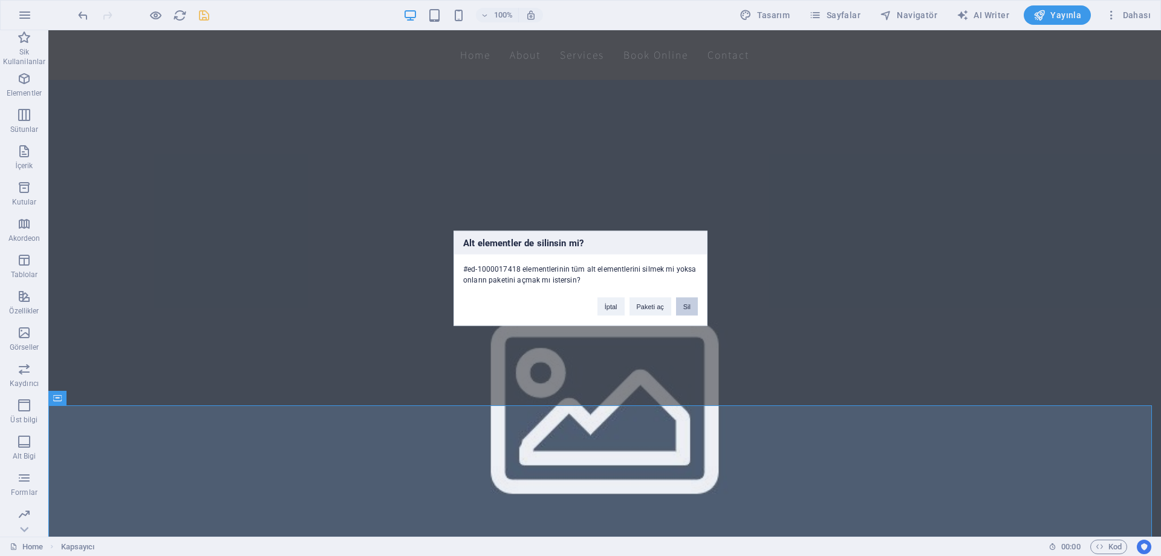
drag, startPoint x: 682, startPoint y: 309, endPoint x: 472, endPoint y: 319, distance: 210.0
click at [682, 309] on button "Sil" at bounding box center [687, 306] width 22 height 18
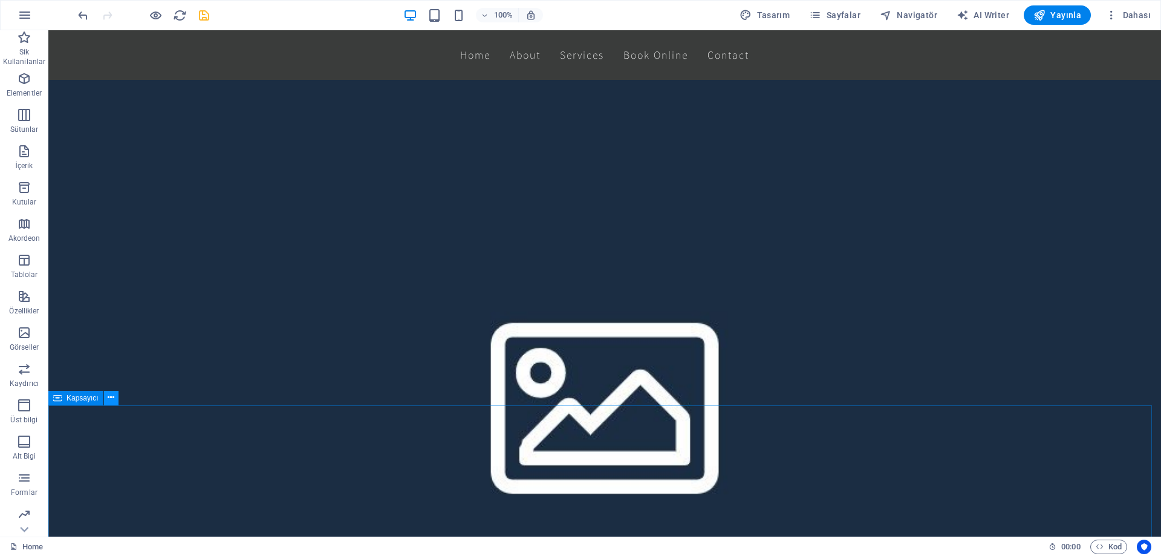
click at [111, 399] on icon at bounding box center [111, 397] width 7 height 13
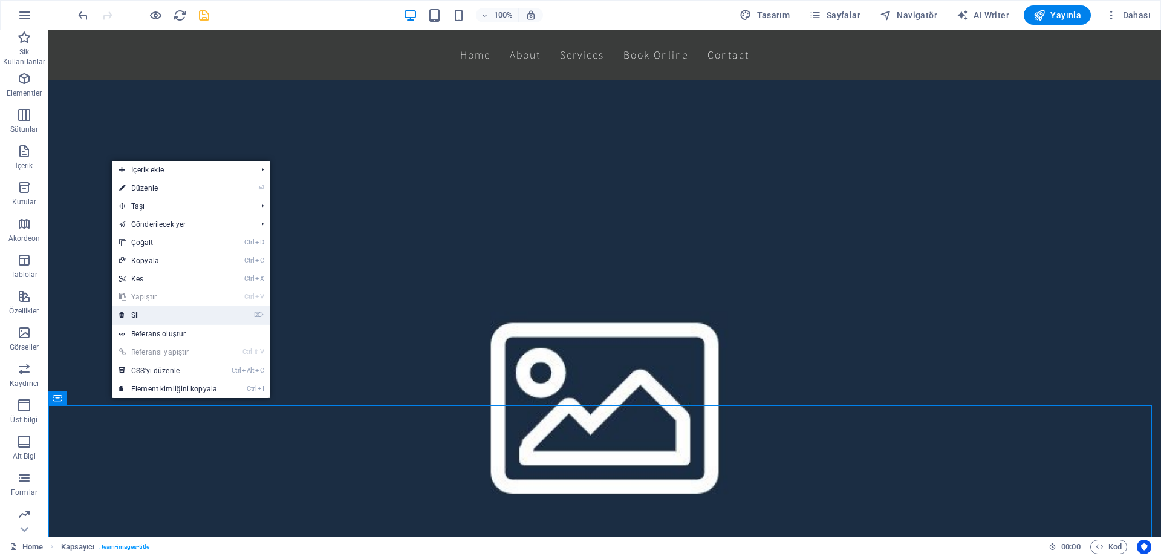
click at [190, 320] on link "⌦ Sil" at bounding box center [168, 315] width 112 height 18
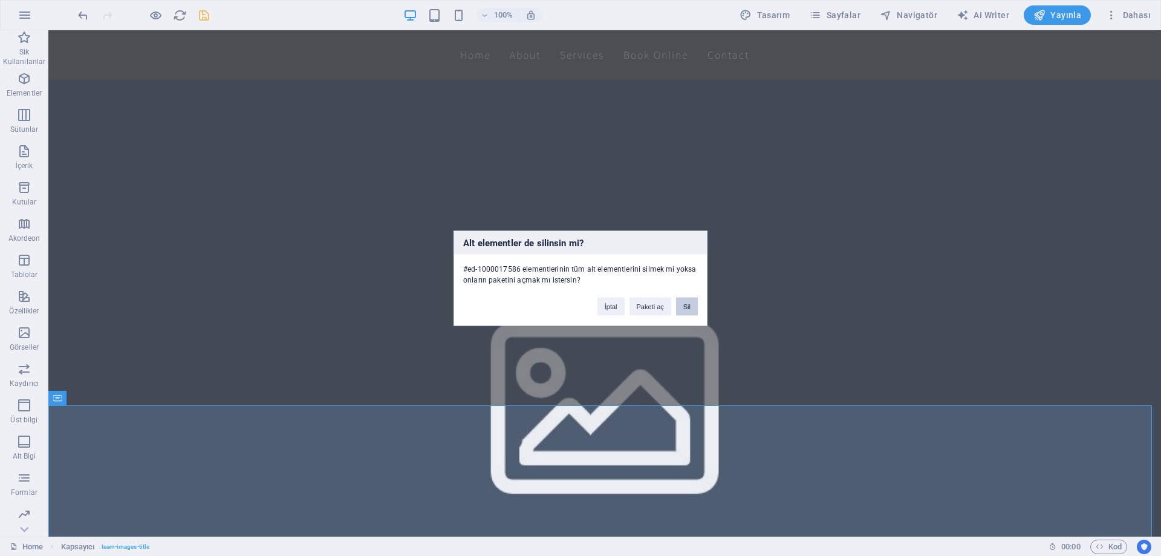
click at [687, 306] on button "Sil" at bounding box center [687, 306] width 22 height 18
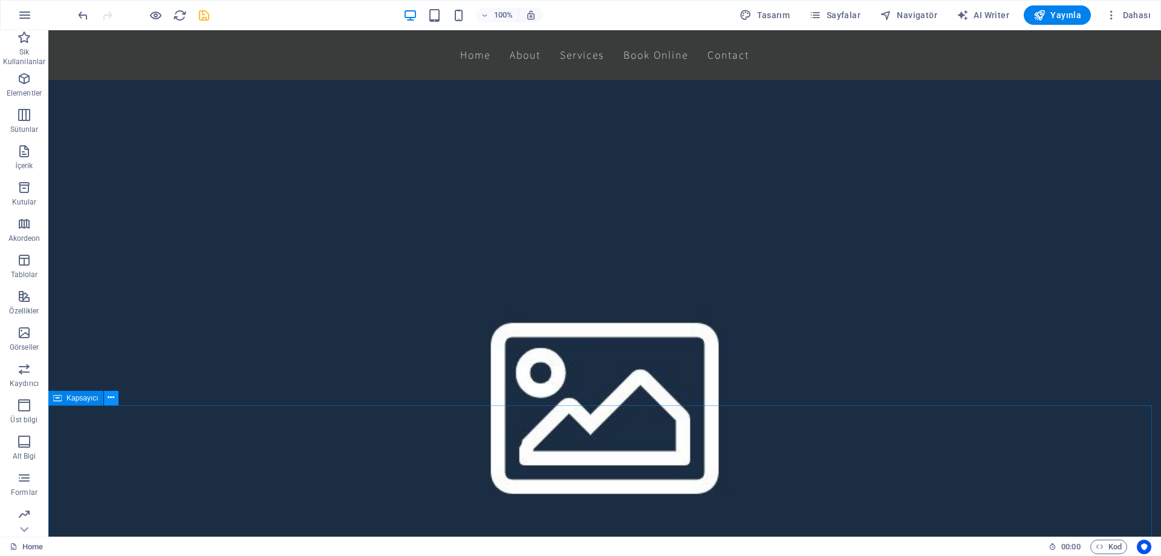
click at [115, 398] on button at bounding box center [111, 398] width 15 height 15
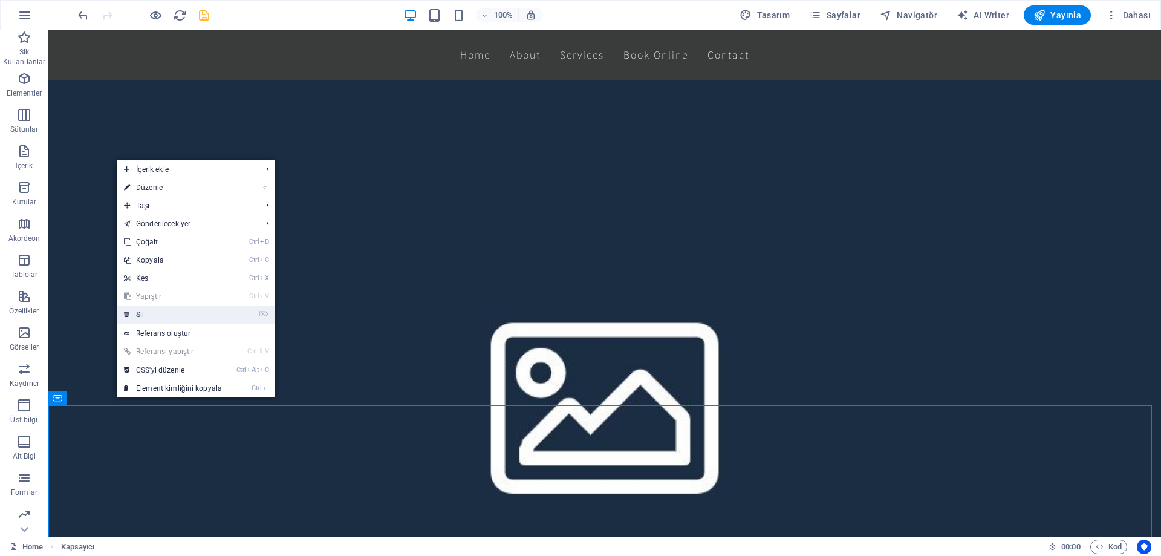
click at [201, 316] on link "⌦ Sil" at bounding box center [173, 314] width 112 height 18
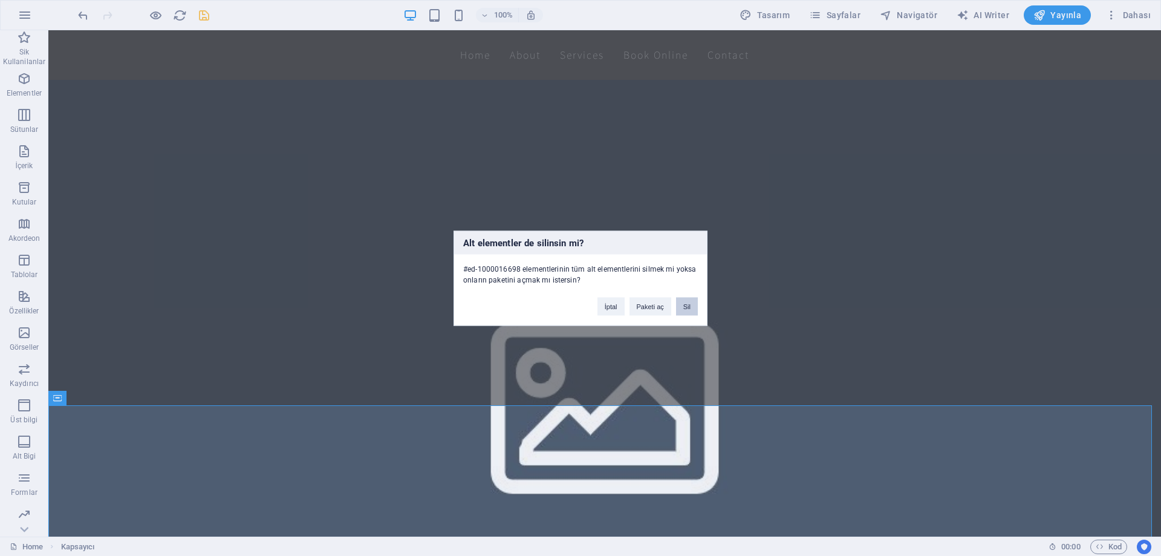
drag, startPoint x: 688, startPoint y: 304, endPoint x: 605, endPoint y: 279, distance: 86.6
click at [688, 304] on button "Sil" at bounding box center [687, 306] width 22 height 18
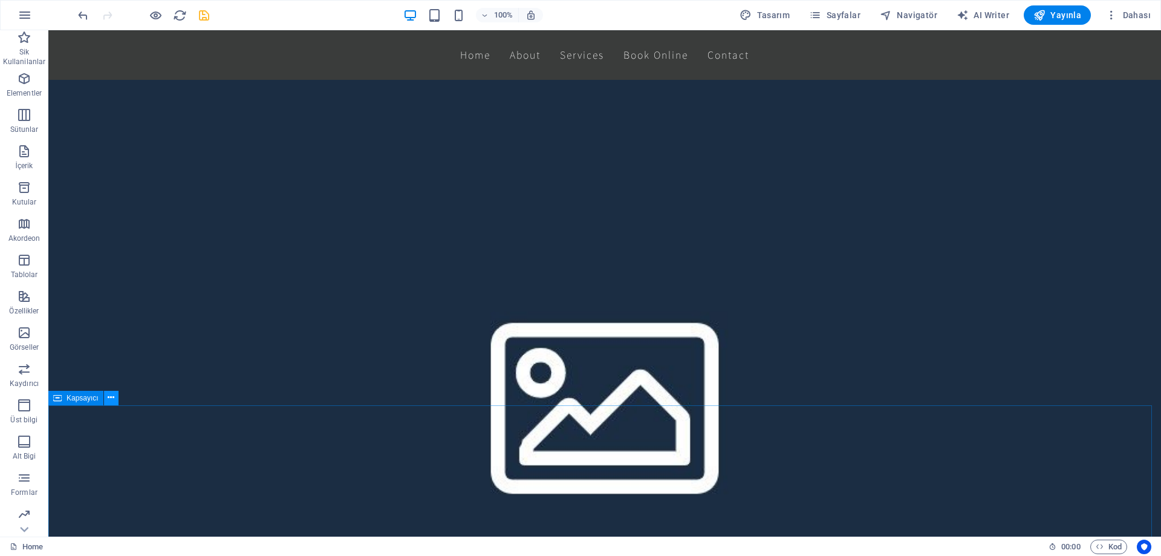
click at [108, 399] on icon at bounding box center [111, 397] width 7 height 13
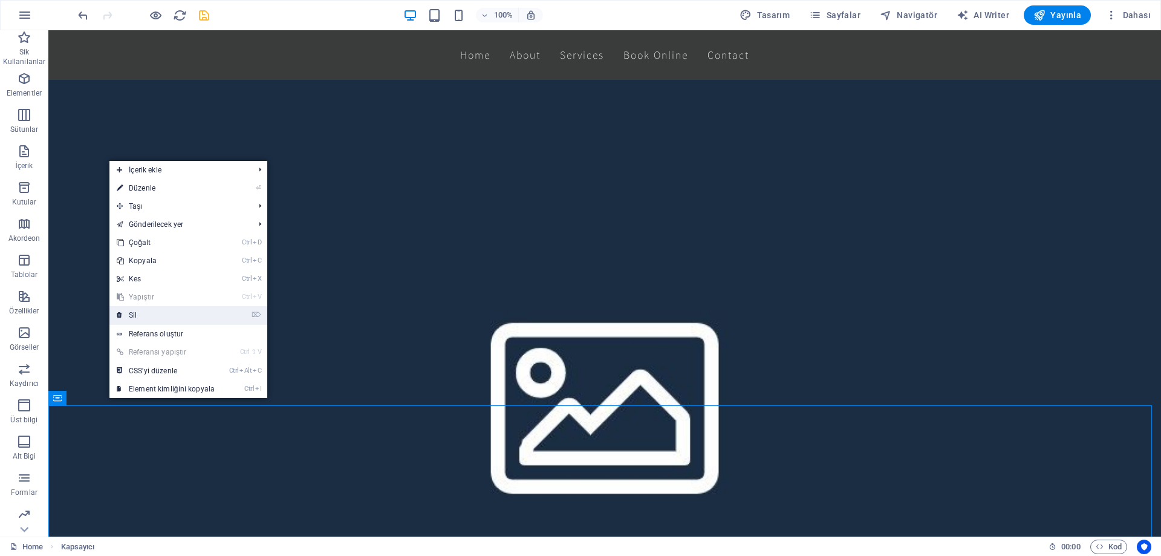
click at [166, 311] on link "⌦ Sil" at bounding box center [165, 315] width 112 height 18
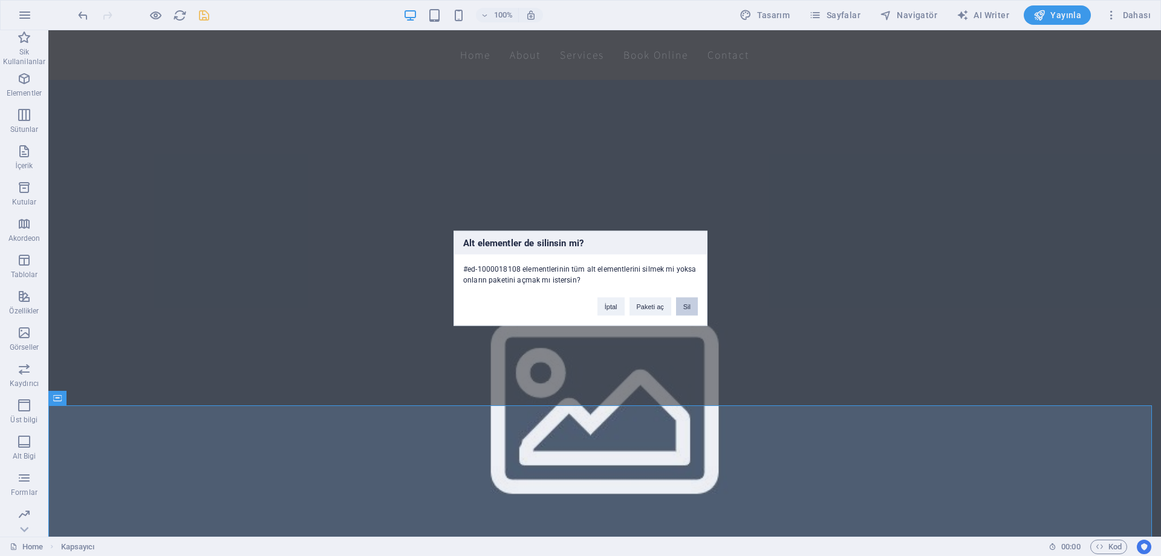
click at [689, 309] on button "Sil" at bounding box center [687, 306] width 22 height 18
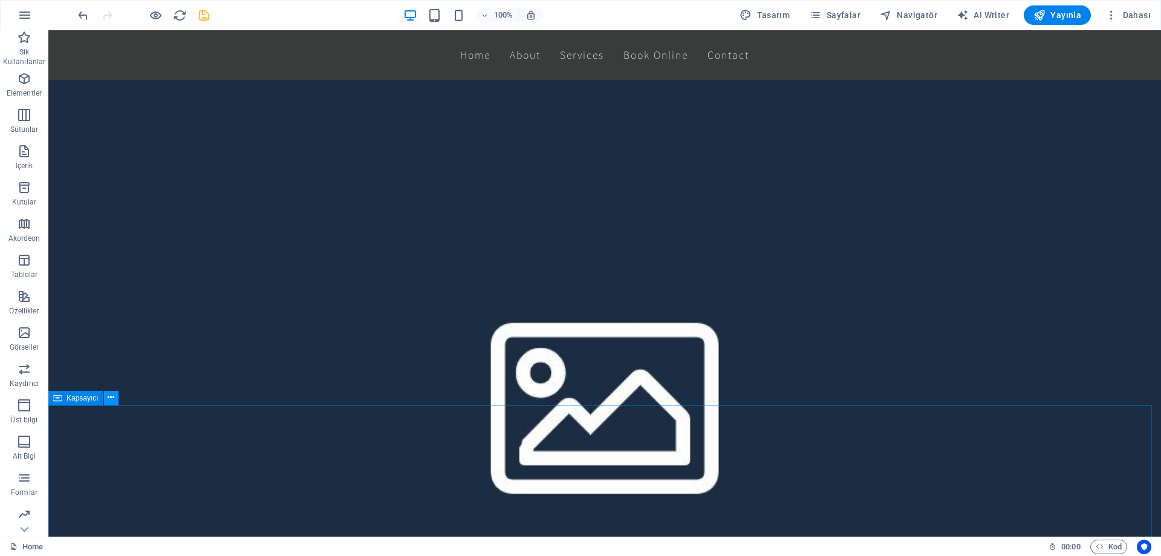
click at [109, 395] on icon at bounding box center [111, 397] width 7 height 13
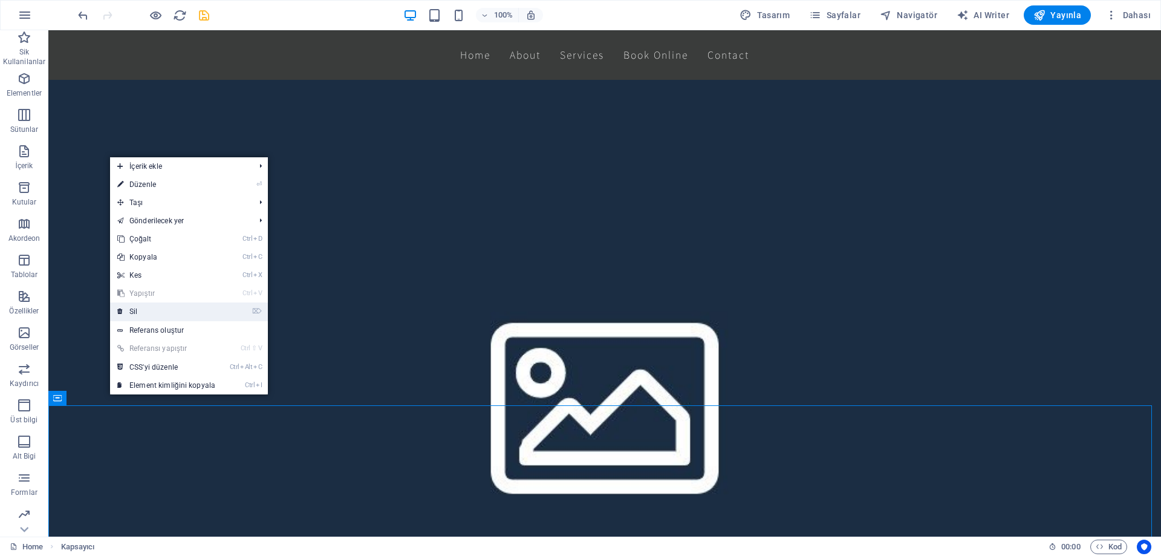
click at [170, 307] on link "⌦ Sil" at bounding box center [166, 311] width 112 height 18
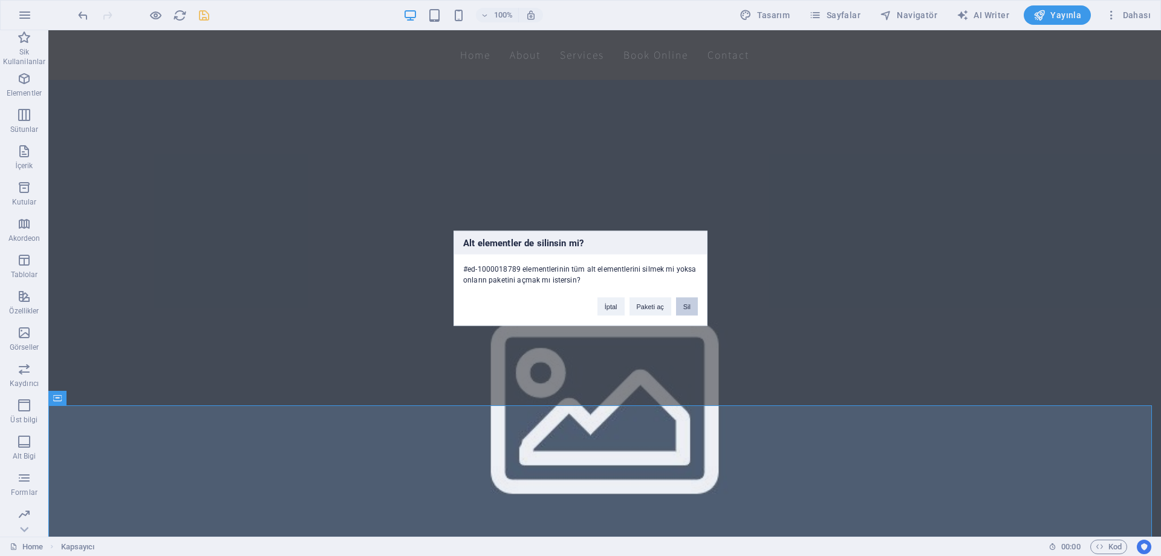
click at [685, 304] on button "Sil" at bounding box center [687, 306] width 22 height 18
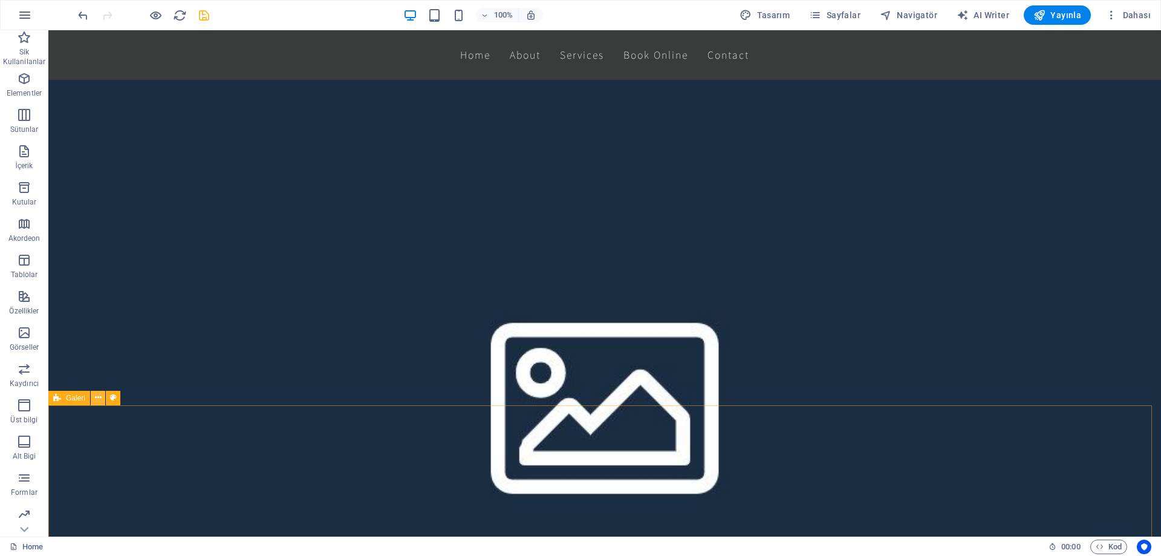
click at [102, 399] on button at bounding box center [98, 398] width 15 height 15
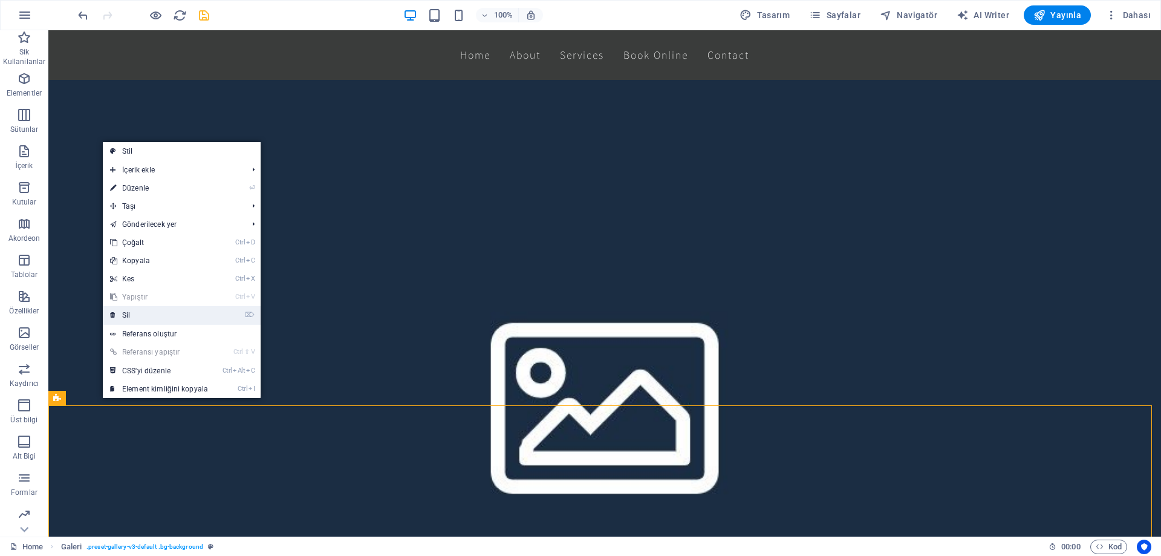
click at [172, 320] on link "⌦ Sil" at bounding box center [159, 315] width 112 height 18
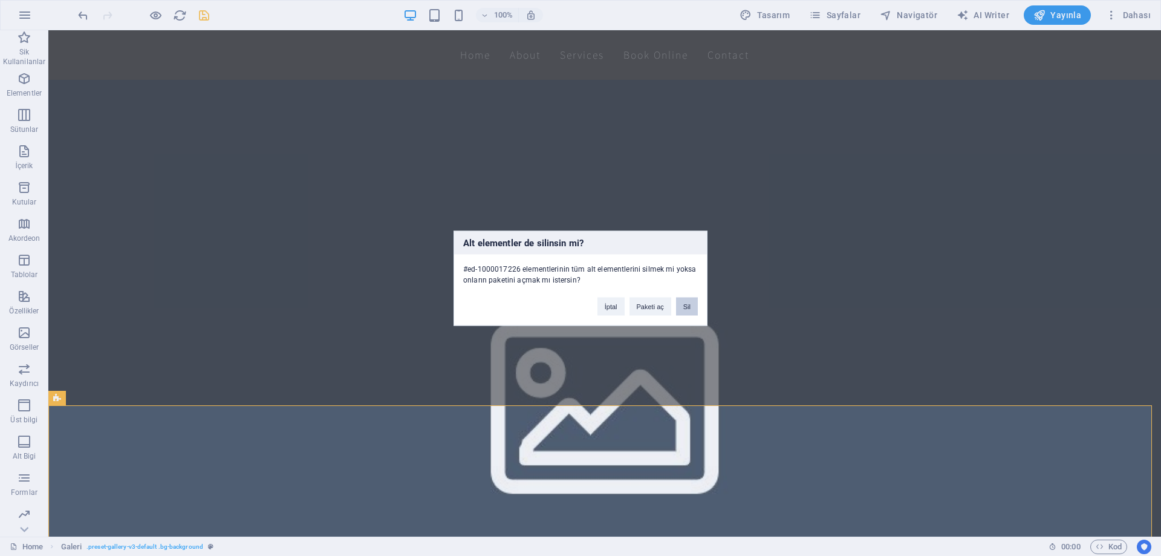
click at [686, 309] on button "Sil" at bounding box center [687, 306] width 22 height 18
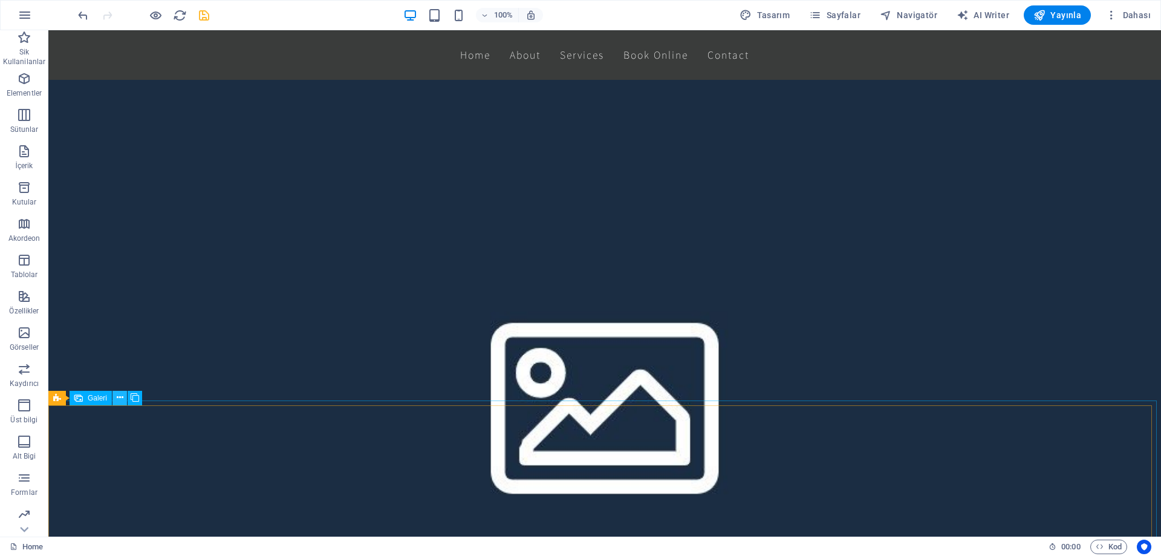
click at [114, 401] on button at bounding box center [119, 398] width 15 height 15
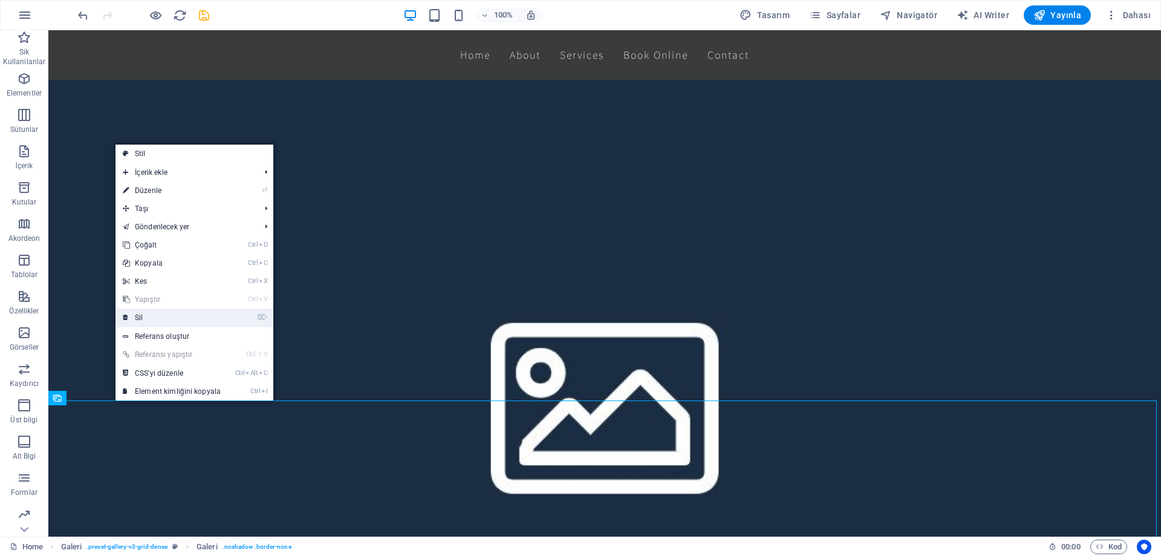
click at [175, 315] on link "⌦ Sil" at bounding box center [171, 317] width 112 height 18
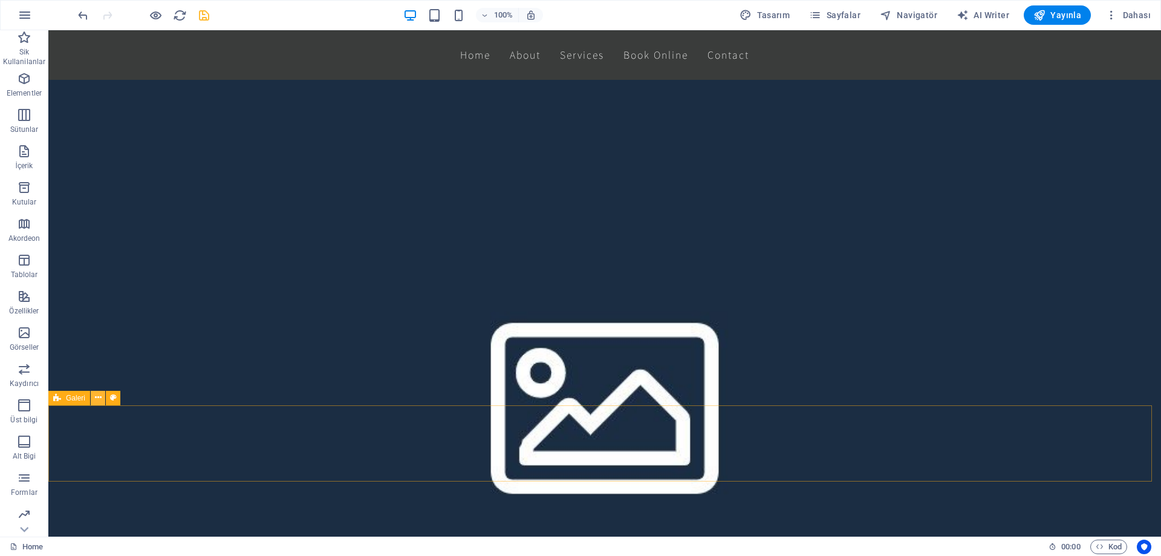
click at [97, 401] on icon at bounding box center [98, 397] width 7 height 13
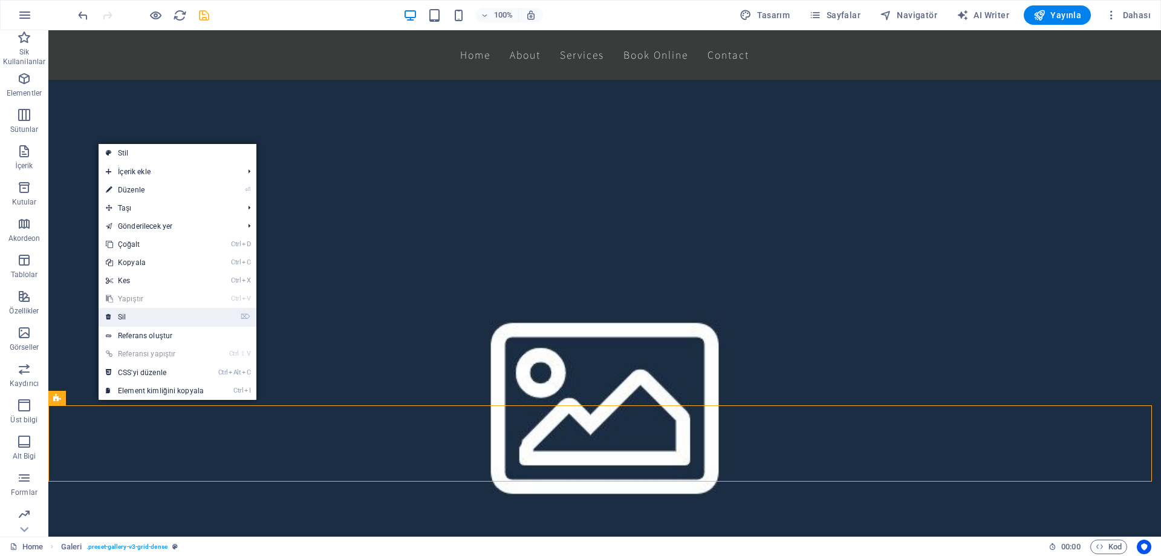
click at [155, 321] on link "⌦ Sil" at bounding box center [155, 317] width 112 height 18
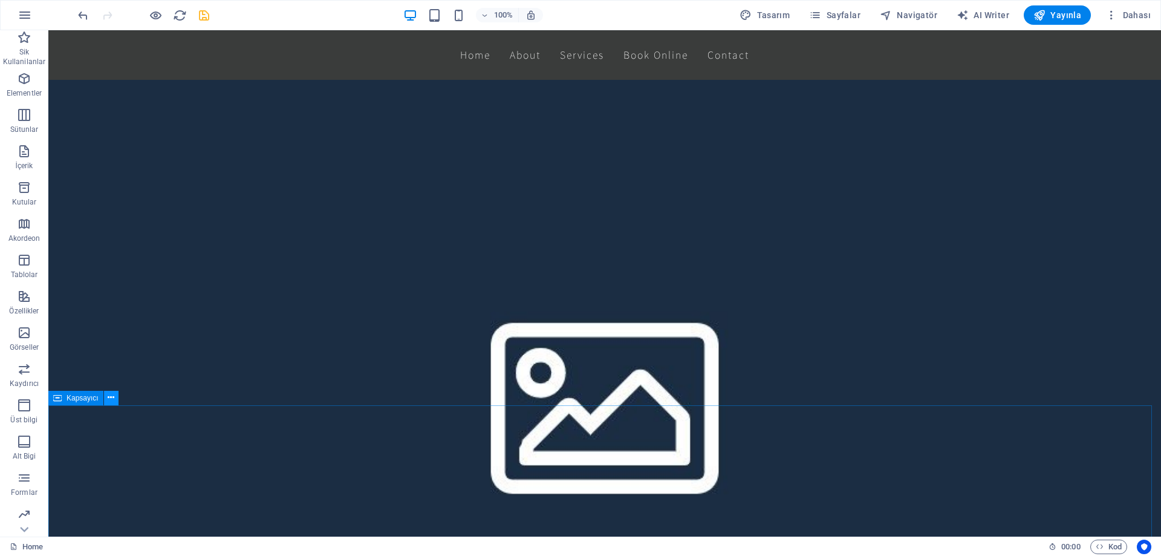
click at [111, 397] on icon at bounding box center [111, 397] width 7 height 13
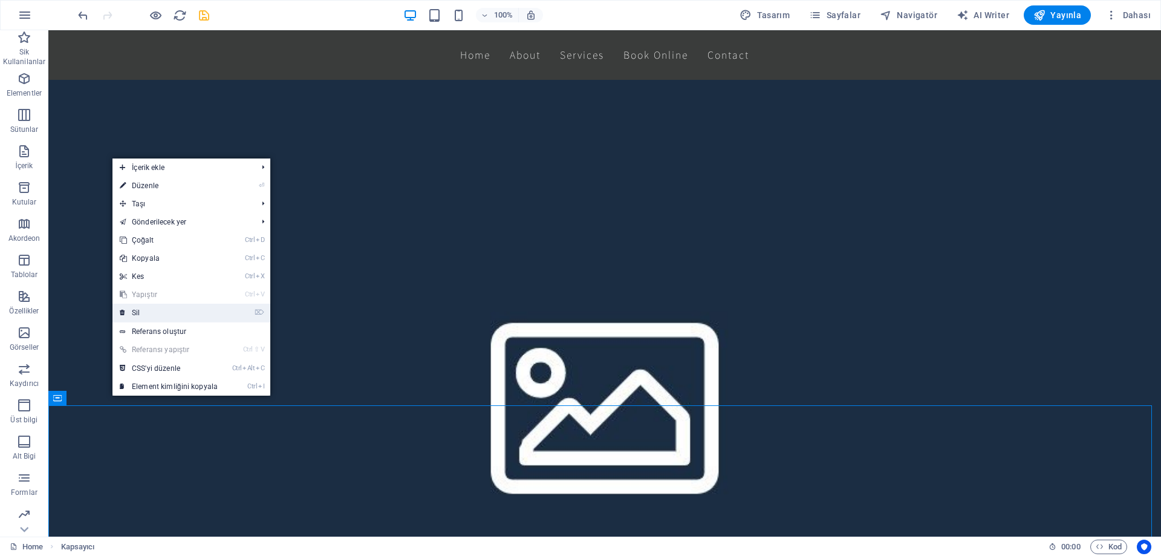
click at [154, 310] on link "⌦ Sil" at bounding box center [168, 312] width 112 height 18
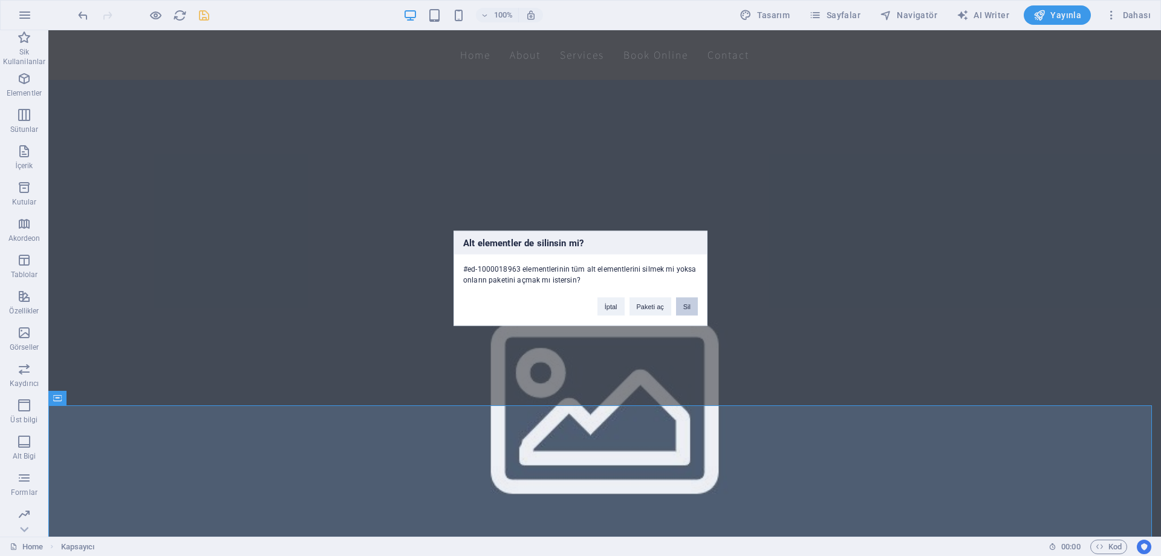
click at [693, 302] on button "Sil" at bounding box center [687, 306] width 22 height 18
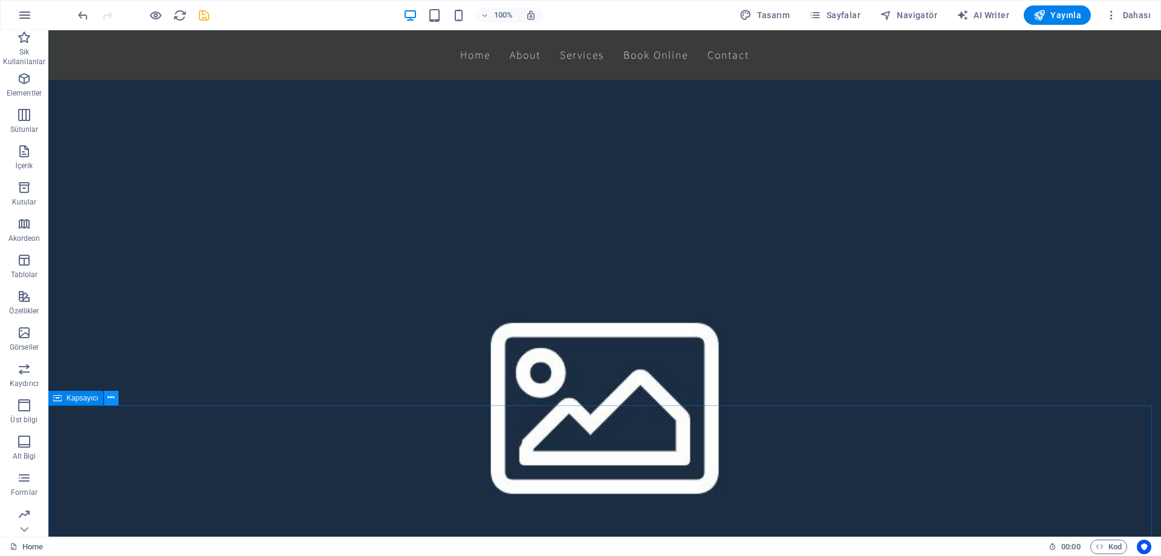
click at [112, 400] on icon at bounding box center [111, 397] width 7 height 13
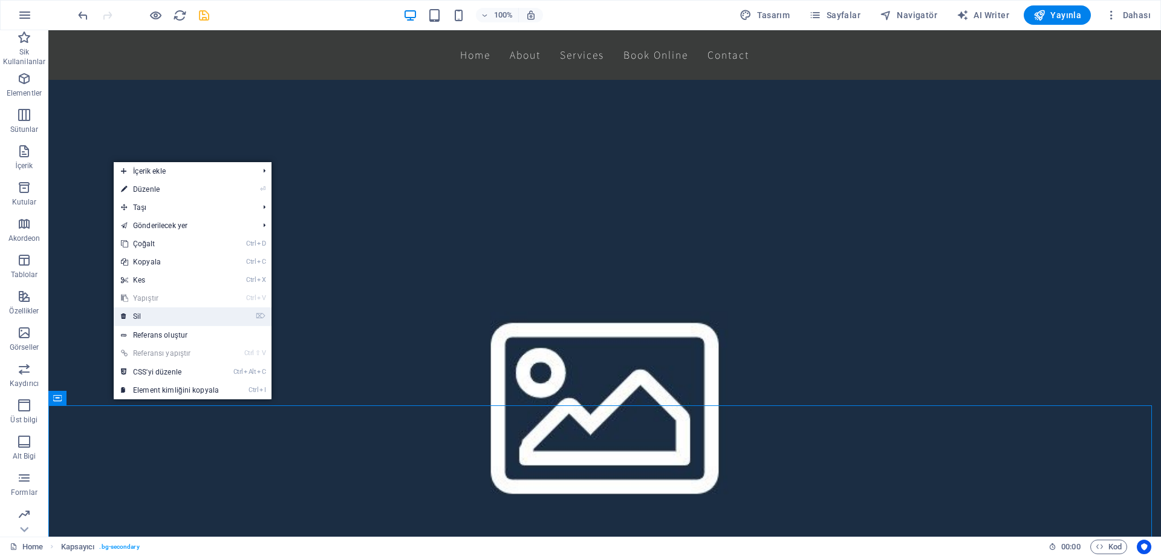
click at [182, 317] on link "⌦ Sil" at bounding box center [170, 316] width 112 height 18
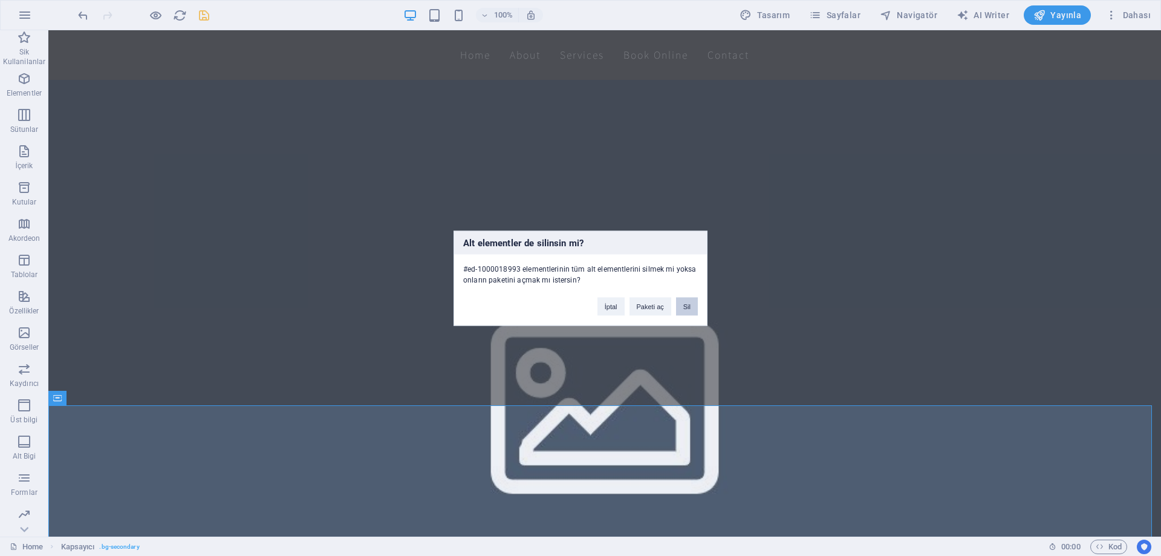
click at [678, 304] on button "Sil" at bounding box center [687, 306] width 22 height 18
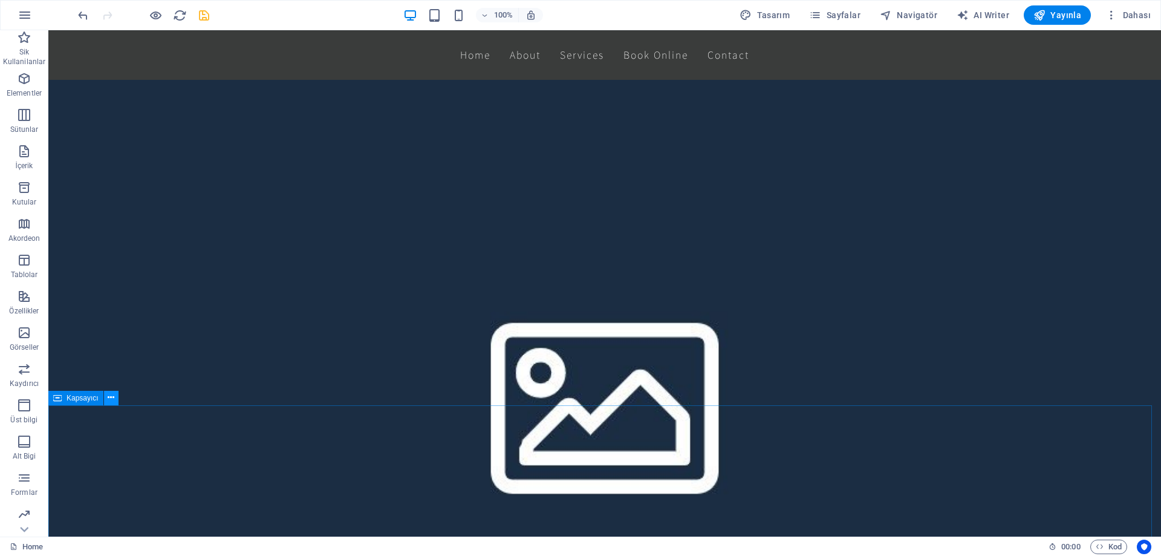
click at [112, 401] on icon at bounding box center [111, 397] width 7 height 13
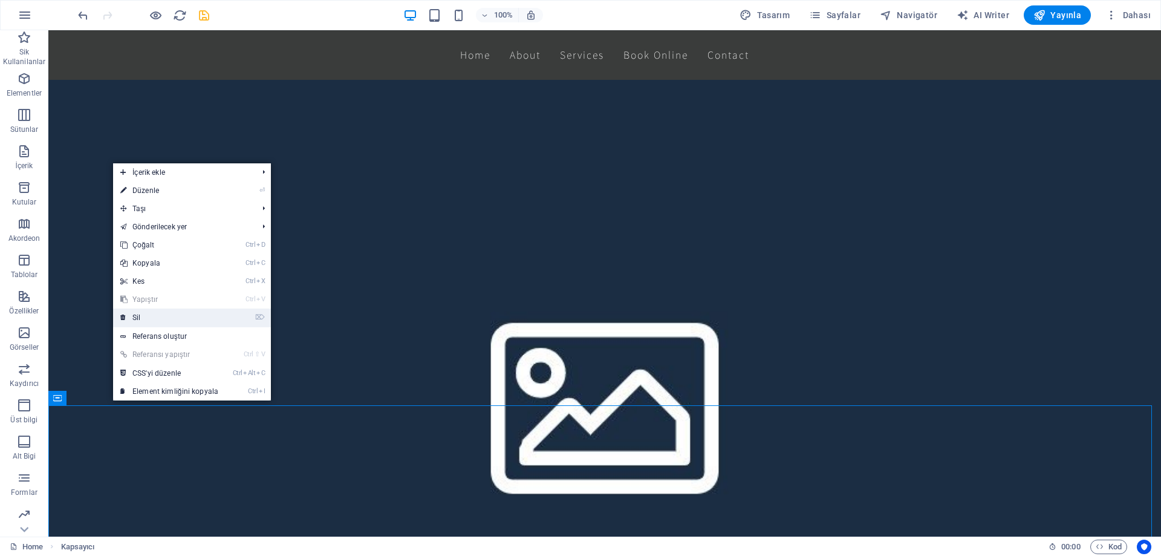
click at [167, 317] on link "⌦ Sil" at bounding box center [169, 317] width 112 height 18
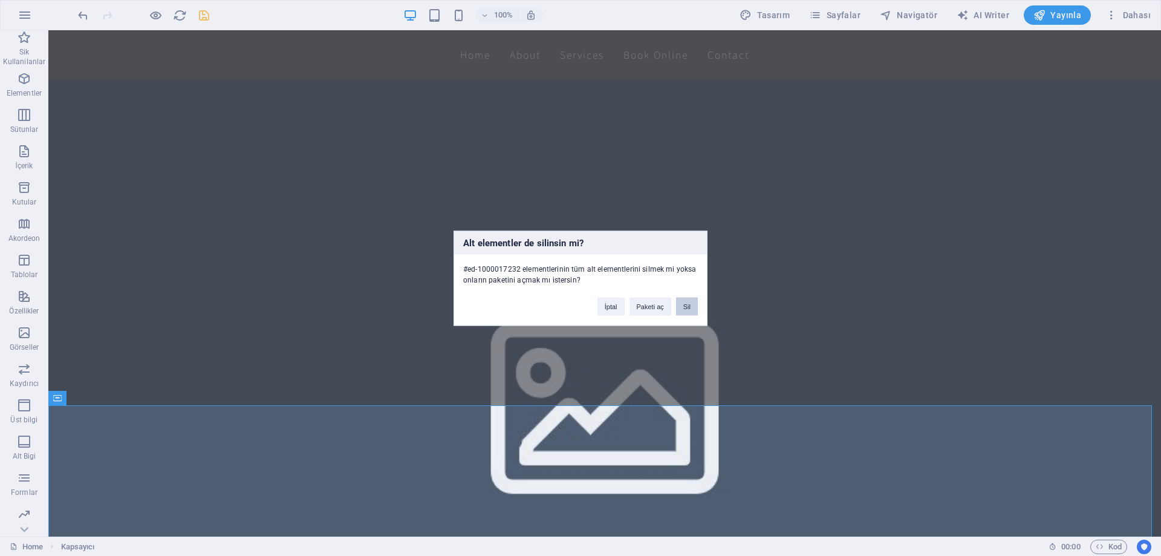
click at [686, 305] on button "Sil" at bounding box center [687, 306] width 22 height 18
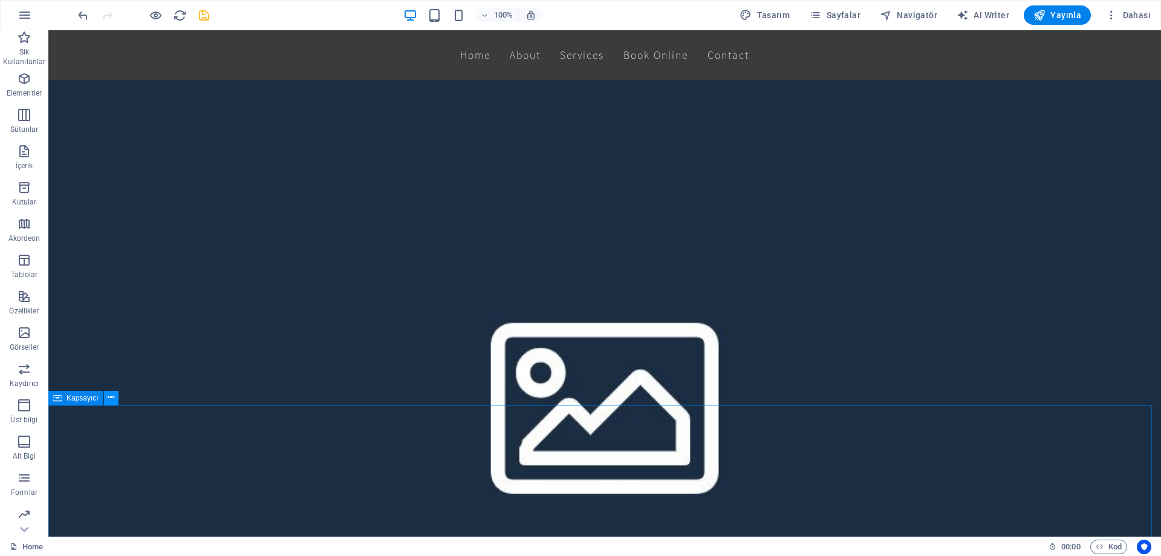
click at [109, 395] on icon at bounding box center [111, 397] width 7 height 13
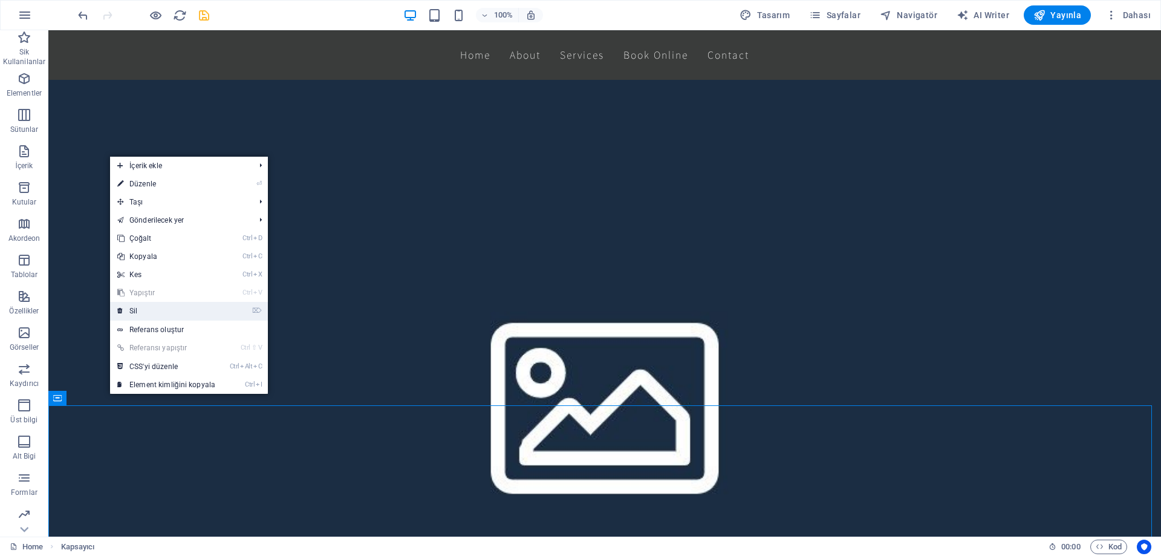
click at [165, 312] on link "⌦ Sil" at bounding box center [166, 311] width 112 height 18
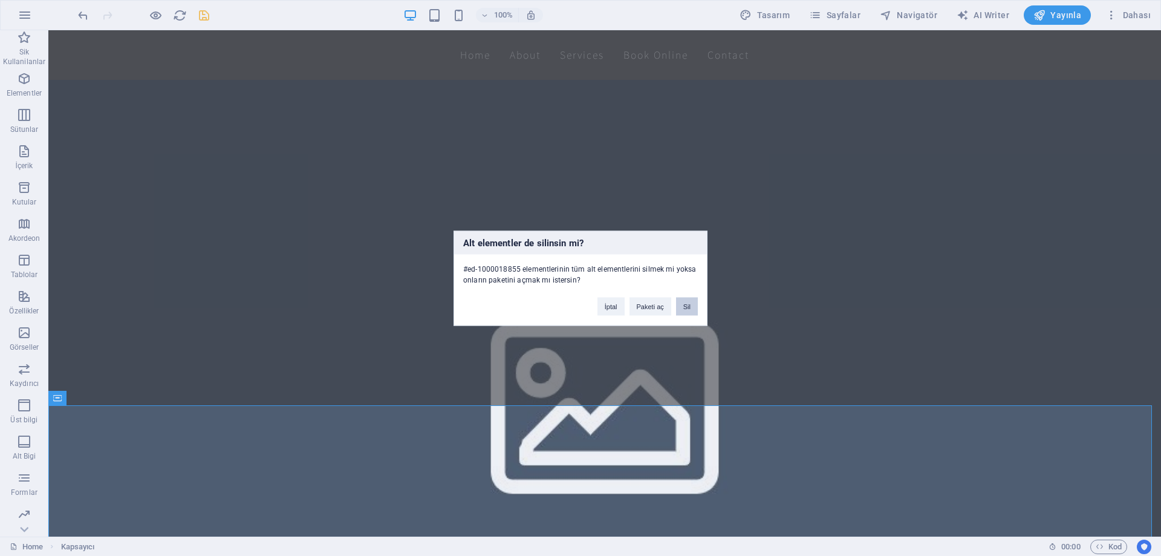
click at [682, 308] on button "Sil" at bounding box center [687, 306] width 22 height 18
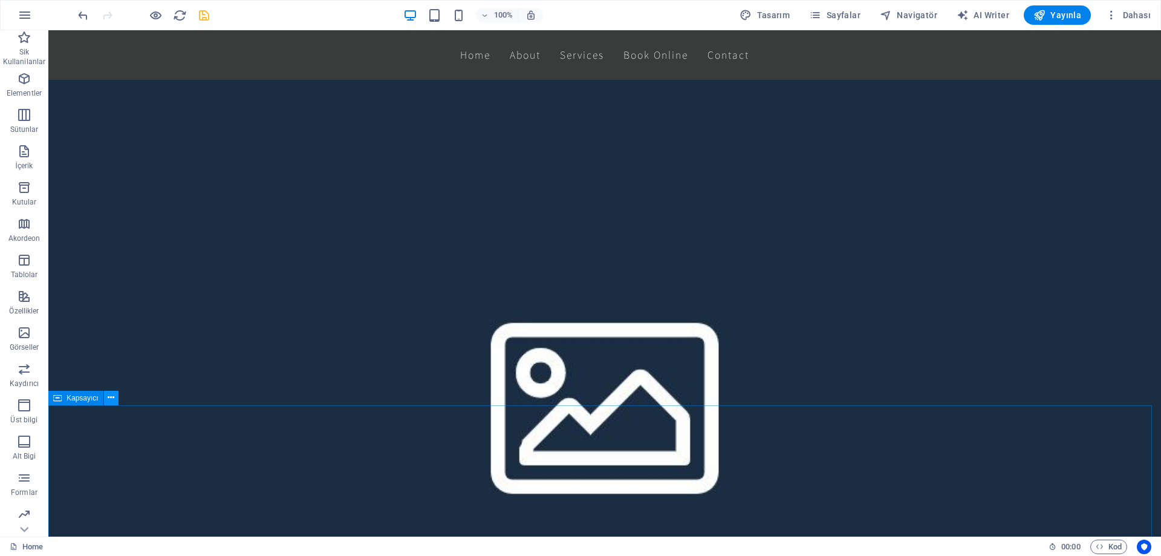
click at [116, 398] on button at bounding box center [111, 398] width 15 height 15
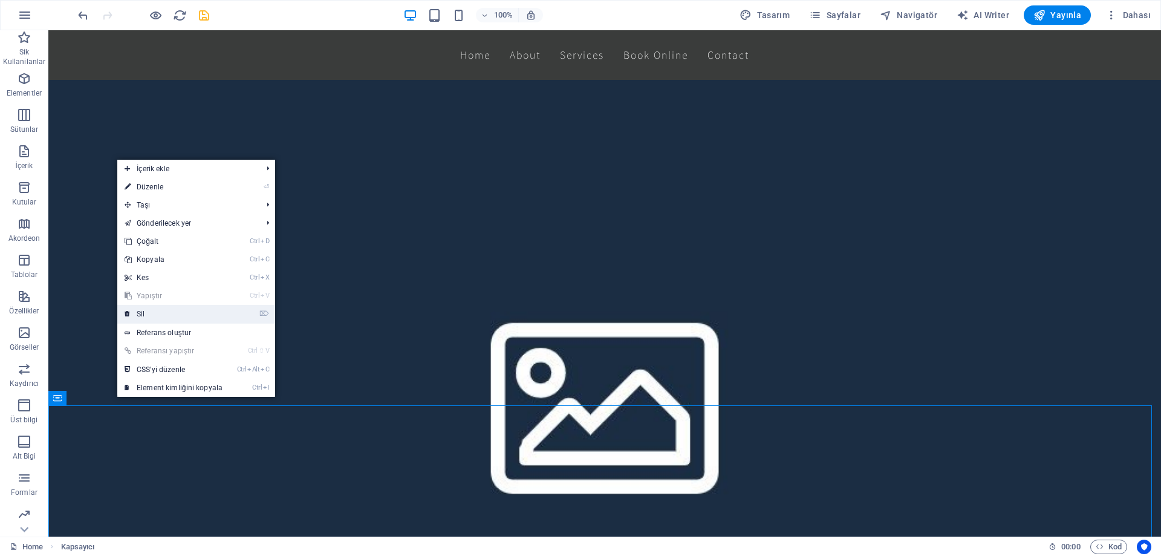
click at [194, 316] on link "⌦ Sil" at bounding box center [173, 314] width 112 height 18
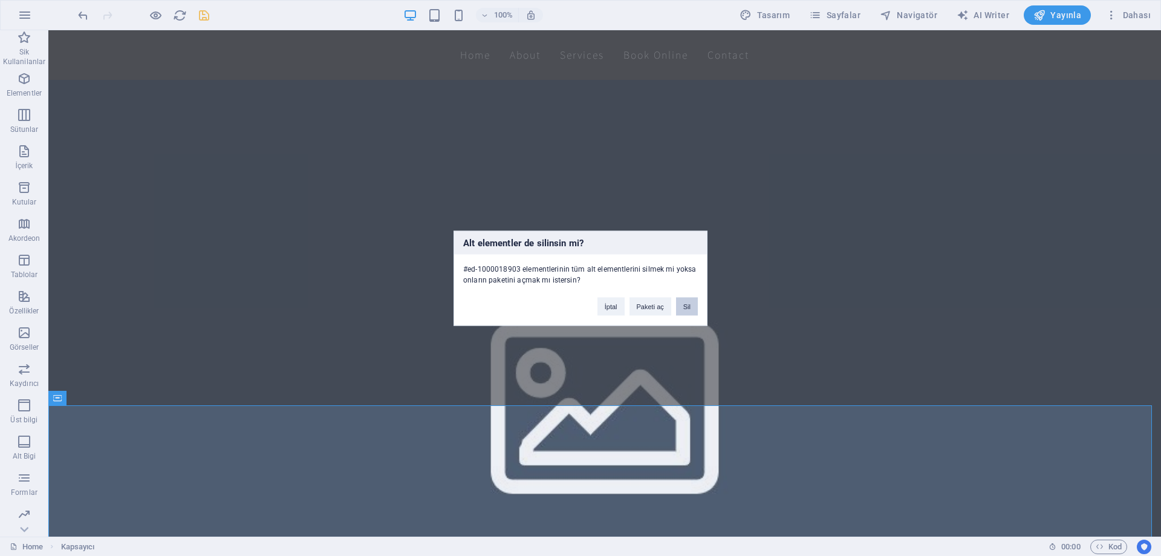
click at [680, 308] on button "Sil" at bounding box center [687, 306] width 22 height 18
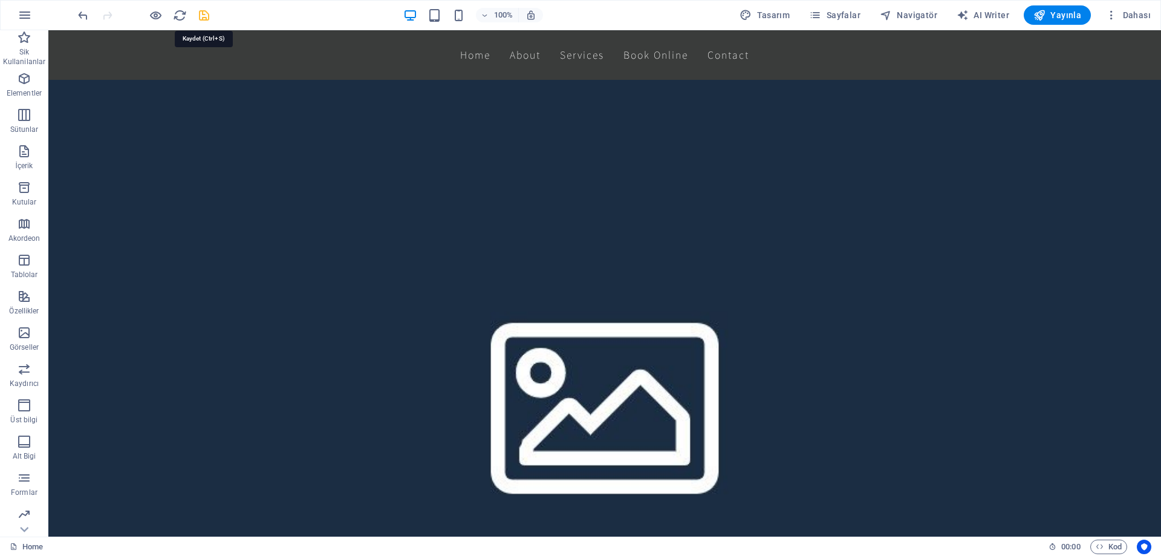
click at [204, 10] on icon "save" at bounding box center [204, 15] width 14 height 14
checkbox input "false"
click at [112, 401] on icon at bounding box center [111, 397] width 7 height 13
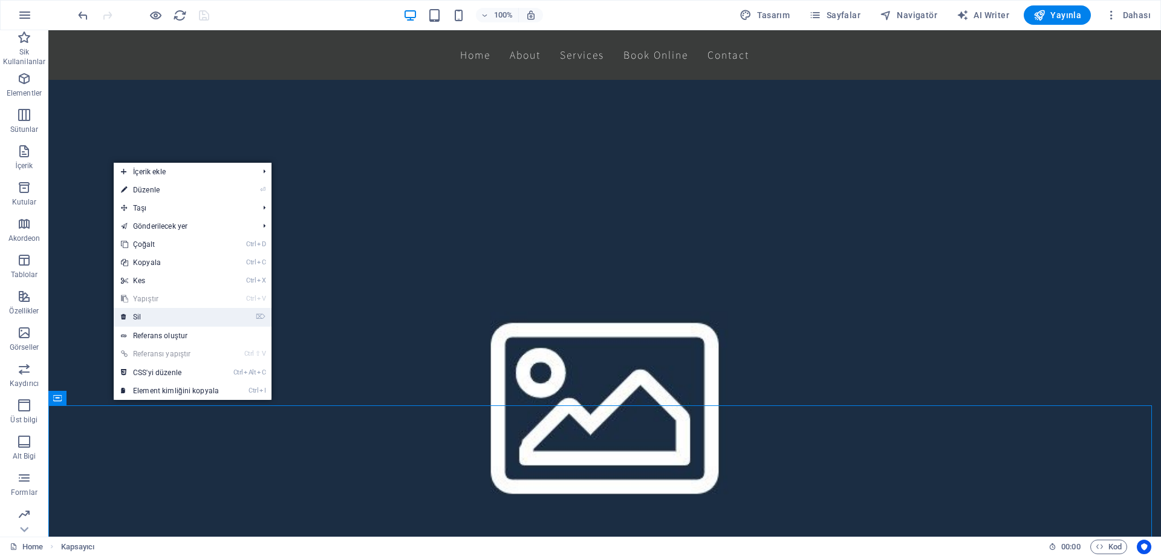
click at [171, 317] on link "⌦ Sil" at bounding box center [170, 317] width 112 height 18
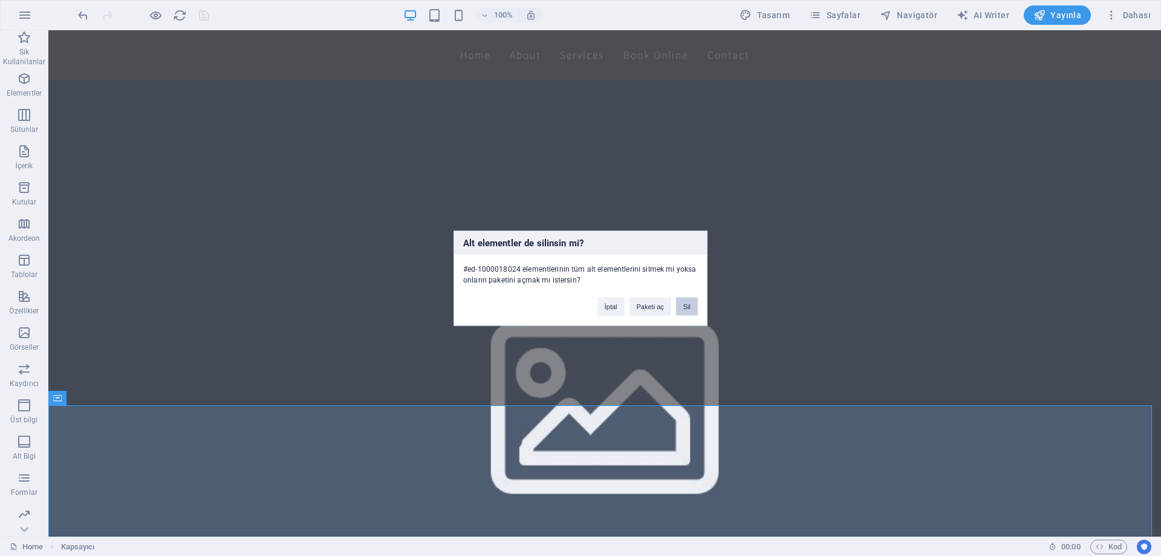
click at [691, 300] on button "Sil" at bounding box center [687, 306] width 22 height 18
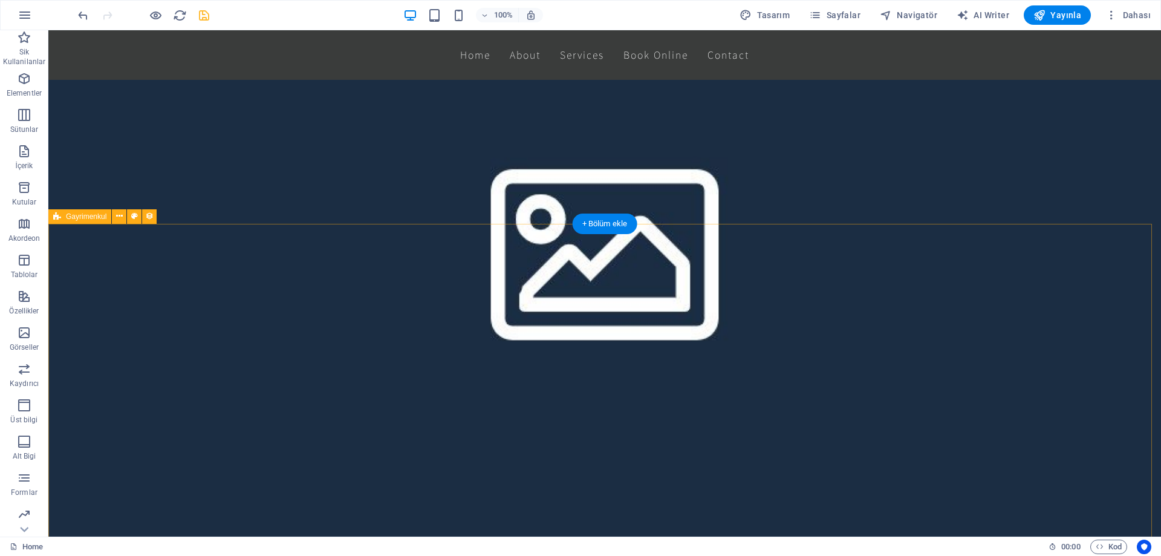
scroll to position [1088, 0]
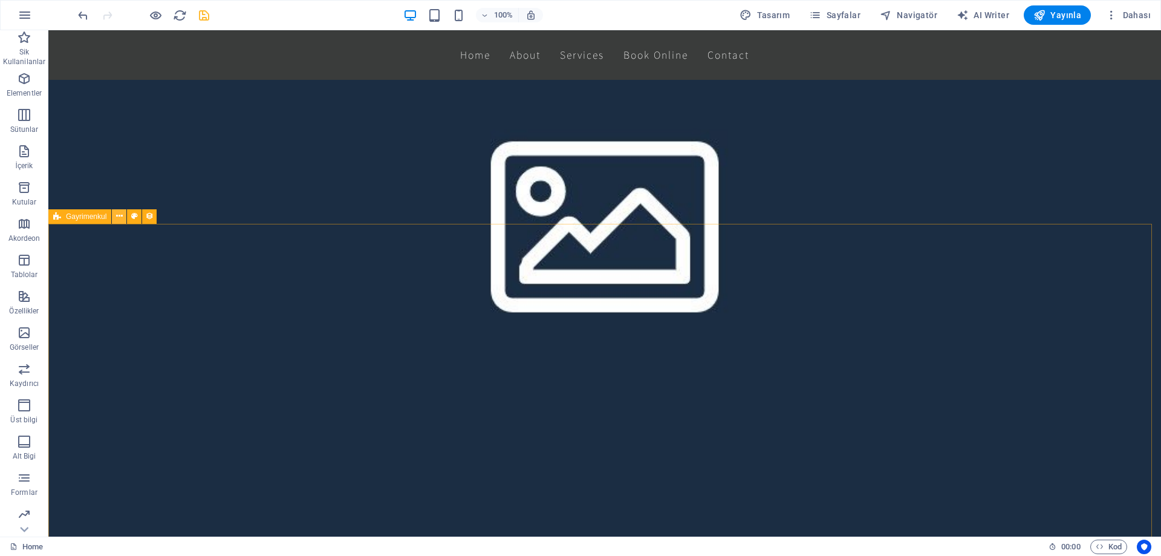
click at [119, 216] on icon at bounding box center [119, 216] width 7 height 13
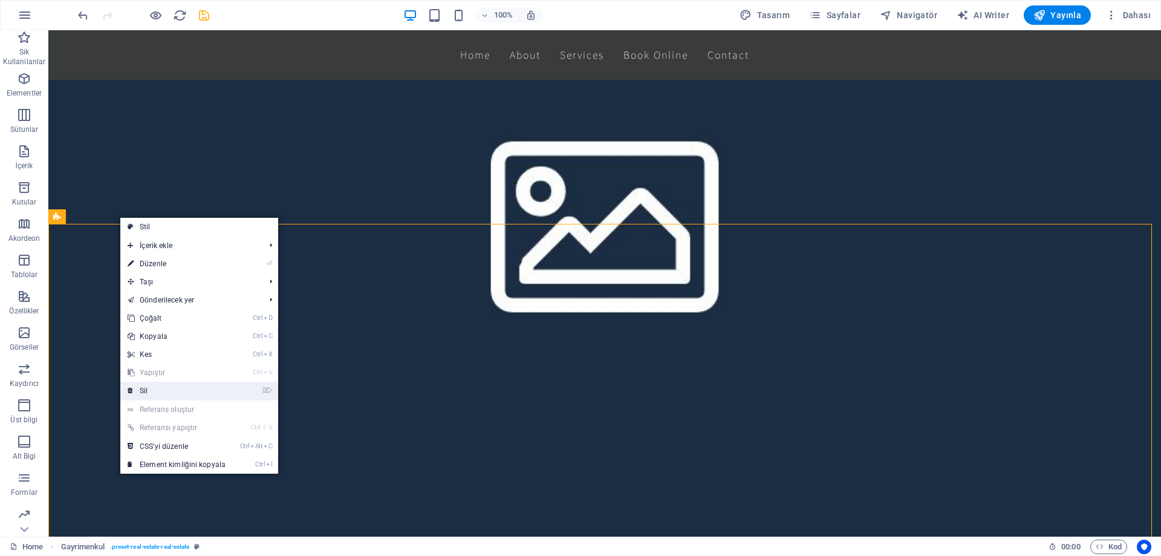
click at [168, 386] on link "⌦ Sil" at bounding box center [176, 390] width 112 height 18
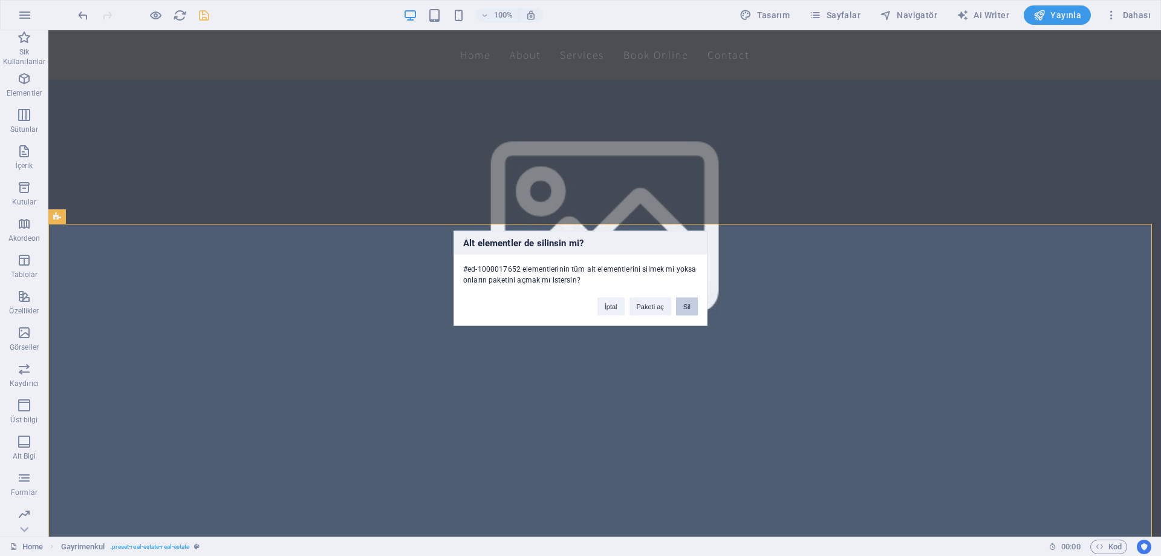
click at [690, 303] on button "Sil" at bounding box center [687, 306] width 22 height 18
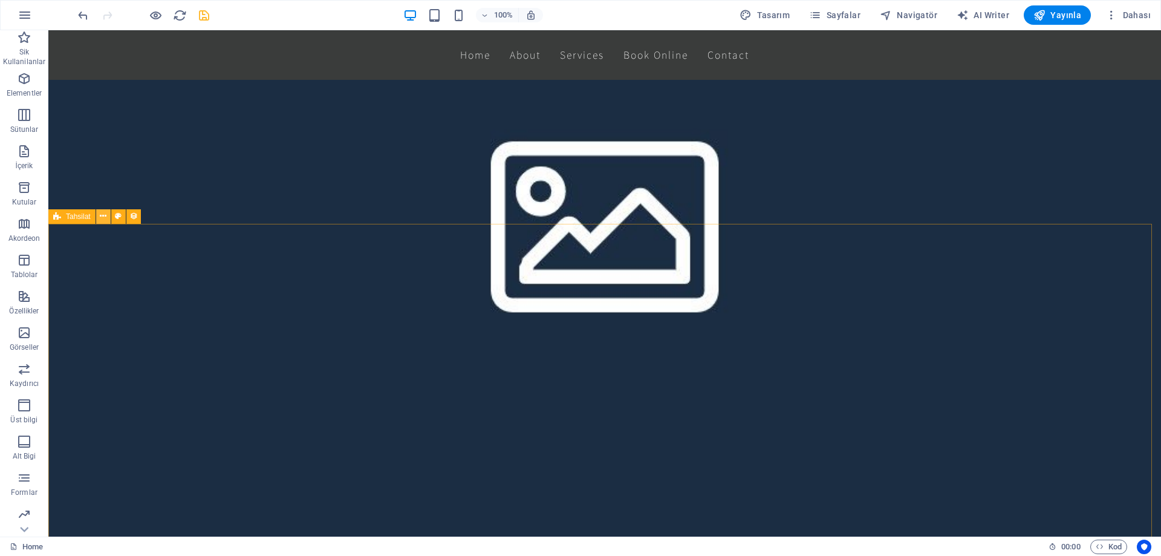
click at [105, 215] on icon at bounding box center [103, 216] width 7 height 13
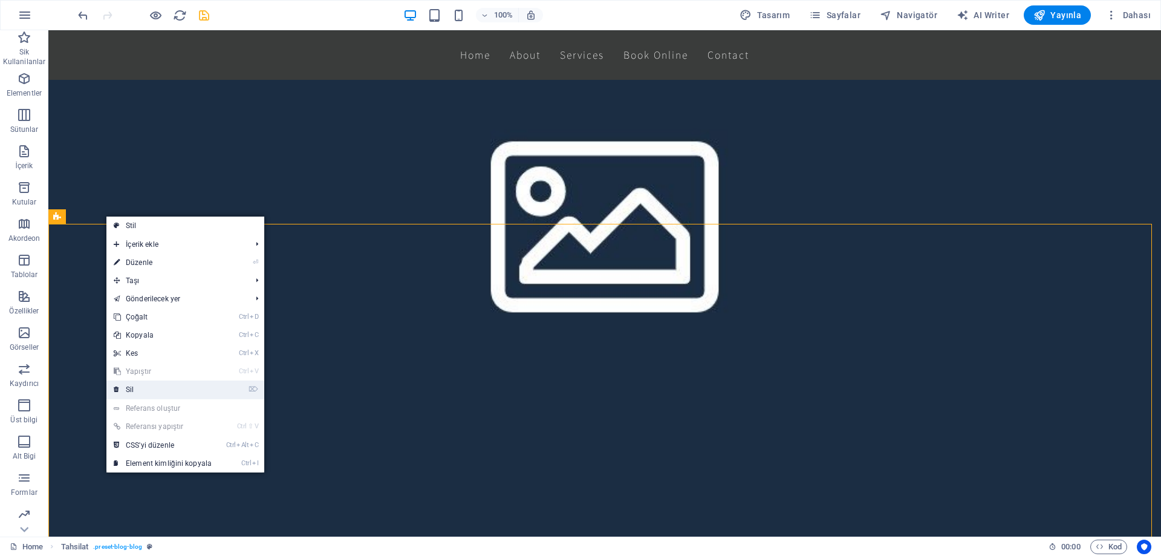
click at [160, 388] on link "⌦ Sil" at bounding box center [162, 389] width 112 height 18
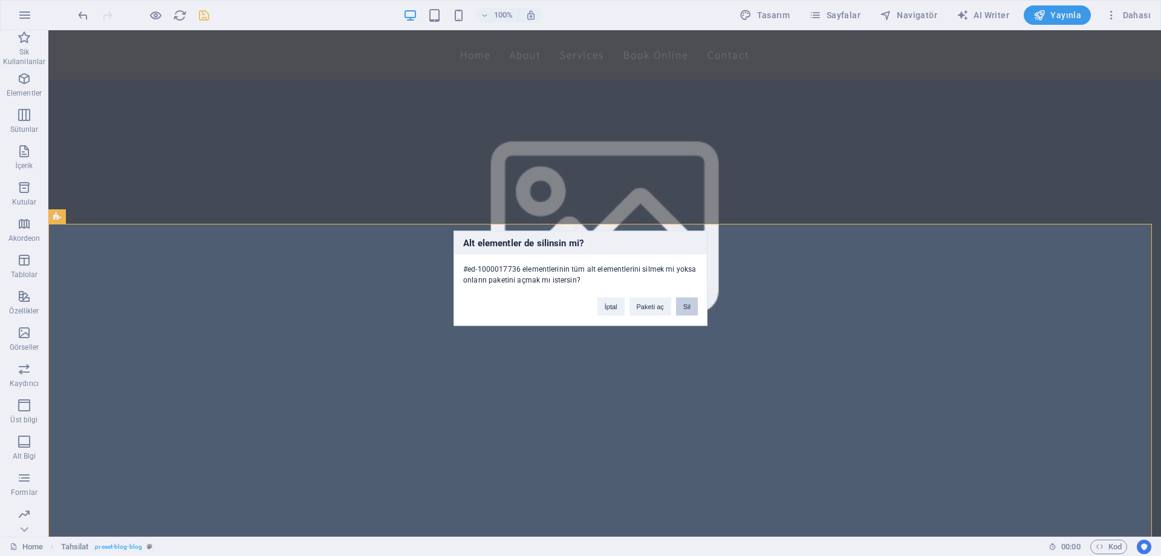
click at [686, 309] on button "Sil" at bounding box center [687, 306] width 22 height 18
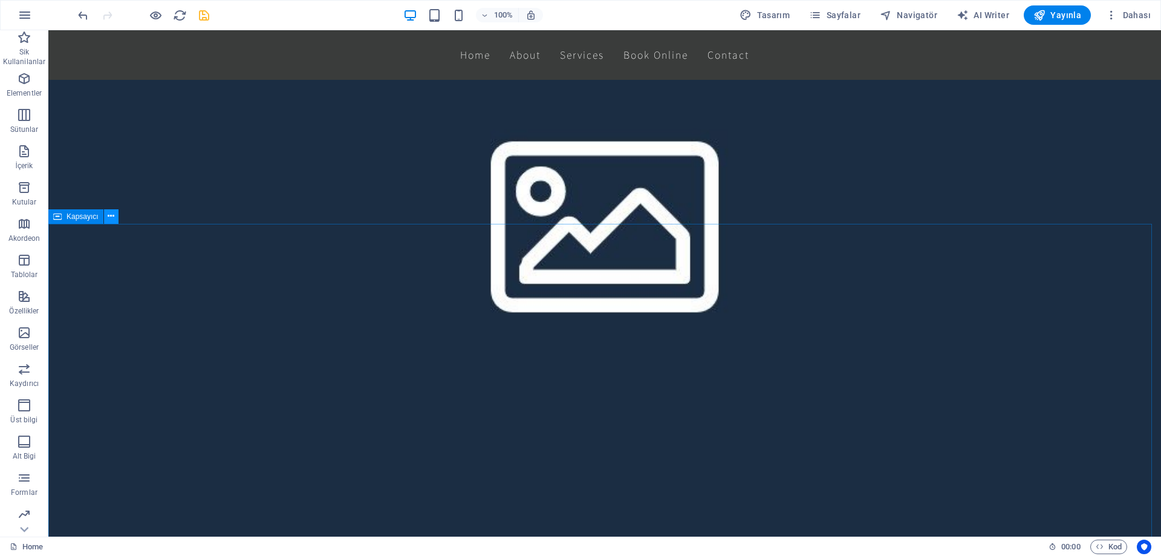
click at [109, 215] on icon at bounding box center [111, 216] width 7 height 13
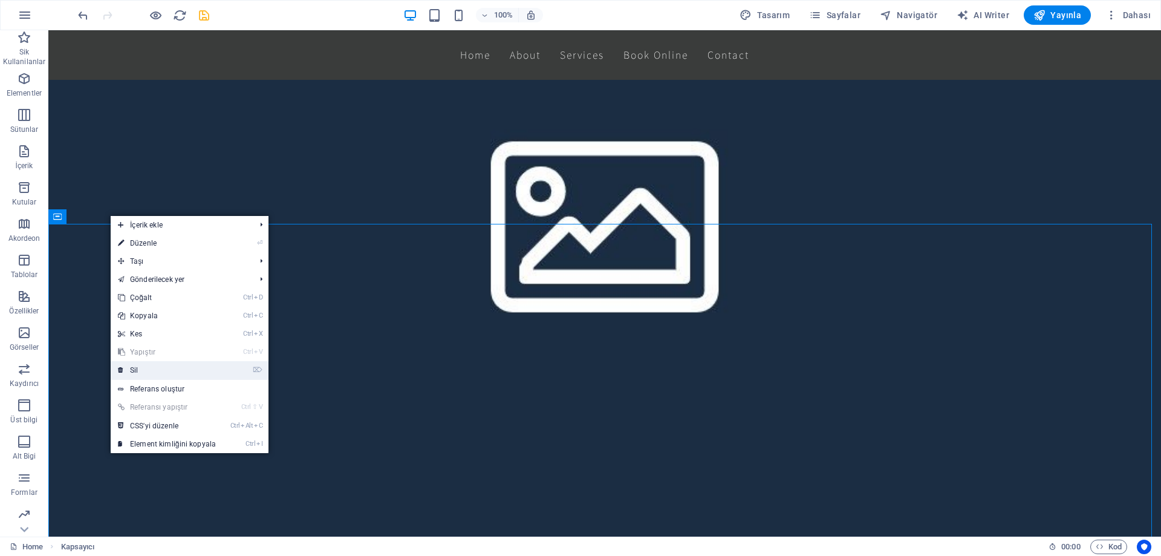
click at [180, 372] on link "⌦ Sil" at bounding box center [167, 370] width 112 height 18
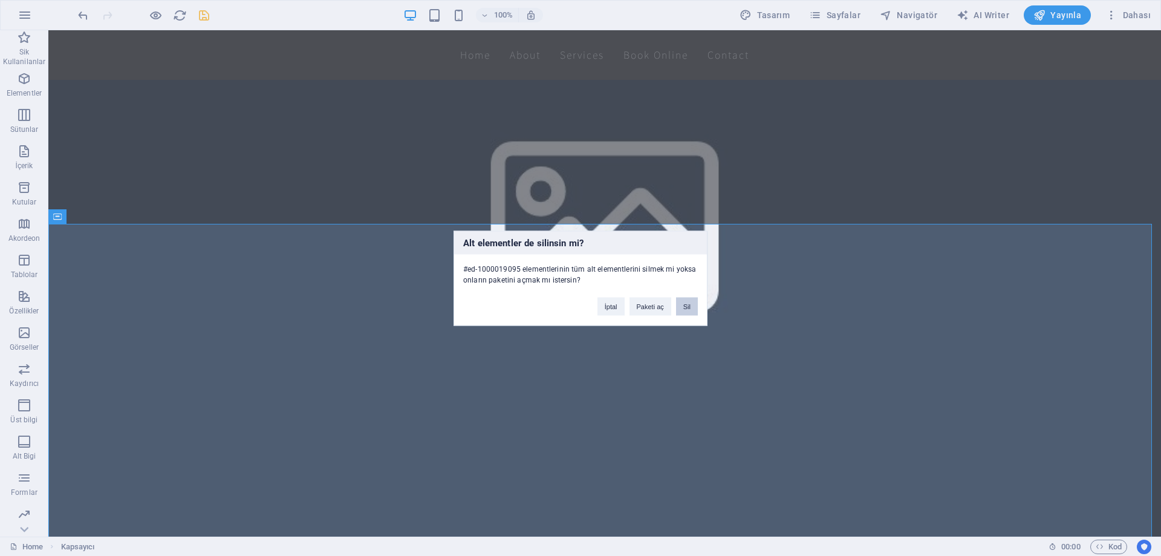
click at [689, 305] on button "Sil" at bounding box center [687, 306] width 22 height 18
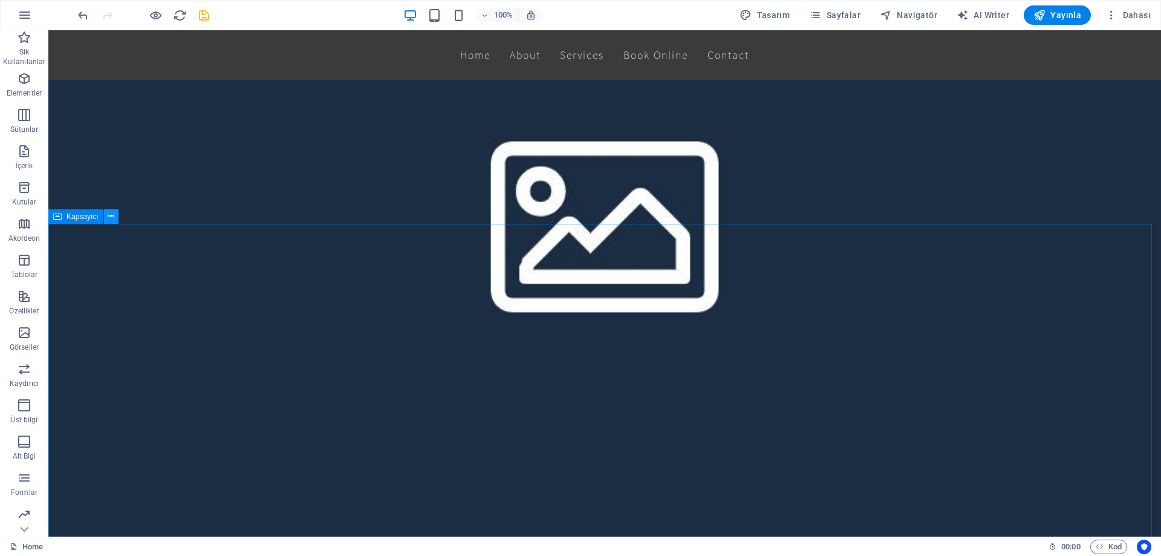
click at [111, 218] on icon at bounding box center [111, 216] width 7 height 13
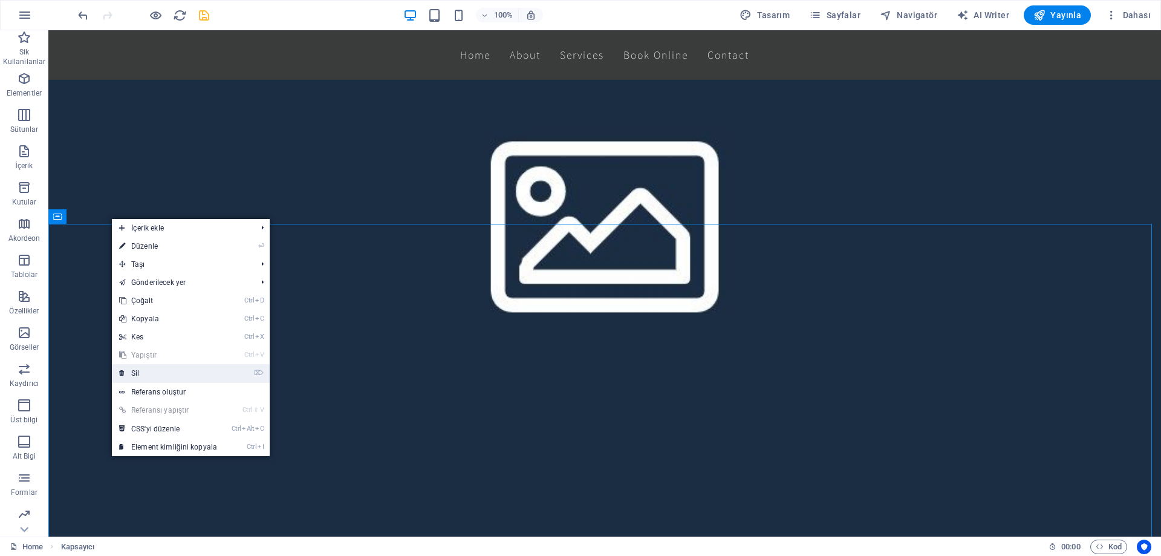
click at [171, 371] on link "⌦ Sil" at bounding box center [168, 373] width 112 height 18
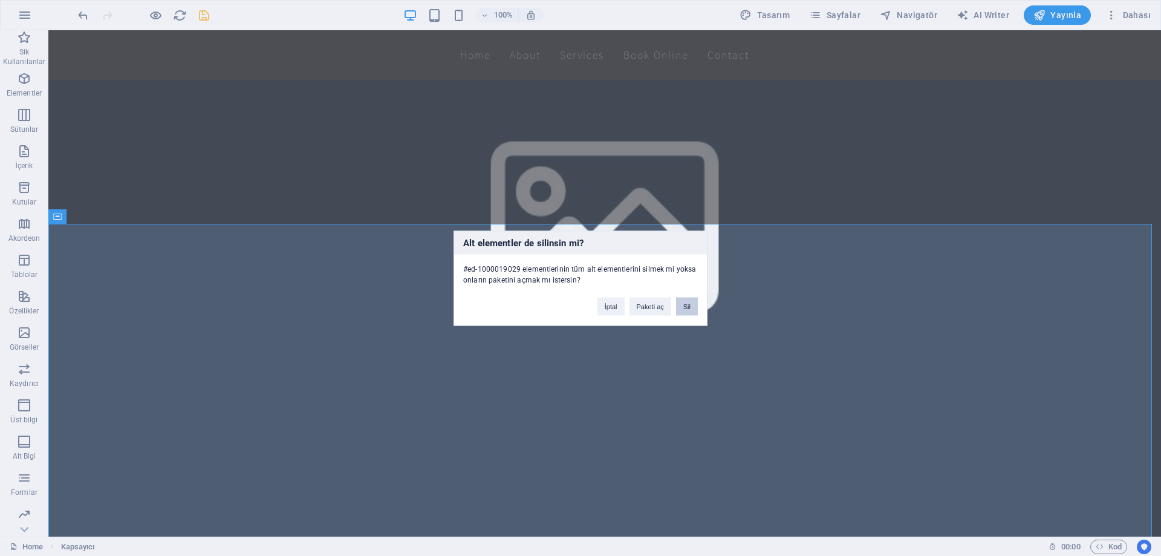
click at [689, 307] on button "Sil" at bounding box center [687, 306] width 22 height 18
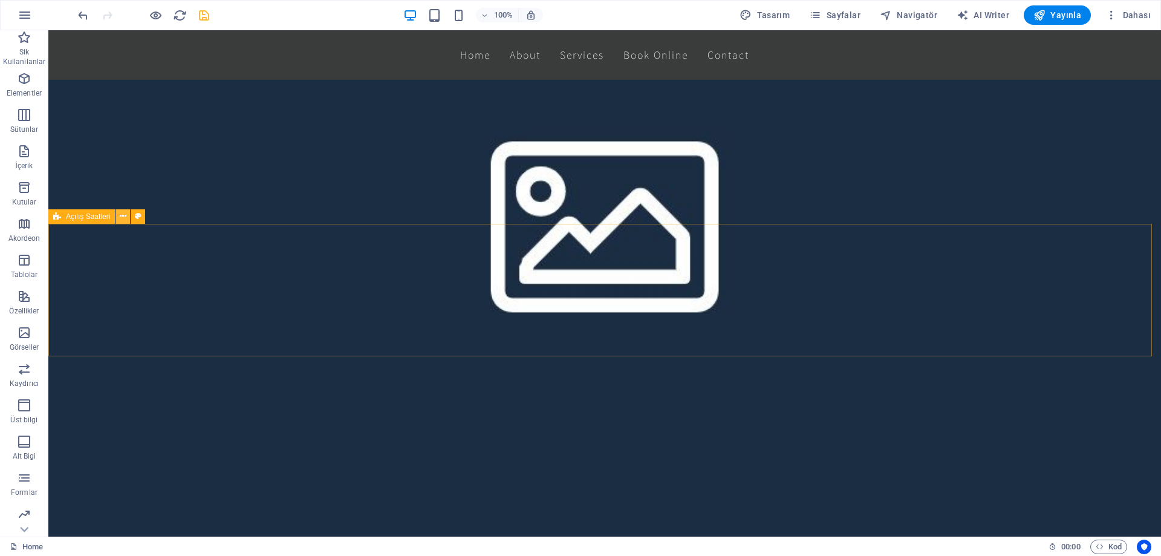
click at [123, 216] on icon at bounding box center [123, 216] width 7 height 13
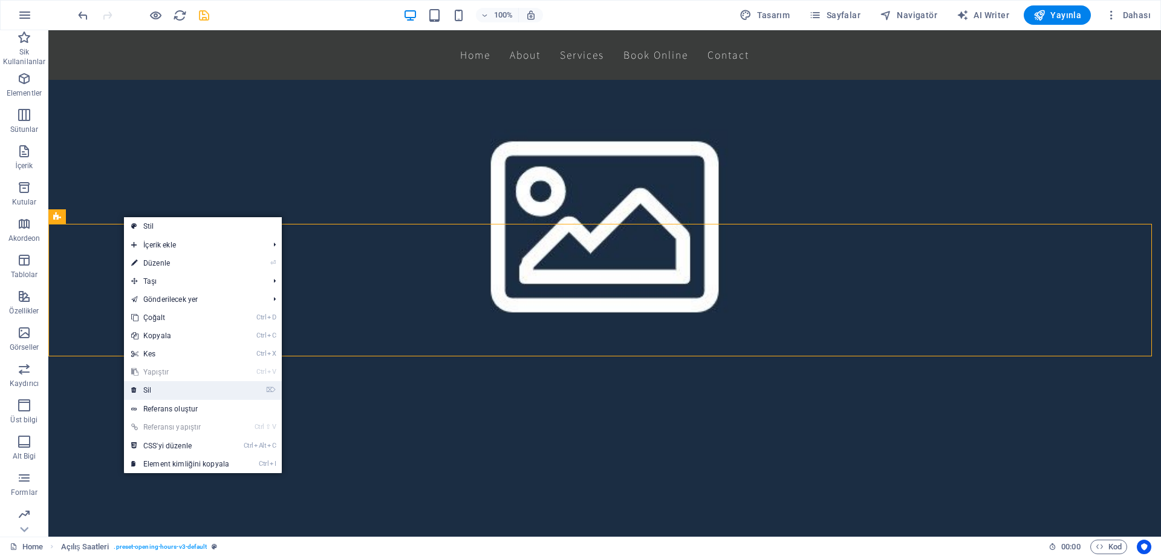
click at [182, 391] on link "⌦ Sil" at bounding box center [180, 390] width 112 height 18
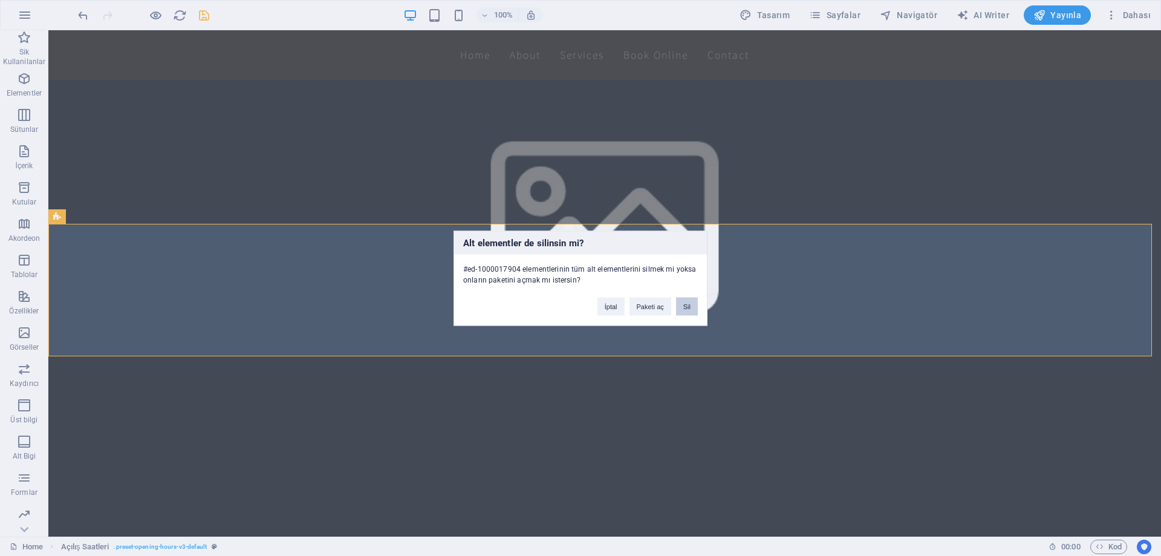
click at [690, 306] on button "Sil" at bounding box center [687, 306] width 22 height 18
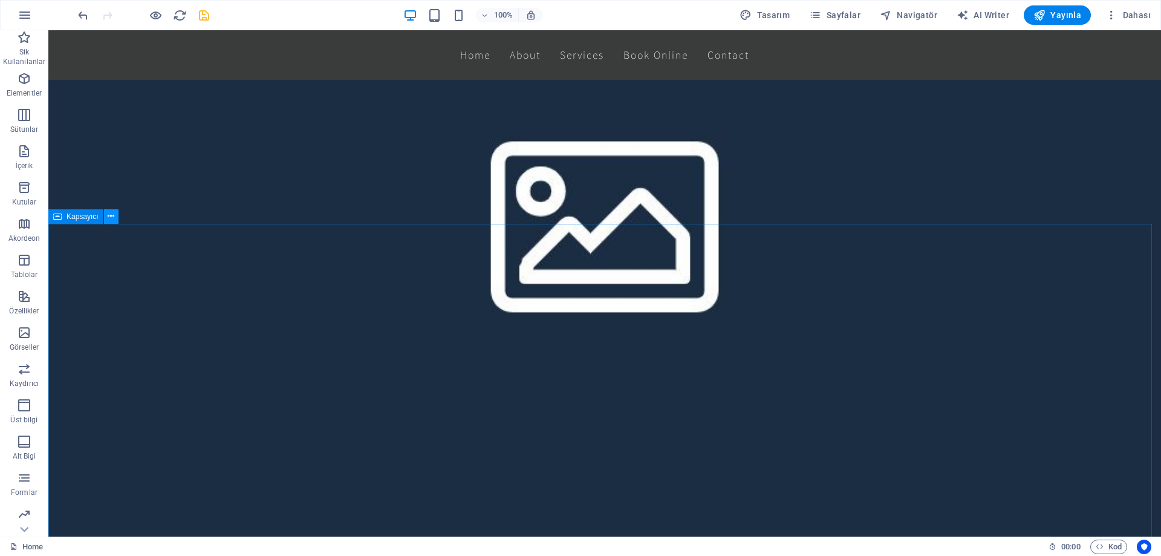
click at [108, 221] on icon at bounding box center [111, 216] width 7 height 13
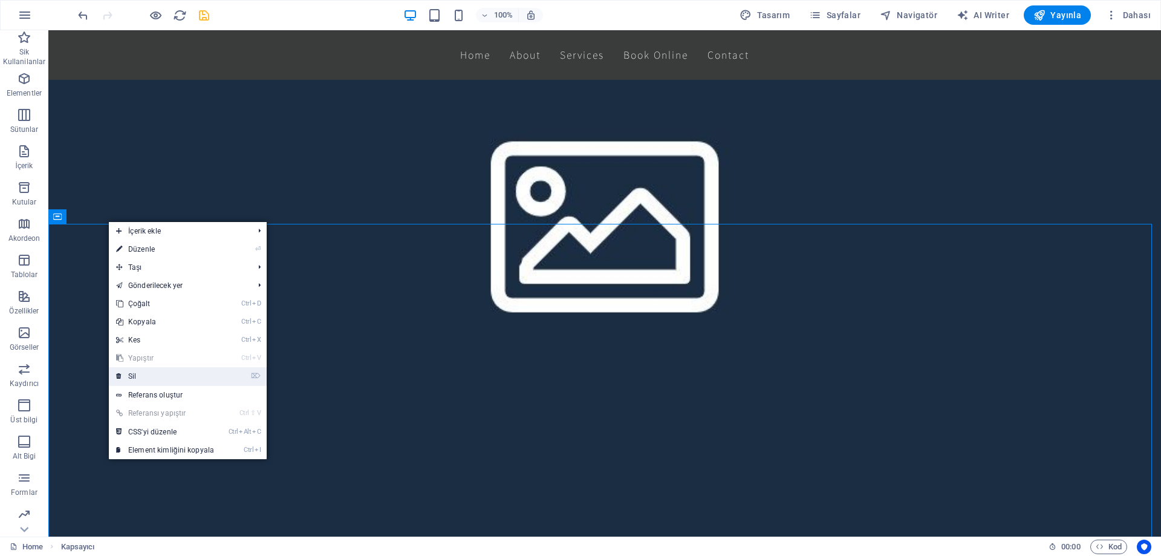
click at [169, 374] on link "⌦ Sil" at bounding box center [165, 376] width 112 height 18
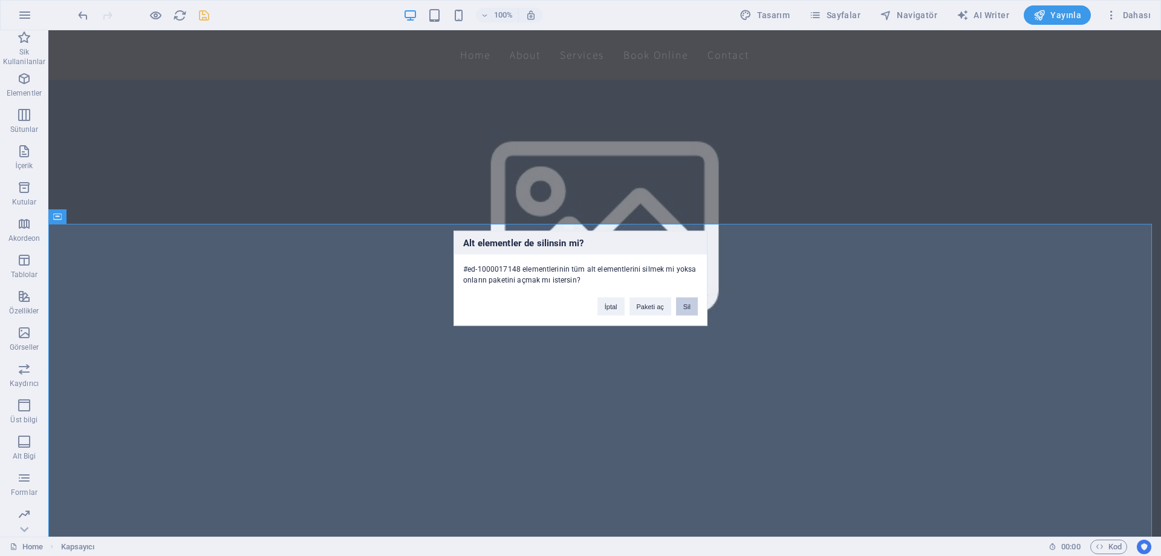
click at [691, 305] on button "Sil" at bounding box center [687, 306] width 22 height 18
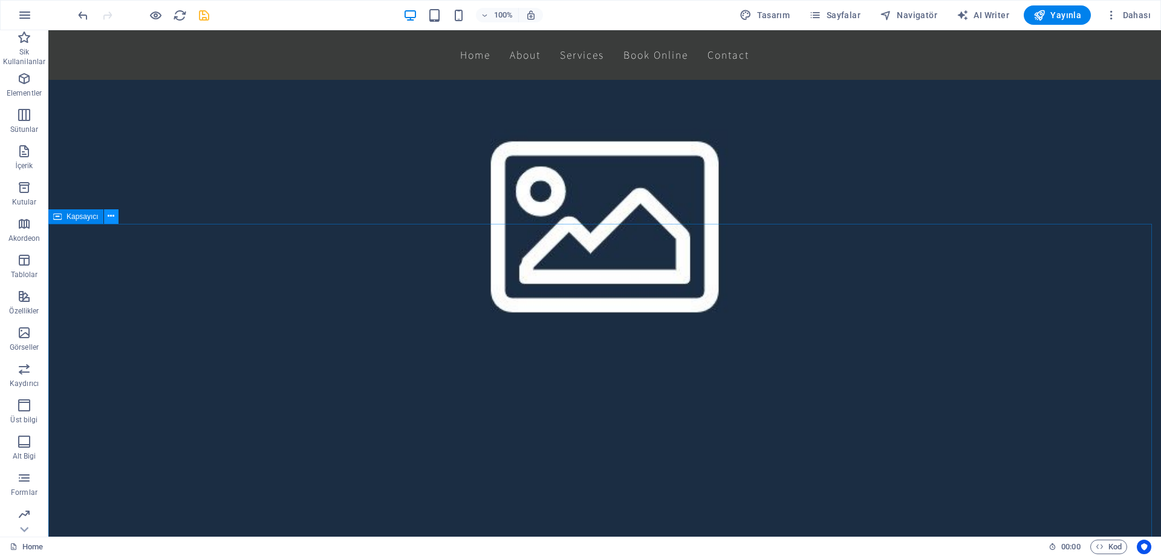
click at [110, 215] on icon at bounding box center [111, 216] width 7 height 13
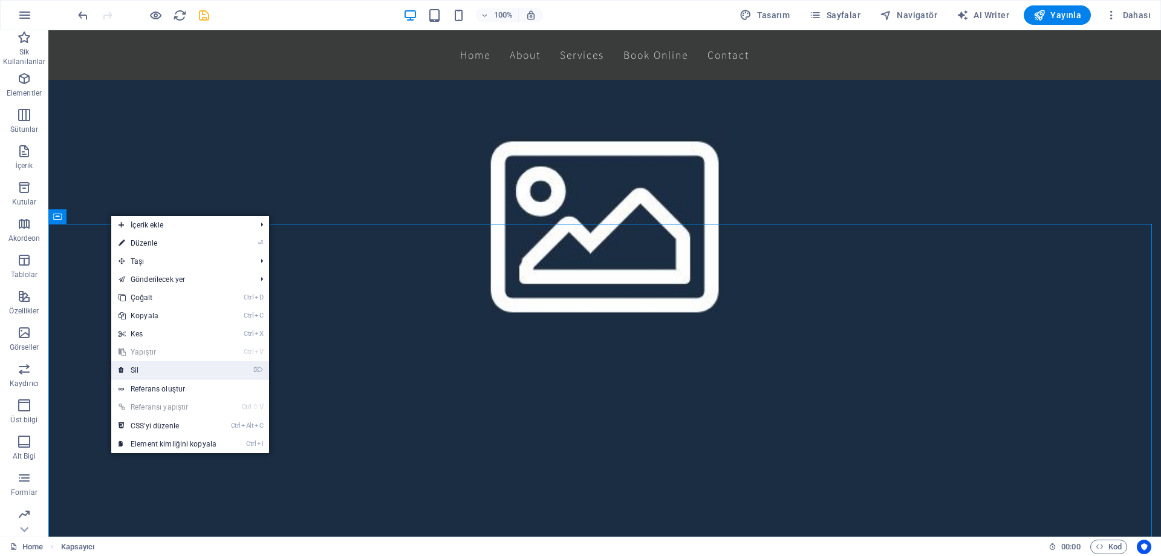
click at [149, 371] on link "⌦ Sil" at bounding box center [167, 370] width 112 height 18
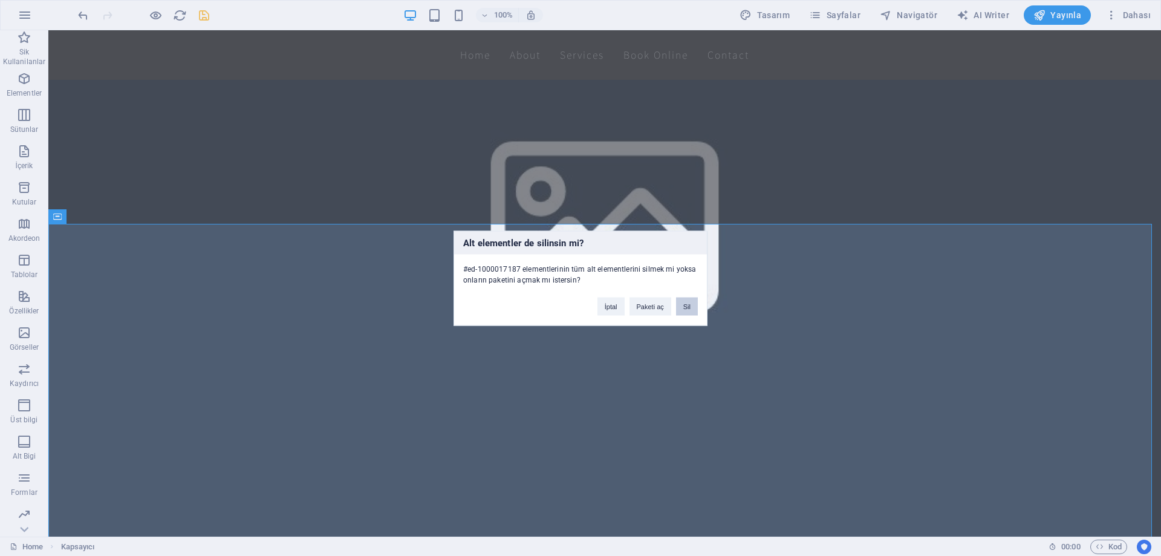
click at [689, 304] on button "Sil" at bounding box center [687, 306] width 22 height 18
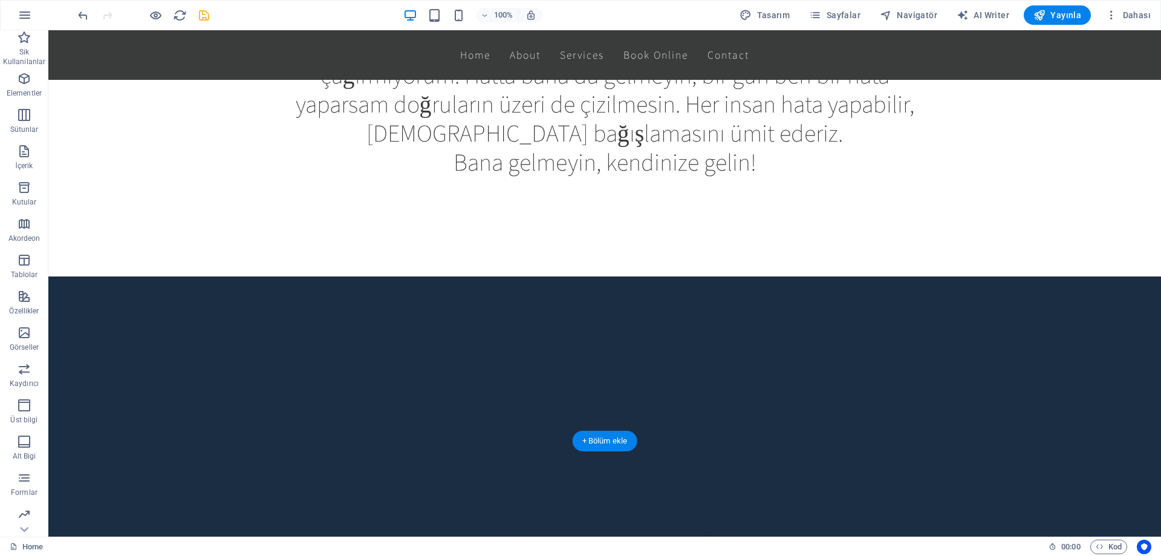
scroll to position [715, 0]
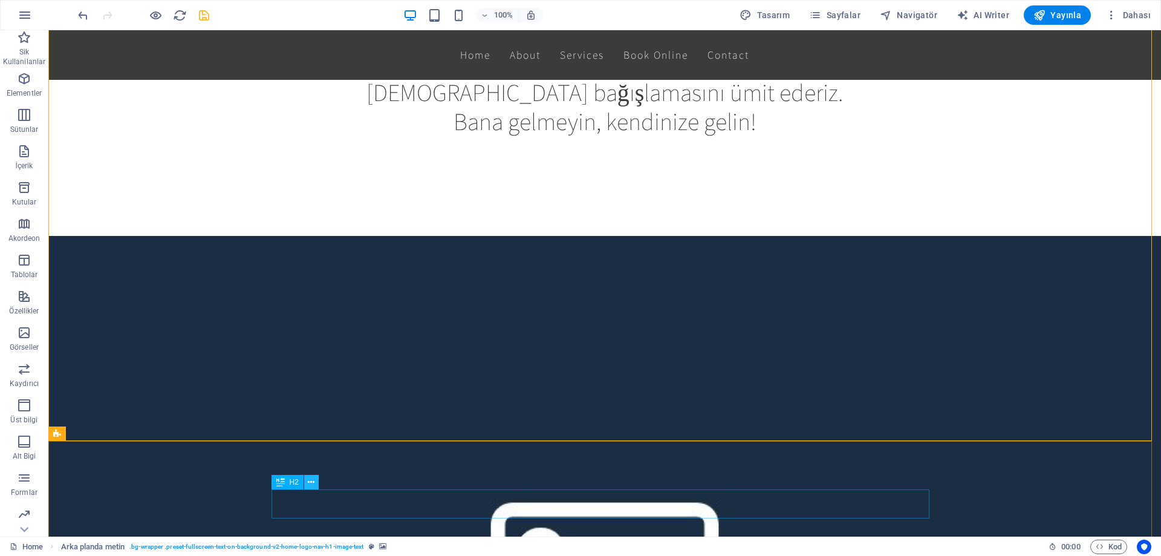
click at [313, 481] on icon at bounding box center [311, 482] width 7 height 13
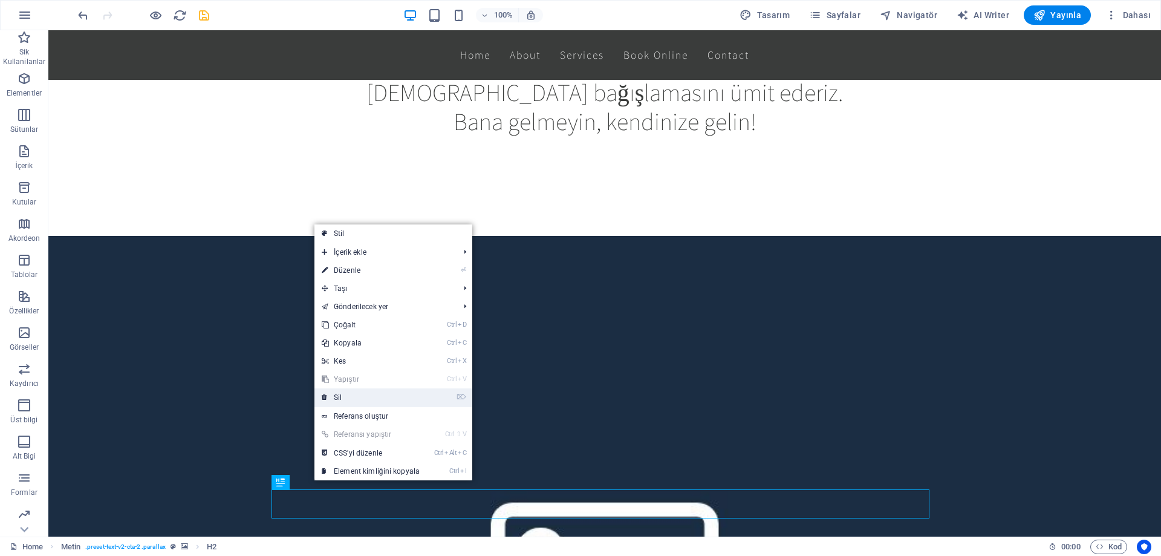
click at [355, 393] on link "⌦ Sil" at bounding box center [370, 397] width 112 height 18
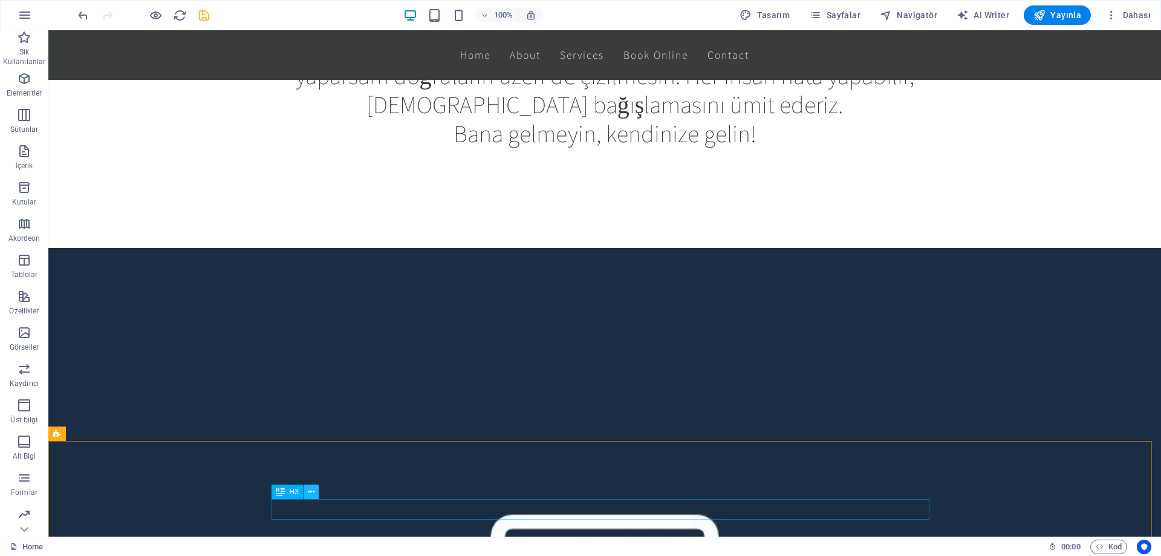
click at [314, 490] on icon at bounding box center [311, 491] width 7 height 13
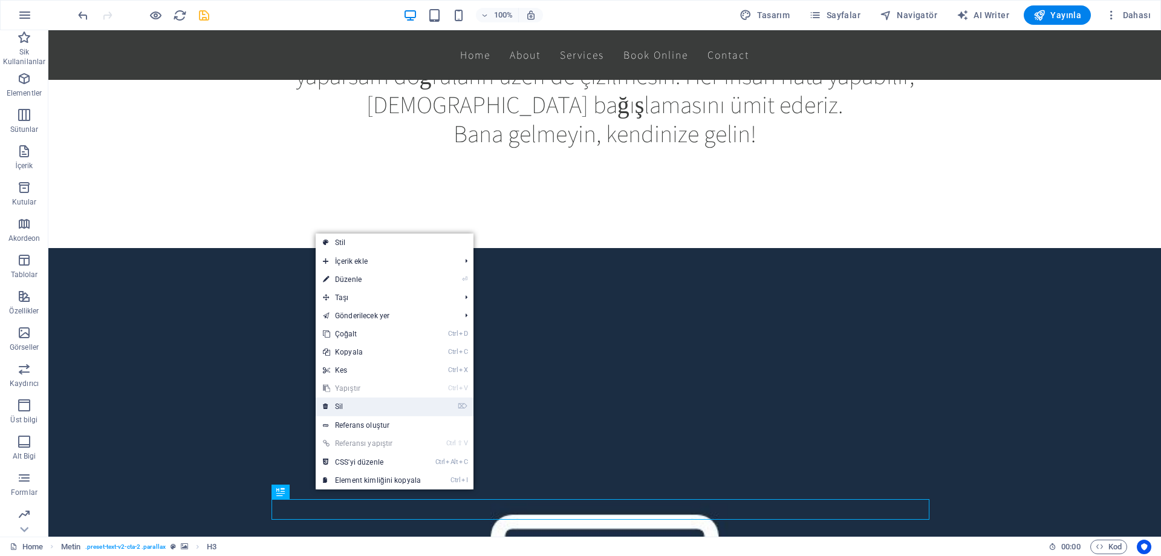
click at [358, 406] on link "⌦ Sil" at bounding box center [372, 406] width 112 height 18
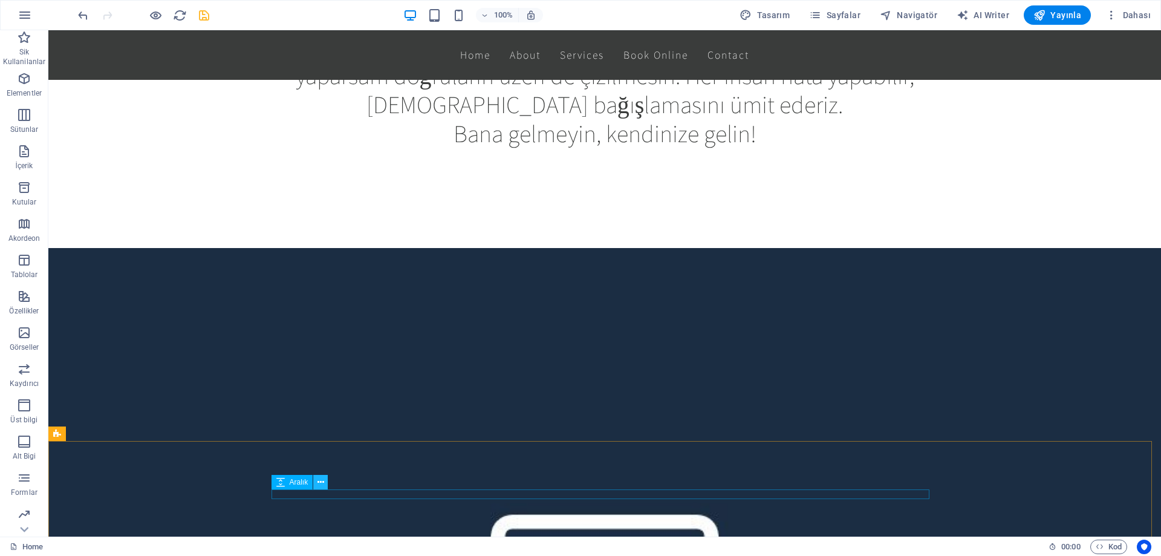
click at [320, 485] on icon at bounding box center [320, 482] width 7 height 13
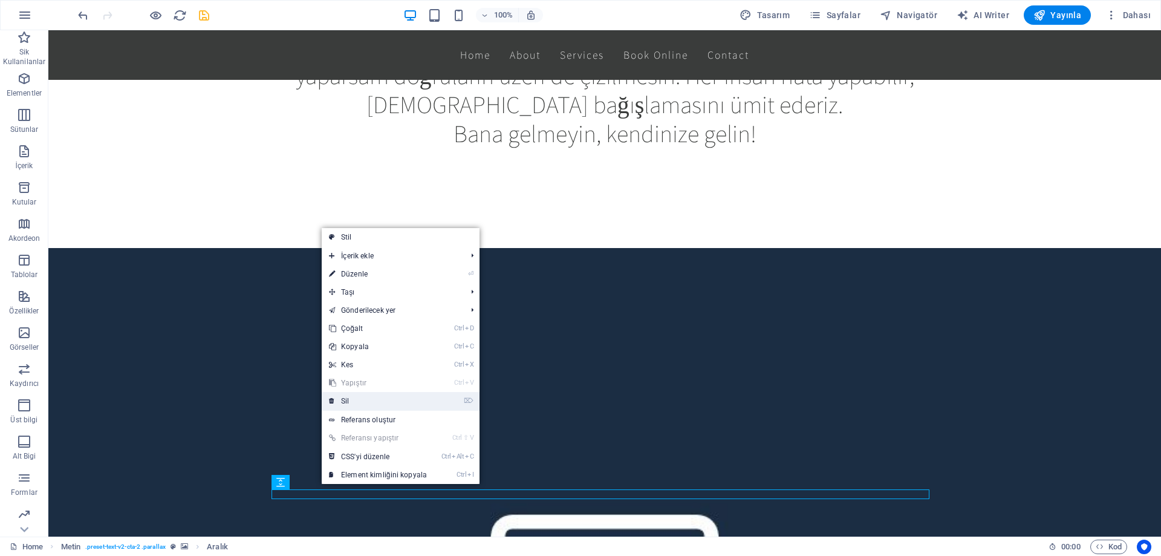
click at [362, 397] on link "⌦ Sil" at bounding box center [378, 401] width 112 height 18
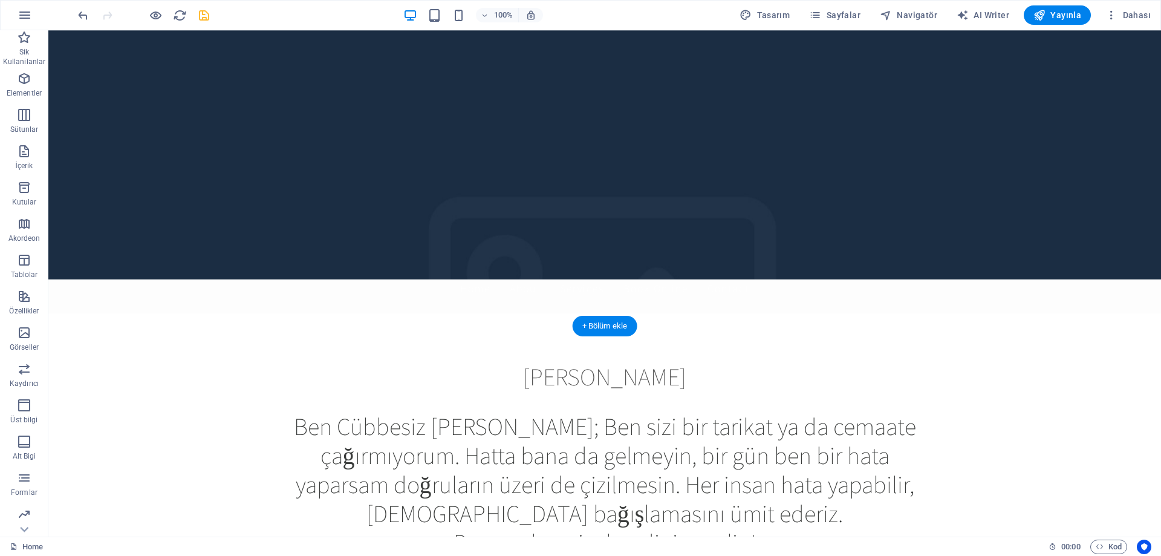
scroll to position [0, 0]
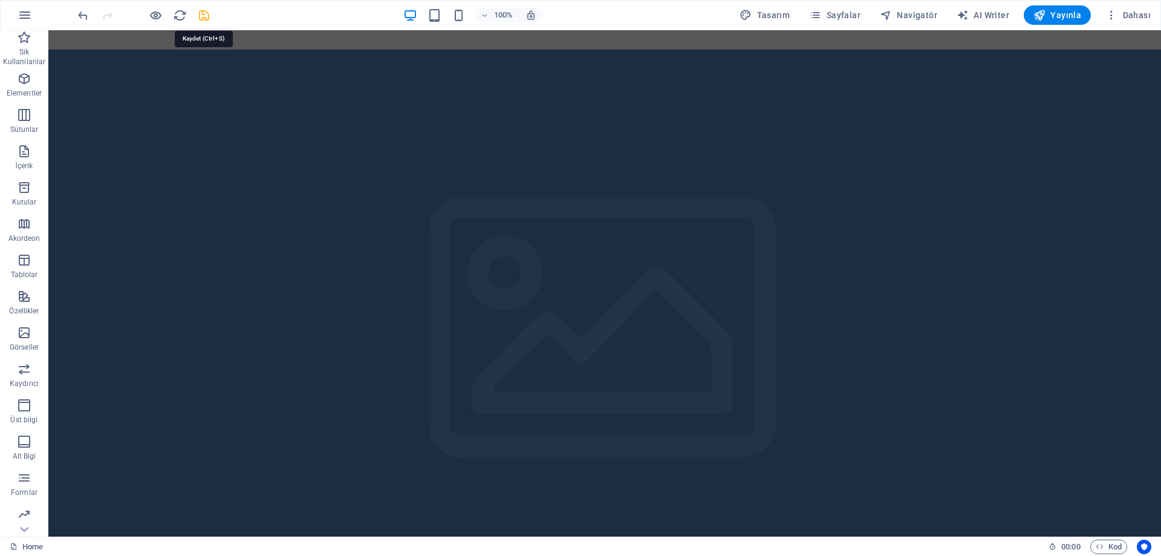
click at [198, 17] on icon "save" at bounding box center [204, 15] width 14 height 14
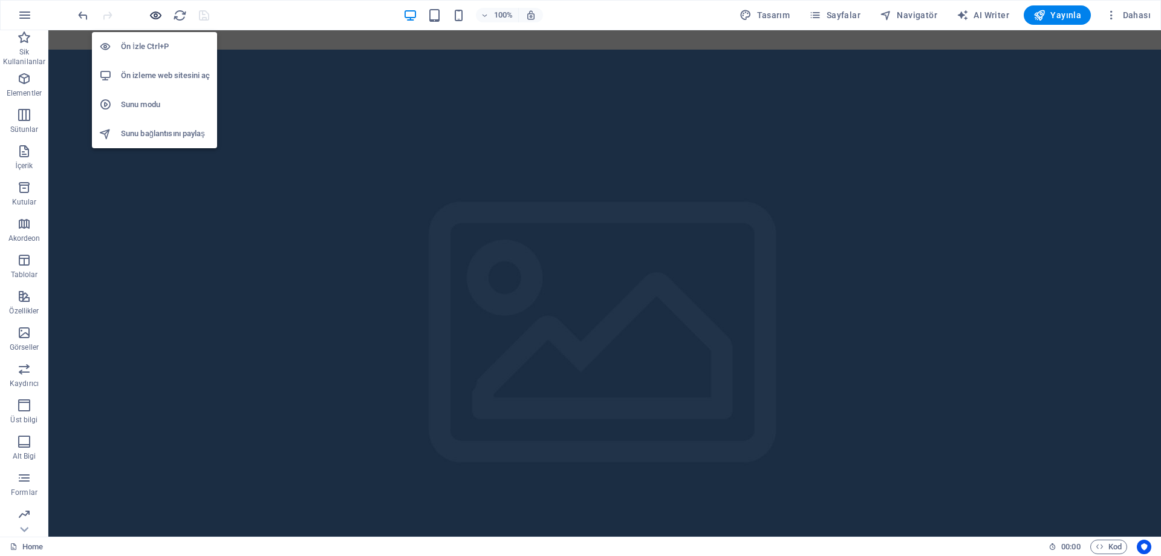
click at [150, 16] on icon "button" at bounding box center [156, 15] width 14 height 14
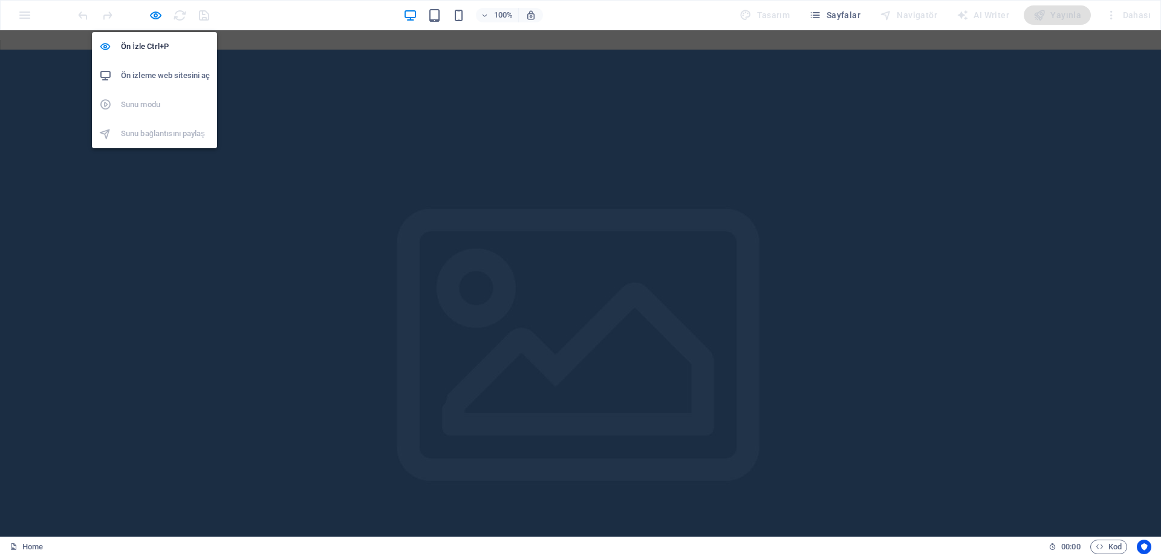
click at [160, 72] on h6 "Ön izleme web sitesini aç" at bounding box center [165, 75] width 89 height 15
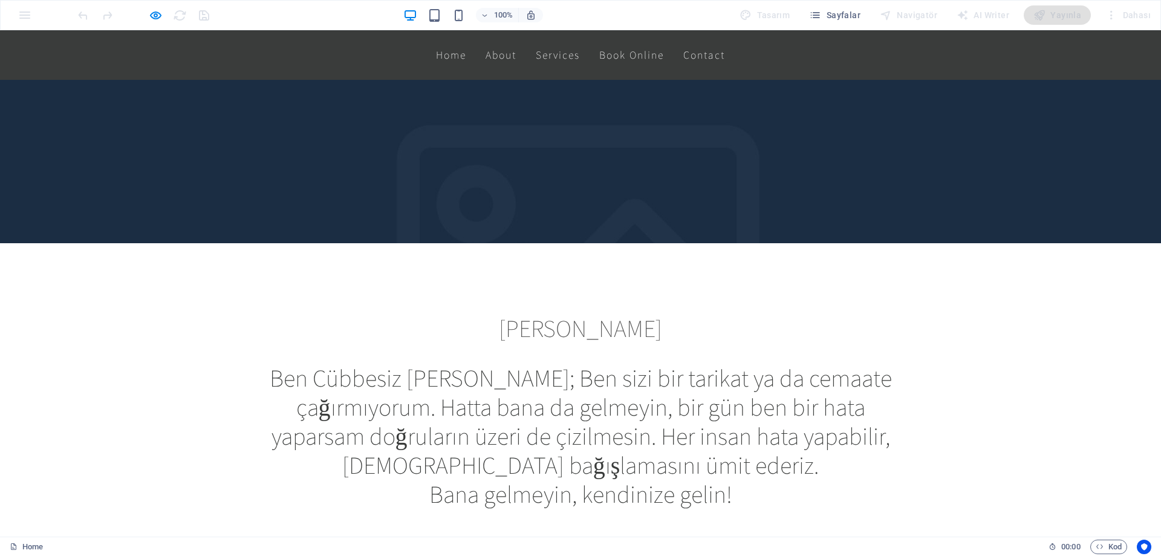
scroll to position [181, 0]
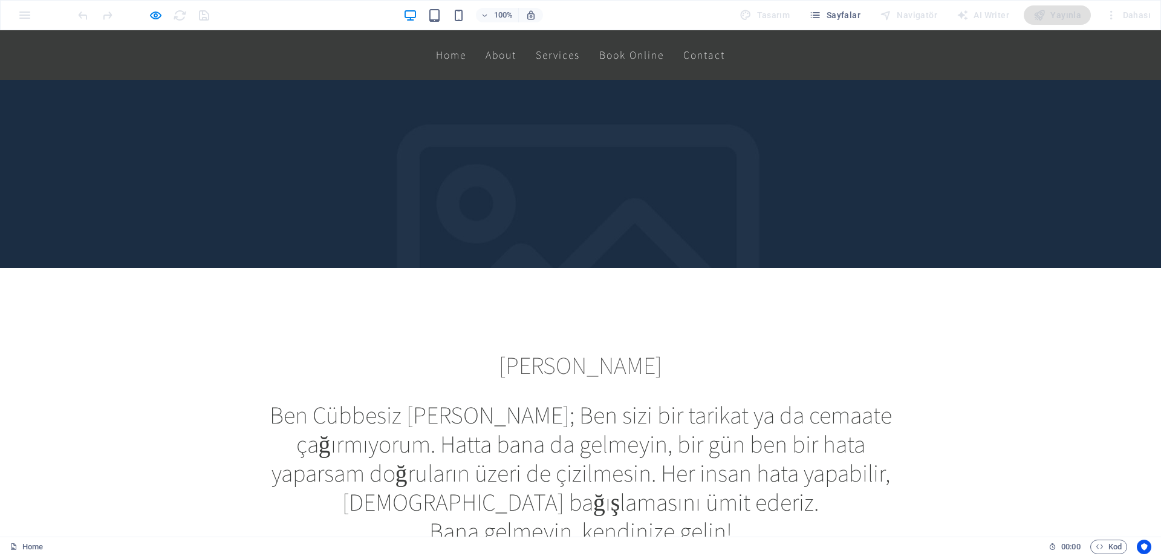
scroll to position [233, 0]
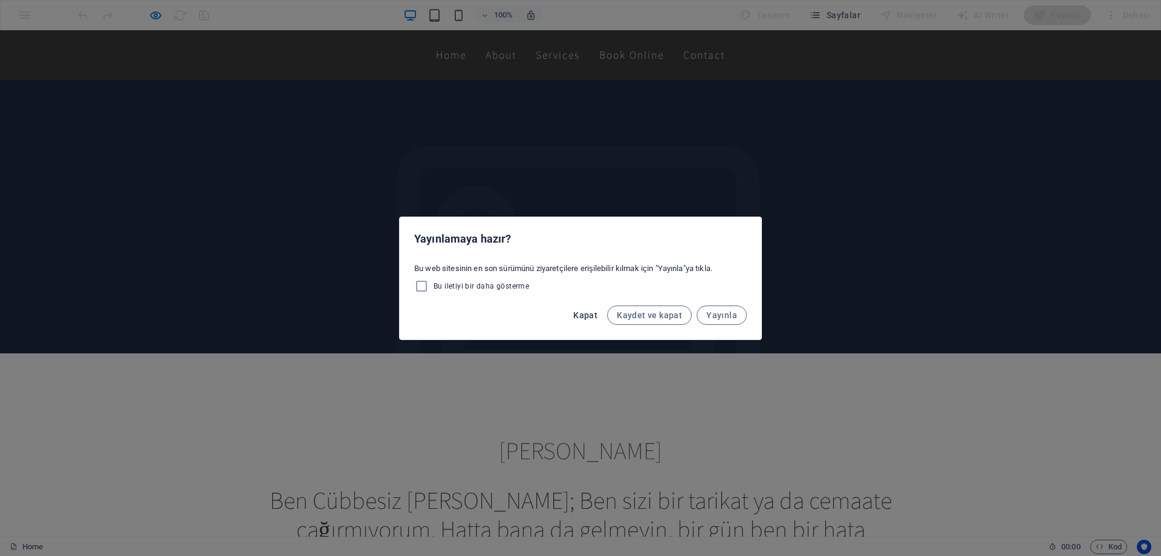
click at [591, 319] on span "Kapat" at bounding box center [585, 315] width 24 height 10
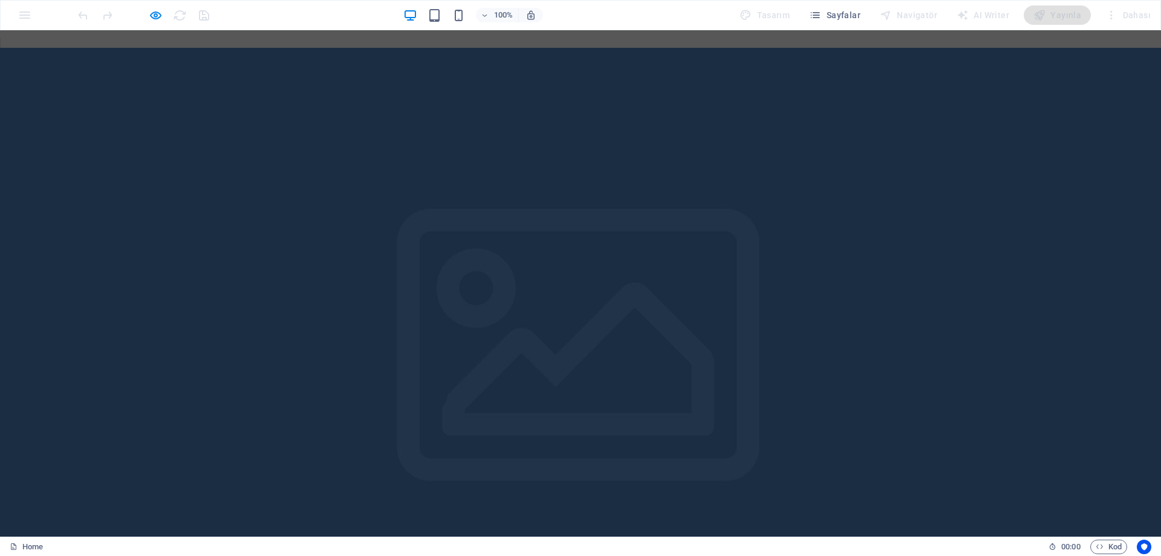
scroll to position [0, 0]
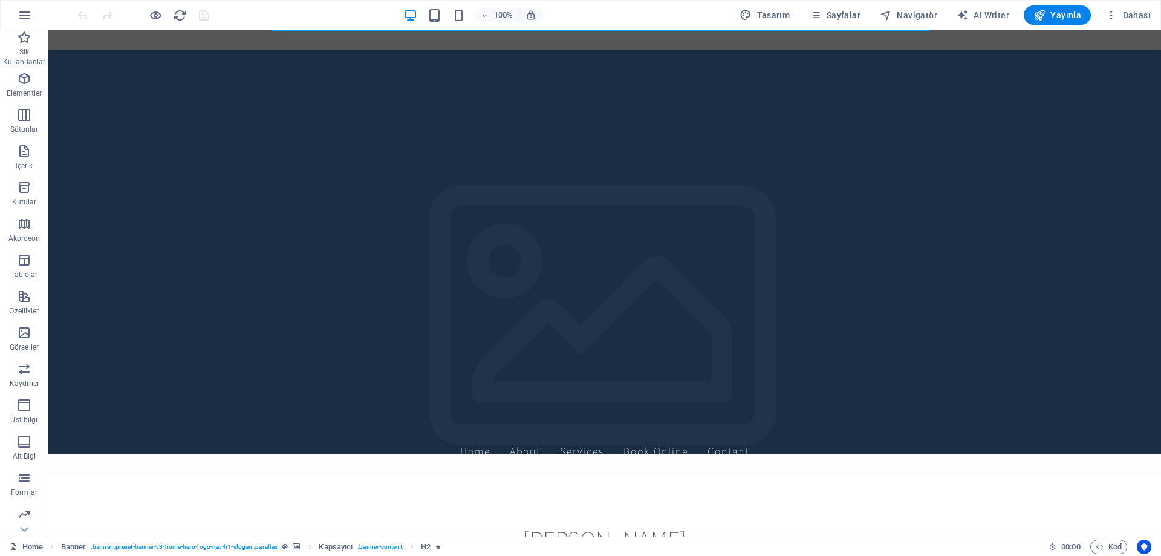
scroll to position [181, 0]
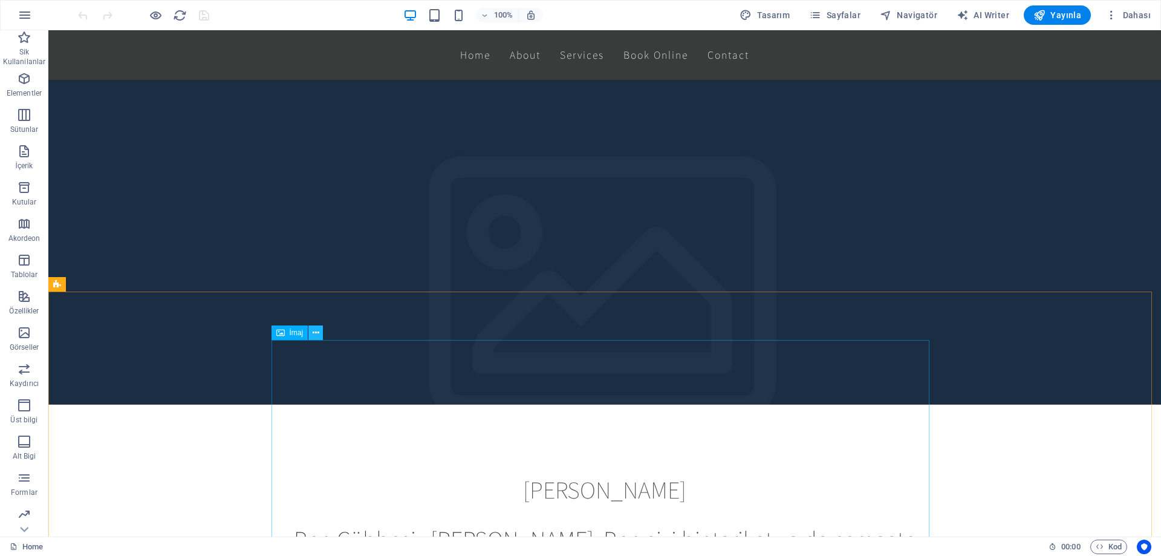
click at [313, 329] on icon at bounding box center [316, 332] width 7 height 13
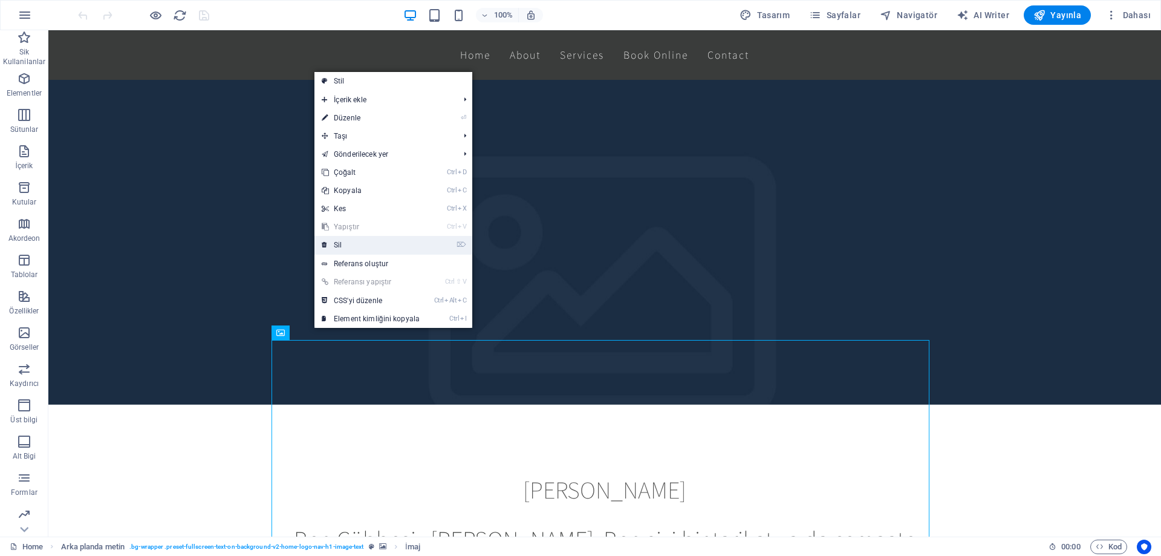
click at [365, 240] on link "⌦ Sil" at bounding box center [370, 245] width 112 height 18
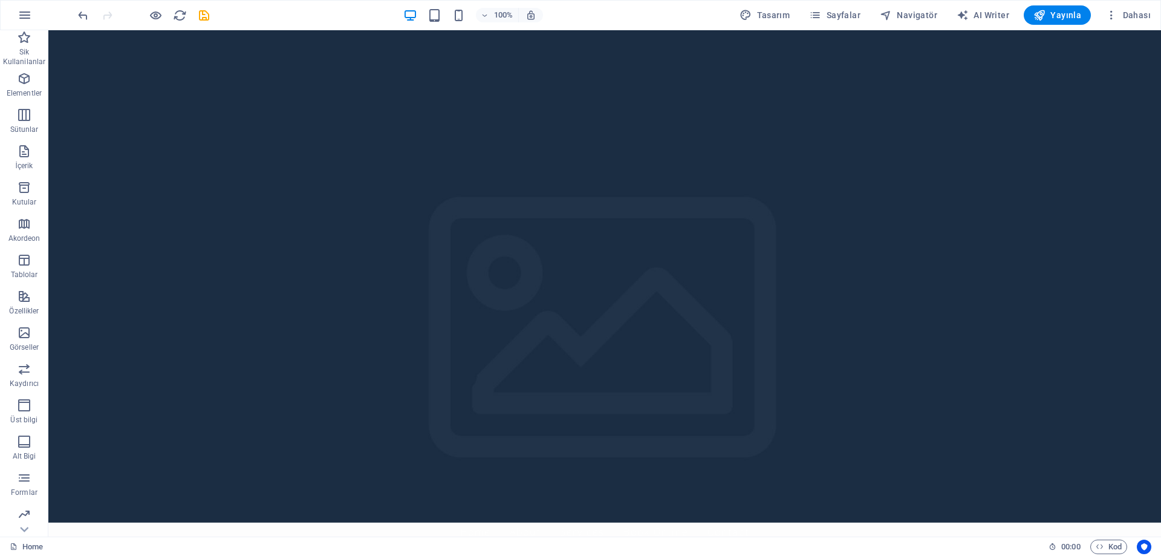
scroll to position [0, 0]
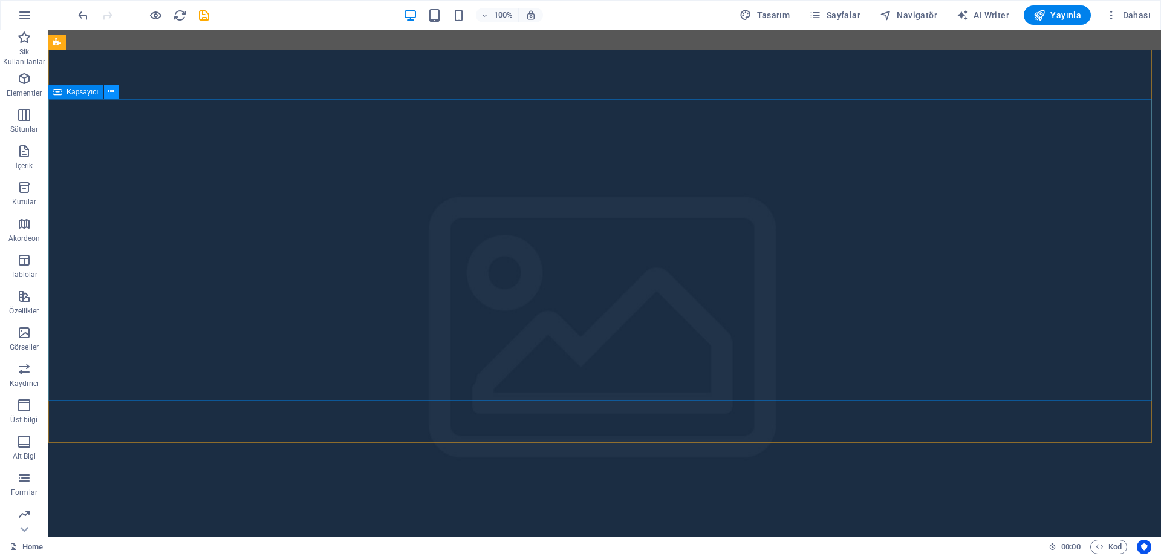
click at [112, 93] on icon at bounding box center [111, 91] width 7 height 13
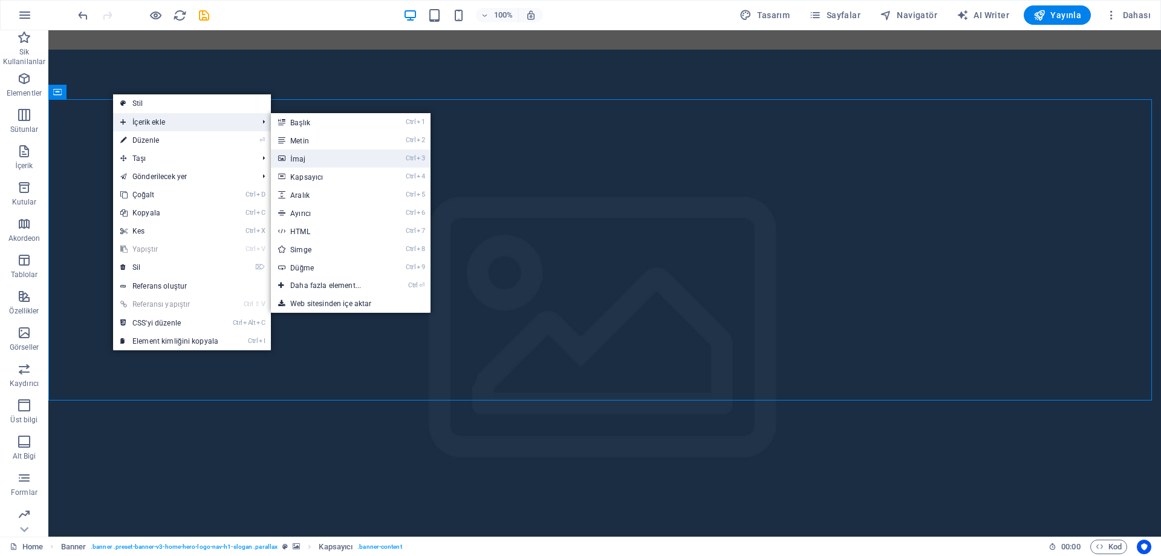
click at [308, 162] on link "Ctrl 3 İmaj" at bounding box center [328, 158] width 114 height 18
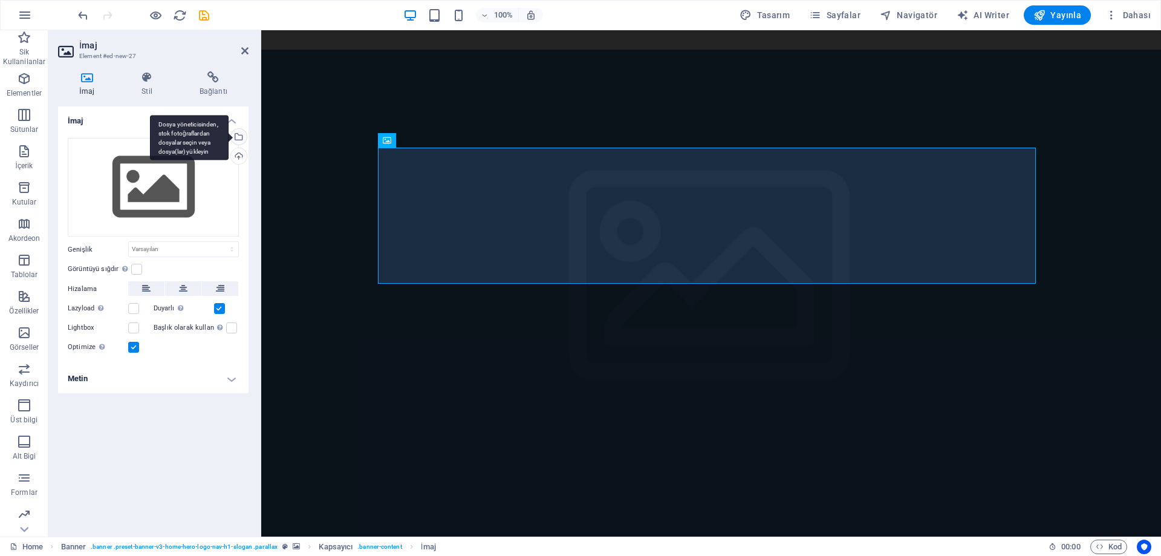
click at [241, 134] on div "Dosya yöneticisinden, stok fotoğraflardan dosyalar seçin veya dosya(lar) yükley…" at bounding box center [238, 138] width 18 height 18
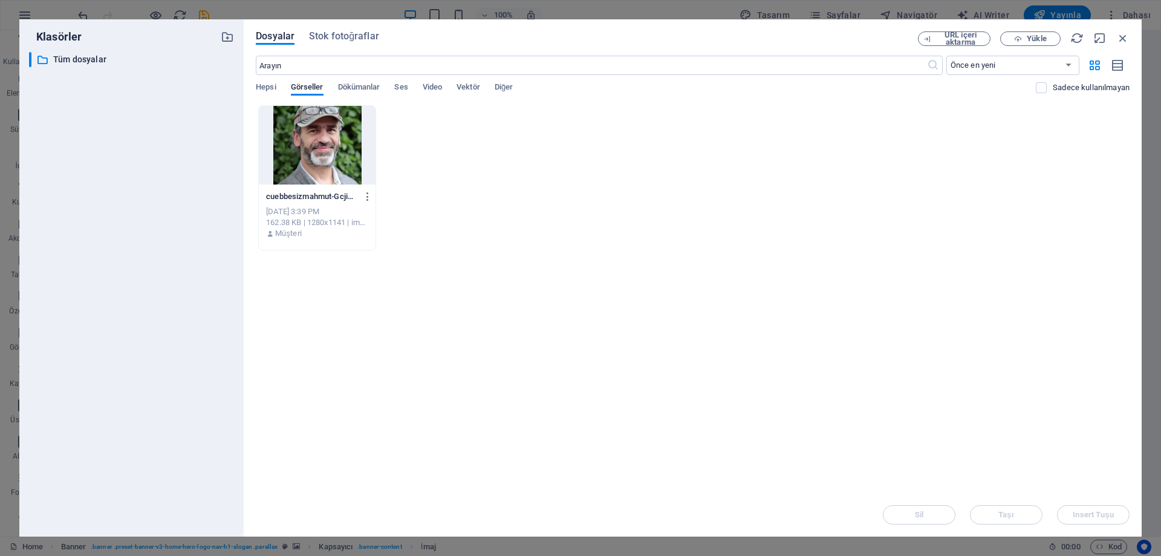
click at [320, 155] on div at bounding box center [317, 145] width 117 height 79
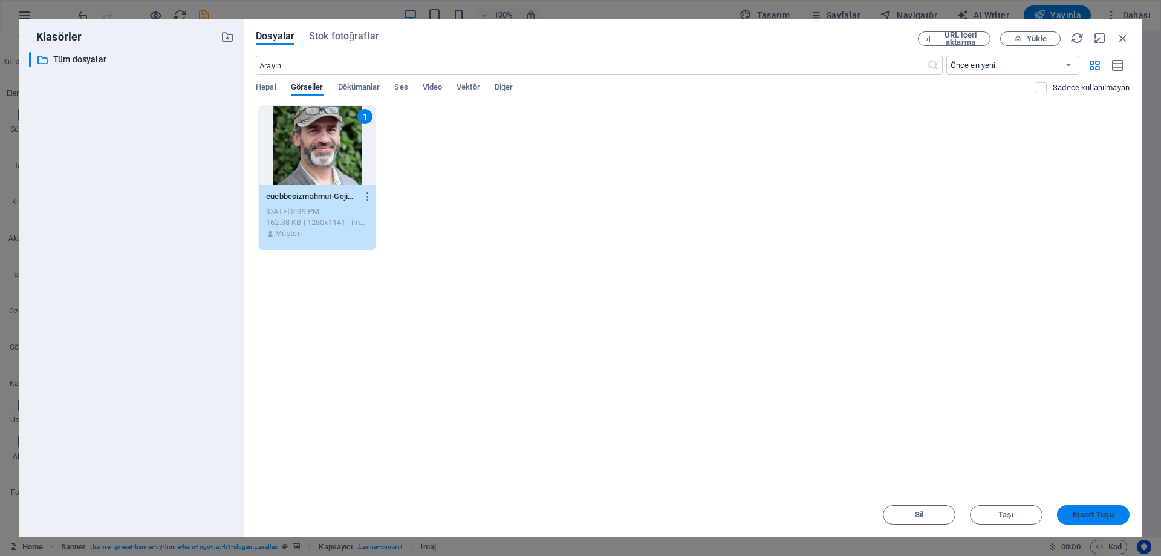
click at [1105, 511] on span "Insert Tuşu" at bounding box center [1093, 514] width 41 height 7
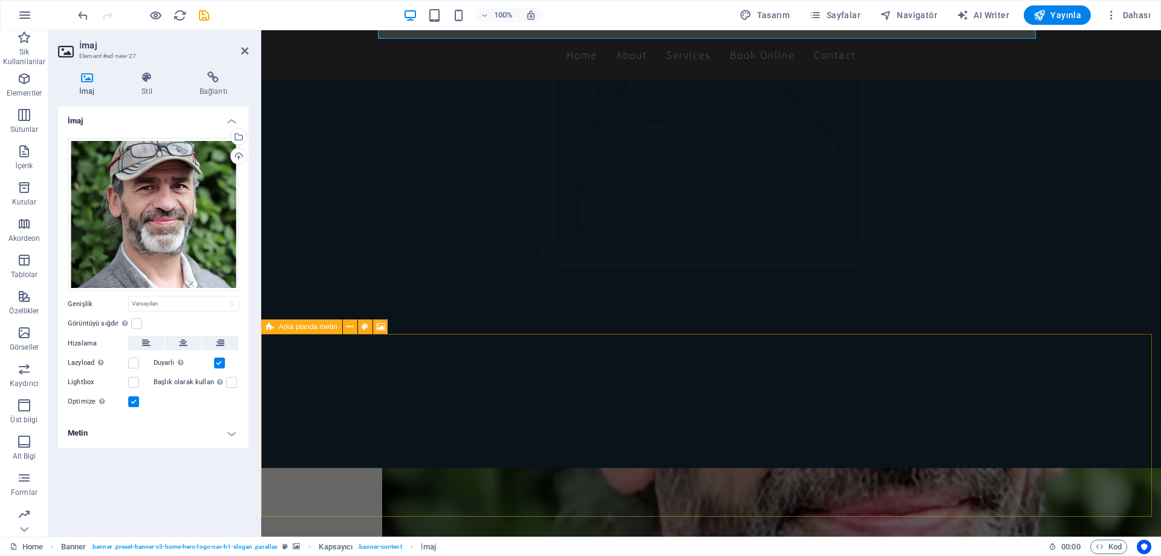
scroll to position [544, 0]
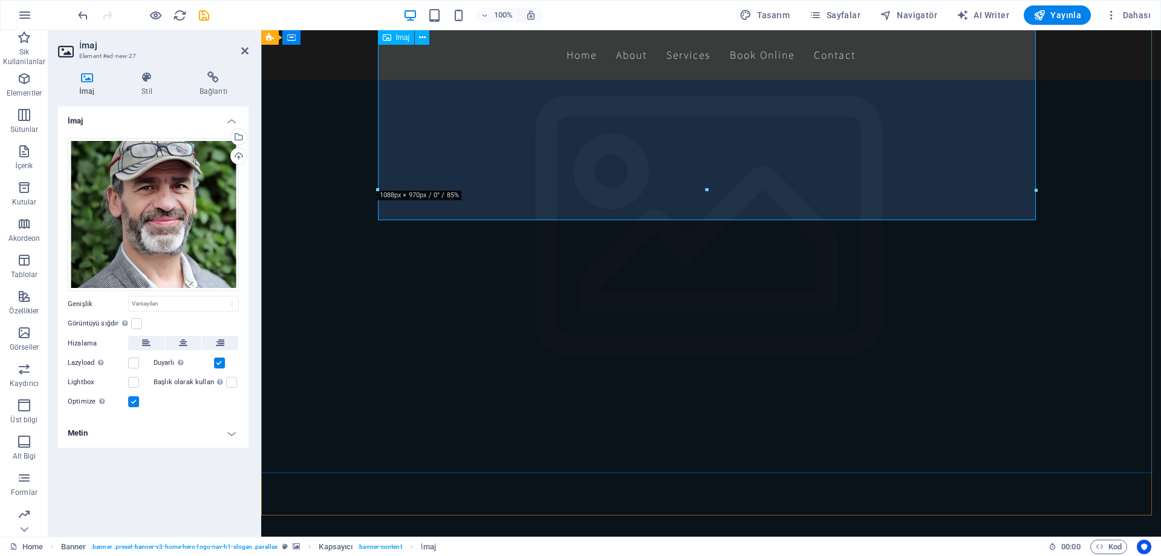
click at [418, 214] on icon at bounding box center [417, 213] width 7 height 13
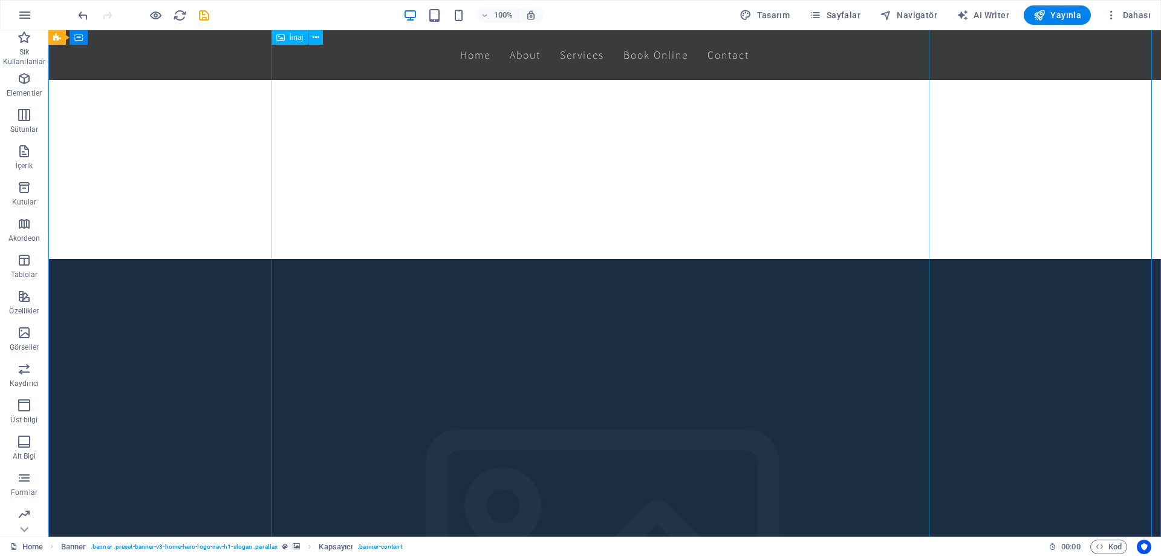
scroll to position [60, 0]
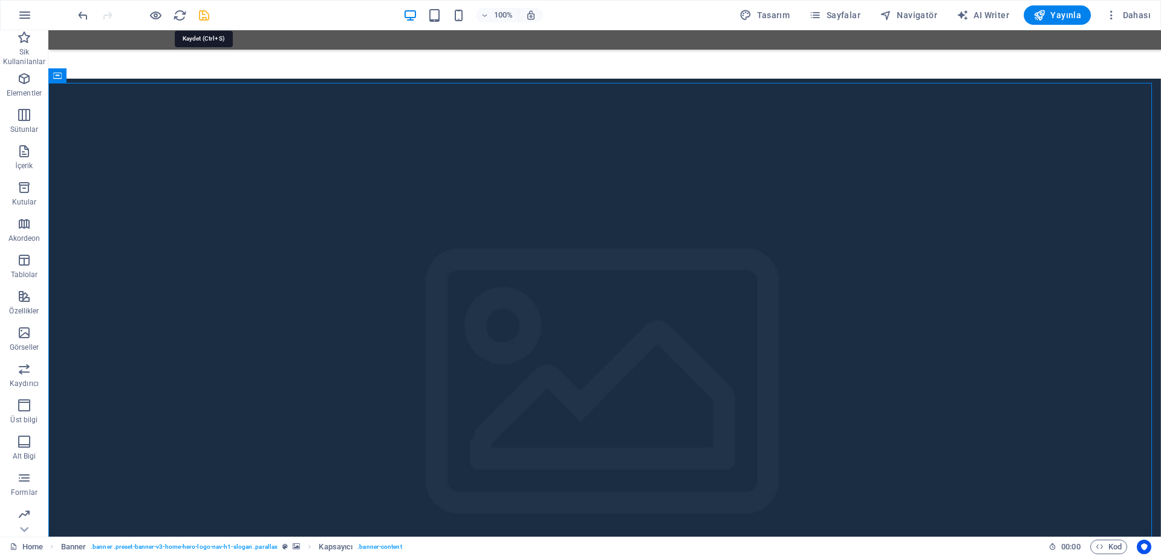
click at [209, 15] on icon "save" at bounding box center [204, 15] width 14 height 14
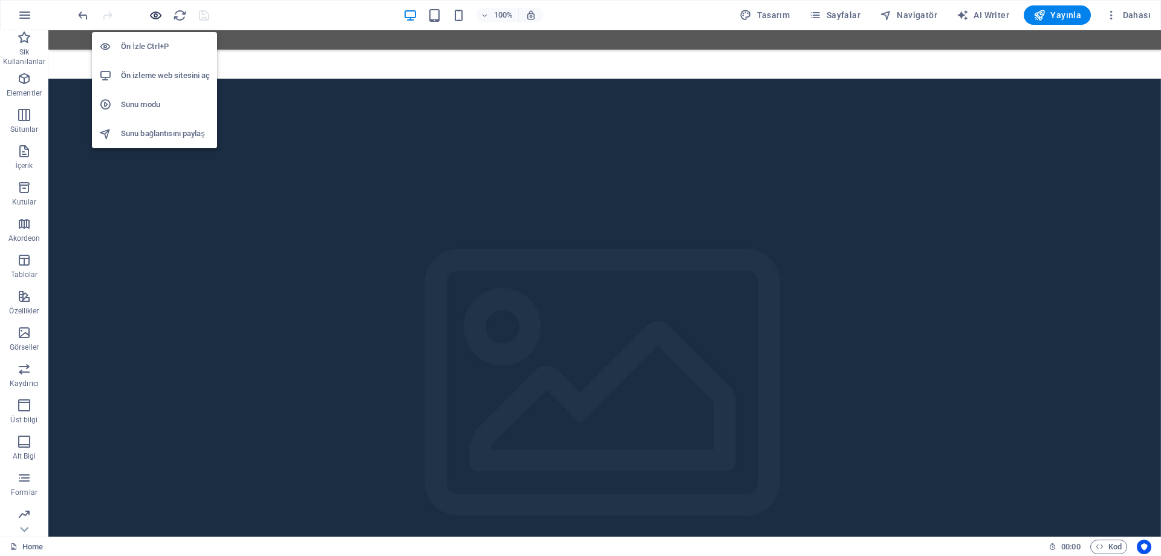
click at [155, 17] on icon "button" at bounding box center [156, 15] width 14 height 14
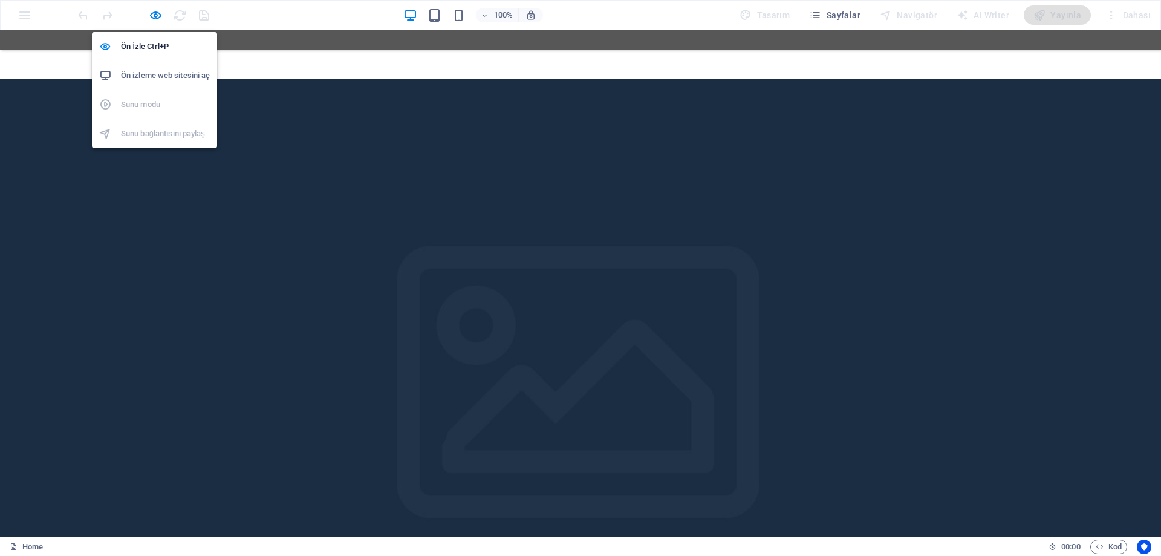
click at [138, 70] on h6 "Ön izleme web sitesini aç" at bounding box center [165, 75] width 89 height 15
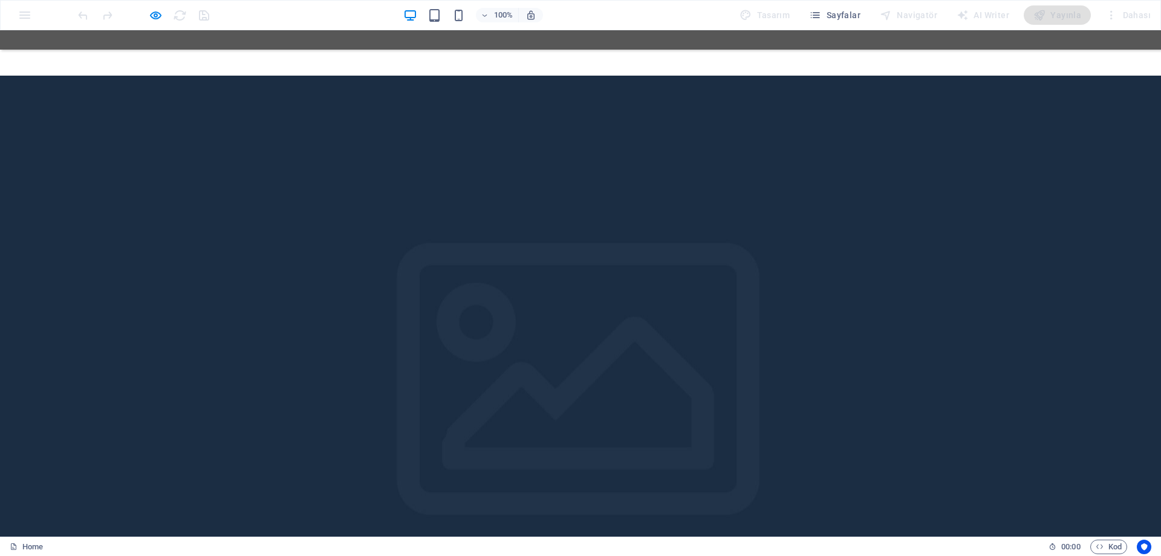
scroll to position [0, 0]
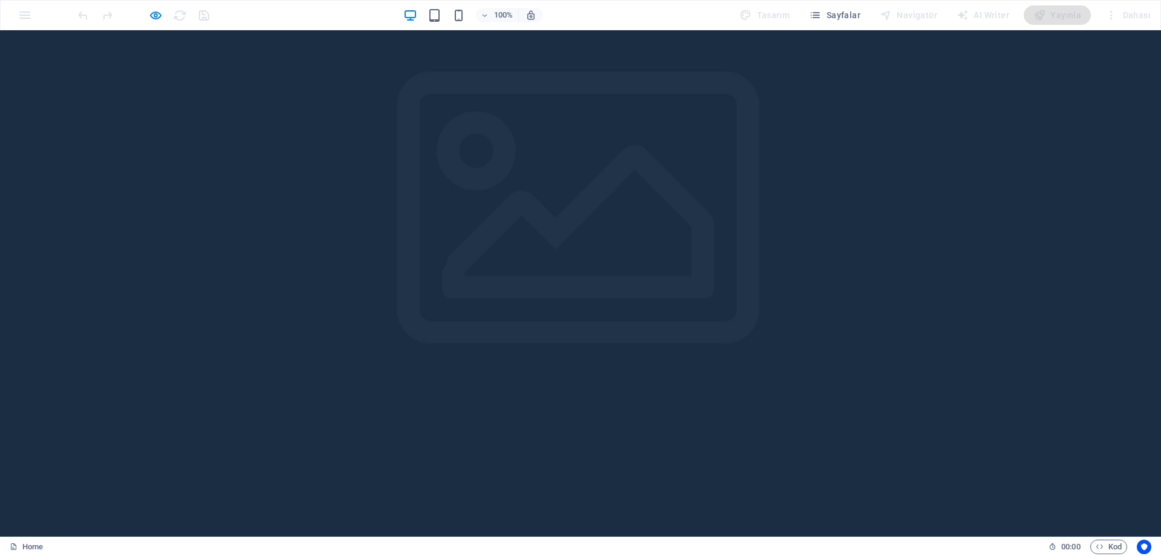
scroll to position [544, 0]
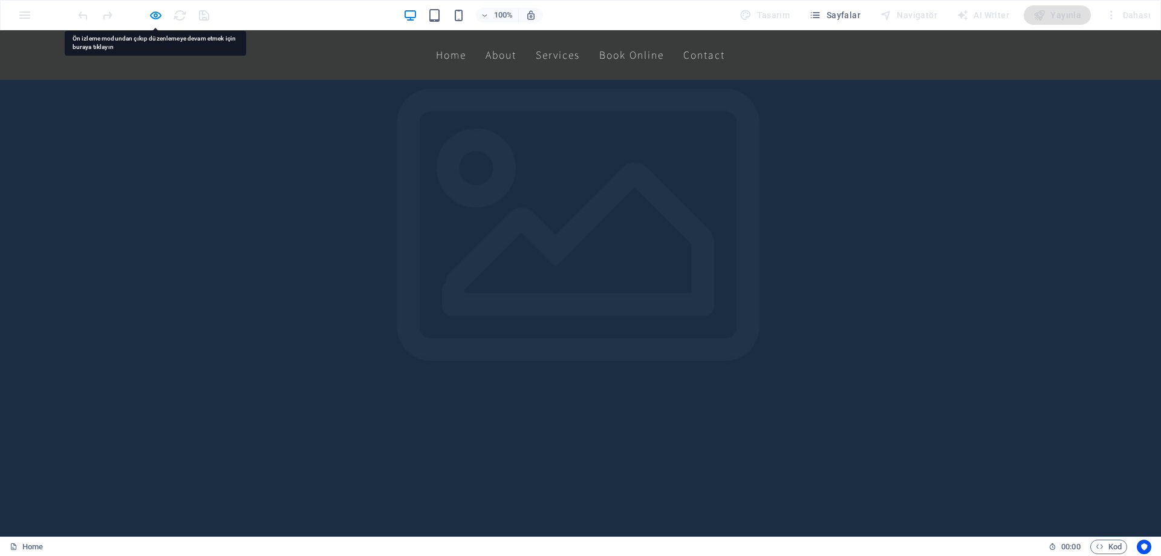
click at [184, 14] on div at bounding box center [143, 14] width 135 height 19
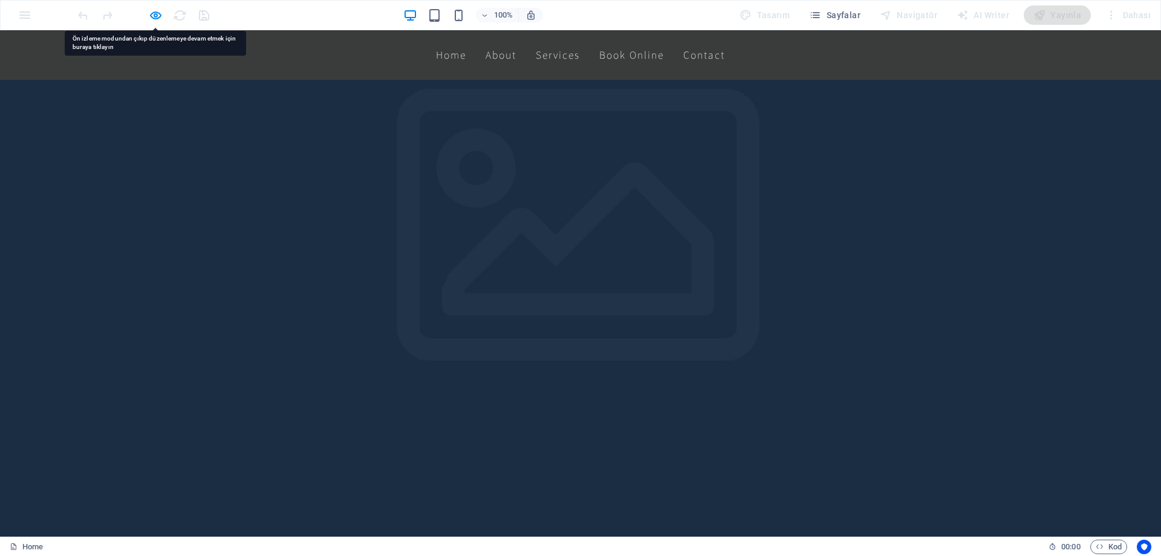
click at [206, 18] on div at bounding box center [143, 14] width 135 height 19
click at [840, 21] on span "Sayfalar" at bounding box center [834, 15] width 51 height 12
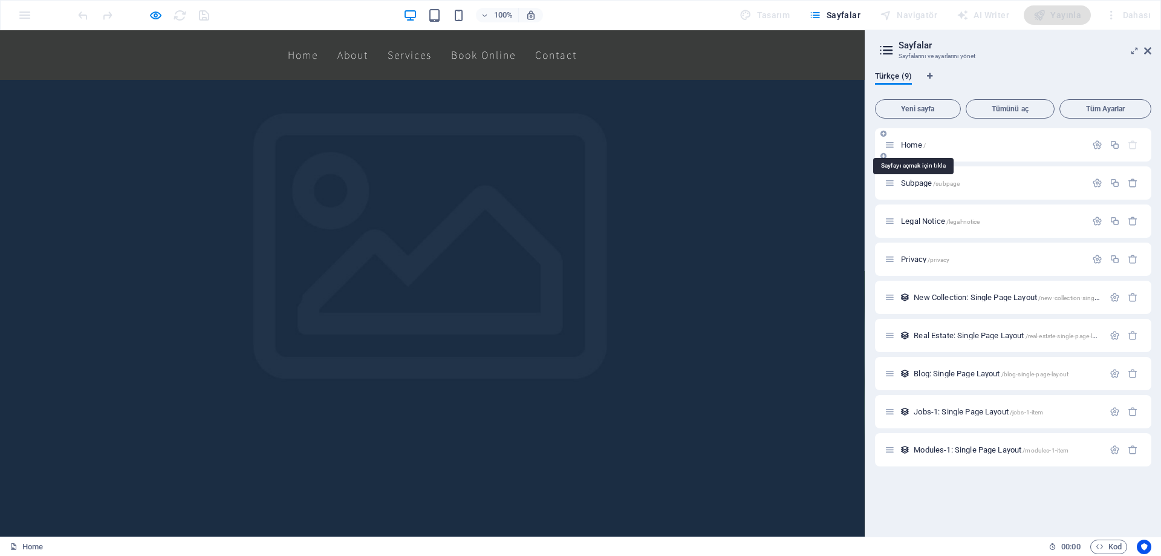
click at [922, 146] on span "Home /" at bounding box center [913, 144] width 25 height 9
click at [930, 151] on div "Home /" at bounding box center [1013, 144] width 276 height 33
click at [912, 141] on span "Home /" at bounding box center [913, 144] width 25 height 9
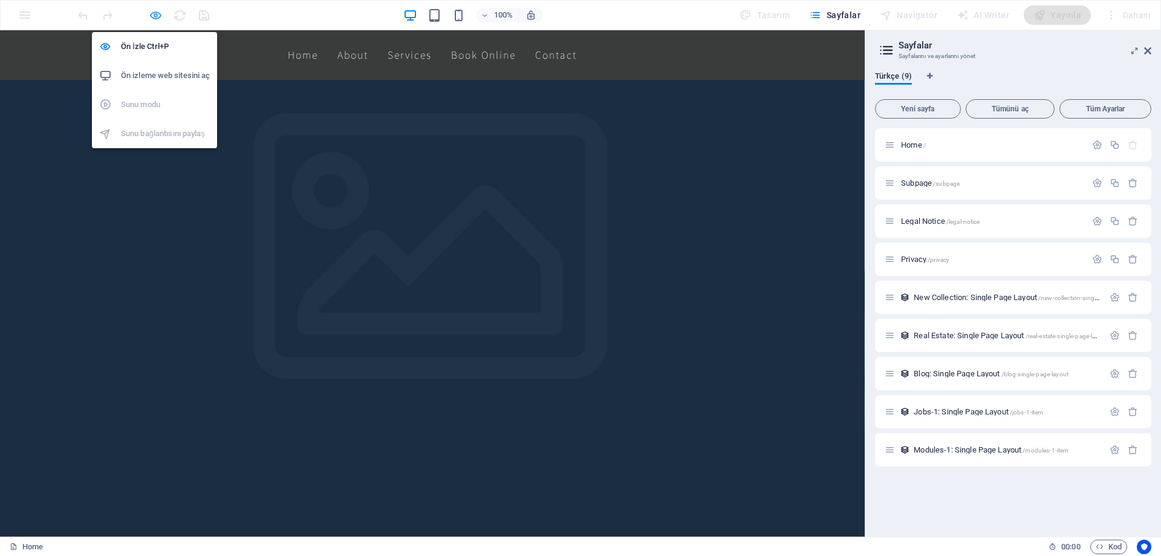
click at [160, 18] on icon "button" at bounding box center [156, 15] width 14 height 14
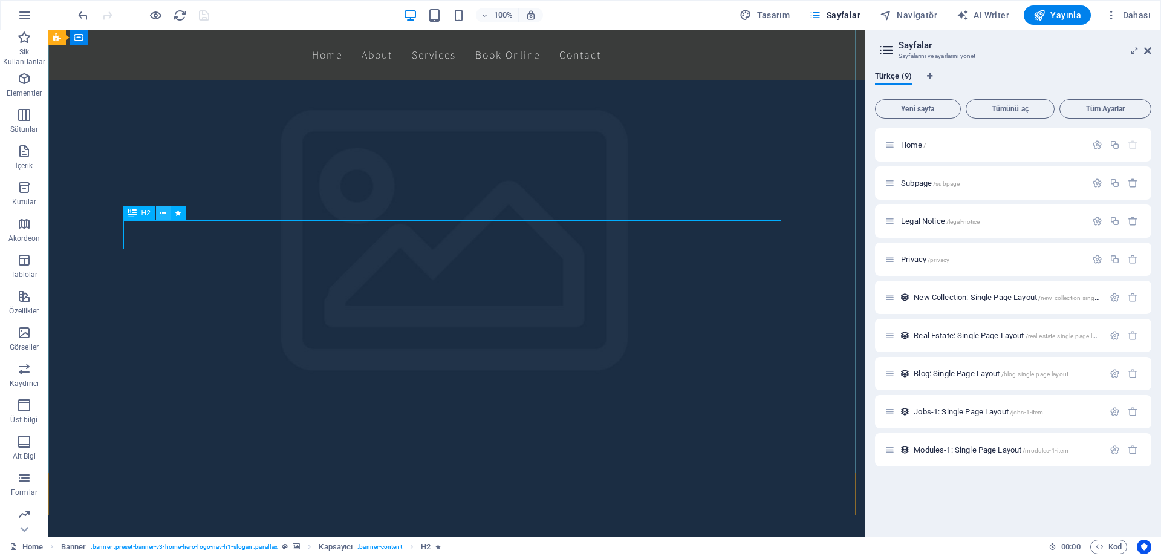
click at [169, 214] on button at bounding box center [163, 213] width 15 height 15
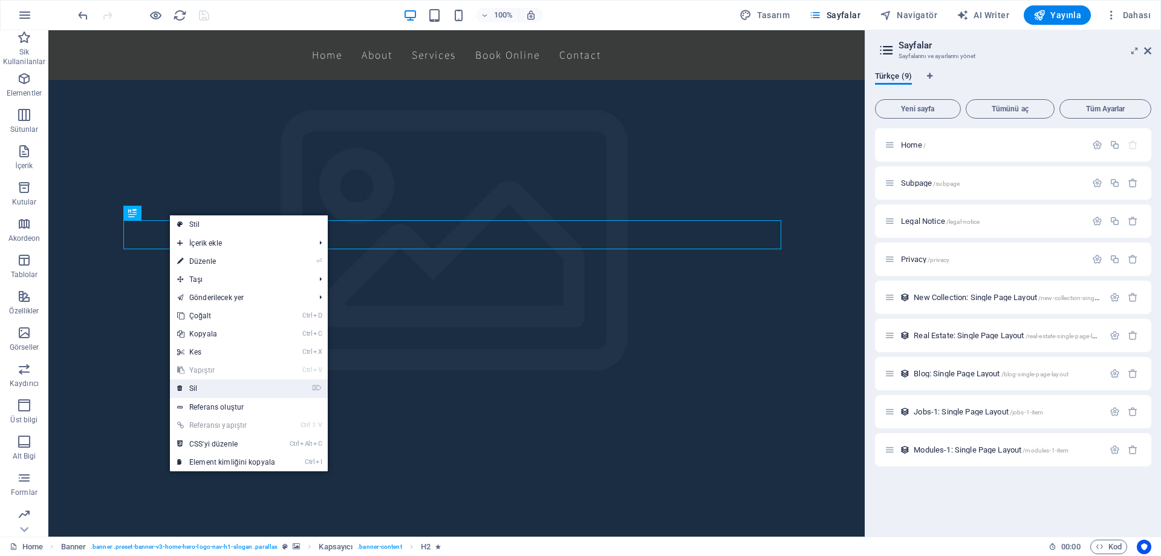
click at [243, 388] on link "⌦ Sil" at bounding box center [226, 388] width 112 height 18
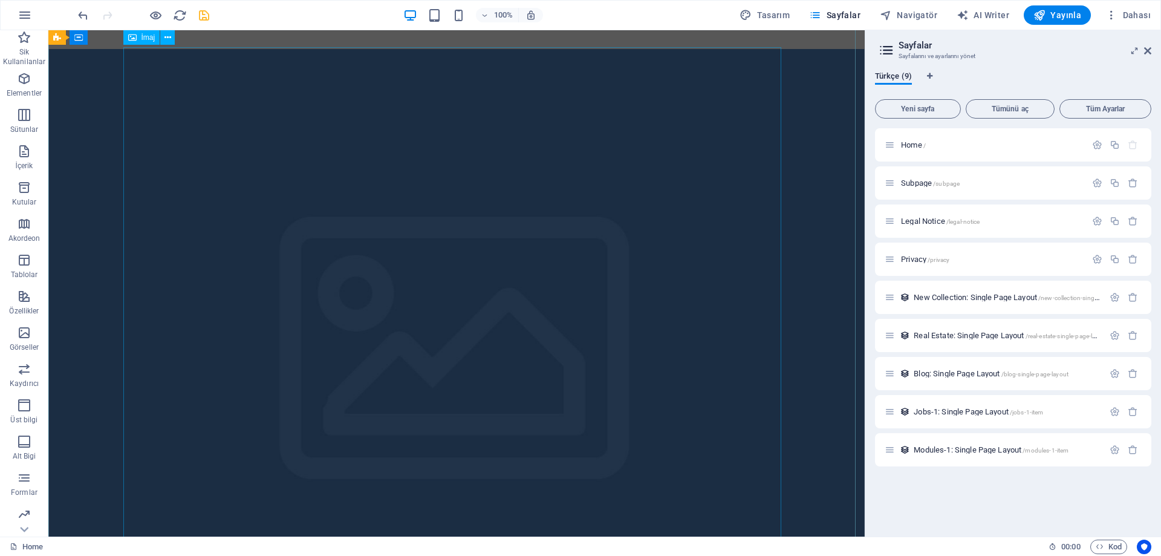
scroll to position [0, 0]
click at [142, 142] on span "İmaj" at bounding box center [148, 140] width 14 height 7
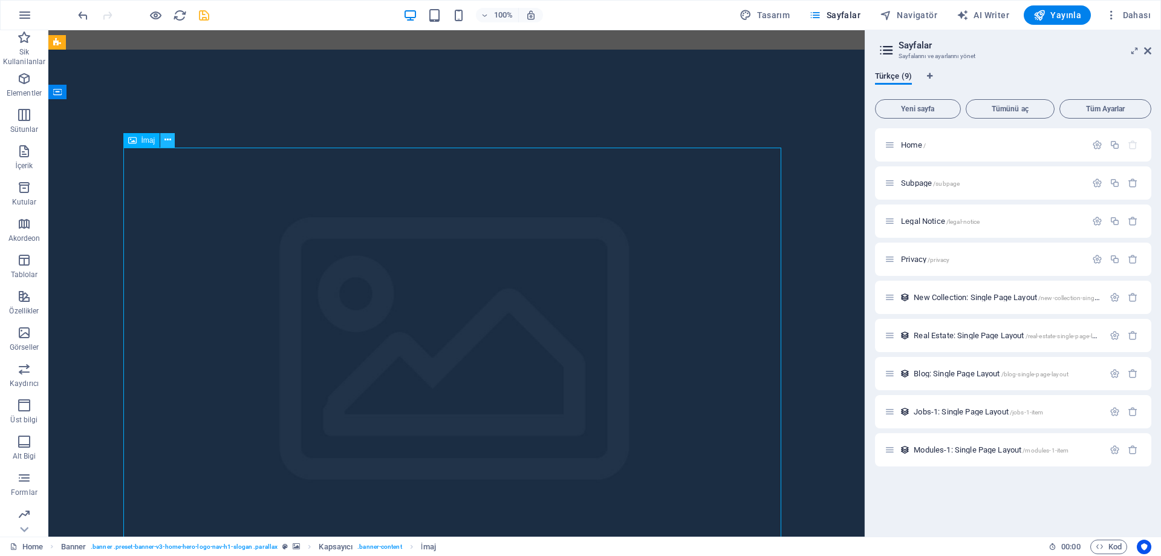
click at [168, 140] on icon at bounding box center [167, 140] width 7 height 13
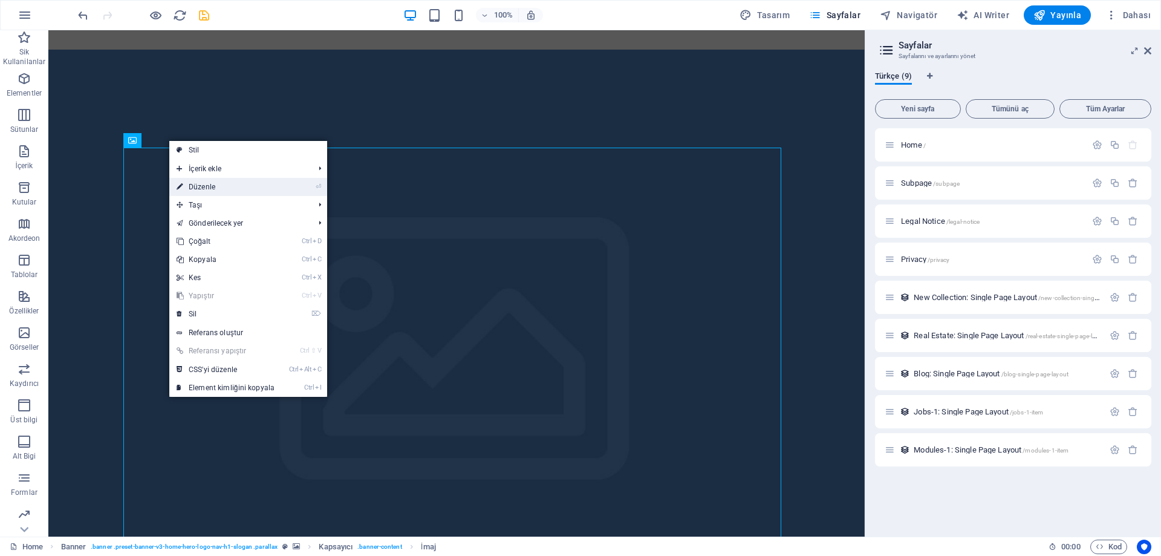
click at [207, 184] on link "⏎ Düzenle" at bounding box center [225, 187] width 112 height 18
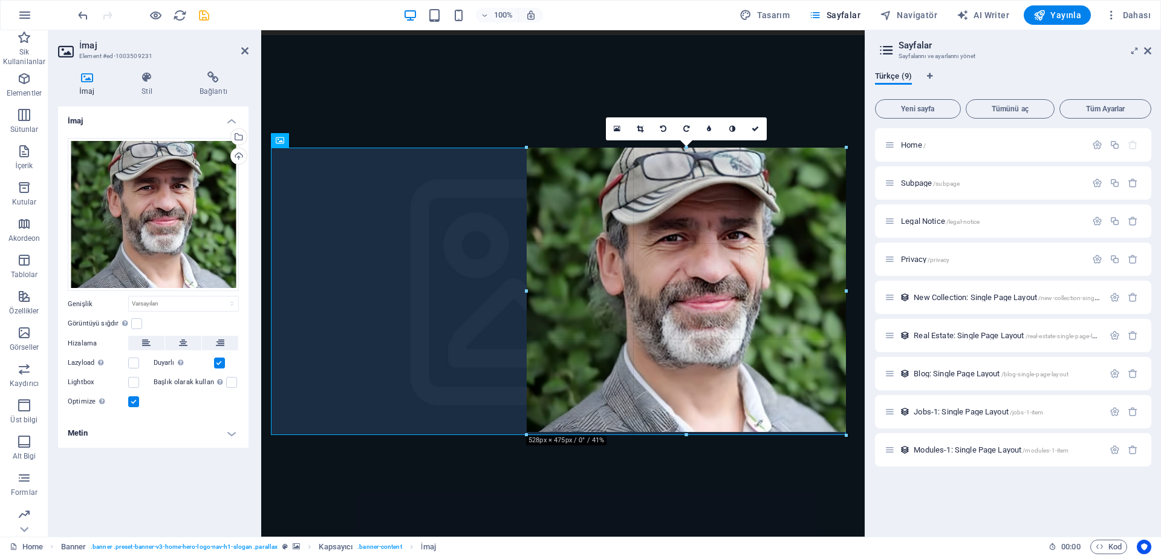
drag, startPoint x: 848, startPoint y: 147, endPoint x: 328, endPoint y: 488, distance: 622.3
type input "528"
select select "px"
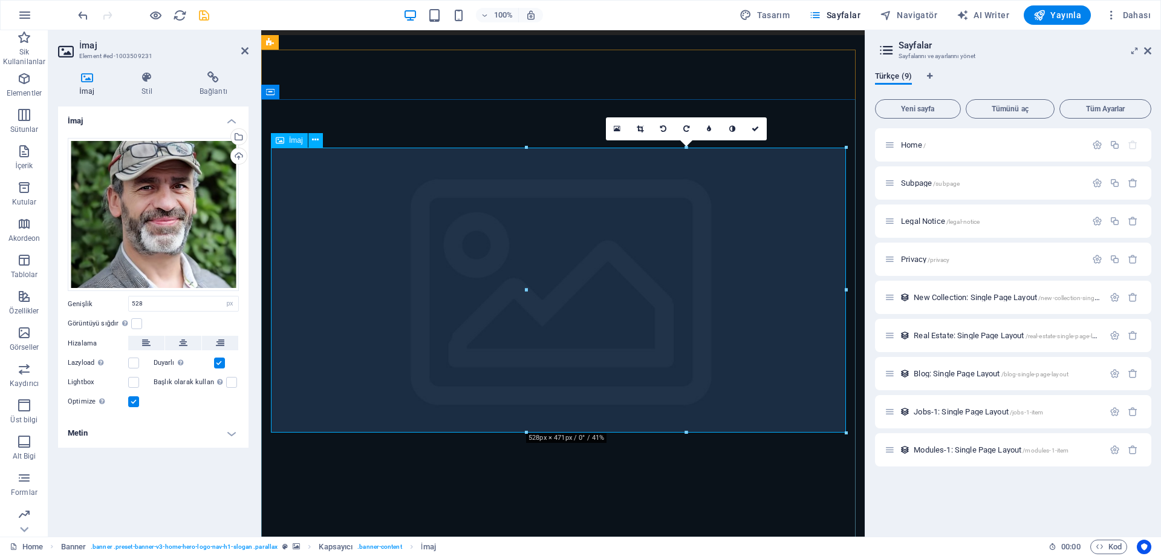
click at [315, 142] on icon at bounding box center [315, 140] width 7 height 13
click at [643, 131] on icon at bounding box center [640, 128] width 7 height 7
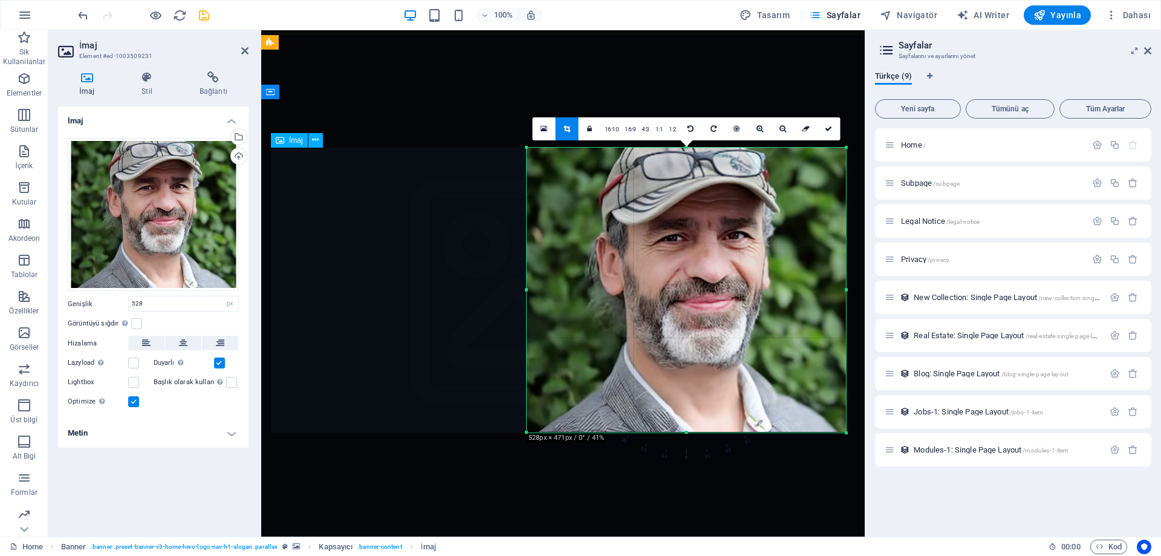
click at [314, 141] on icon at bounding box center [315, 140] width 7 height 13
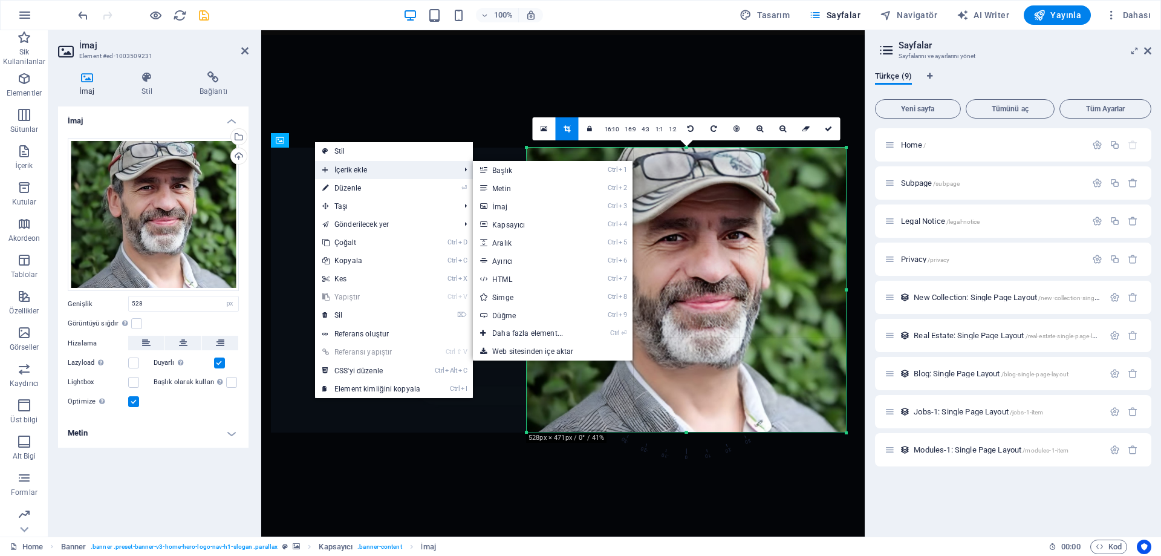
click at [366, 168] on span "İçerik ekle" at bounding box center [385, 170] width 140 height 18
drag, startPoint x: 525, startPoint y: 193, endPoint x: 246, endPoint y: 204, distance: 279.6
click at [525, 193] on link "Ctrl 2 Metin" at bounding box center [530, 188] width 114 height 18
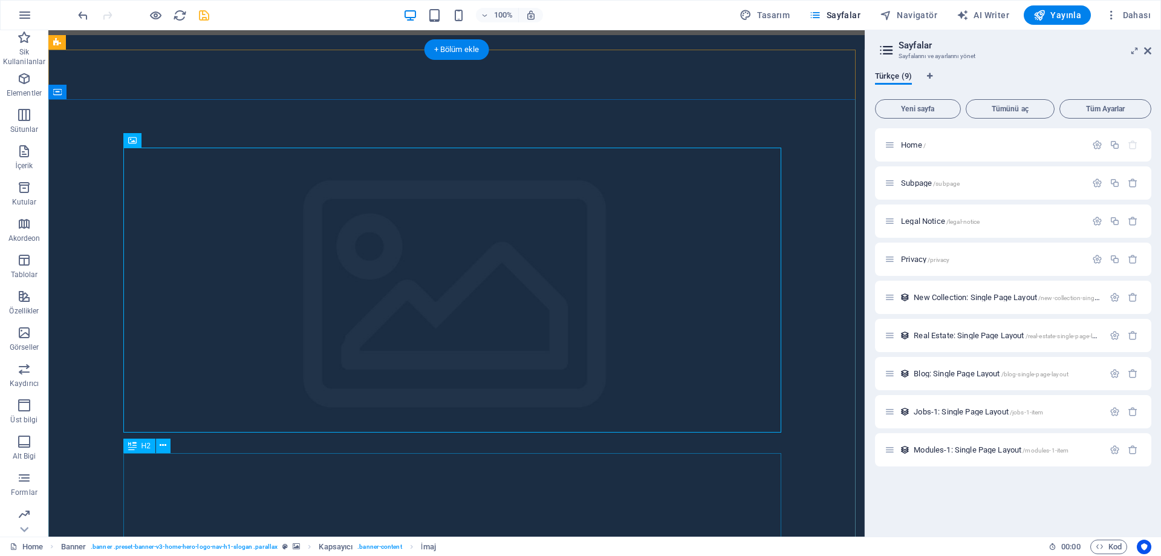
click at [162, 446] on icon at bounding box center [163, 445] width 7 height 13
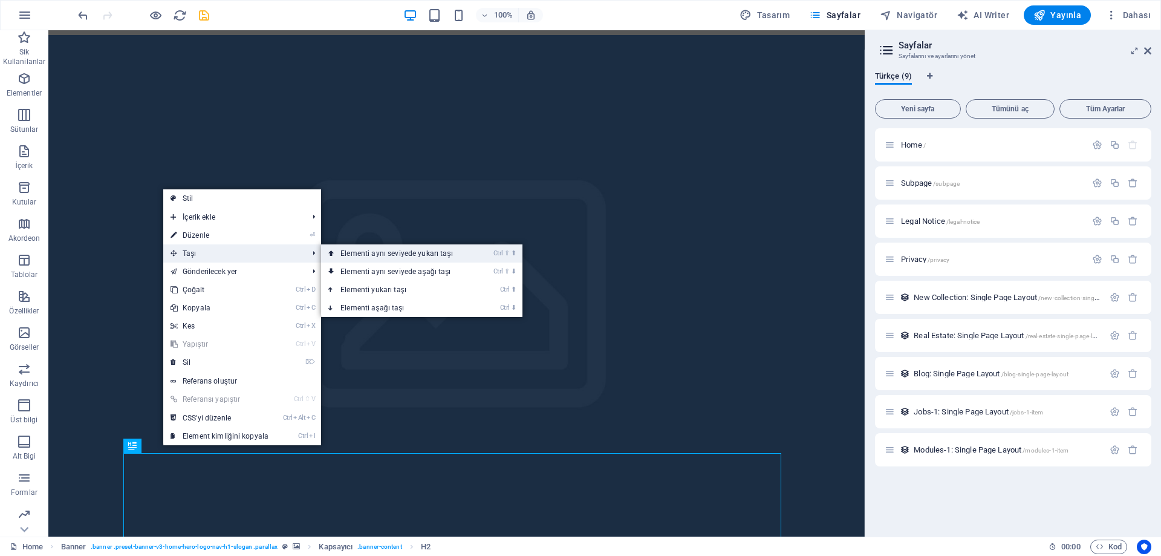
click at [361, 258] on link "Ctrl ⇧ ⬆ Elementi aynı seviyede yukarı taşı" at bounding box center [399, 253] width 156 height 18
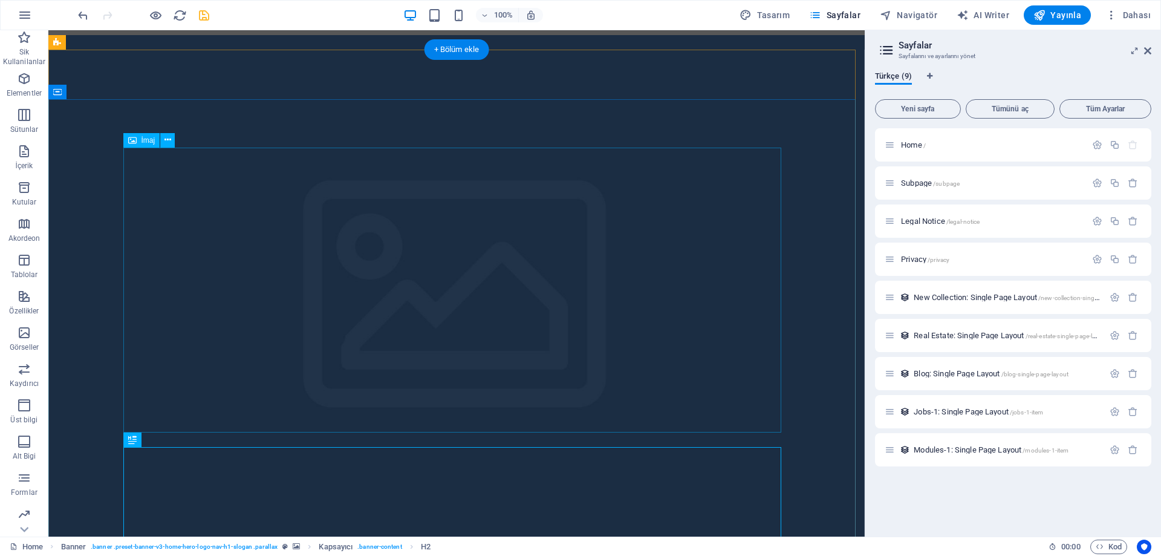
drag, startPoint x: 211, startPoint y: 467, endPoint x: 176, endPoint y: 329, distance: 142.2
click at [161, 441] on icon at bounding box center [163, 439] width 7 height 13
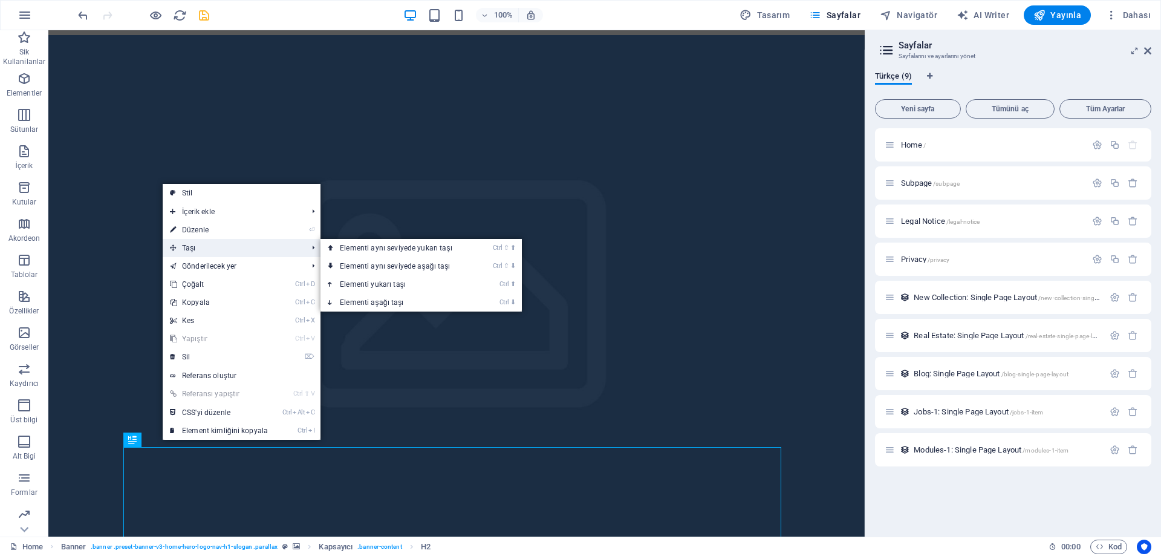
click at [190, 250] on span "Taşı" at bounding box center [233, 248] width 140 height 18
click at [206, 247] on span "Taşı" at bounding box center [233, 248] width 140 height 18
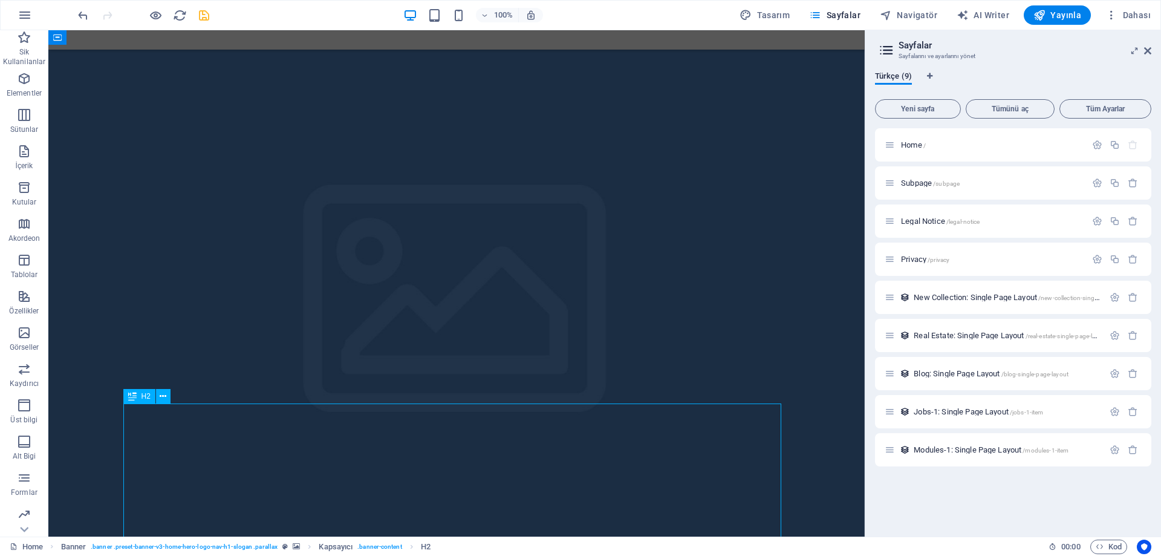
drag, startPoint x: 186, startPoint y: 475, endPoint x: 337, endPoint y: 473, distance: 151.2
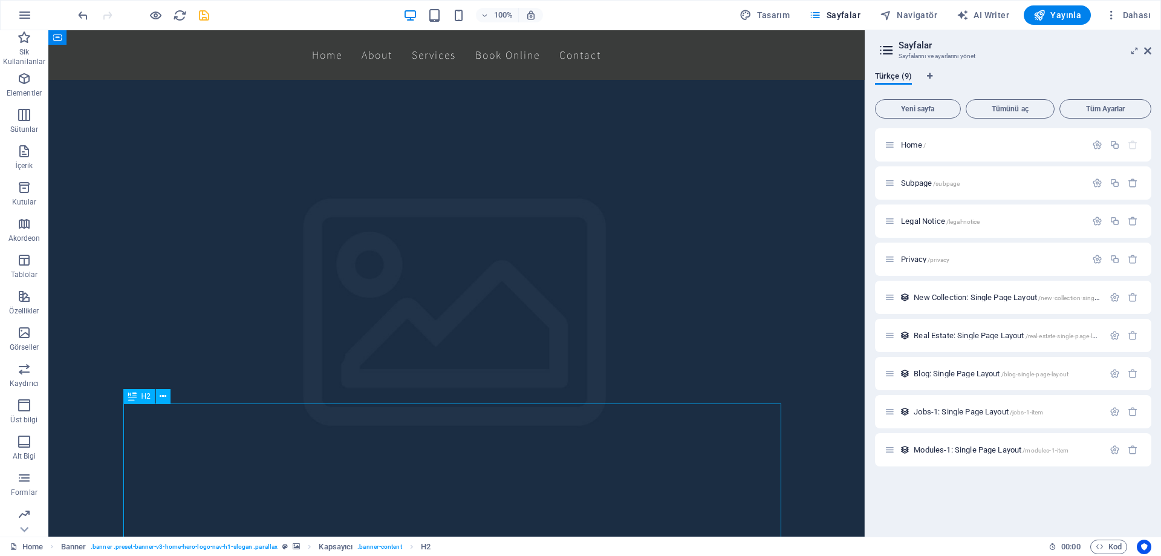
scroll to position [99, 0]
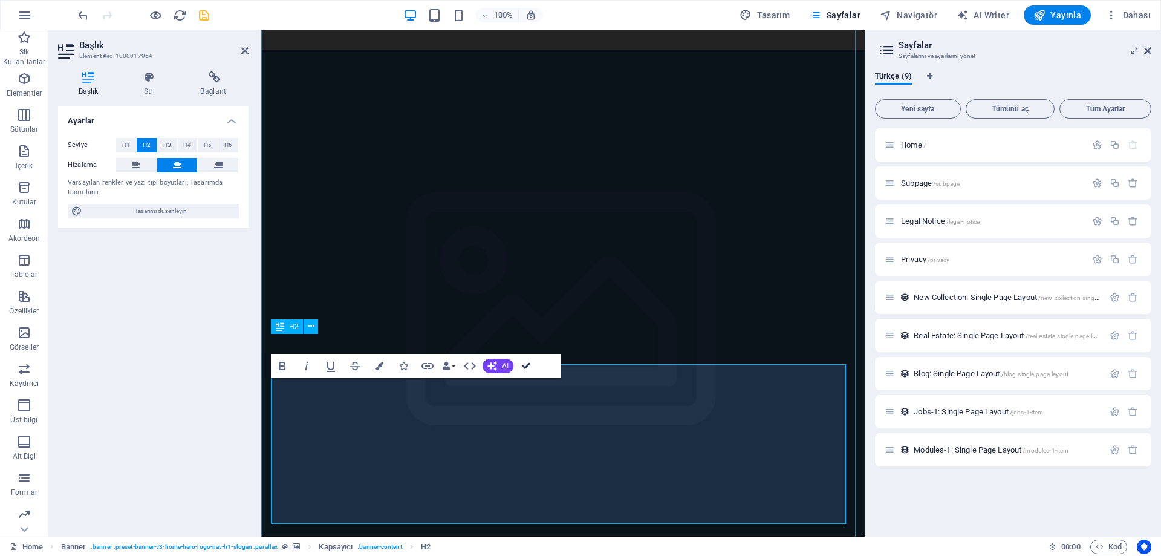
scroll to position [78, 0]
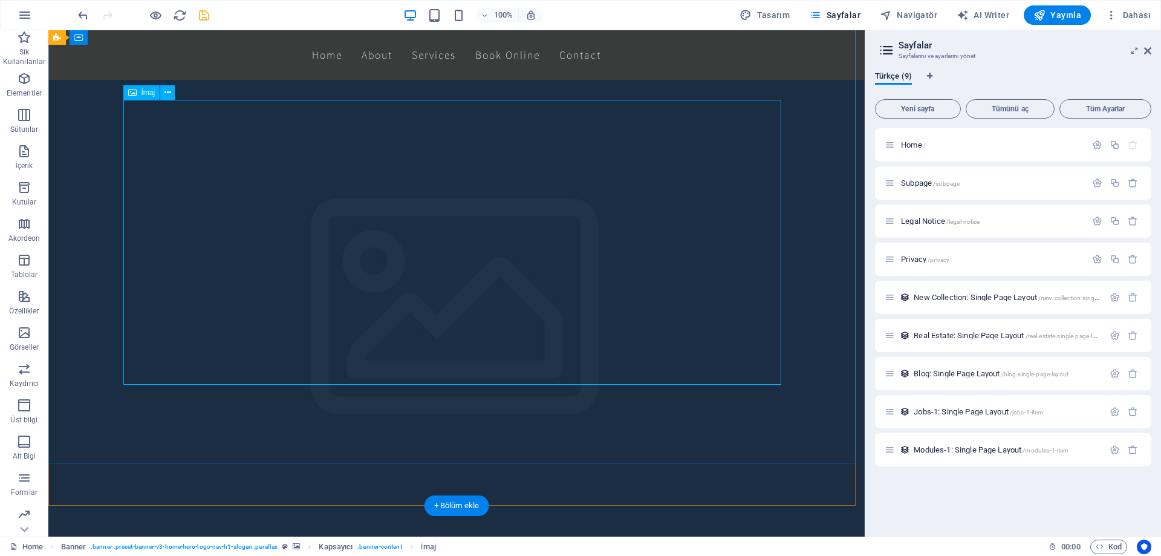
select select "px"
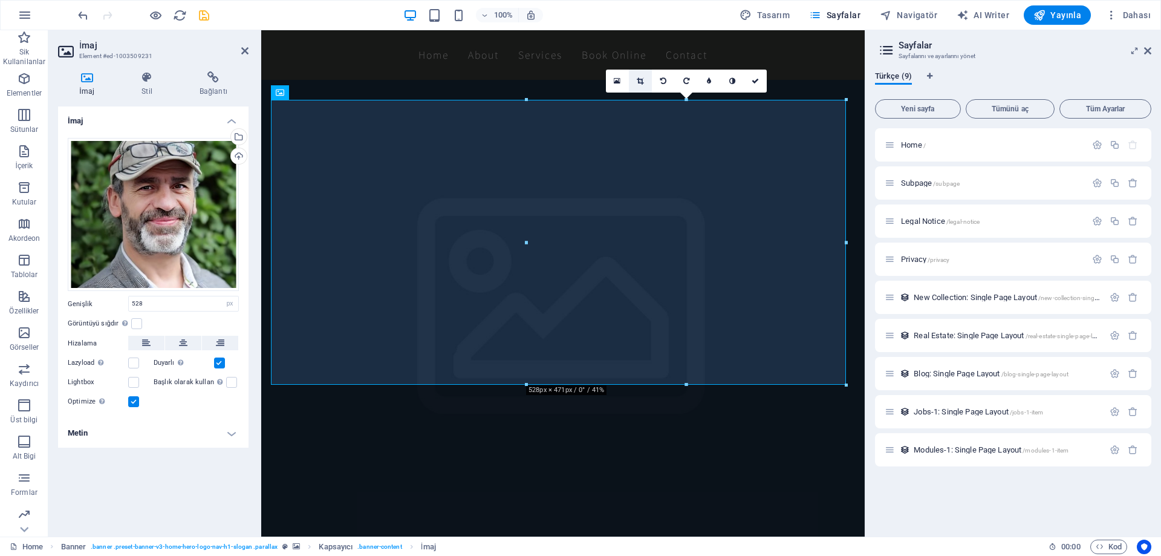
click at [638, 77] on icon at bounding box center [640, 80] width 7 height 7
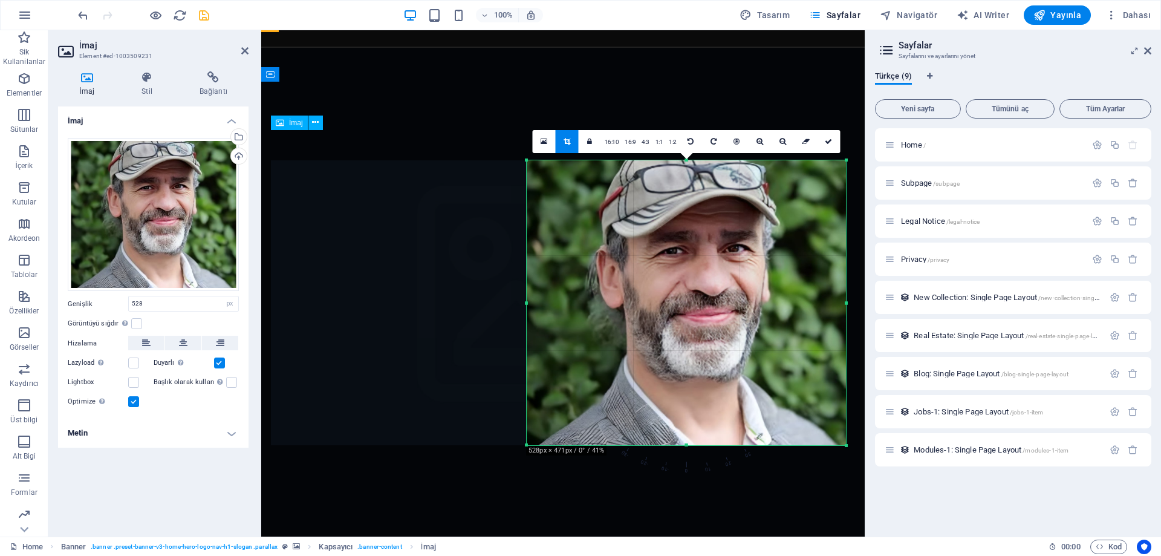
scroll to position [0, 0]
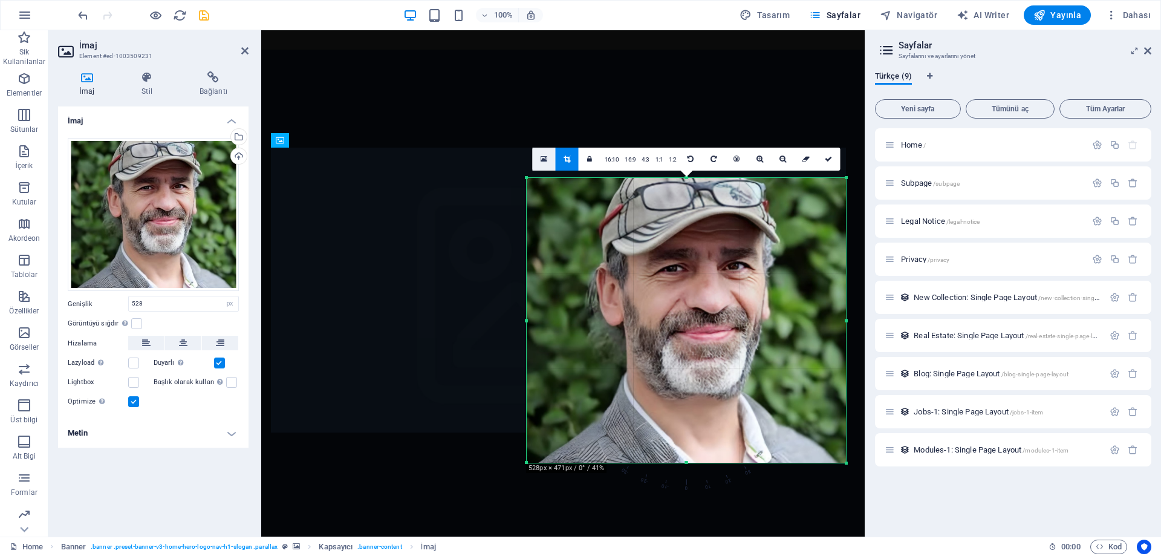
click at [546, 163] on link at bounding box center [544, 159] width 23 height 23
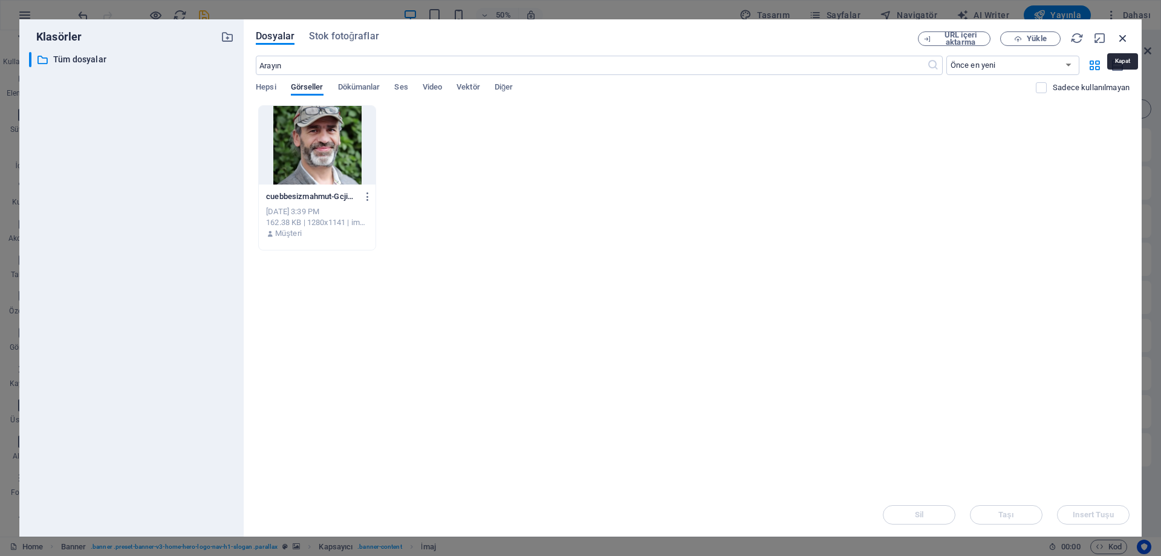
click at [1128, 36] on icon "button" at bounding box center [1122, 37] width 13 height 13
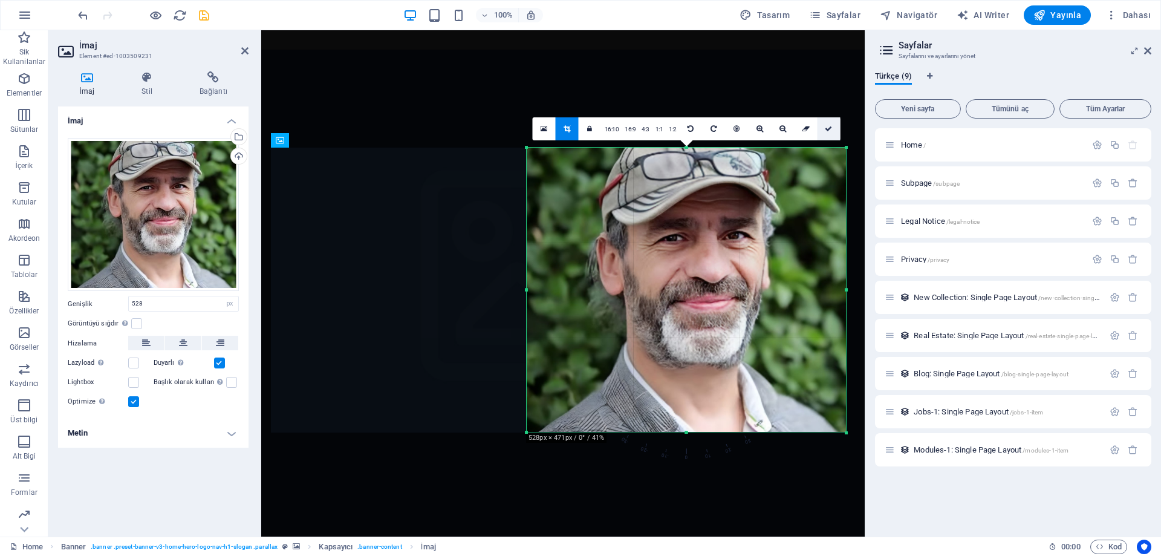
drag, startPoint x: 829, startPoint y: 128, endPoint x: 569, endPoint y: 97, distance: 262.4
click at [829, 128] on icon at bounding box center [828, 128] width 7 height 7
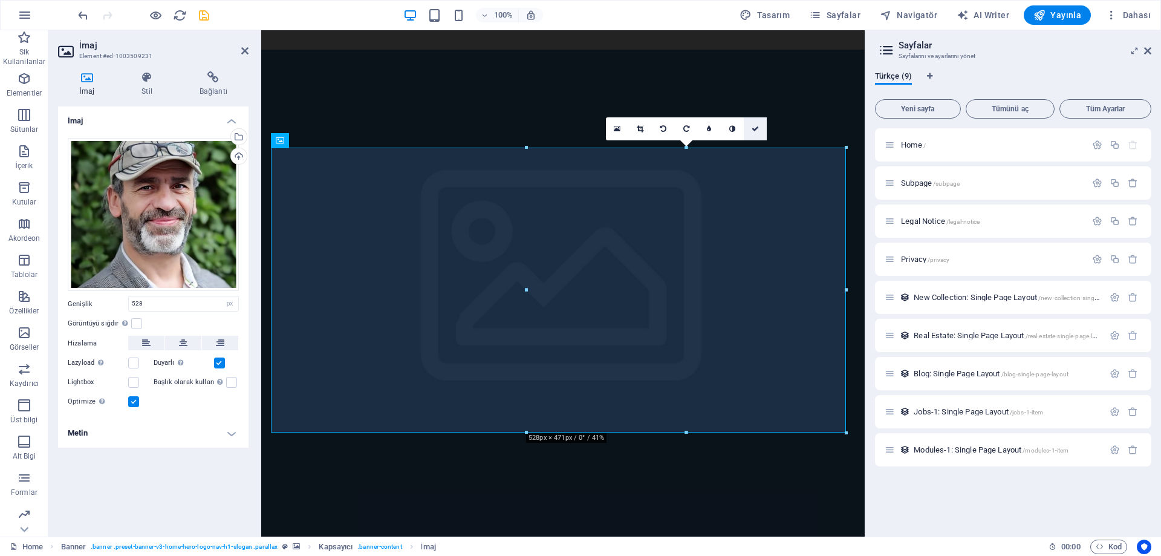
click at [757, 126] on icon at bounding box center [754, 128] width 7 height 7
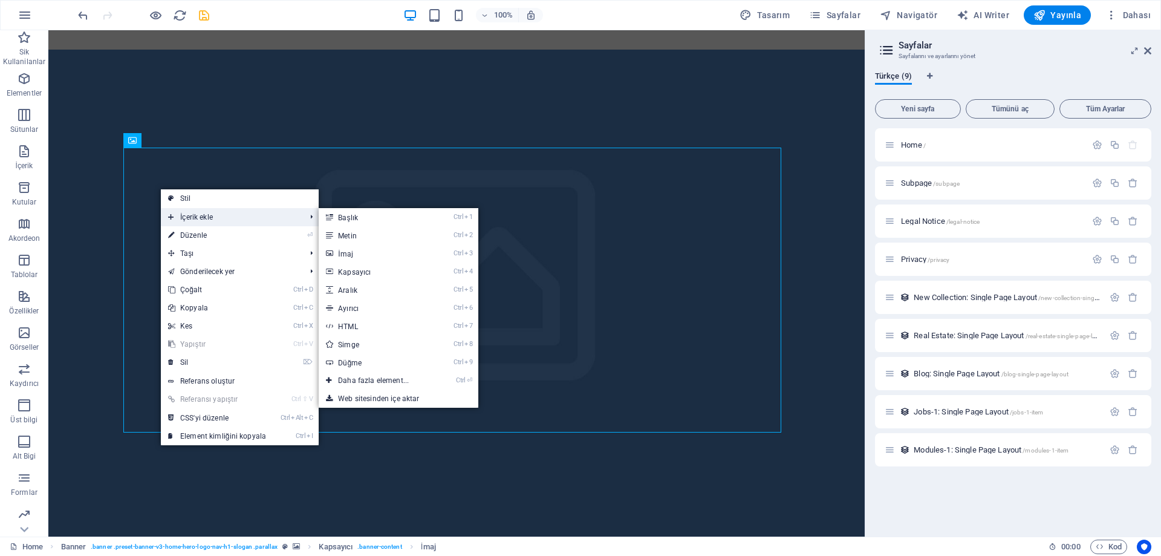
click at [224, 221] on span "İçerik ekle" at bounding box center [231, 217] width 140 height 18
drag, startPoint x: 352, startPoint y: 238, endPoint x: 91, endPoint y: 209, distance: 262.8
click at [352, 238] on link "Ctrl 2 Metin" at bounding box center [376, 235] width 114 height 18
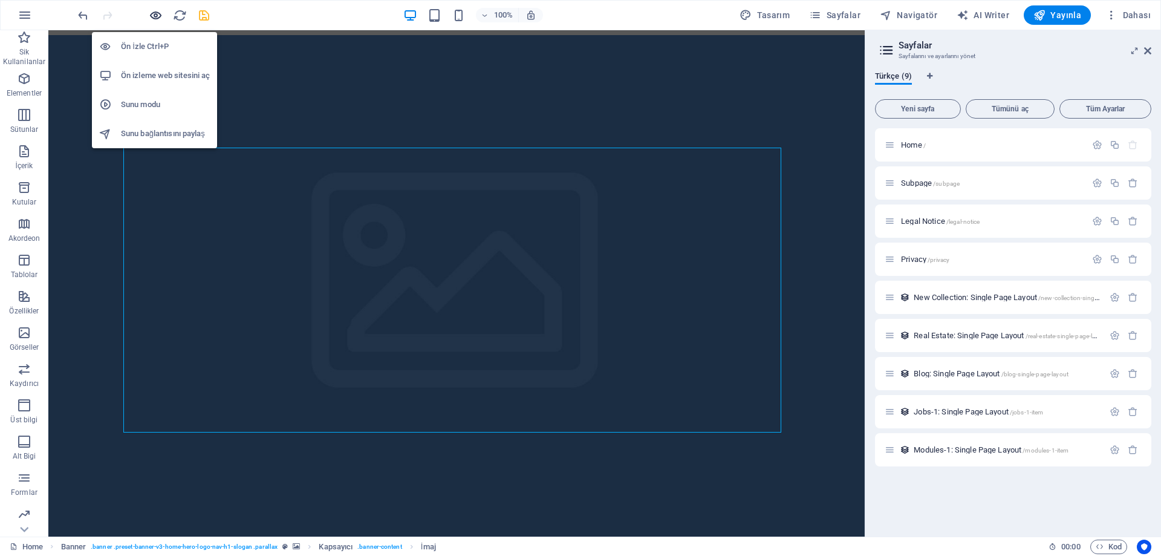
click at [152, 13] on icon "button" at bounding box center [156, 15] width 14 height 14
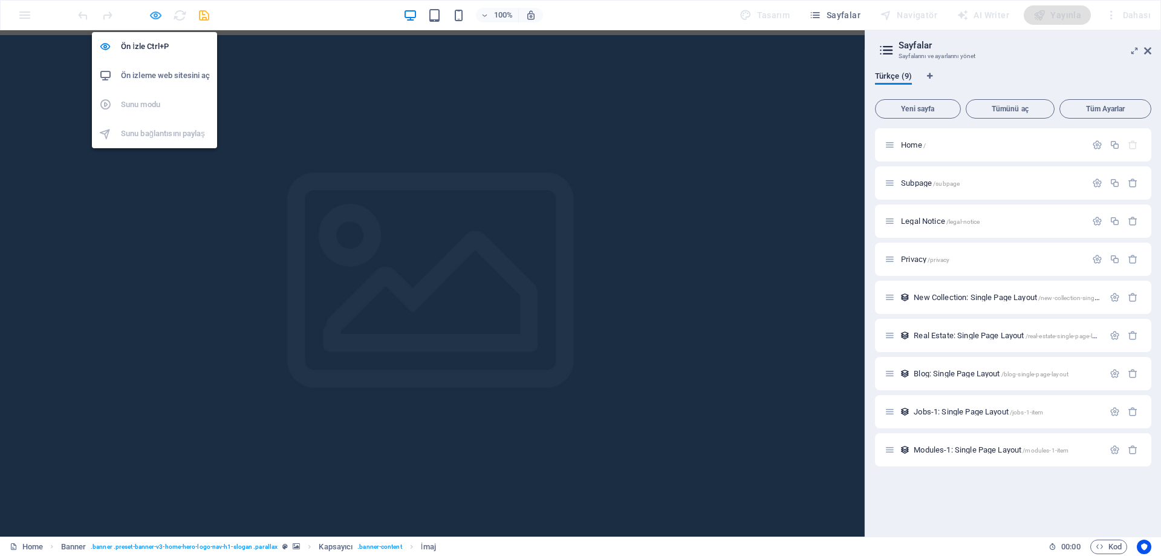
click at [154, 15] on icon "button" at bounding box center [156, 15] width 14 height 14
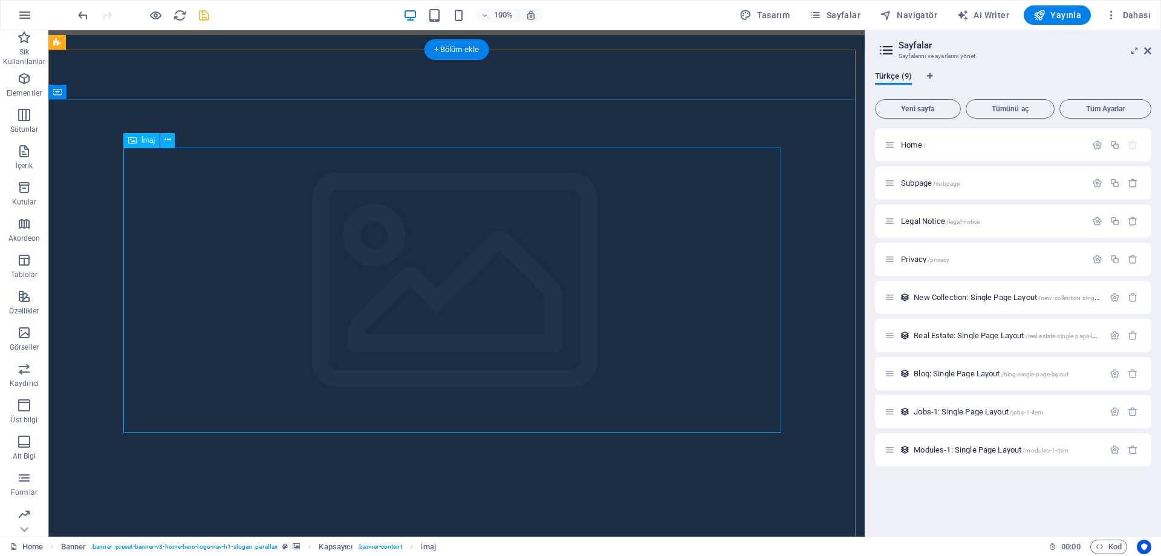
select select "px"
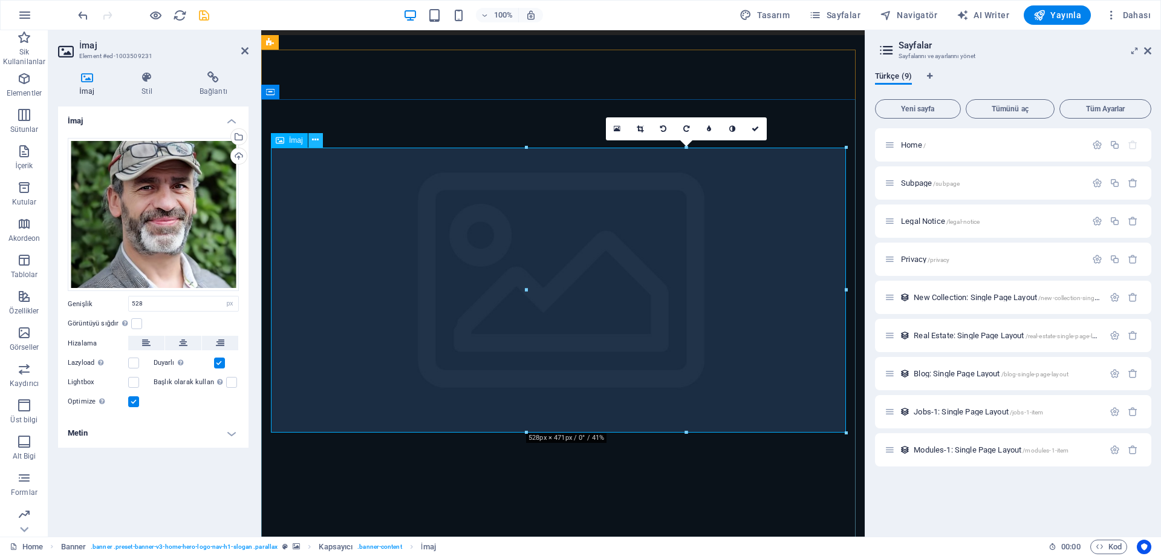
click at [321, 140] on button at bounding box center [315, 140] width 15 height 15
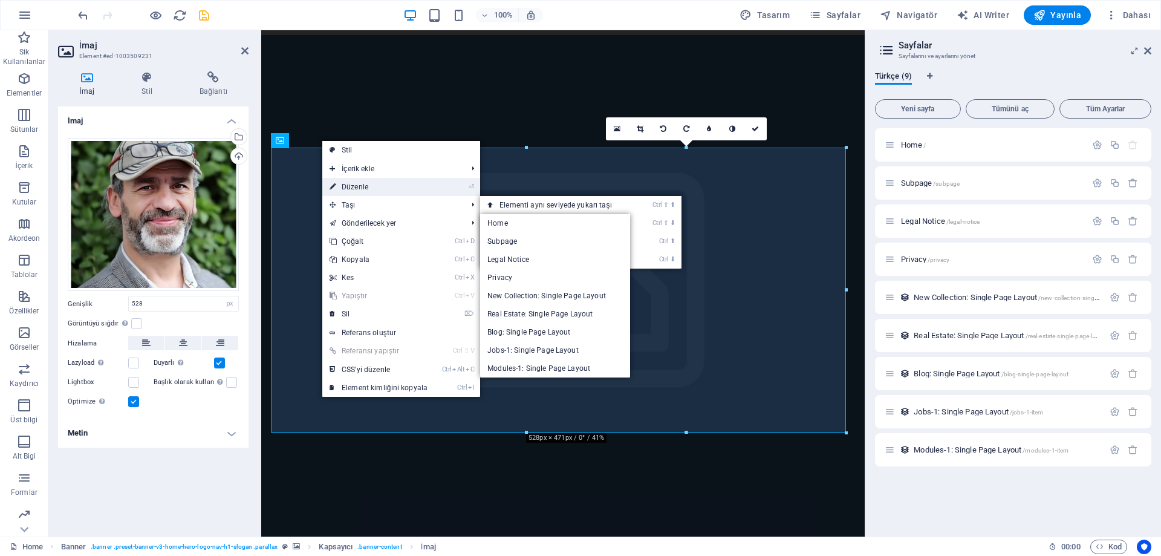
click at [387, 191] on link "⏎ Düzenle" at bounding box center [378, 187] width 112 height 18
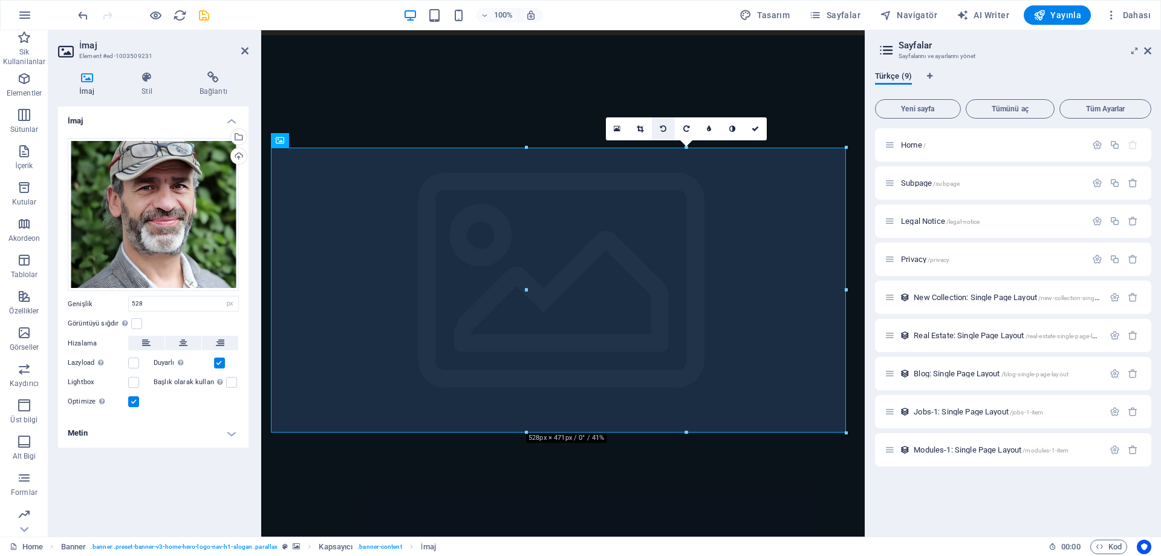
click at [666, 128] on icon at bounding box center [663, 128] width 6 height 7
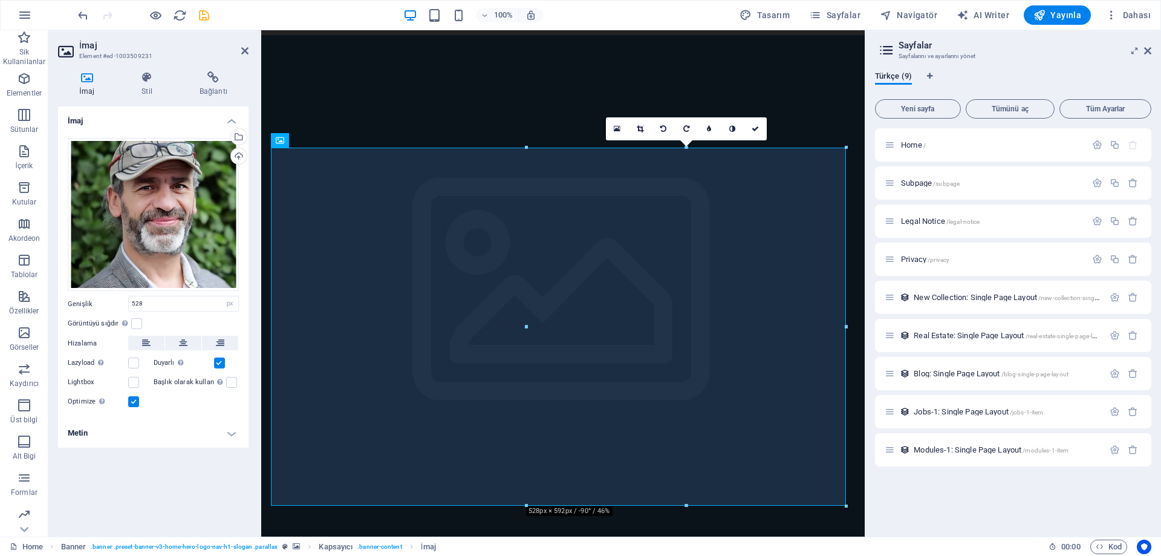
click at [666, 128] on icon at bounding box center [663, 128] width 6 height 7
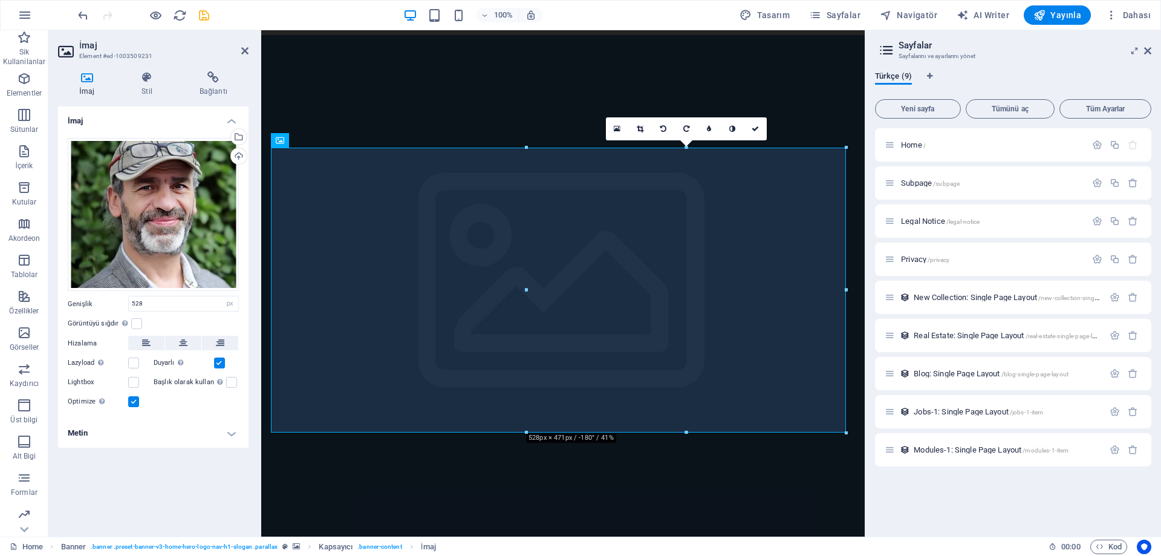
click at [666, 128] on icon at bounding box center [663, 128] width 6 height 7
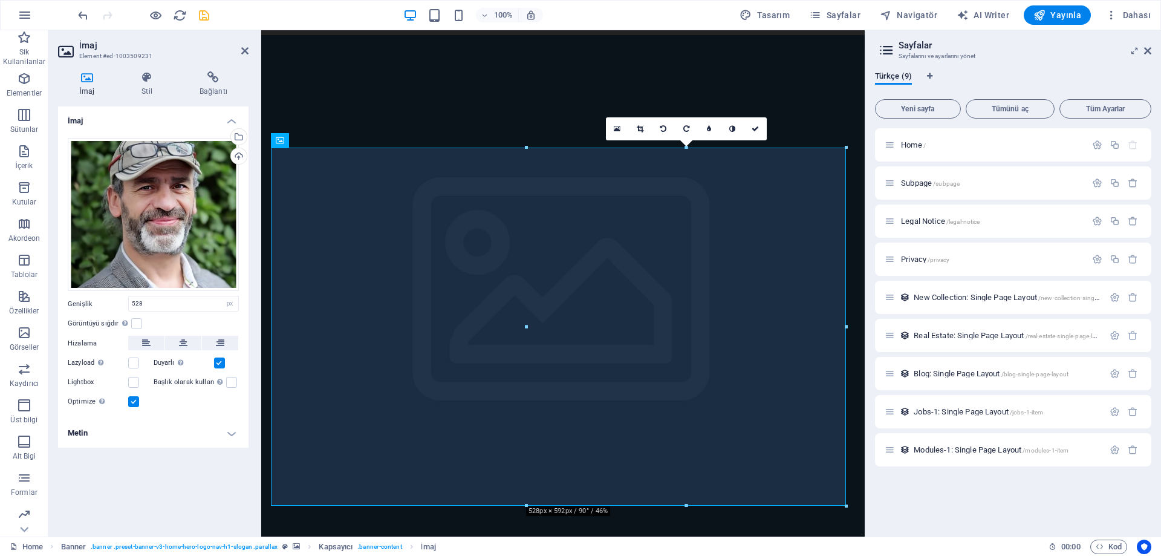
click at [666, 128] on icon at bounding box center [663, 128] width 6 height 7
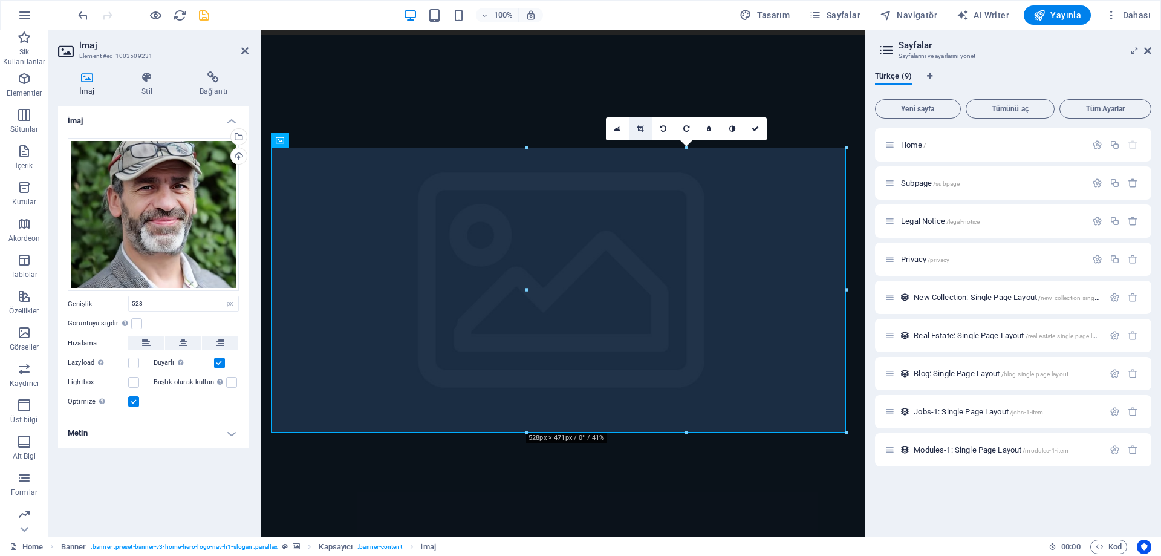
click at [641, 128] on icon at bounding box center [640, 128] width 7 height 7
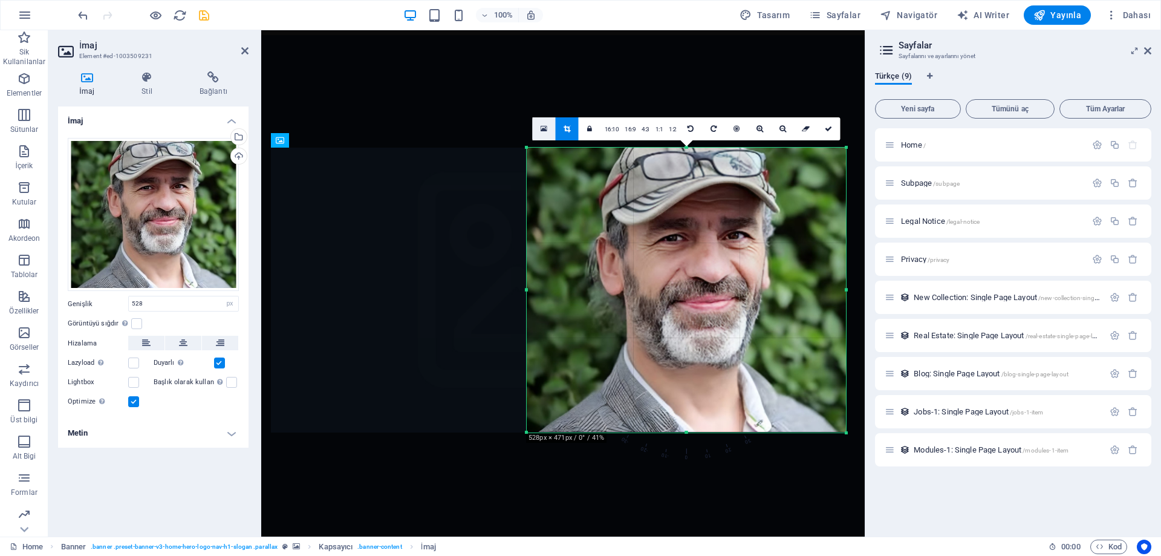
click at [545, 128] on icon at bounding box center [543, 129] width 7 height 8
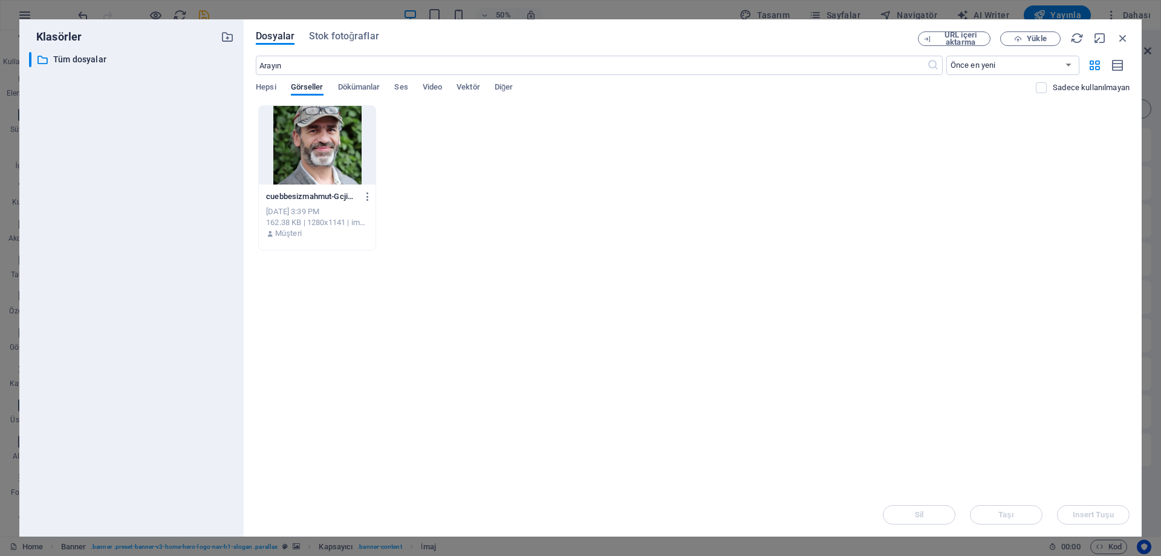
click at [326, 152] on div at bounding box center [317, 145] width 117 height 79
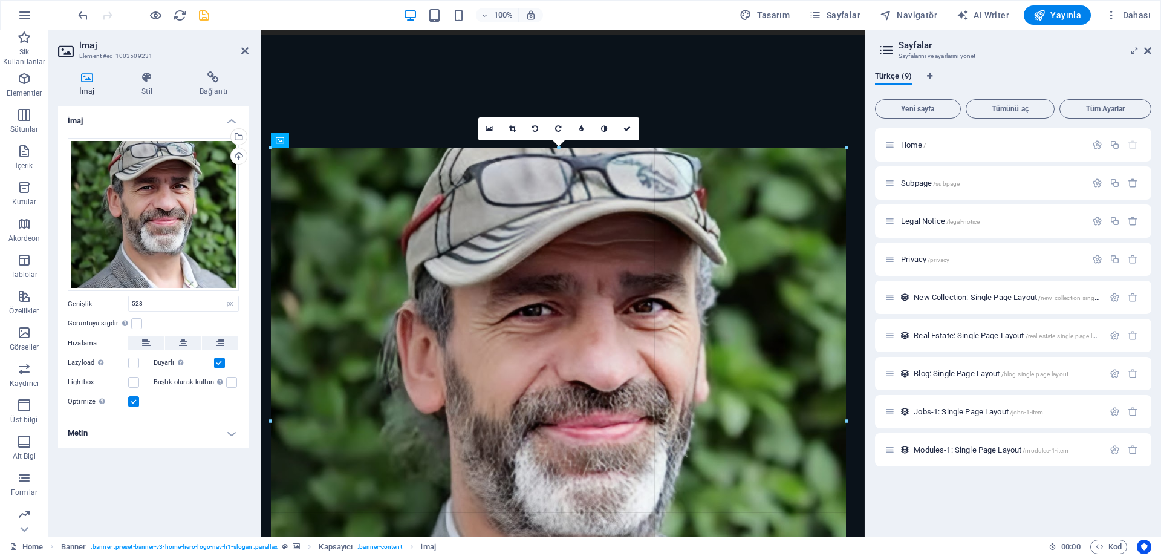
drag, startPoint x: 268, startPoint y: 257, endPoint x: 259, endPoint y: 294, distance: 38.6
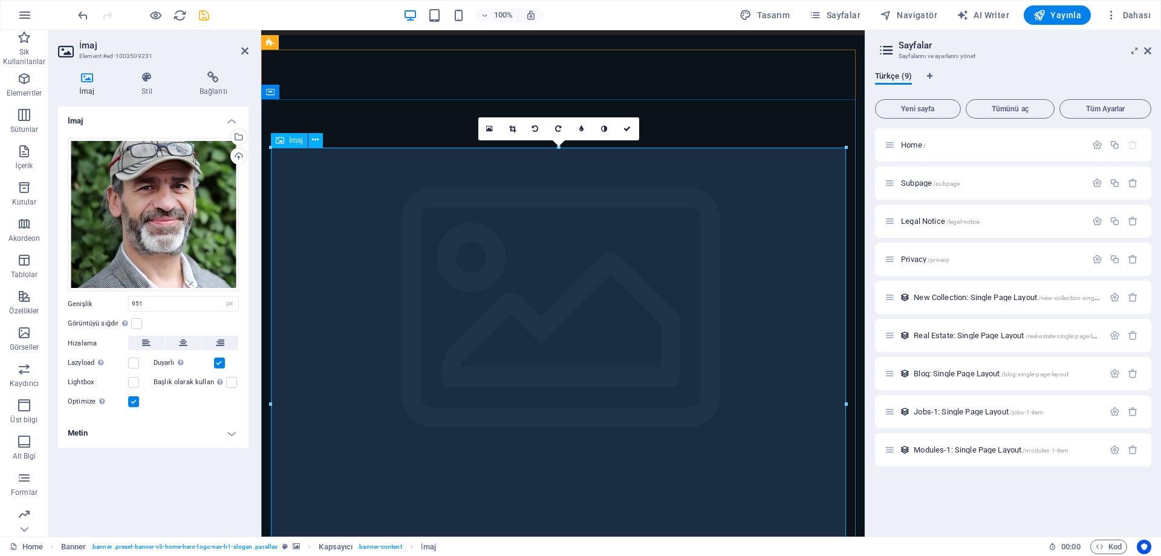
drag, startPoint x: 1106, startPoint y: 432, endPoint x: 486, endPoint y: 378, distance: 622.0
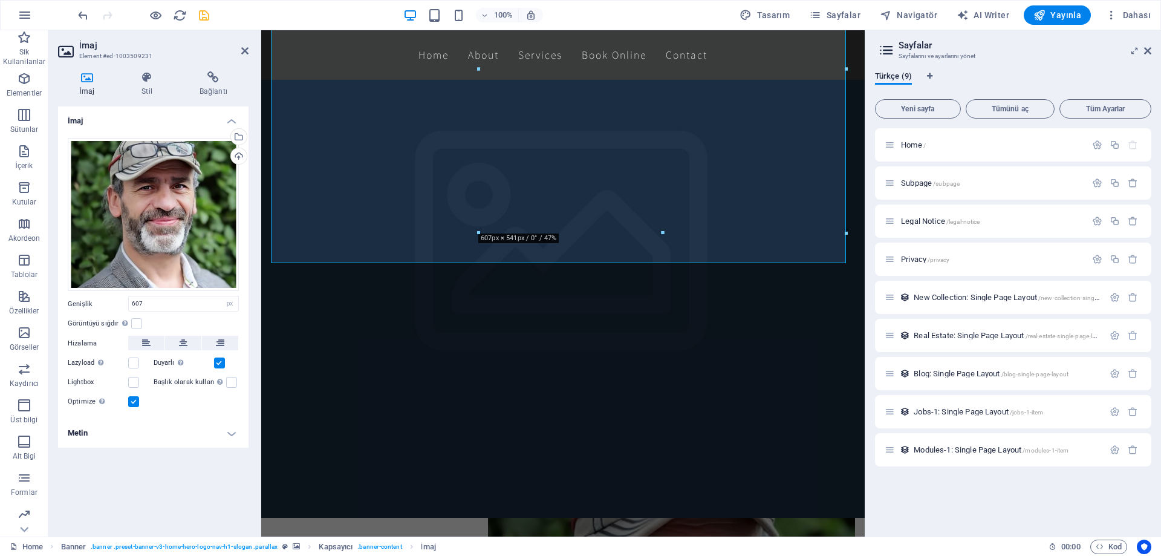
scroll to position [60, 0]
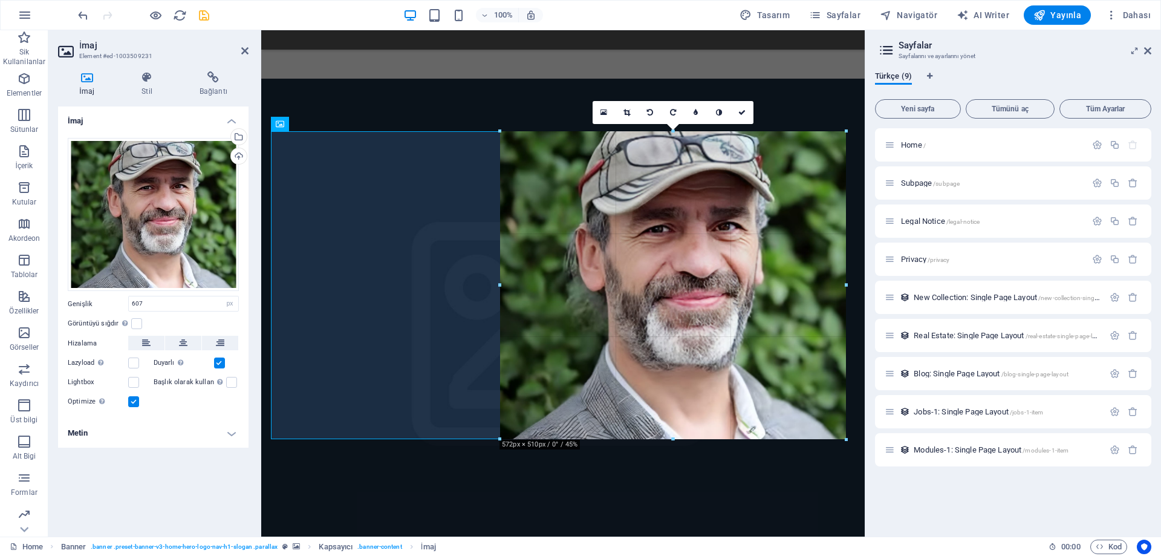
drag, startPoint x: 525, startPoint y: 397, endPoint x: 501, endPoint y: 354, distance: 48.7
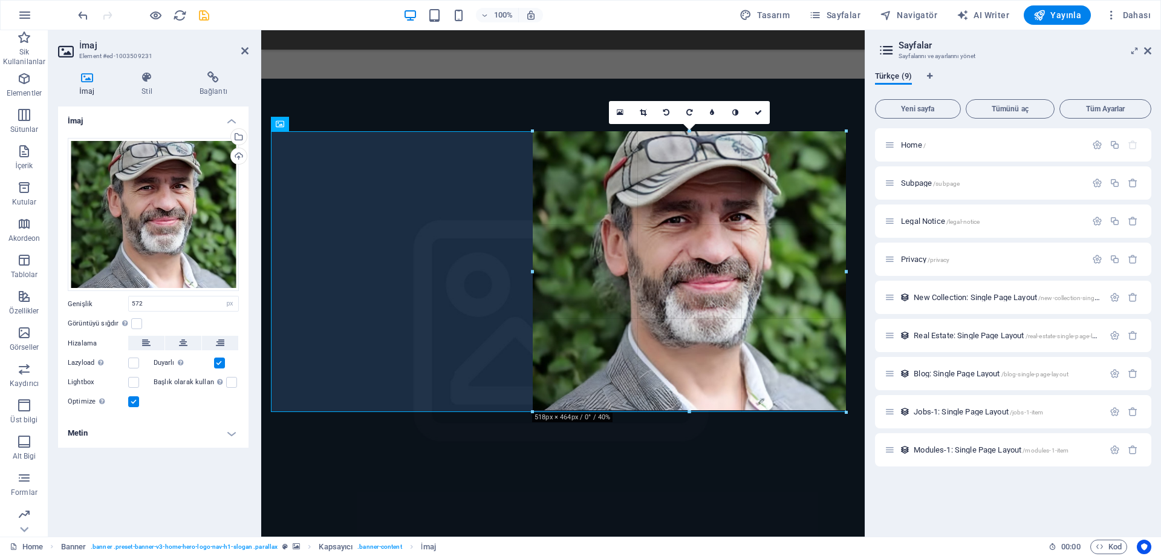
drag, startPoint x: 499, startPoint y: 287, endPoint x: 39, endPoint y: 230, distance: 464.1
type input "518"
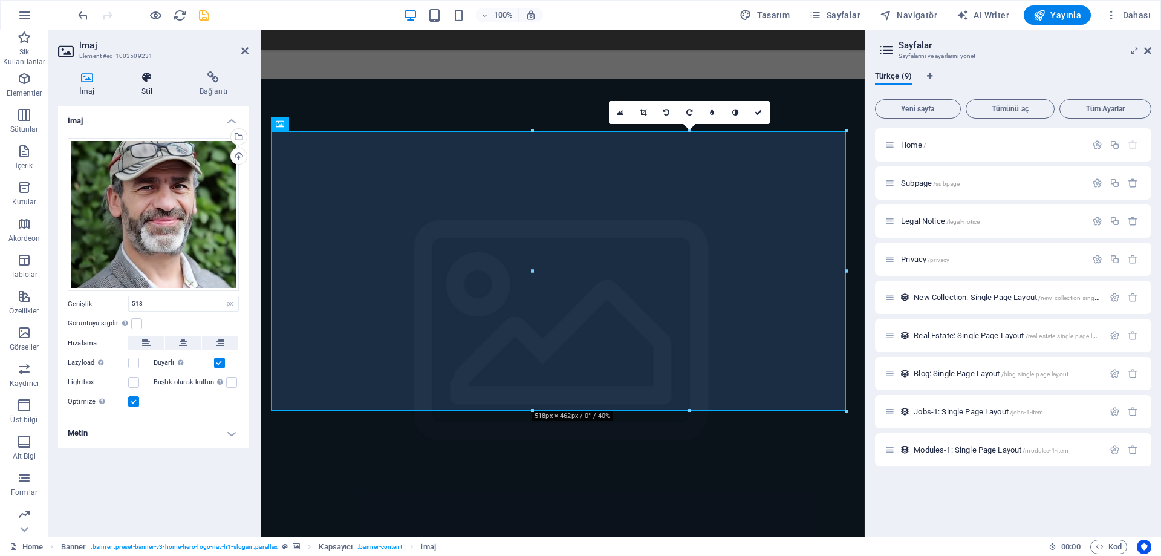
click at [160, 83] on icon at bounding box center [146, 77] width 53 height 12
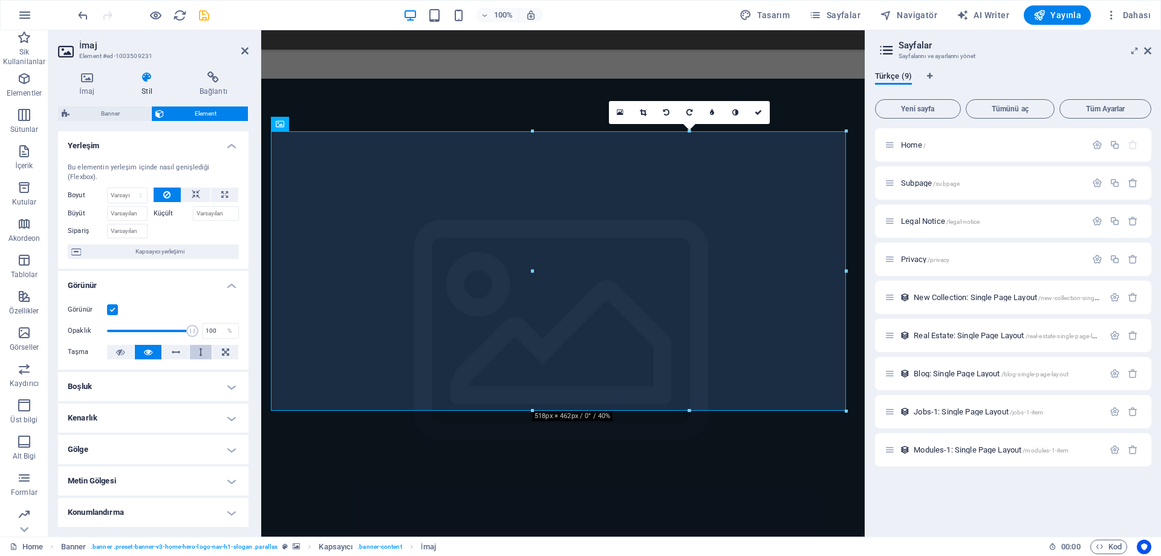
scroll to position [126, 0]
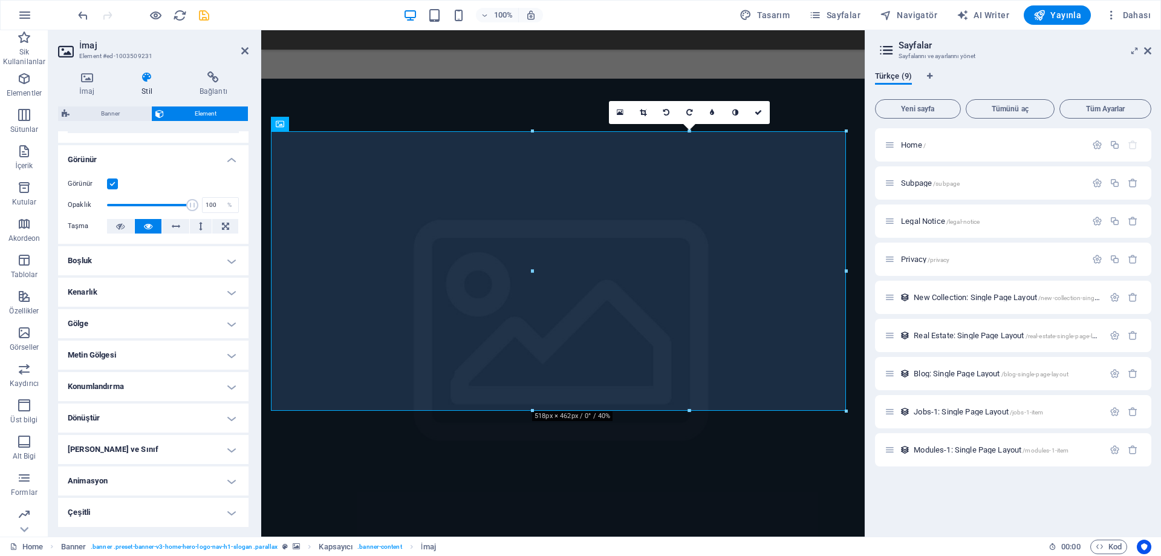
click at [123, 419] on h4 "Dönüştür" at bounding box center [153, 417] width 190 height 29
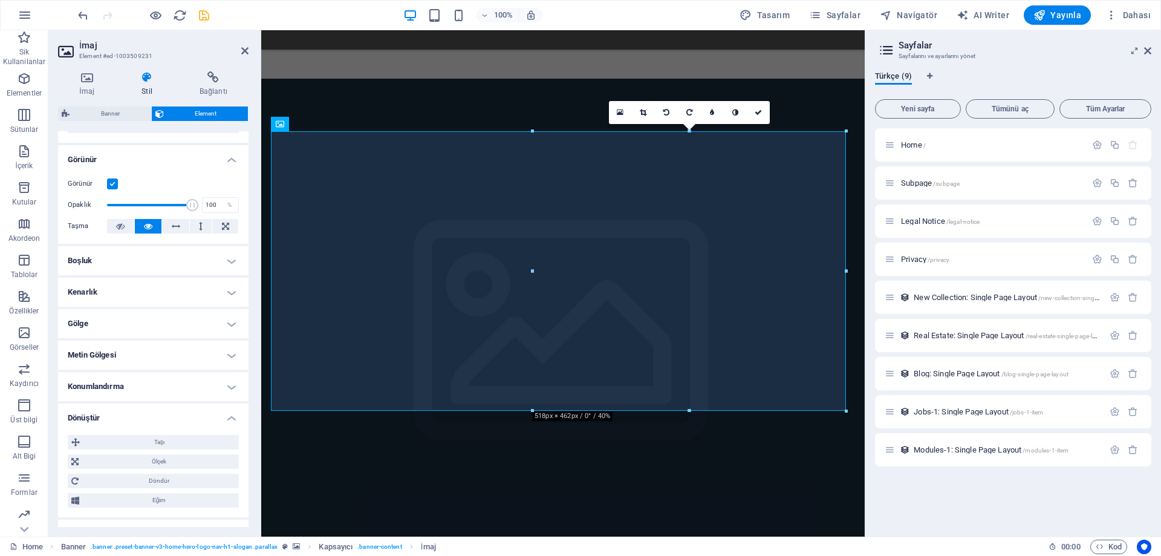
click at [150, 394] on h4 "Konumlandırma" at bounding box center [153, 386] width 190 height 29
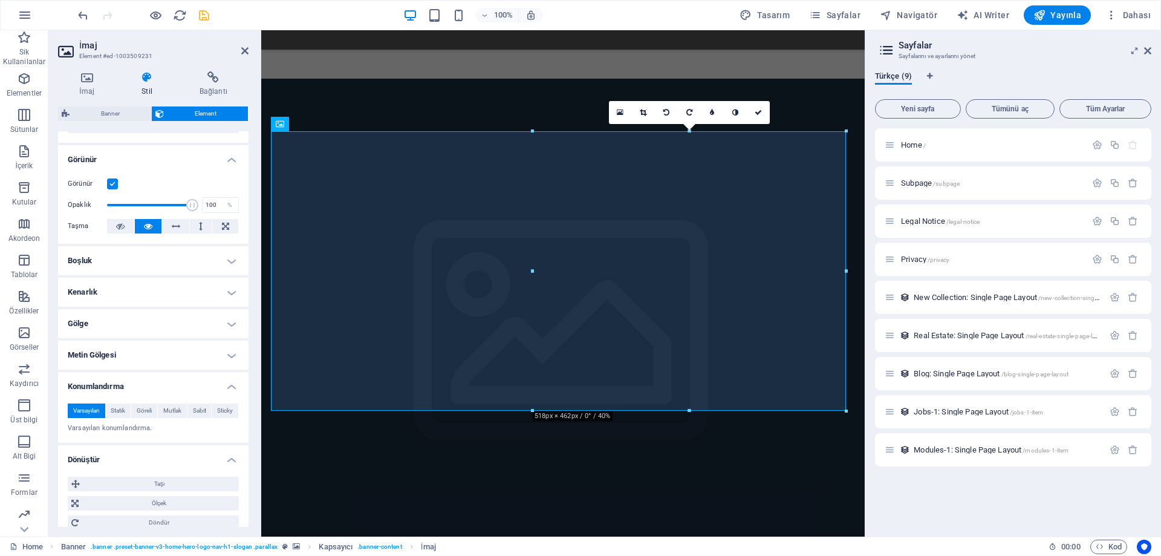
click at [178, 363] on h4 "Metin Gölgesi" at bounding box center [153, 354] width 190 height 29
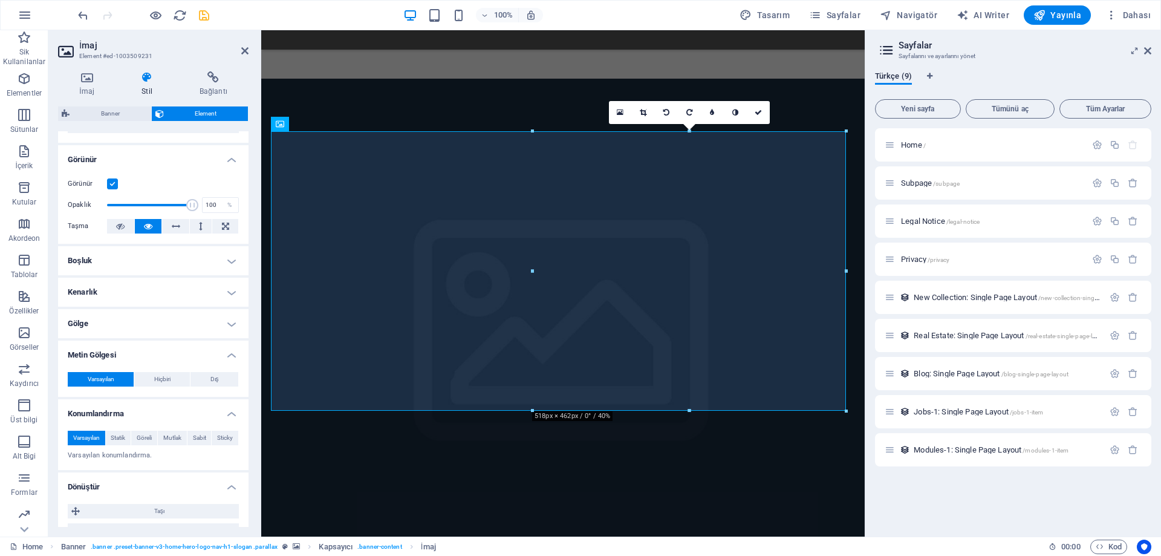
click at [193, 331] on h4 "Gölge" at bounding box center [153, 323] width 190 height 29
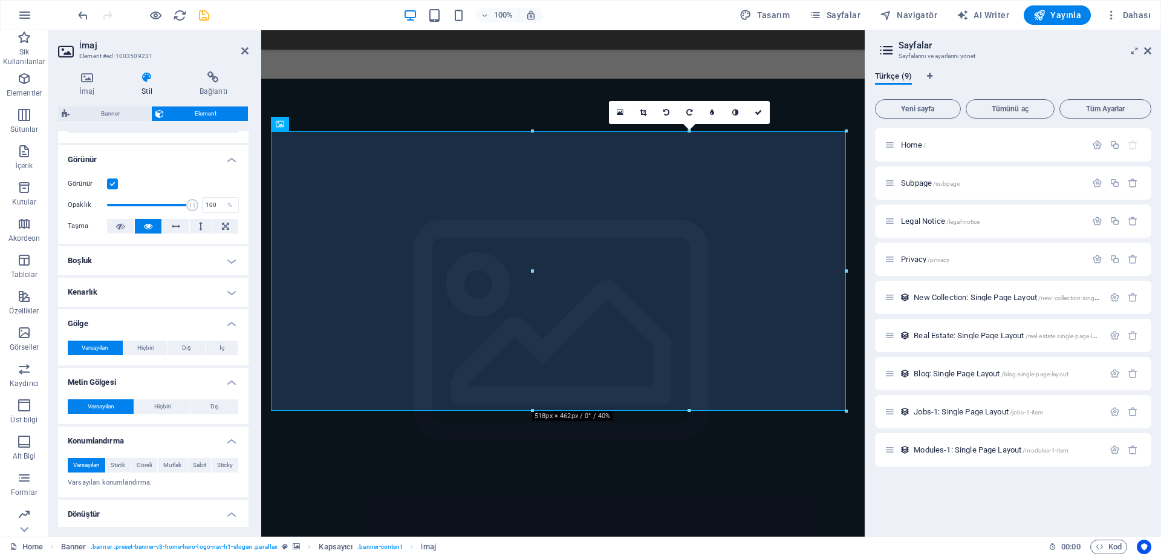
click at [187, 291] on h4 "Kenarlık" at bounding box center [153, 292] width 190 height 29
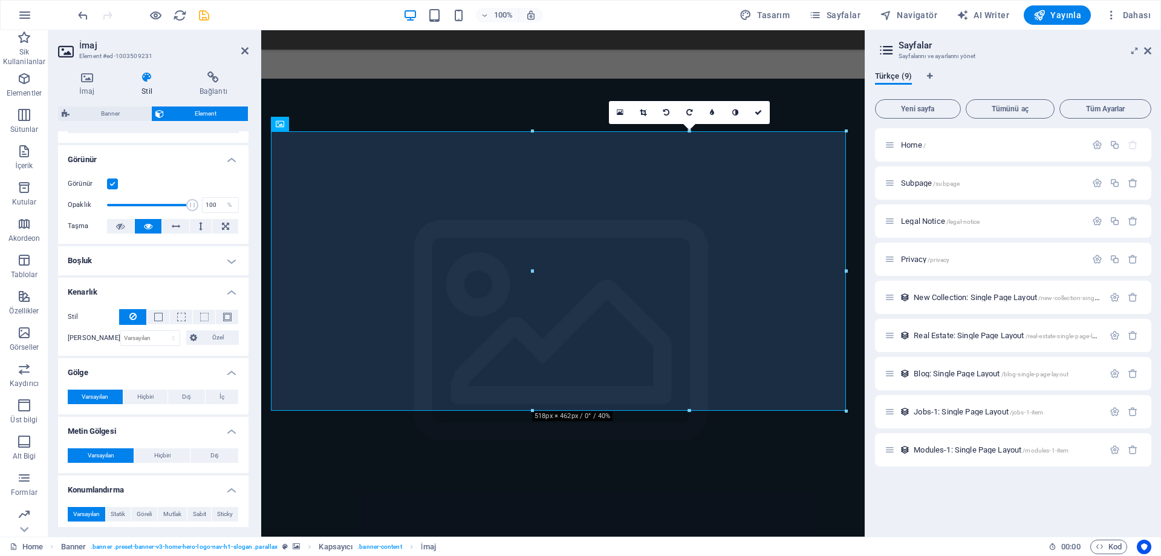
click at [172, 266] on h4 "Boşluk" at bounding box center [153, 260] width 190 height 29
